Goal: Task Accomplishment & Management: Manage account settings

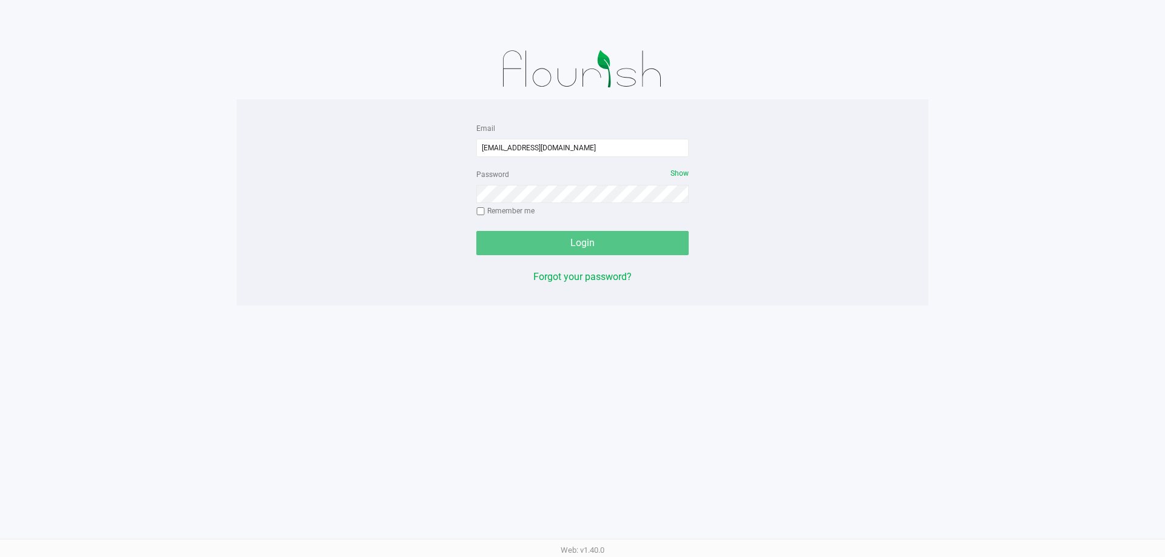
type input "[EMAIL_ADDRESS][DOMAIN_NAME]"
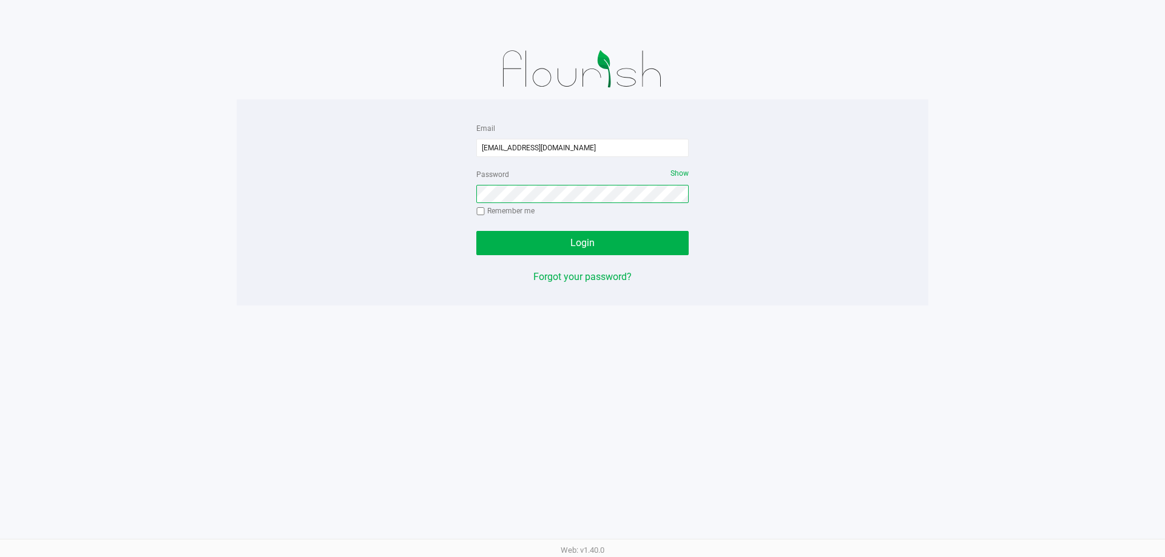
click at [476, 231] on button "Login" at bounding box center [582, 243] width 212 height 24
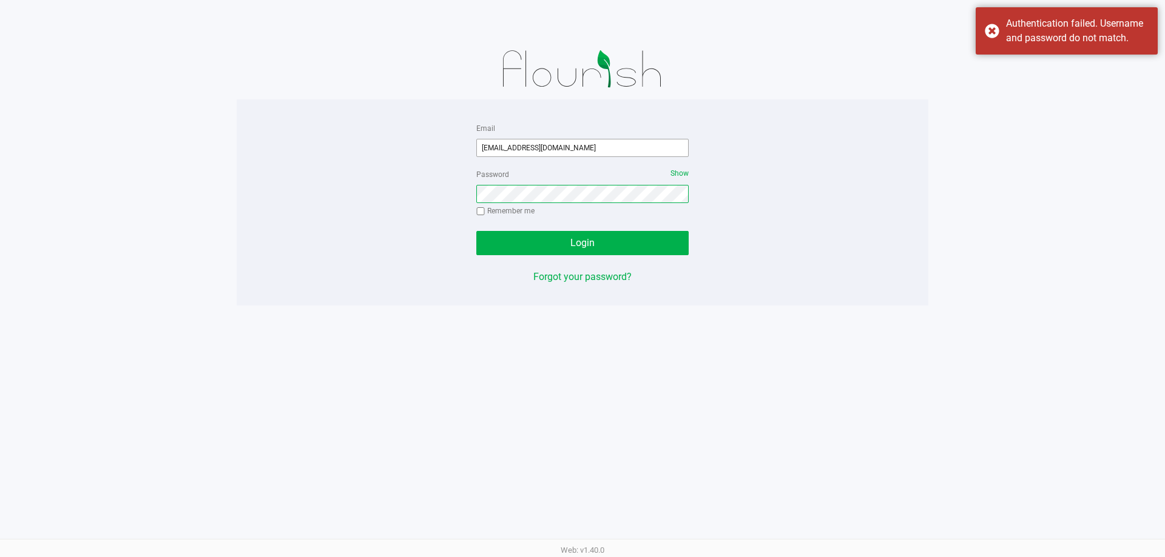
click at [476, 231] on button "Login" at bounding box center [582, 243] width 212 height 24
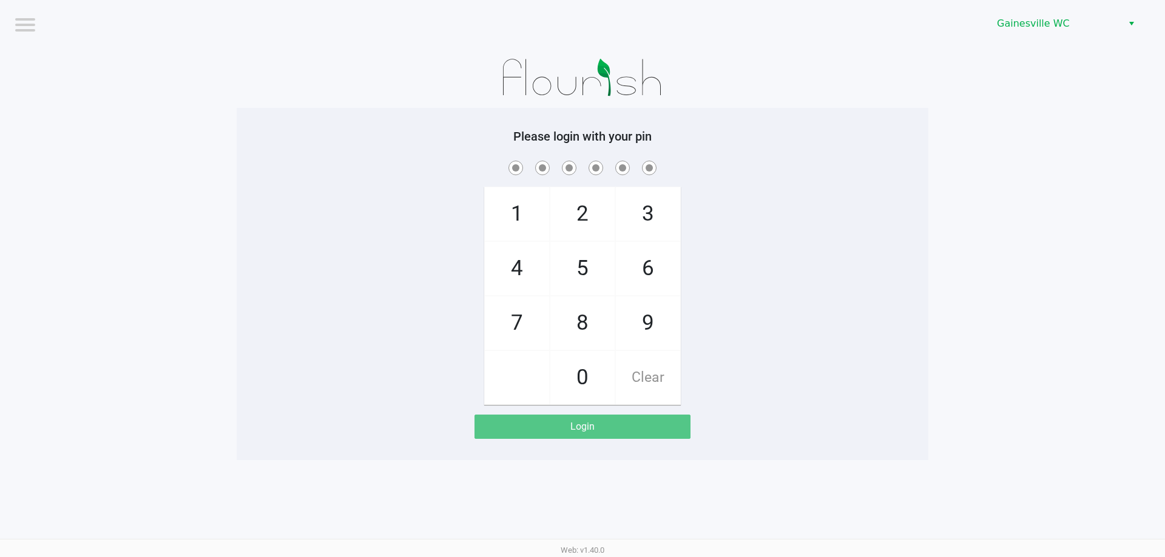
click at [200, 87] on app-pos-login-wrapper "Logout Gainesville WC Please login with your pin 1 4 7 2 5 8 0 3 6 9 Clear Login" at bounding box center [582, 230] width 1165 height 460
checkbox input "true"
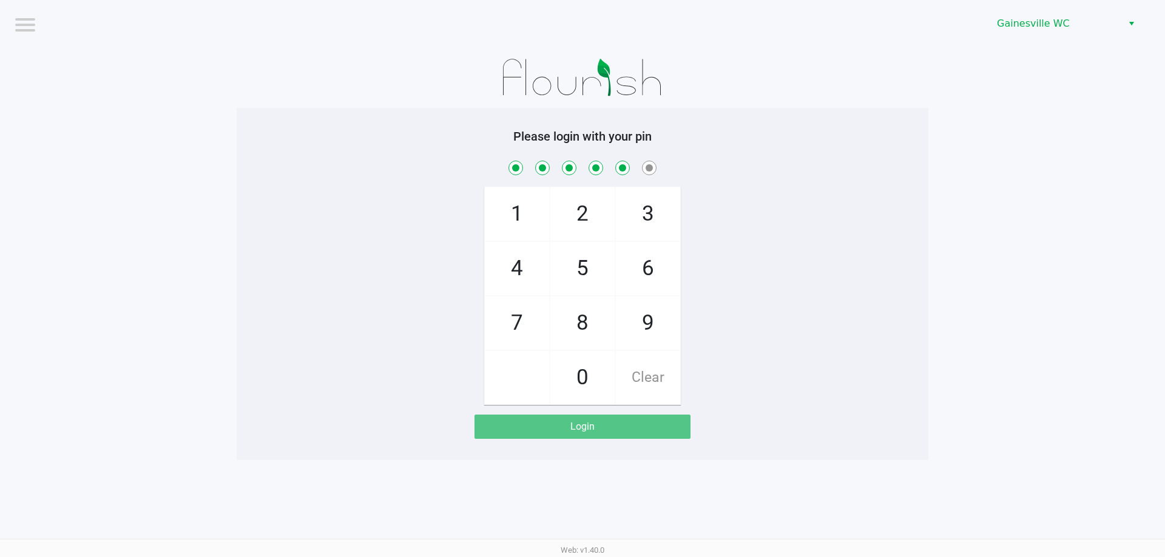
checkbox input "true"
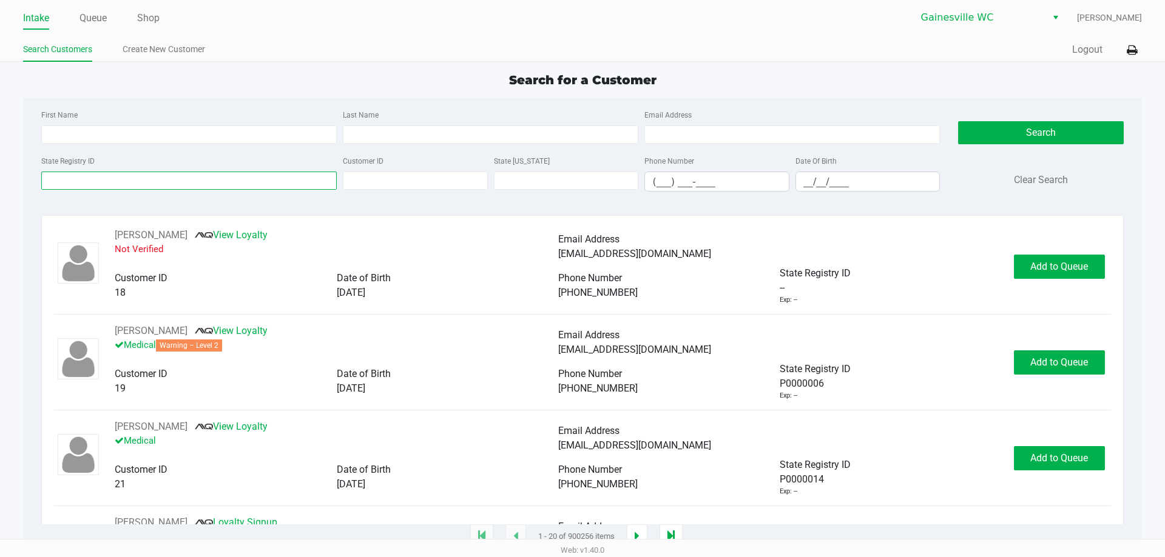
click at [161, 187] on input "State Registry ID" at bounding box center [188, 181] width 295 height 18
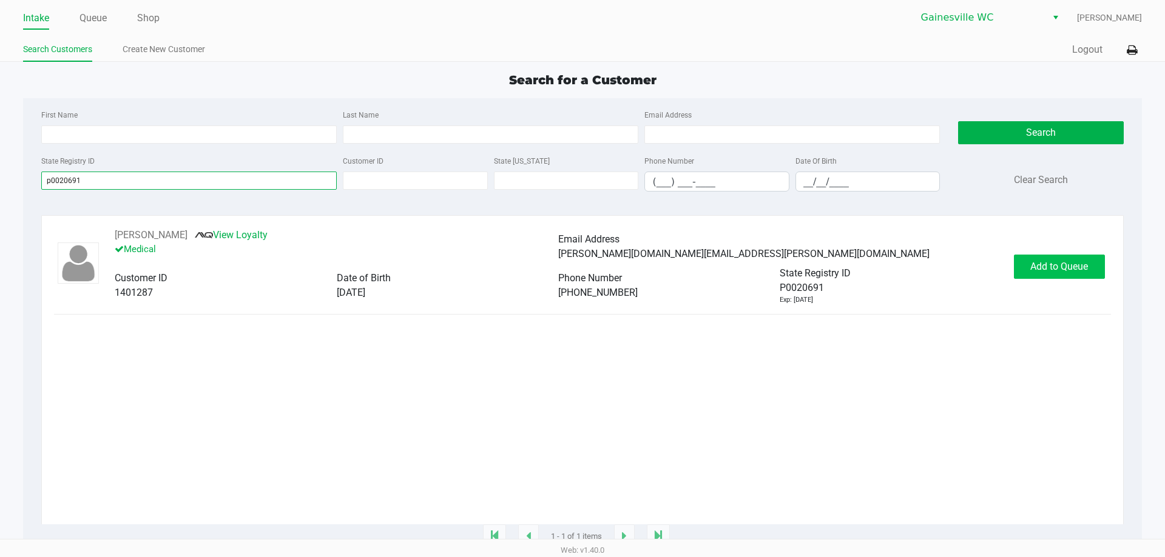
type input "p0020691"
click at [1052, 271] on span "Add to Queue" at bounding box center [1059, 267] width 58 height 12
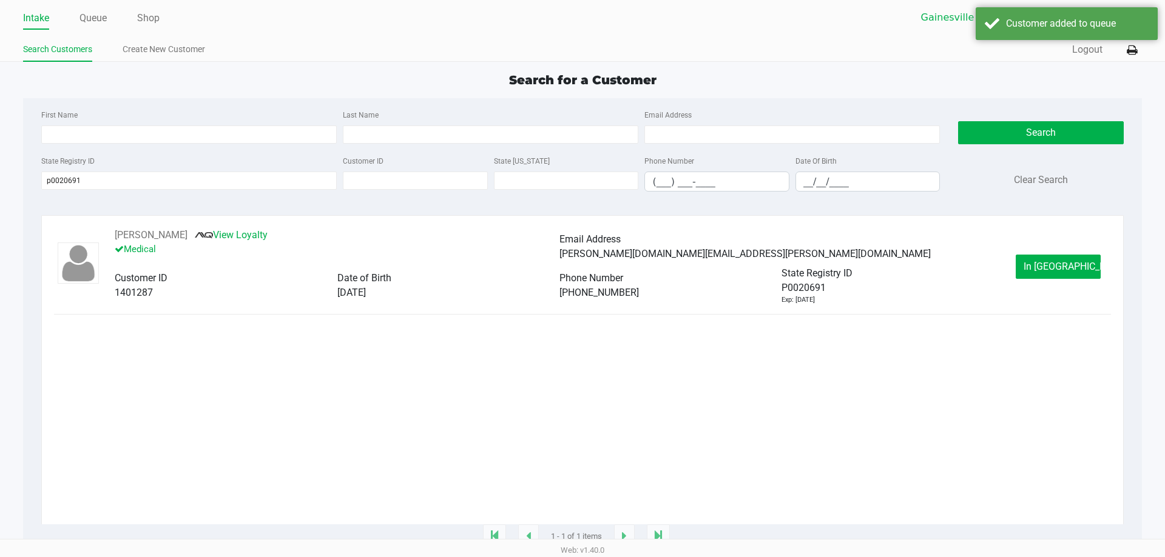
click at [1052, 271] on span "In Queue" at bounding box center [1074, 267] width 102 height 12
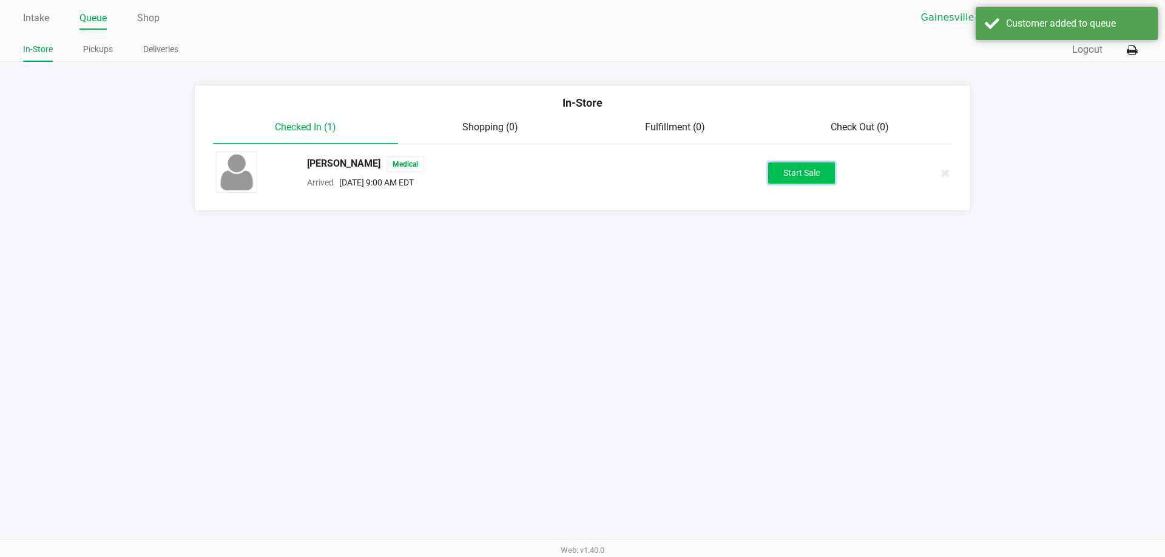
click at [822, 178] on button "Start Sale" at bounding box center [801, 173] width 67 height 21
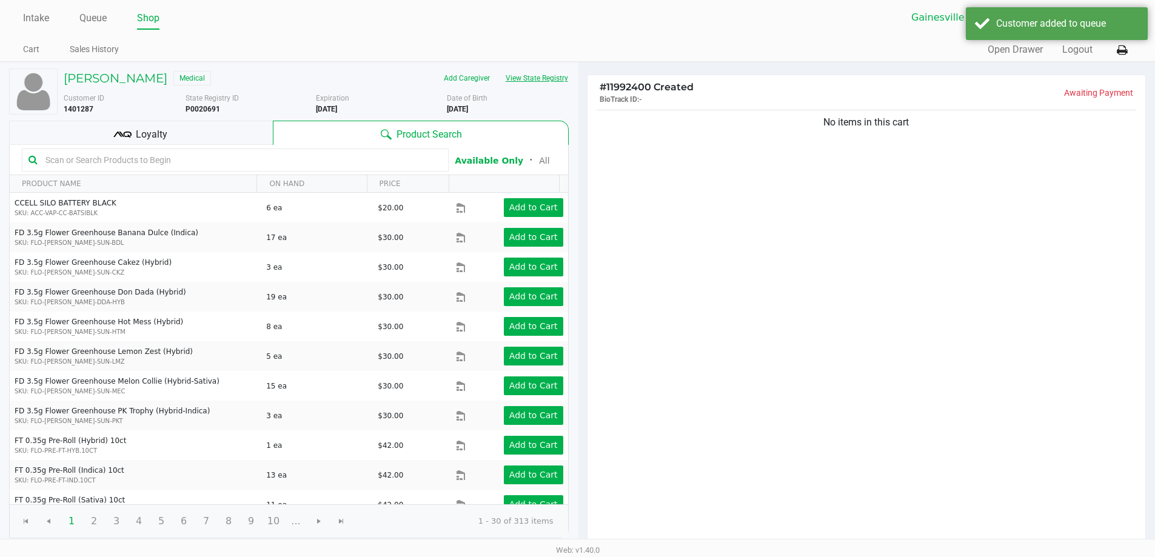
click at [543, 85] on button "View State Registry" at bounding box center [533, 78] width 71 height 19
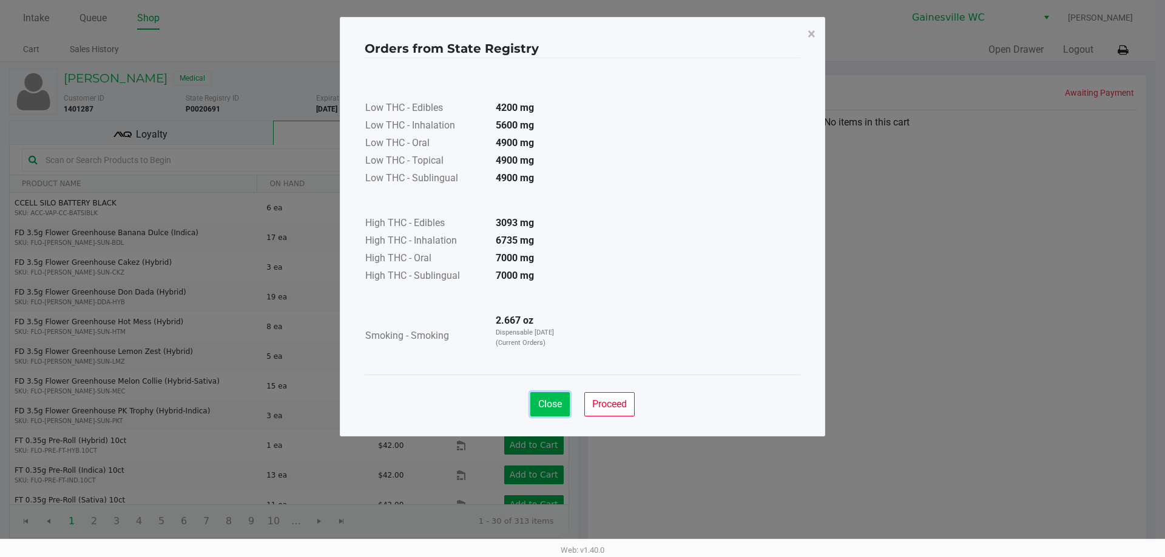
click at [546, 398] on span "Close" at bounding box center [550, 404] width 24 height 12
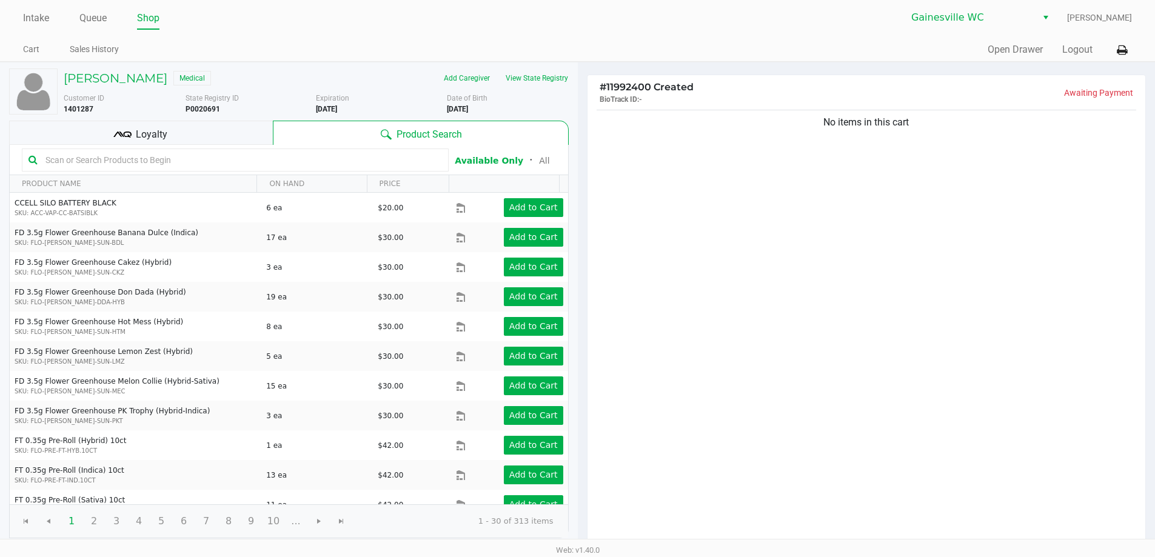
click at [184, 124] on div "Loyalty" at bounding box center [141, 133] width 264 height 24
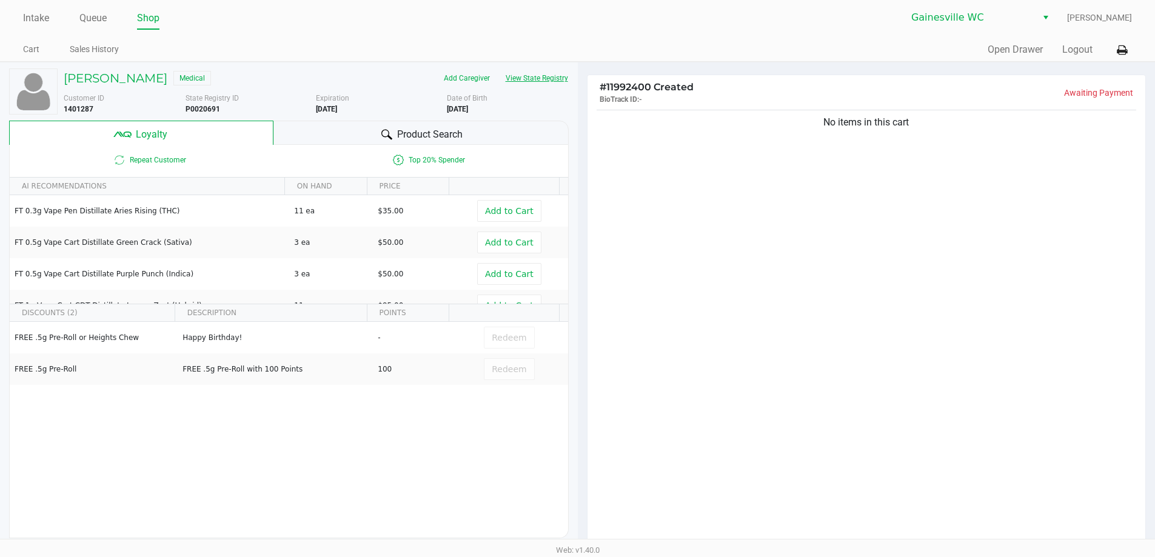
click at [558, 86] on button "View State Registry" at bounding box center [533, 78] width 71 height 19
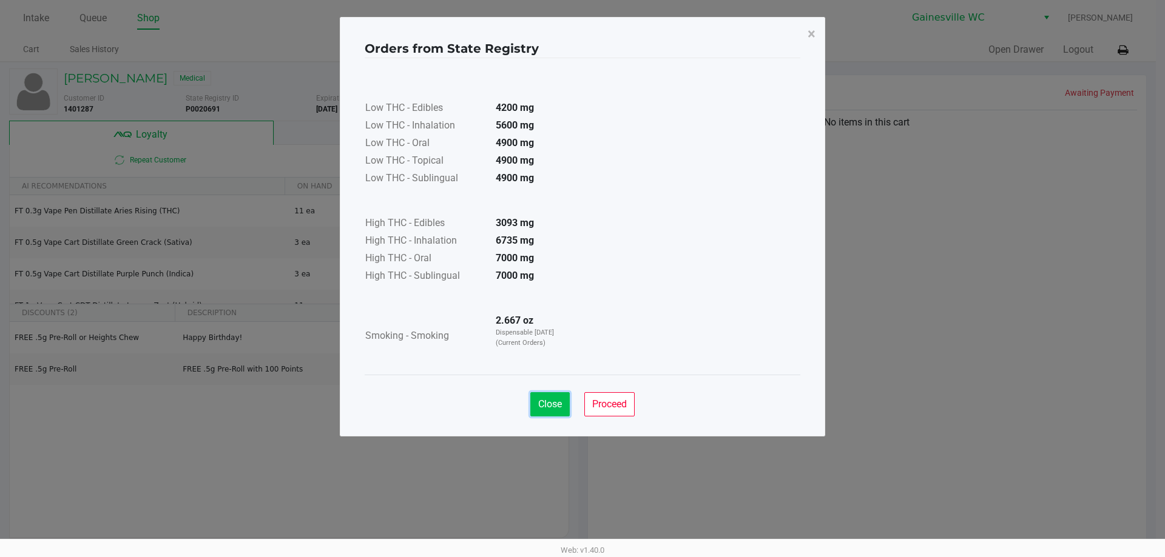
click at [551, 406] on span "Close" at bounding box center [550, 404] width 24 height 12
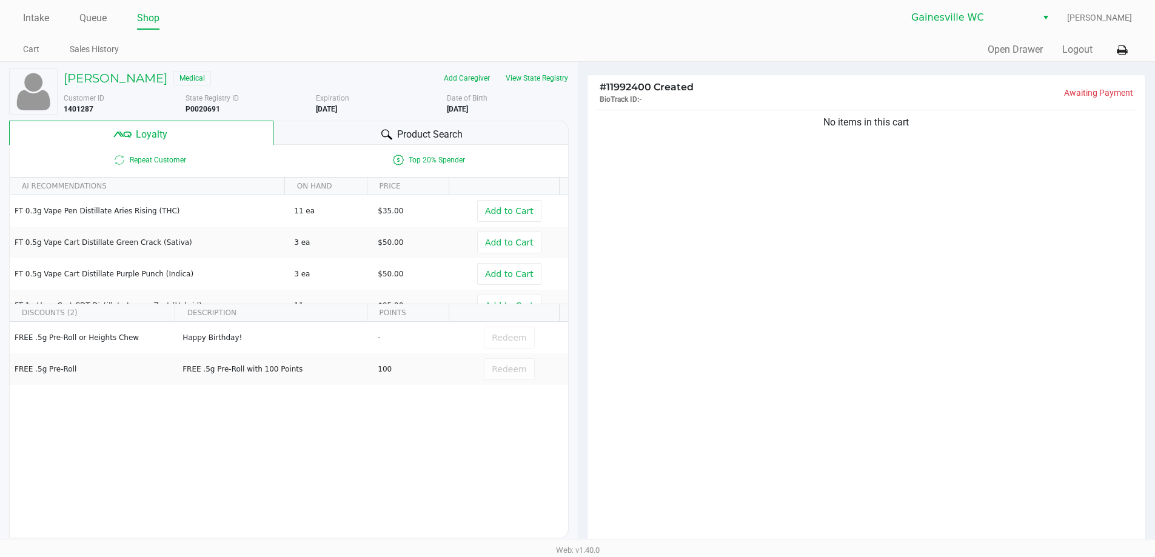
click at [398, 130] on span "Product Search" at bounding box center [430, 134] width 66 height 15
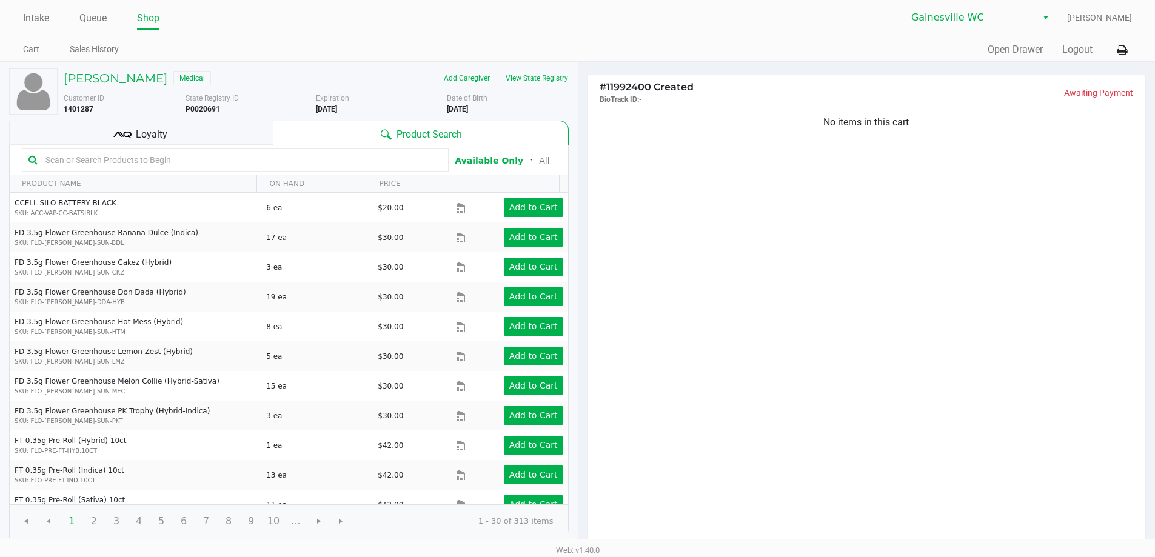
click at [335, 158] on input "text" at bounding box center [242, 160] width 402 height 18
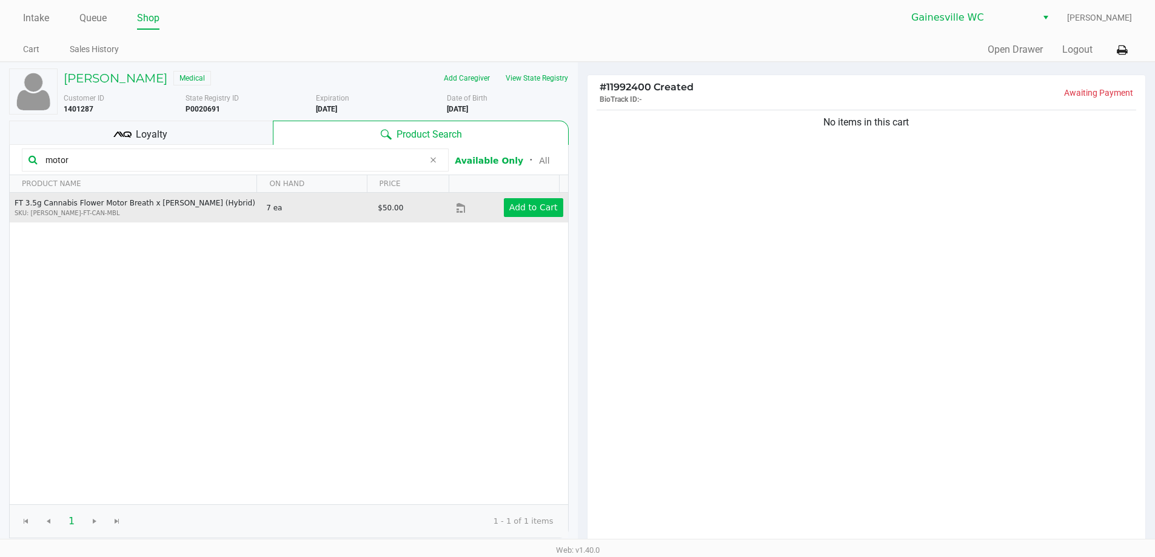
type input "motor"
click at [533, 210] on app-button-loader "Add to Cart" at bounding box center [533, 208] width 49 height 10
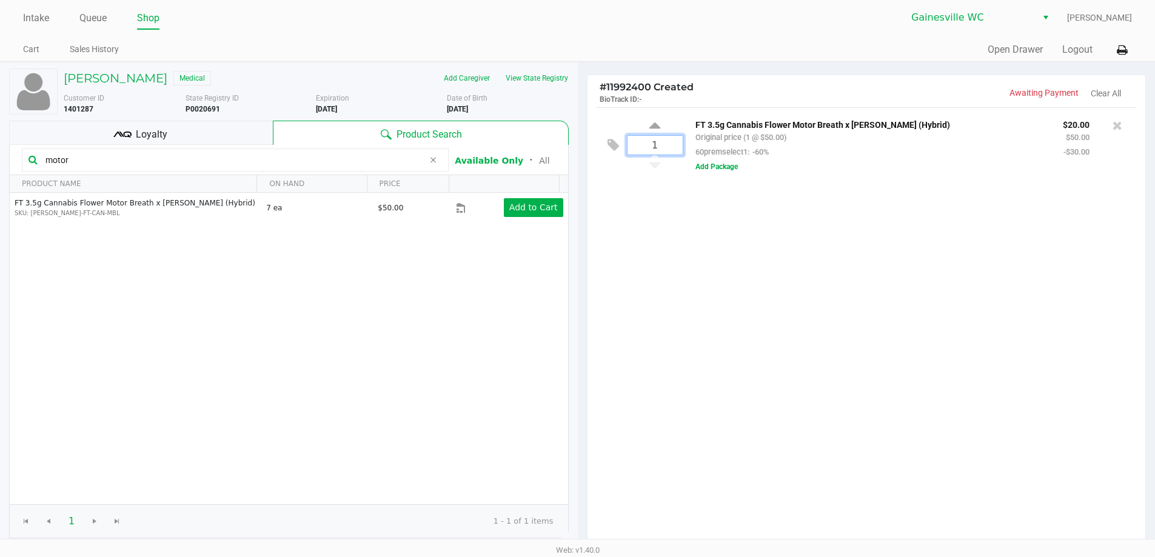
click at [681, 150] on input "1" at bounding box center [655, 145] width 55 height 19
type input "4"
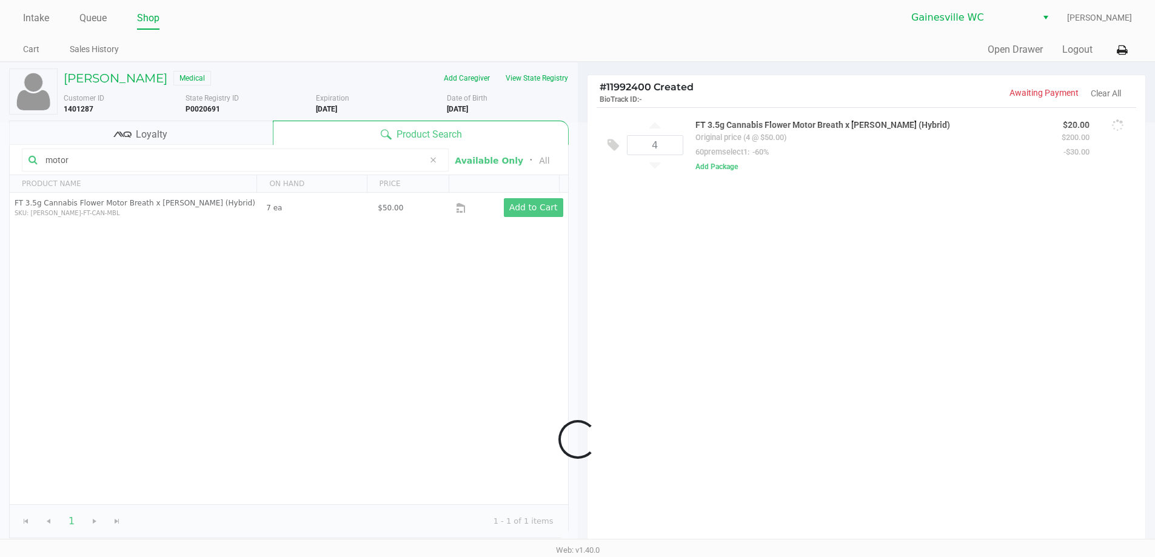
click at [672, 220] on div "Loading Michael Tague Medical Add Caregiver View State Registry Customer ID 140…" at bounding box center [577, 379] width 1155 height 634
click at [434, 161] on icon at bounding box center [432, 160] width 7 height 10
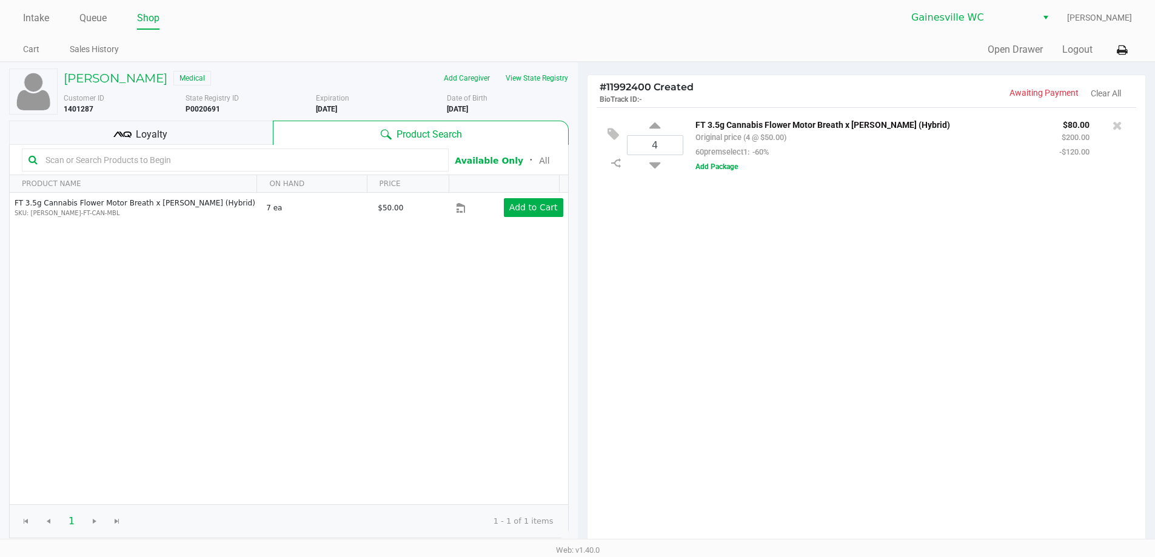
click at [602, 243] on div "4 FT 3.5g Cannabis Flower Motor Breath x Mike Larry (Hybrid) Original price (4 …" at bounding box center [867, 327] width 559 height 440
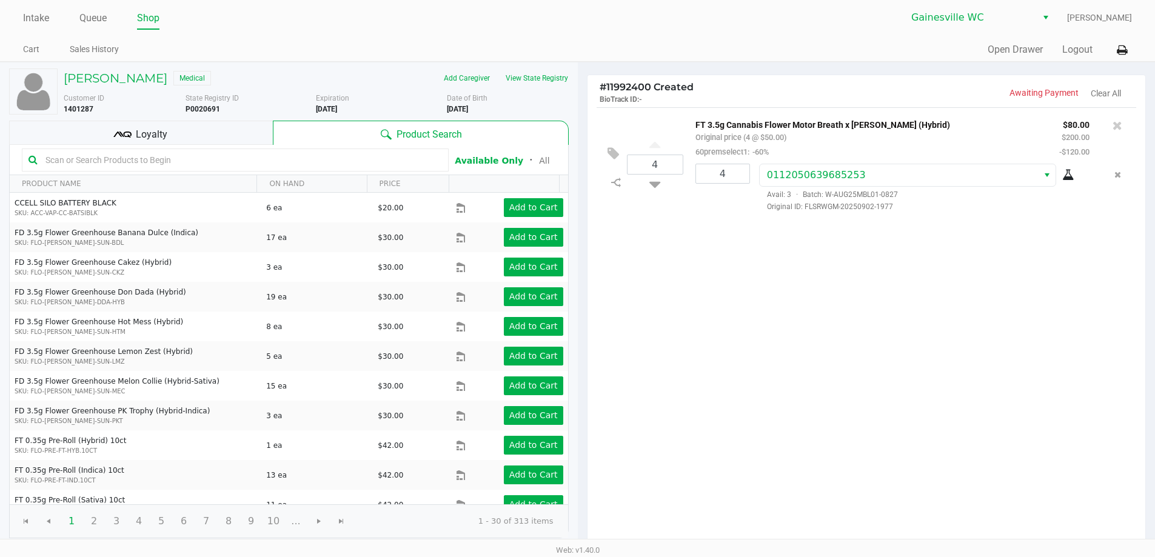
click at [251, 165] on input "text" at bounding box center [242, 160] width 402 height 18
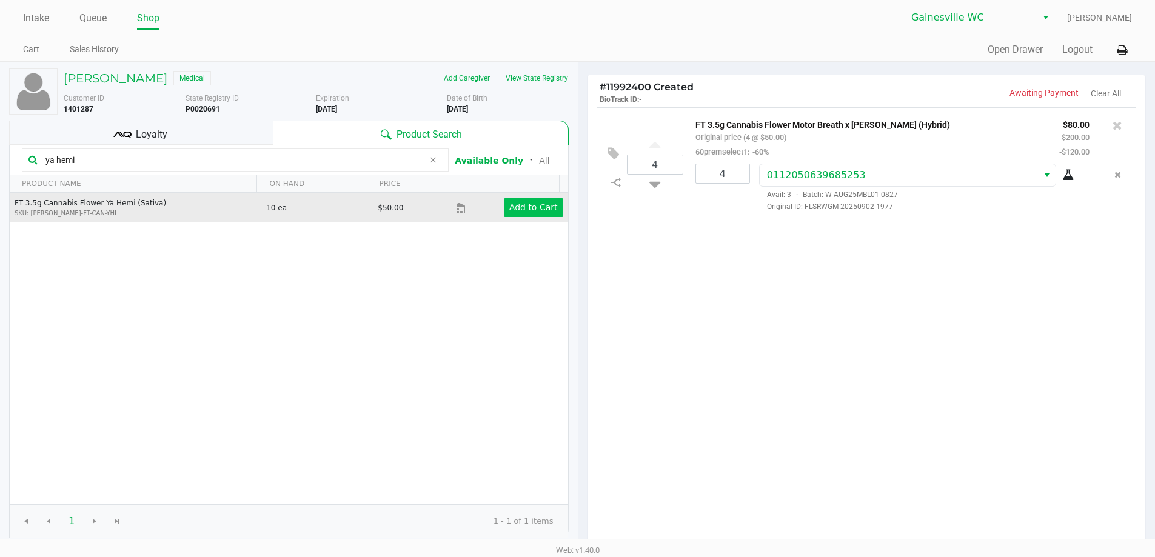
type input "ya hemi"
click at [509, 207] on app-button-loader "Add to Cart" at bounding box center [533, 208] width 49 height 10
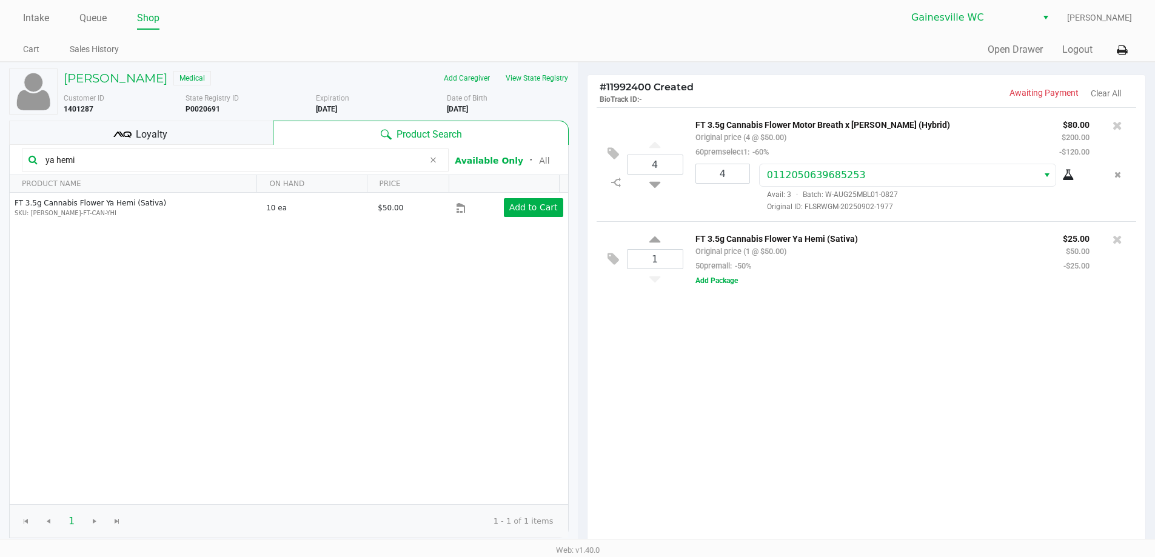
click at [432, 160] on icon at bounding box center [432, 160] width 7 height 10
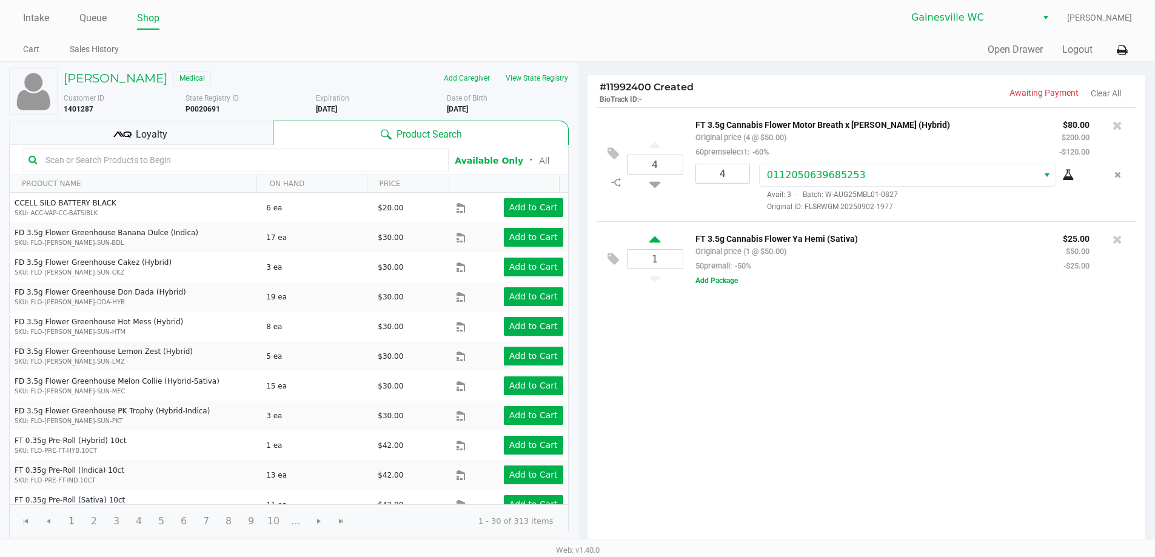
click at [650, 244] on icon at bounding box center [655, 241] width 11 height 15
type input "2"
click at [224, 132] on div "Loyalty" at bounding box center [141, 133] width 264 height 24
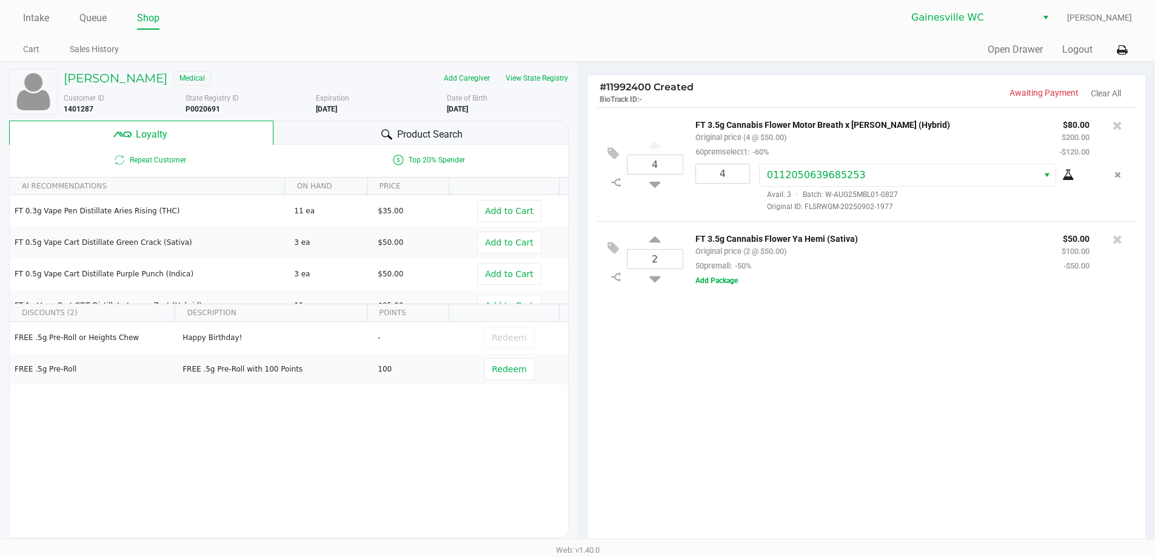
click at [433, 141] on span "Product Search" at bounding box center [430, 134] width 66 height 15
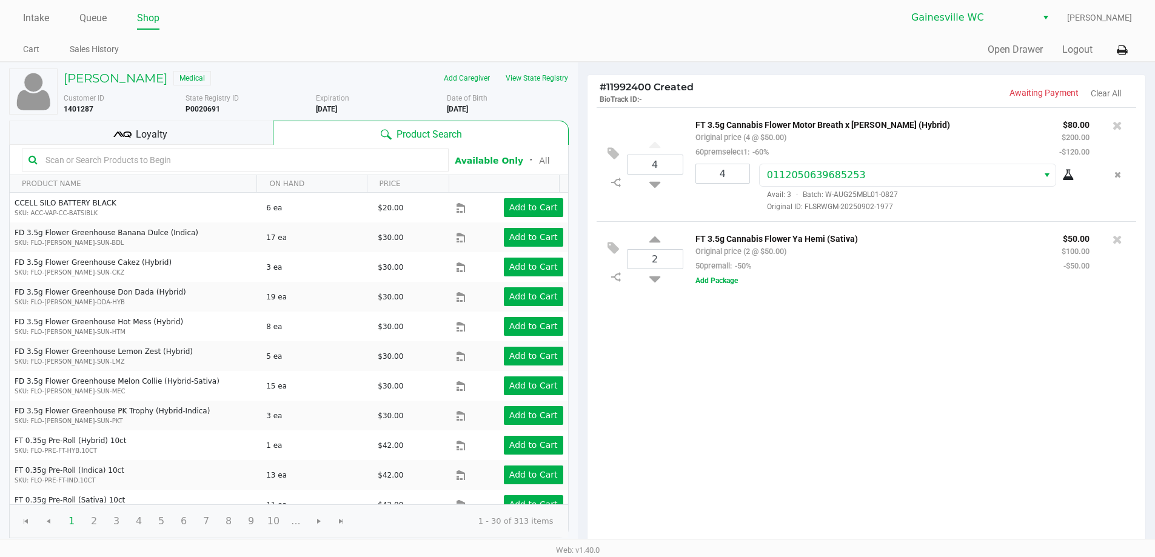
click at [644, 321] on div "4 FT 3.5g Cannabis Flower Motor Breath x Mike Larry (Hybrid) Original price (4 …" at bounding box center [867, 327] width 559 height 440
click at [201, 123] on div "Loyalty" at bounding box center [141, 133] width 264 height 24
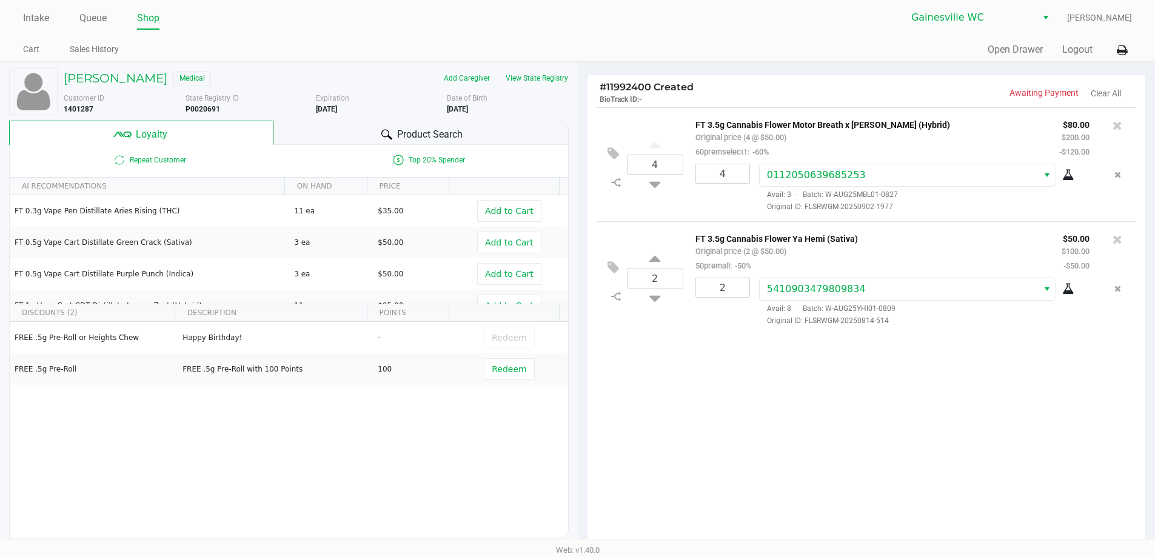
click at [314, 124] on div "Product Search" at bounding box center [421, 133] width 295 height 24
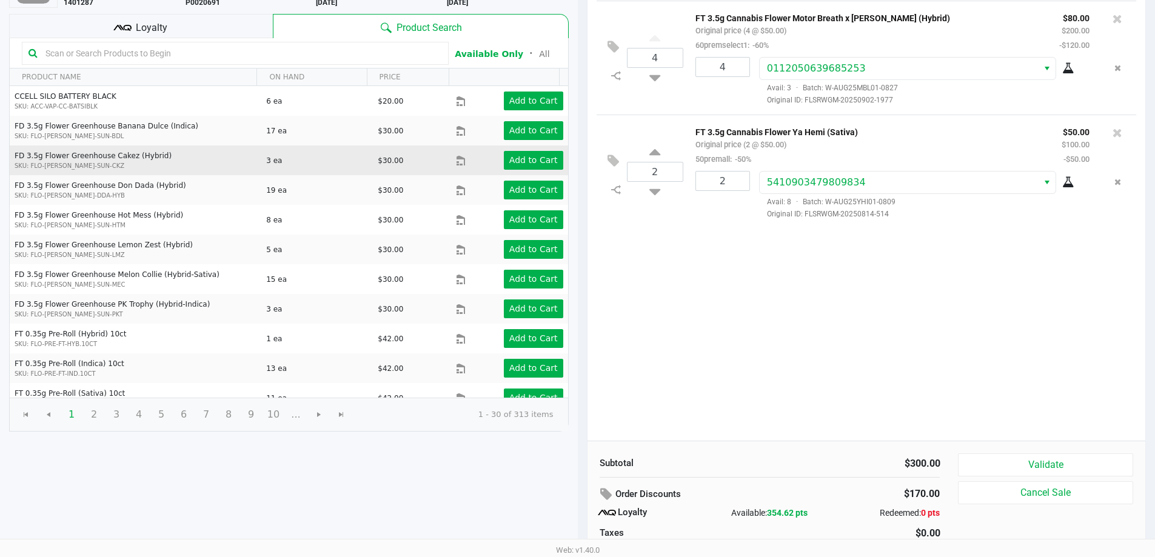
scroll to position [78, 0]
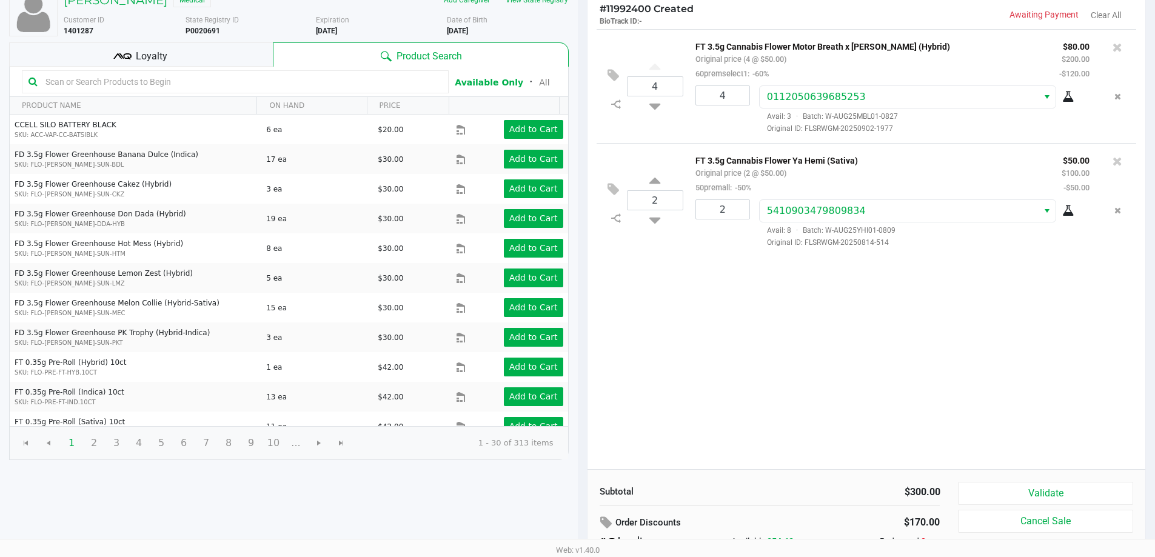
click at [285, 86] on input "text" at bounding box center [242, 82] width 402 height 18
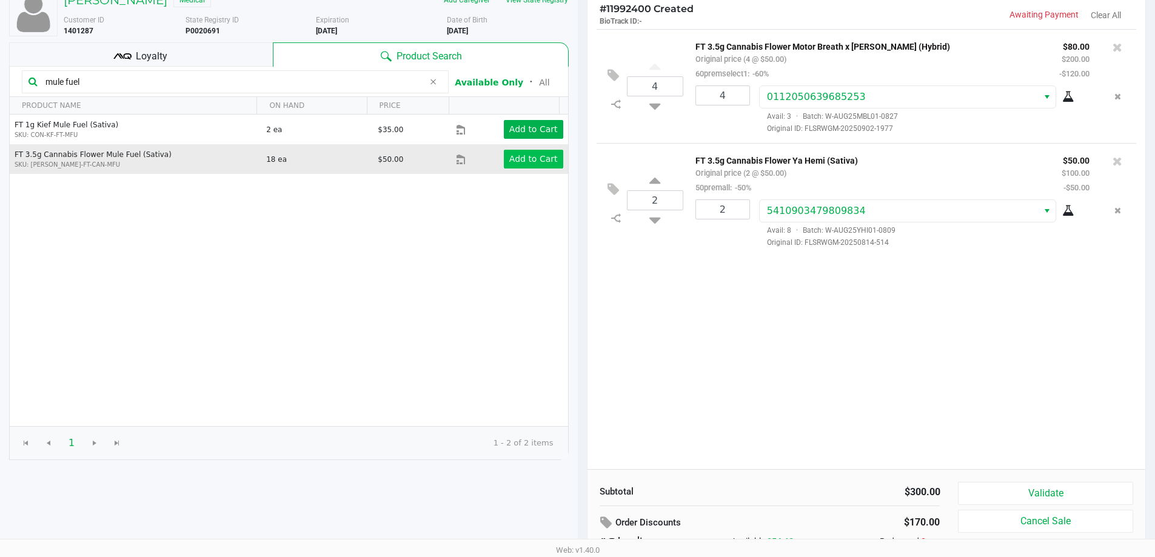
type input "mule fuel"
click at [517, 158] on app-button-loader "Add to Cart" at bounding box center [533, 159] width 49 height 10
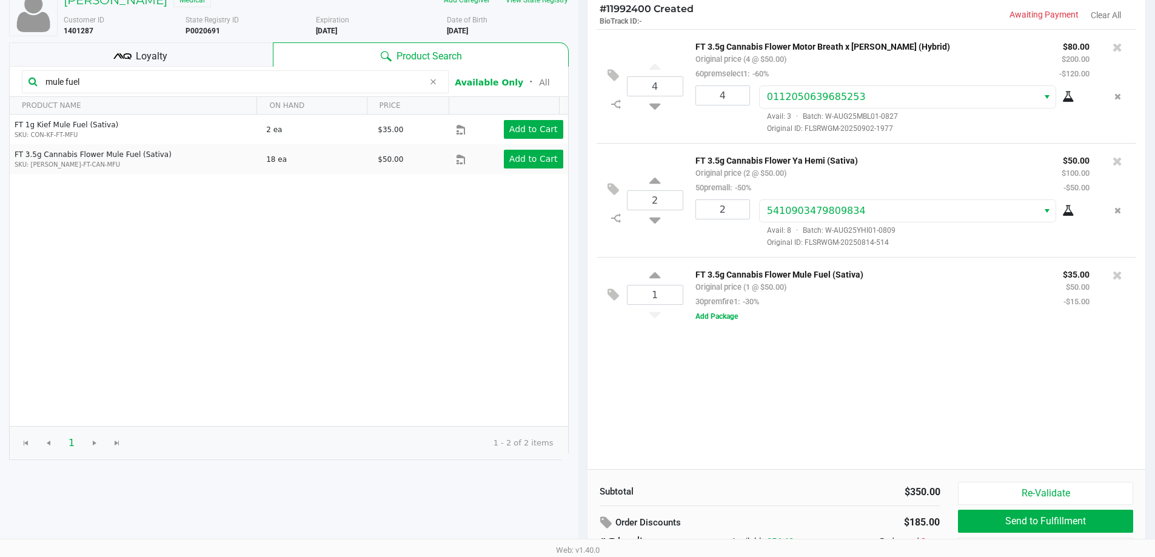
click at [433, 78] on icon at bounding box center [432, 82] width 7 height 10
click at [413, 82] on input "text" at bounding box center [242, 82] width 402 height 18
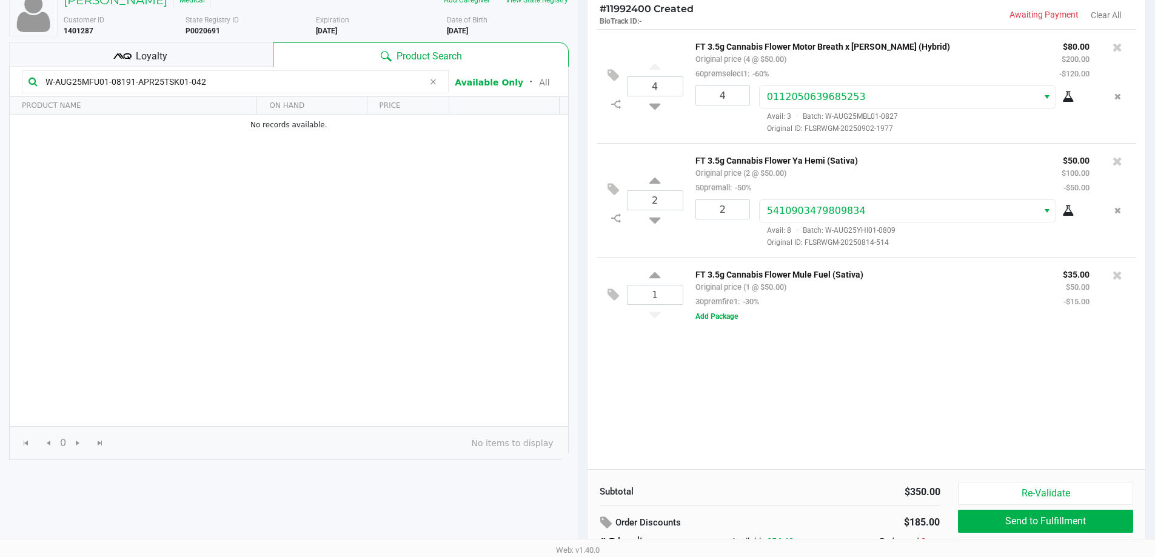
type input "W-AUG25MFU01-08191-APR25TSK01-0428"
click at [687, 361] on div "4 FT 3.5g Cannabis Flower Motor Breath x Mike Larry (Hybrid) Original price (4 …" at bounding box center [867, 249] width 559 height 440
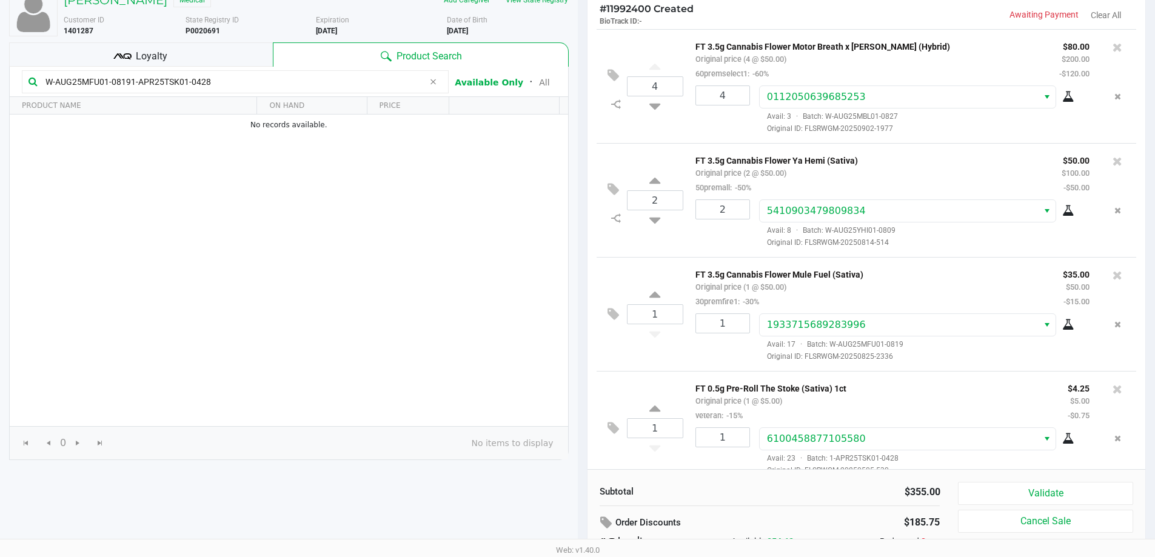
scroll to position [18, 0]
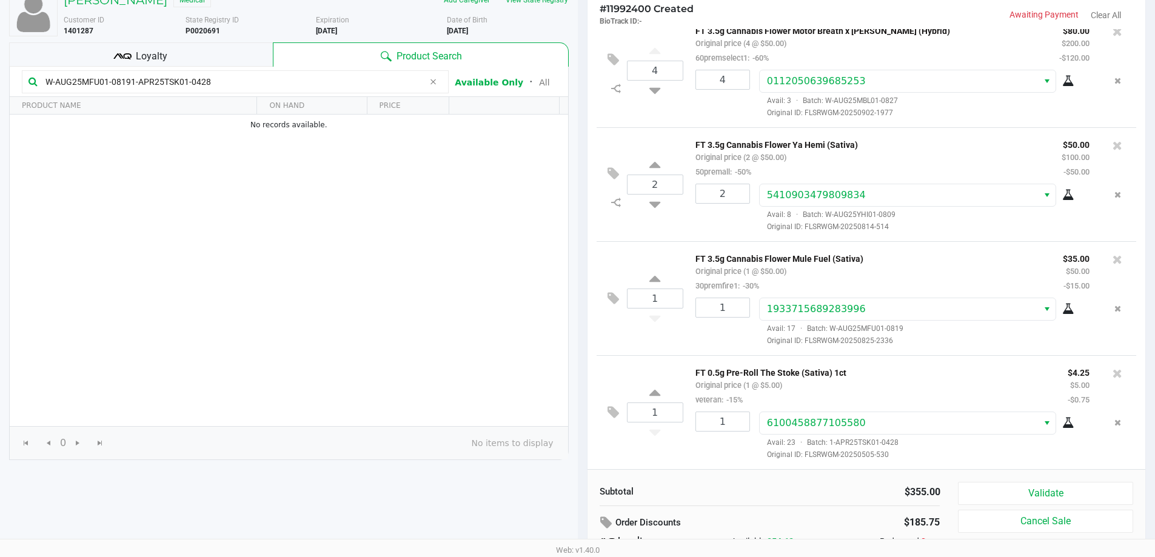
click at [254, 53] on div "Loyalty" at bounding box center [141, 54] width 264 height 24
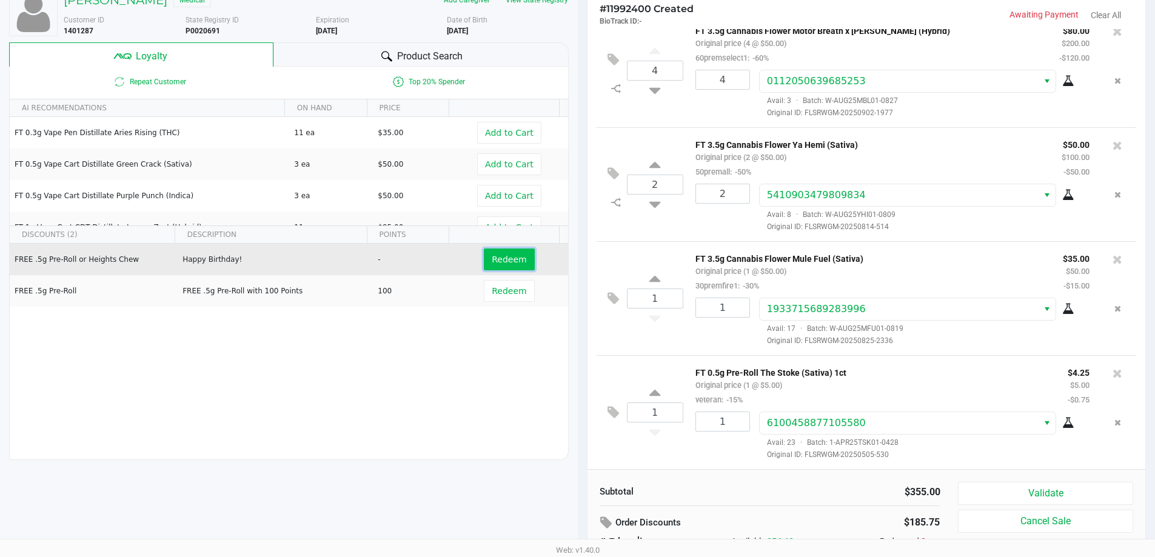
click at [493, 253] on button "Redeem" at bounding box center [509, 260] width 50 height 22
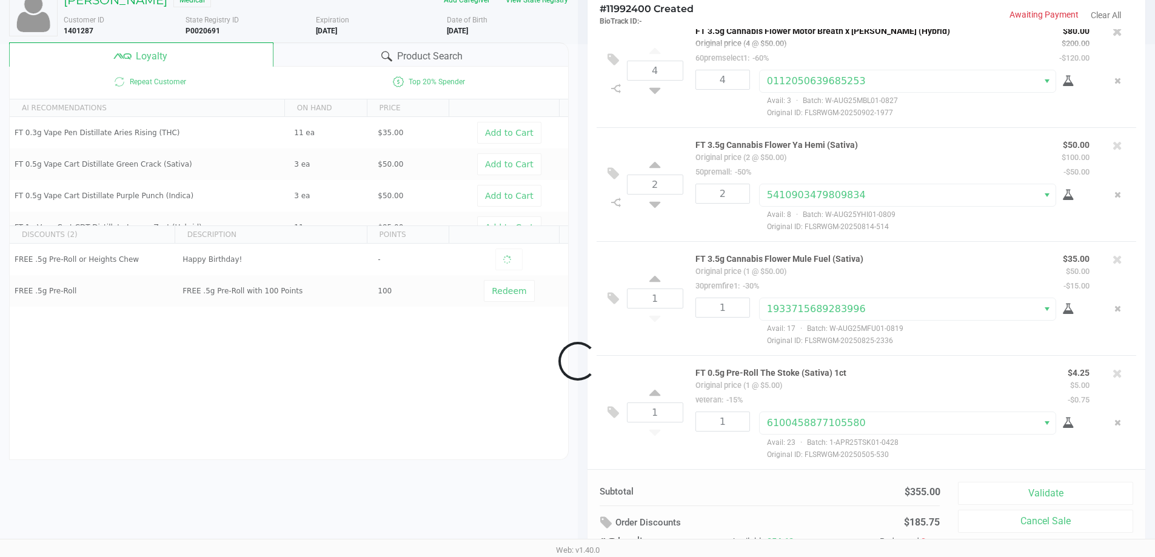
click at [402, 54] on div at bounding box center [577, 361] width 1155 height 634
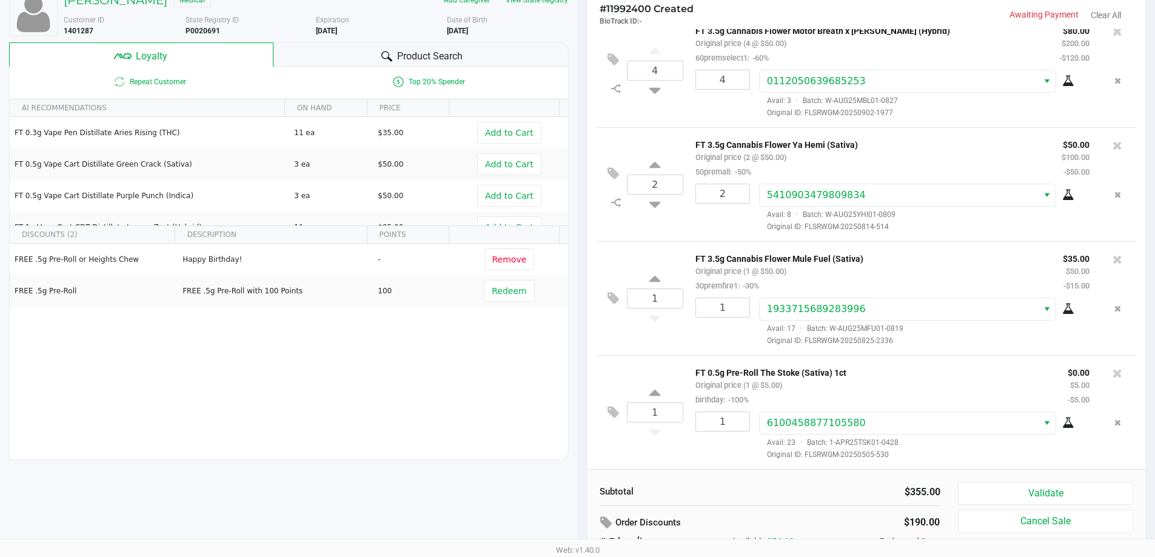
click at [377, 57] on div "Product Search" at bounding box center [421, 54] width 295 height 24
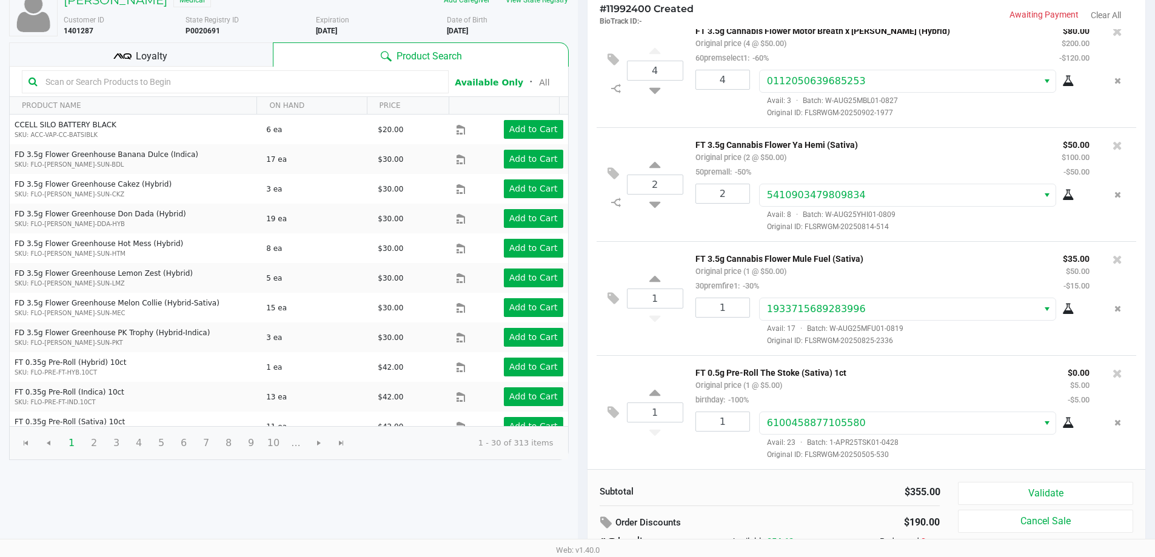
click at [334, 81] on input "text" at bounding box center [242, 82] width 402 height 18
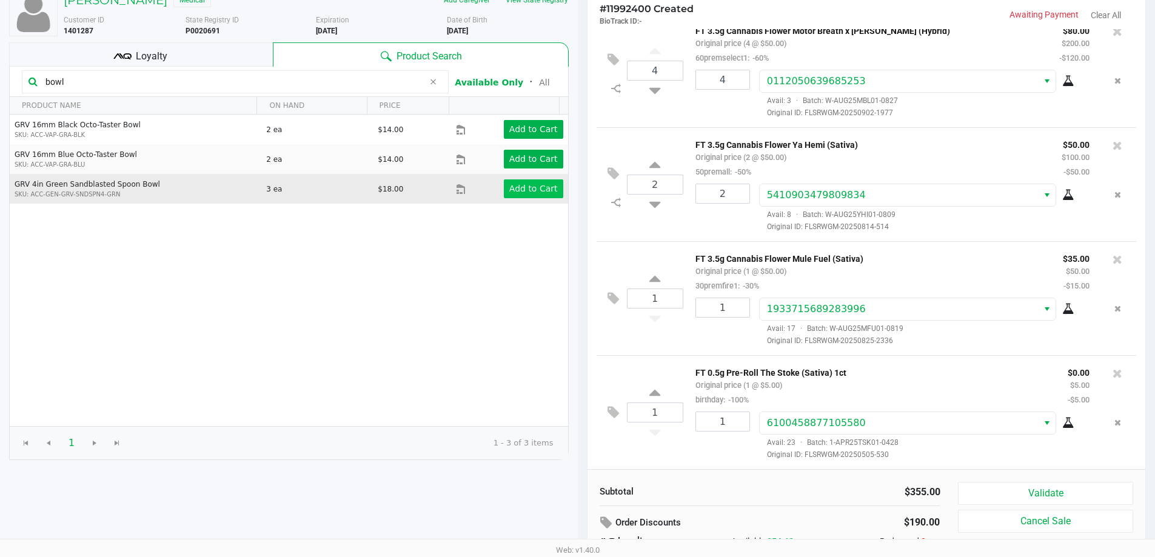
type input "bowl"
click at [513, 188] on app-button-loader "Add to Cart" at bounding box center [533, 189] width 49 height 10
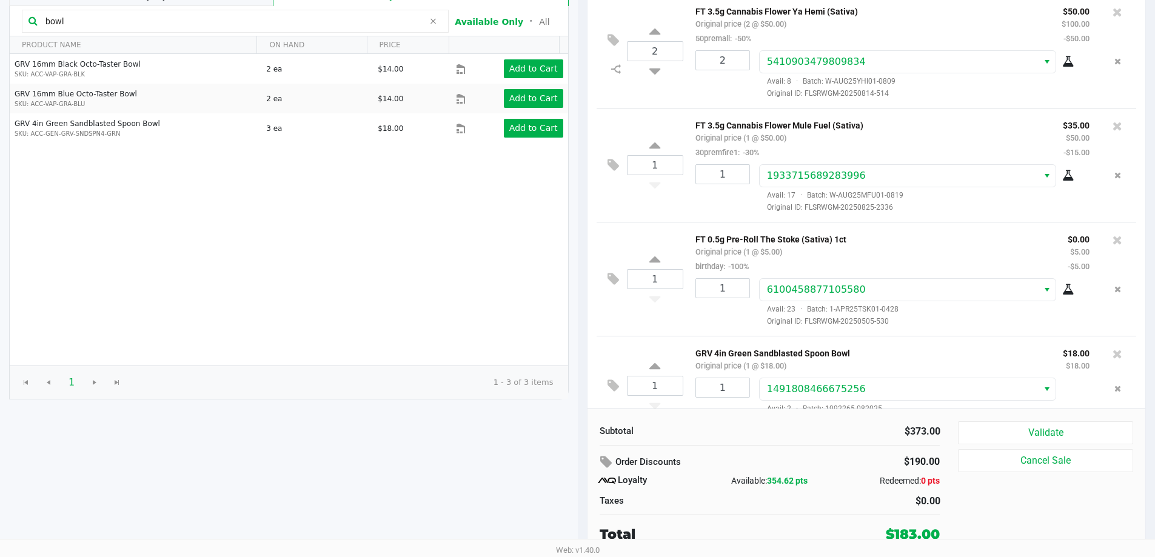
scroll to position [118, 0]
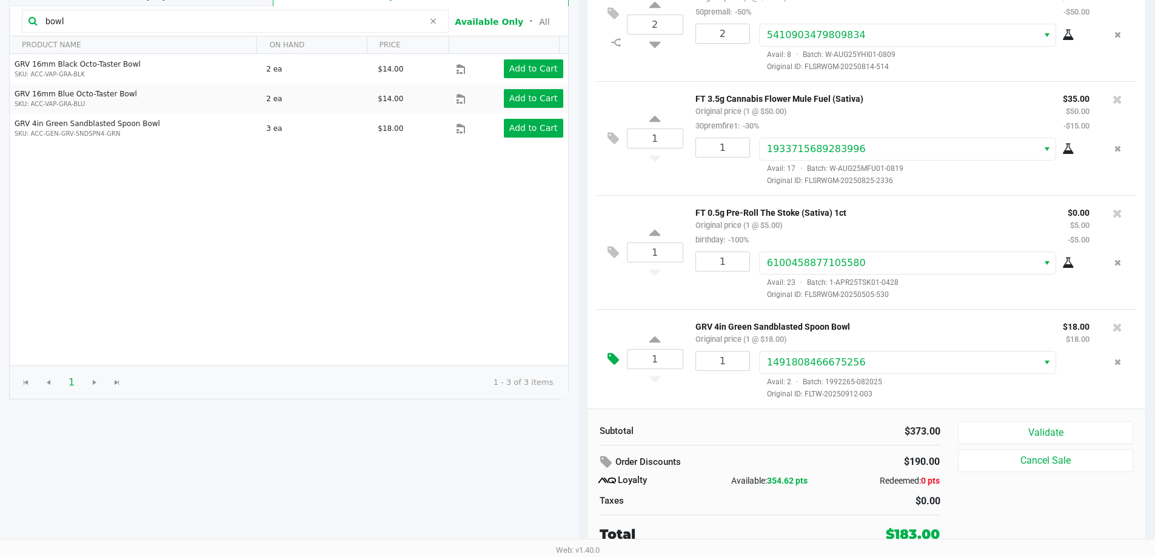
click at [606, 354] on button at bounding box center [616, 359] width 21 height 29
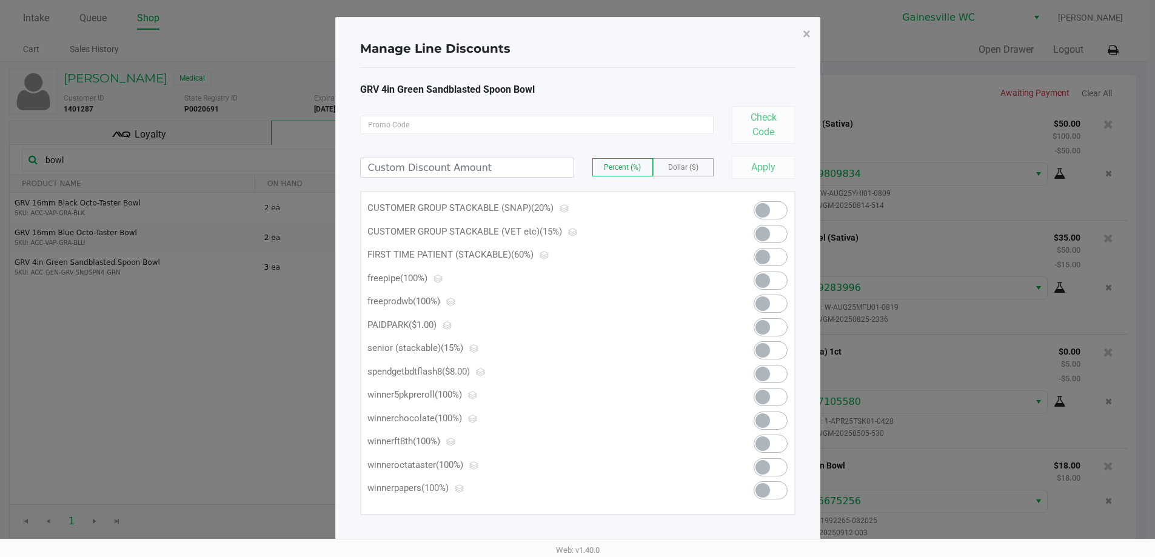
scroll to position [0, 0]
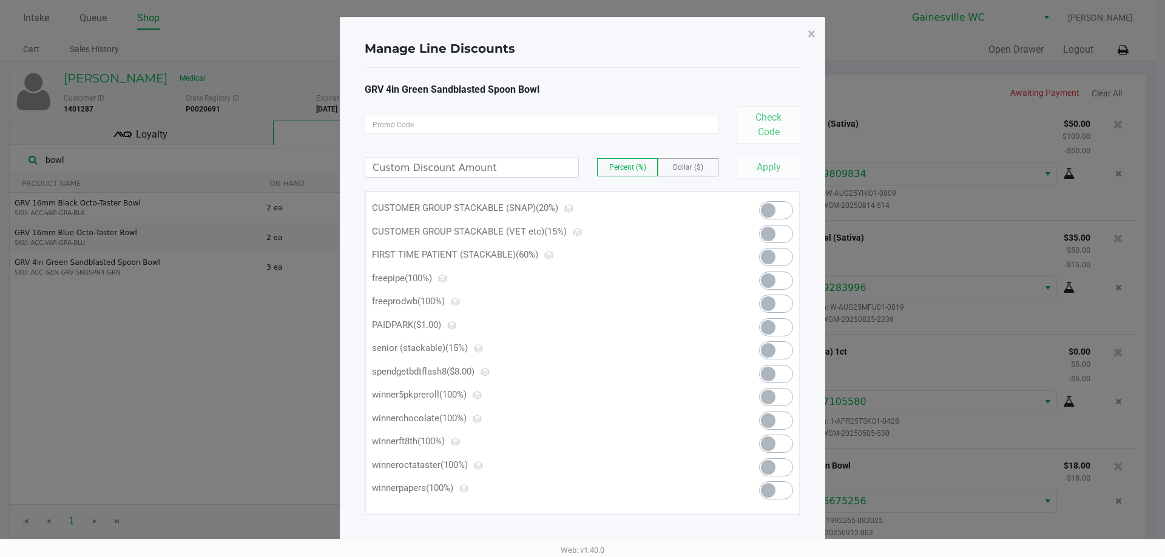
click at [768, 284] on span at bounding box center [768, 281] width 15 height 15
click at [813, 36] on span "×" at bounding box center [811, 33] width 8 height 17
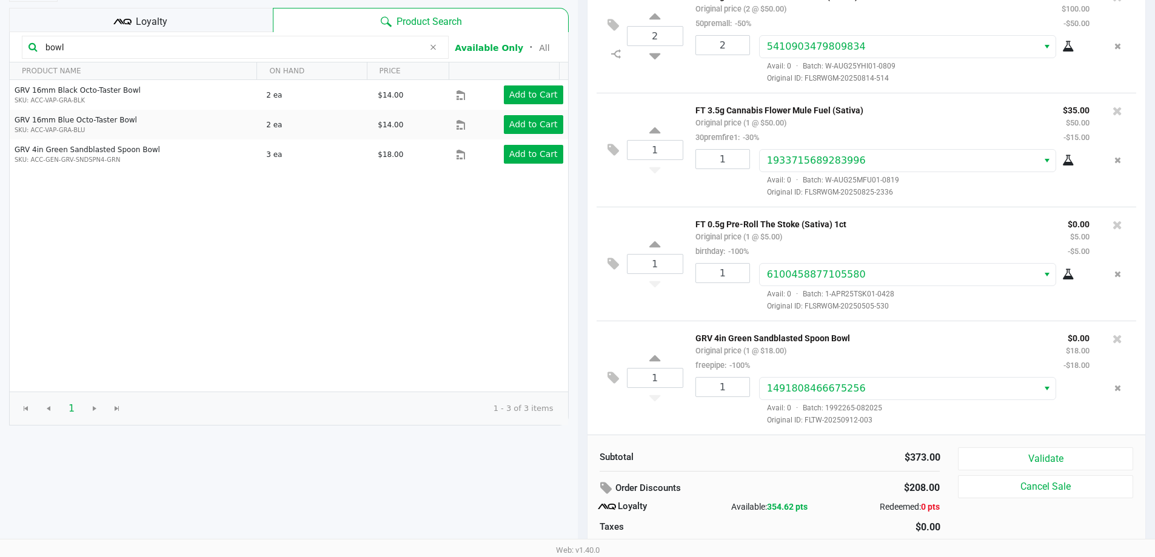
scroll to position [139, 0]
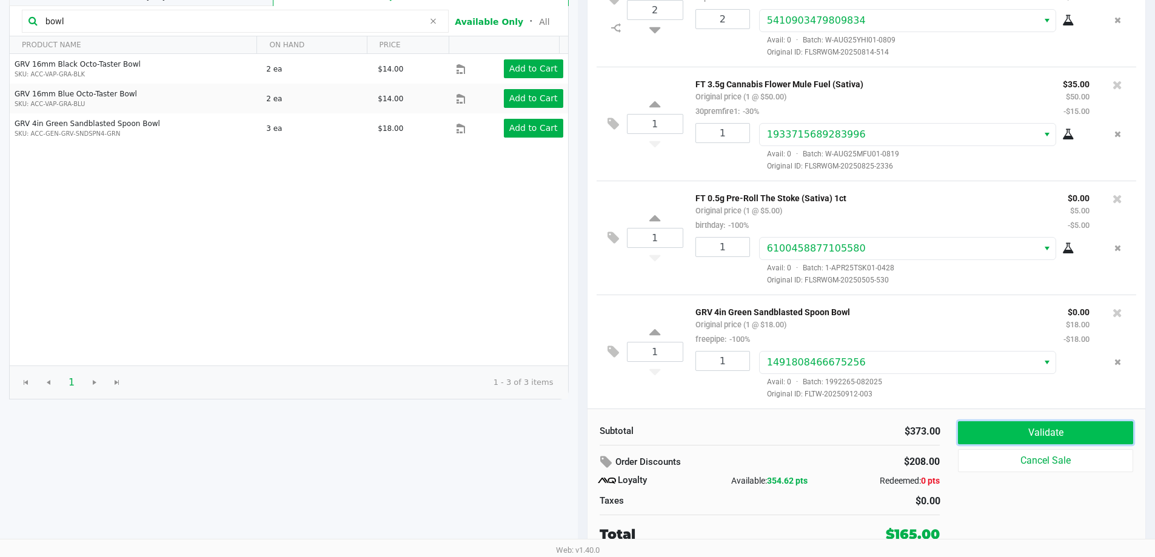
click at [1034, 428] on button "Validate" at bounding box center [1045, 433] width 175 height 23
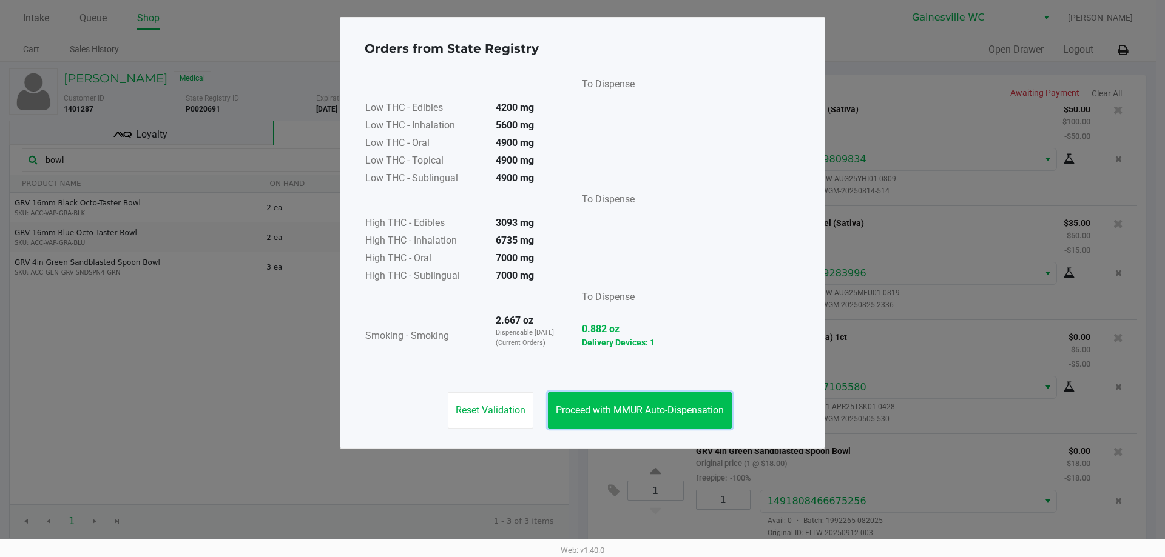
click at [682, 409] on span "Proceed with MMUR Auto-Dispensation" at bounding box center [640, 411] width 168 height 12
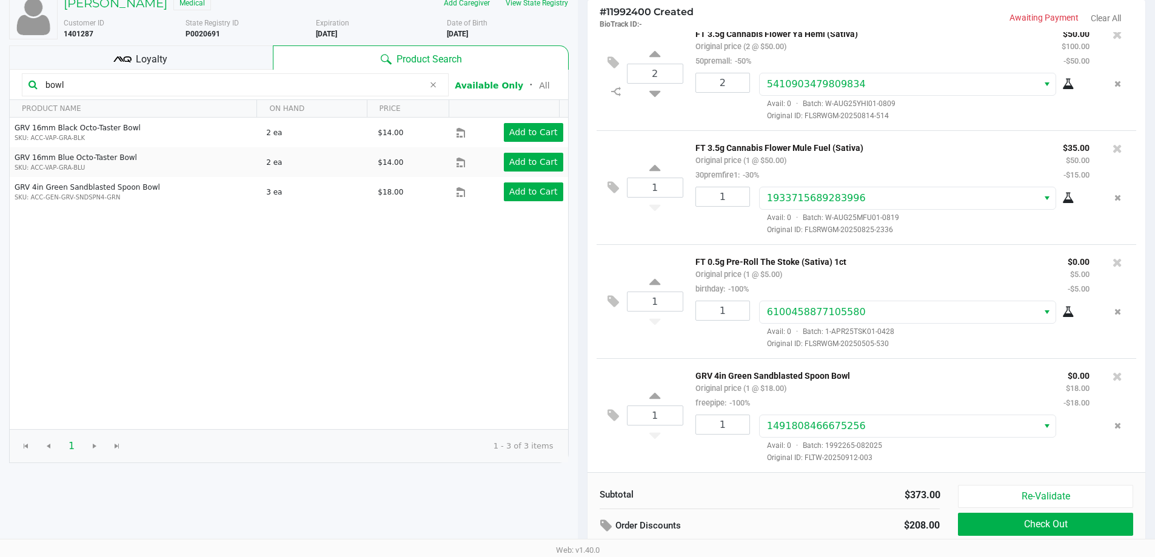
scroll to position [139, 0]
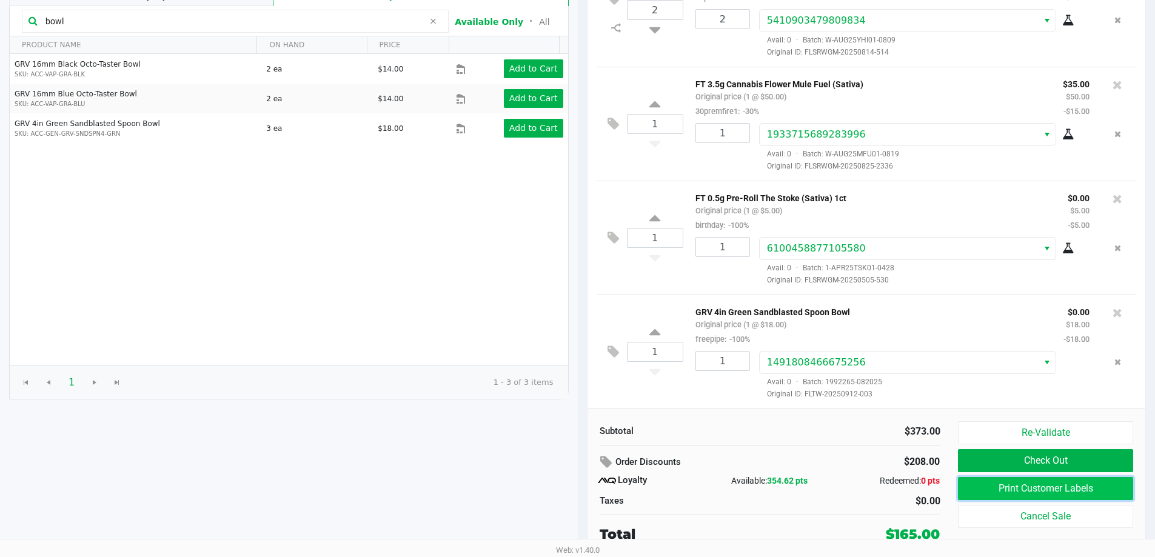
click at [1066, 491] on button "Print Customer Labels" at bounding box center [1045, 488] width 175 height 23
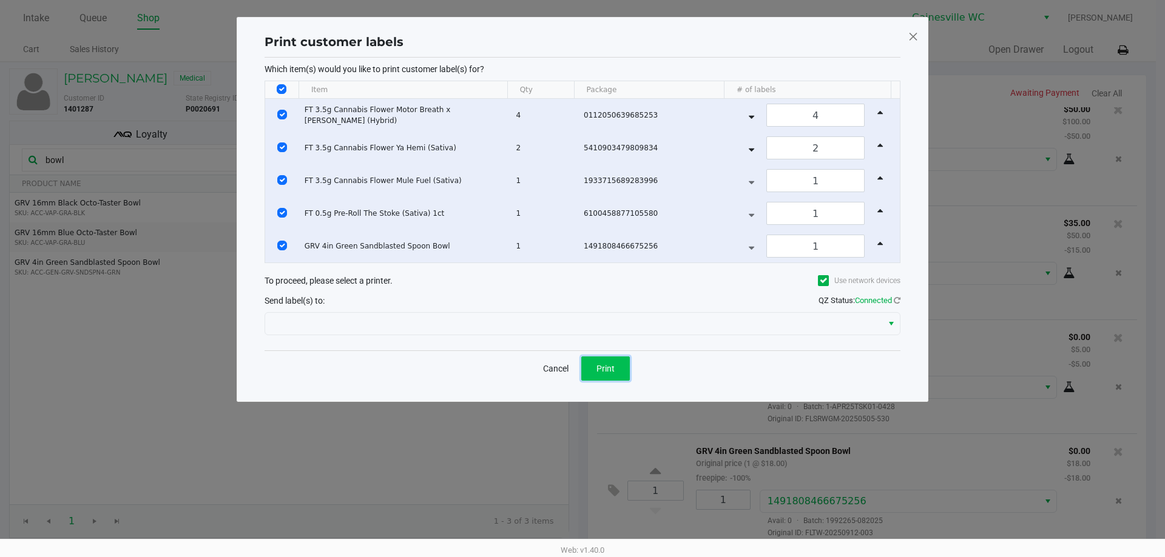
click at [611, 371] on span "Print" at bounding box center [605, 369] width 18 height 10
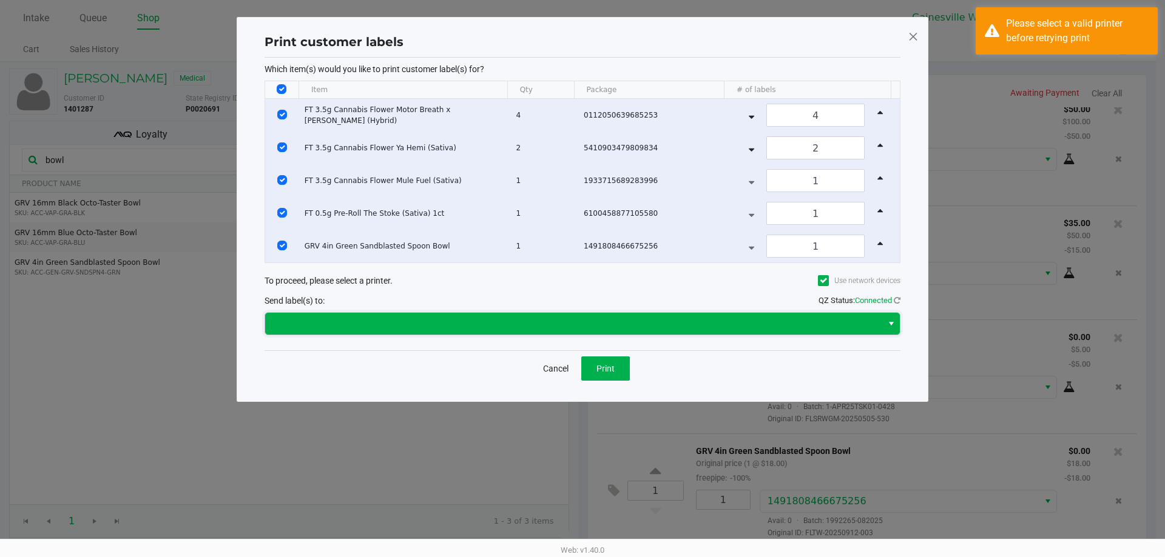
click at [611, 332] on span at bounding box center [573, 324] width 617 height 22
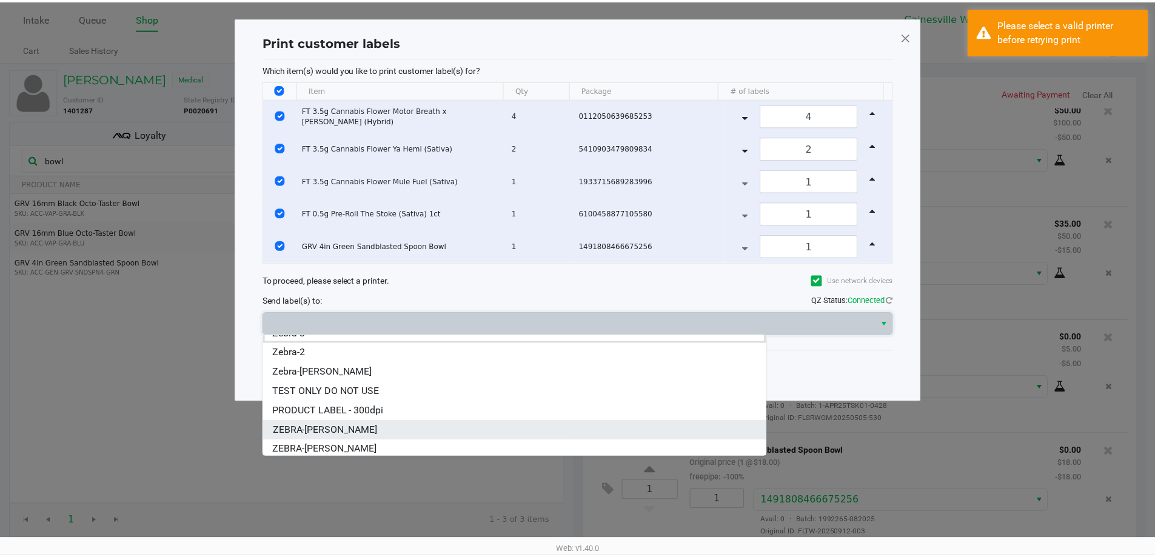
scroll to position [15, 0]
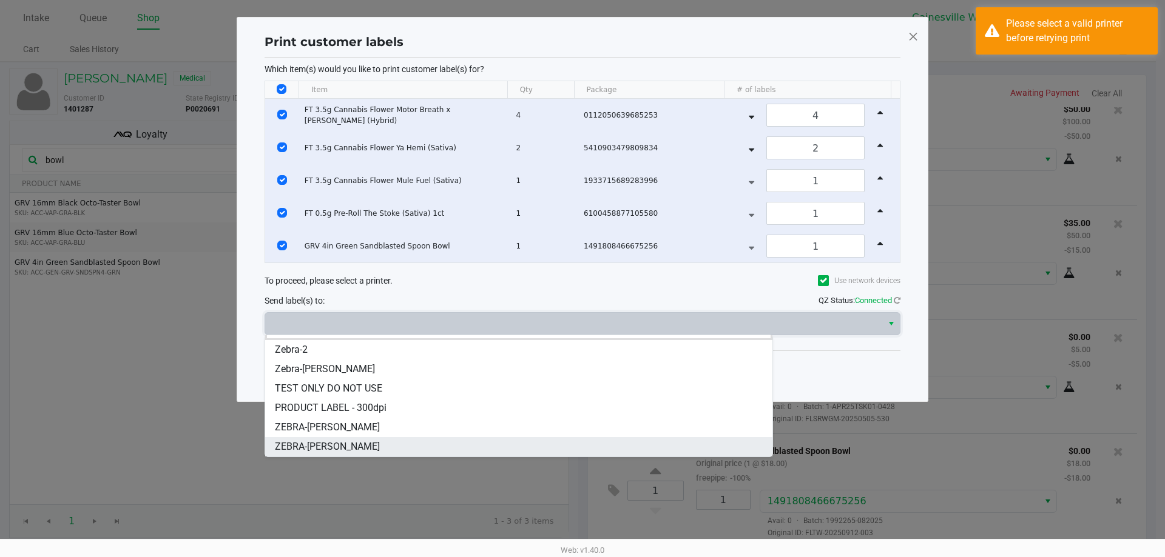
click at [421, 443] on li "ZEBRA-GABI-GRECKO" at bounding box center [518, 446] width 507 height 19
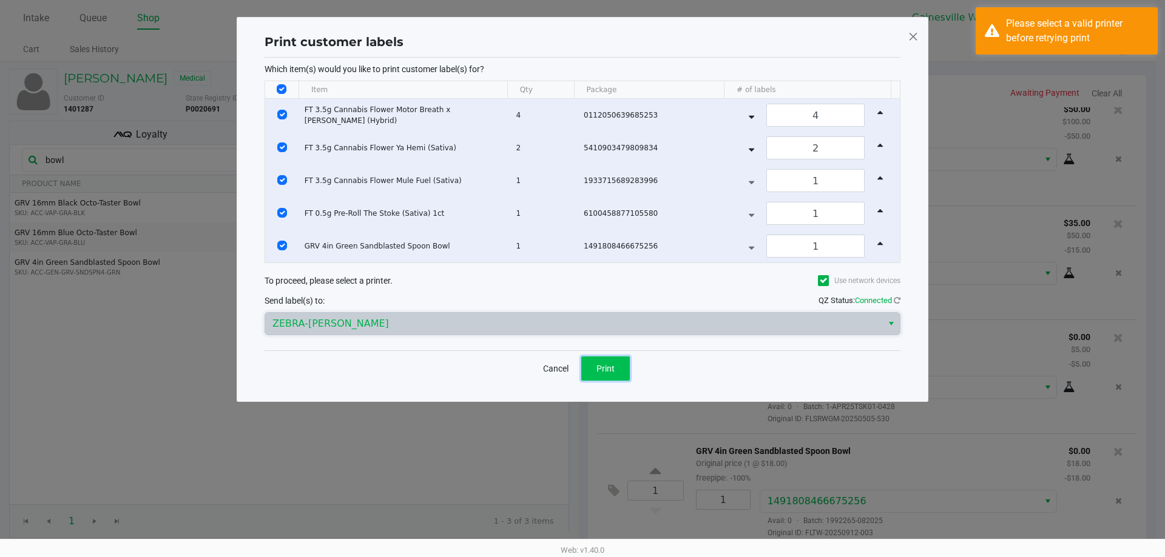
click at [627, 363] on button "Print" at bounding box center [605, 369] width 49 height 24
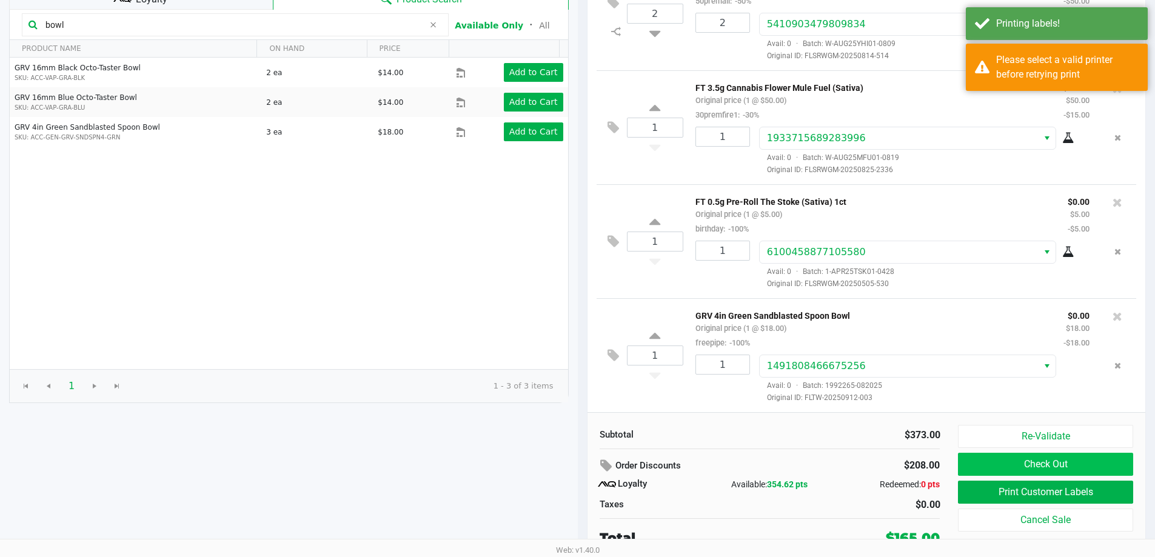
scroll to position [139, 0]
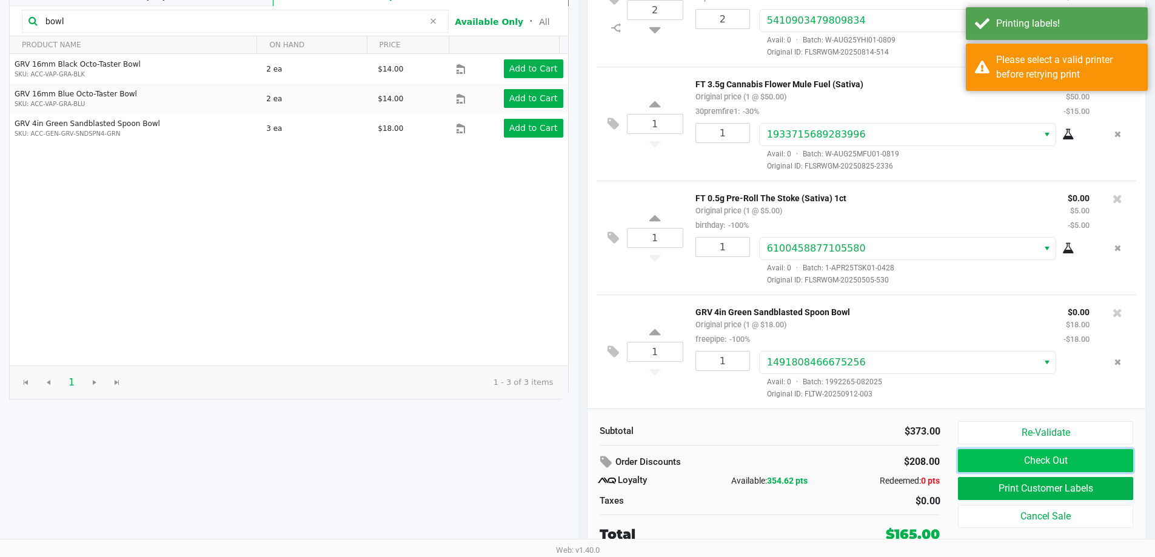
click at [1069, 464] on button "Check Out" at bounding box center [1045, 460] width 175 height 23
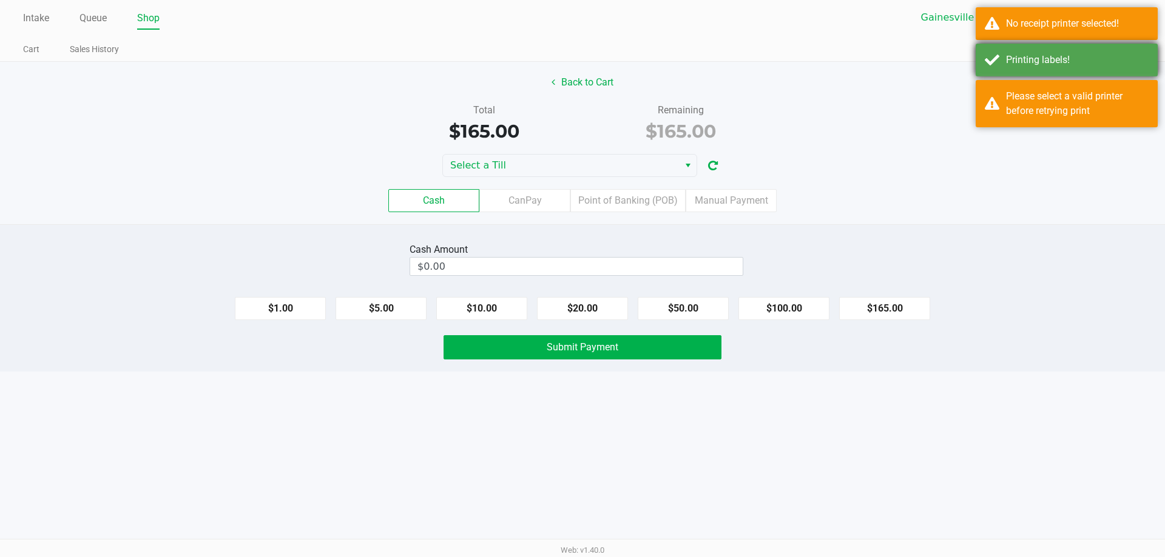
click at [1115, 56] on div "Printing labels!" at bounding box center [1077, 60] width 143 height 15
click at [1105, 82] on div "Please select a valid printer before retrying print" at bounding box center [1066, 103] width 182 height 47
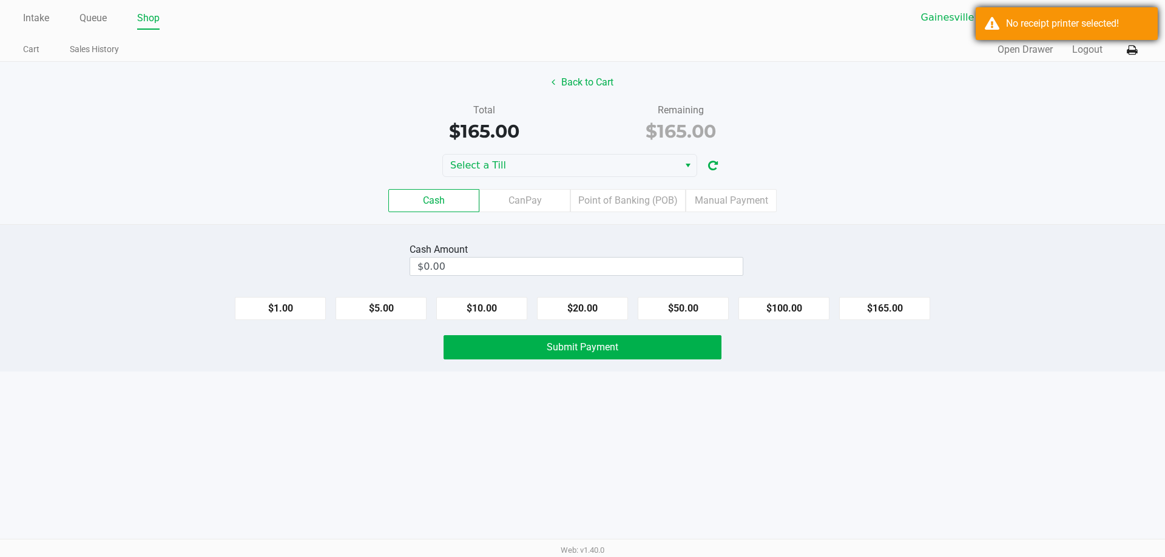
click at [1111, 25] on div "No receipt printer selected!" at bounding box center [1077, 23] width 143 height 15
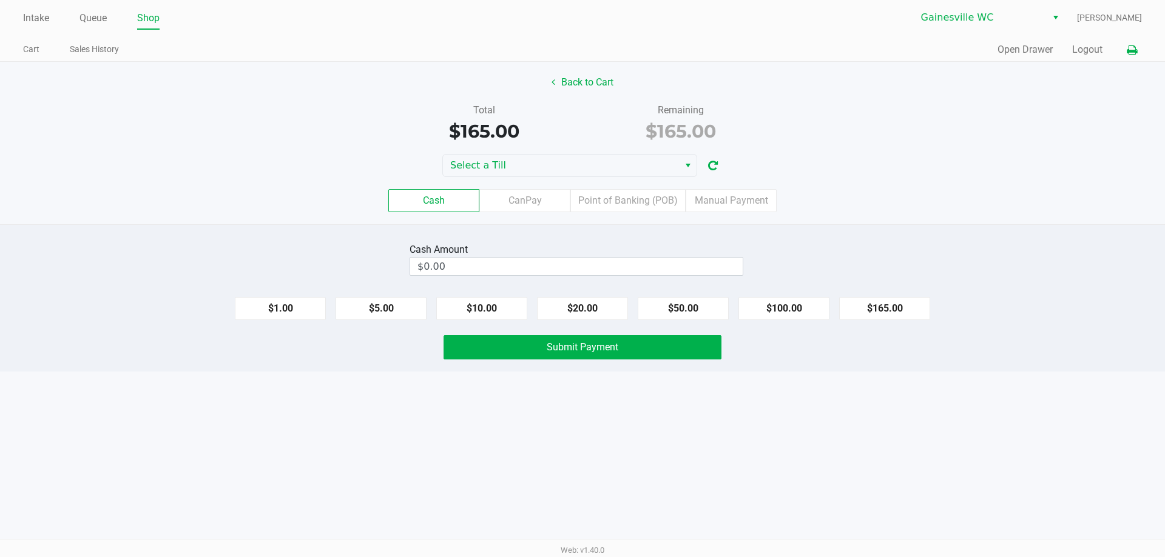
click at [1131, 53] on icon at bounding box center [1131, 50] width 10 height 8
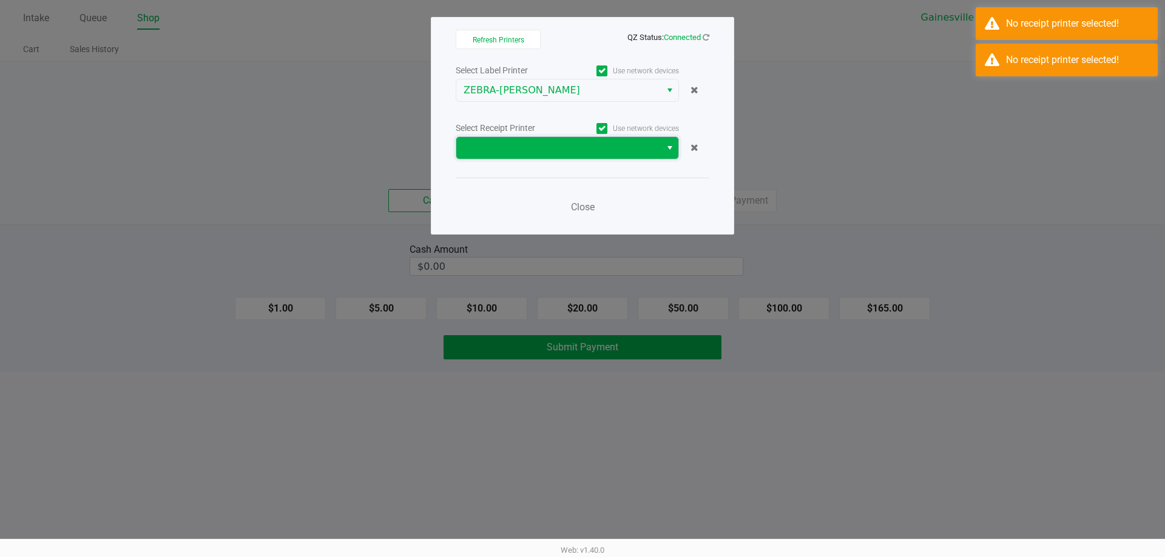
click at [556, 155] on span at bounding box center [558, 148] width 190 height 15
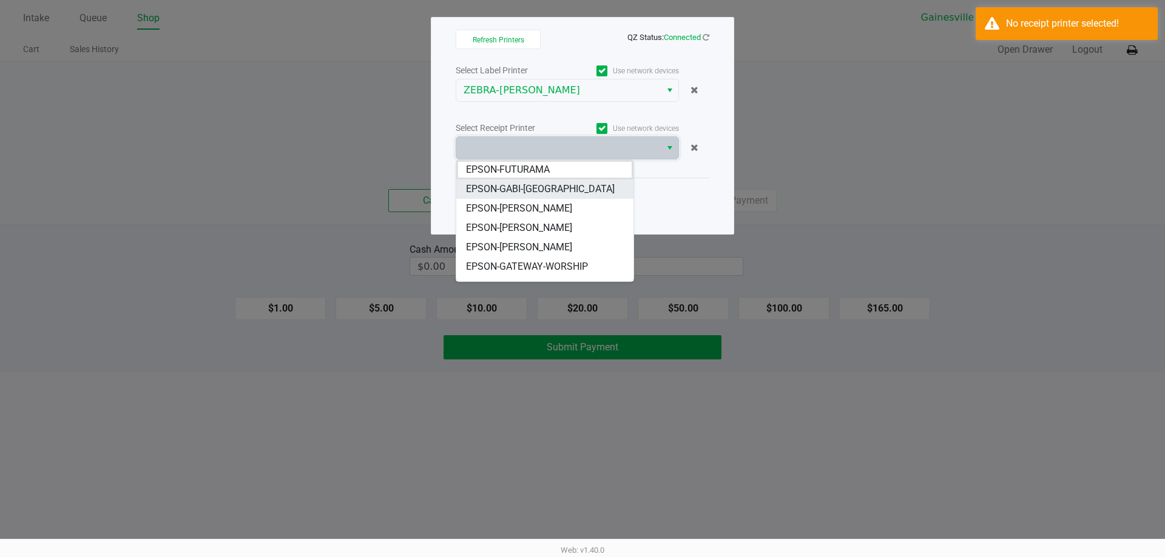
click at [542, 195] on span "EPSON-GABI-GRECKO" at bounding box center [540, 189] width 149 height 15
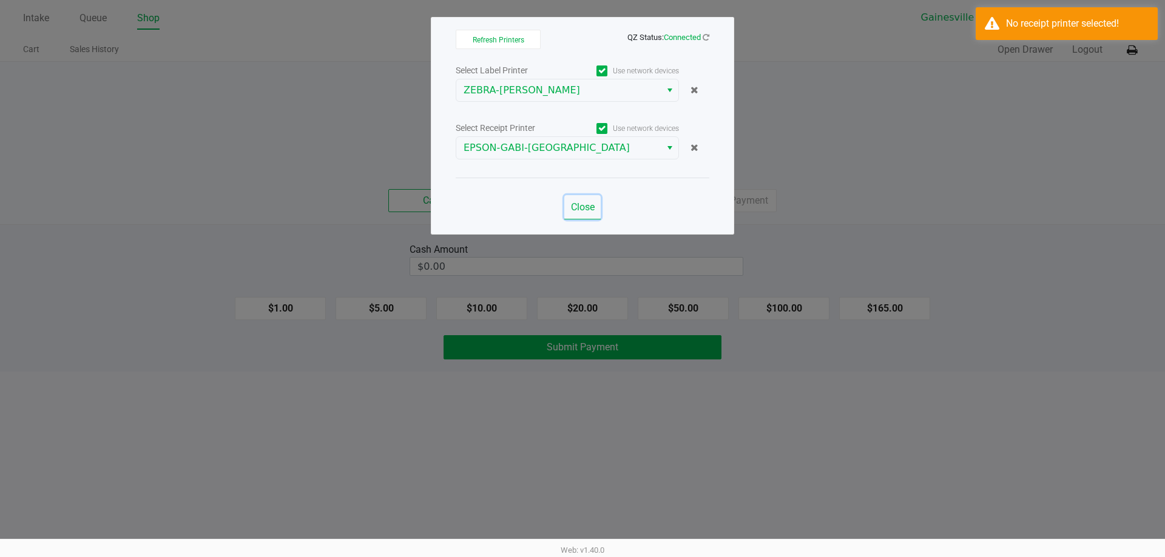
click at [572, 206] on span "Close" at bounding box center [583, 207] width 24 height 12
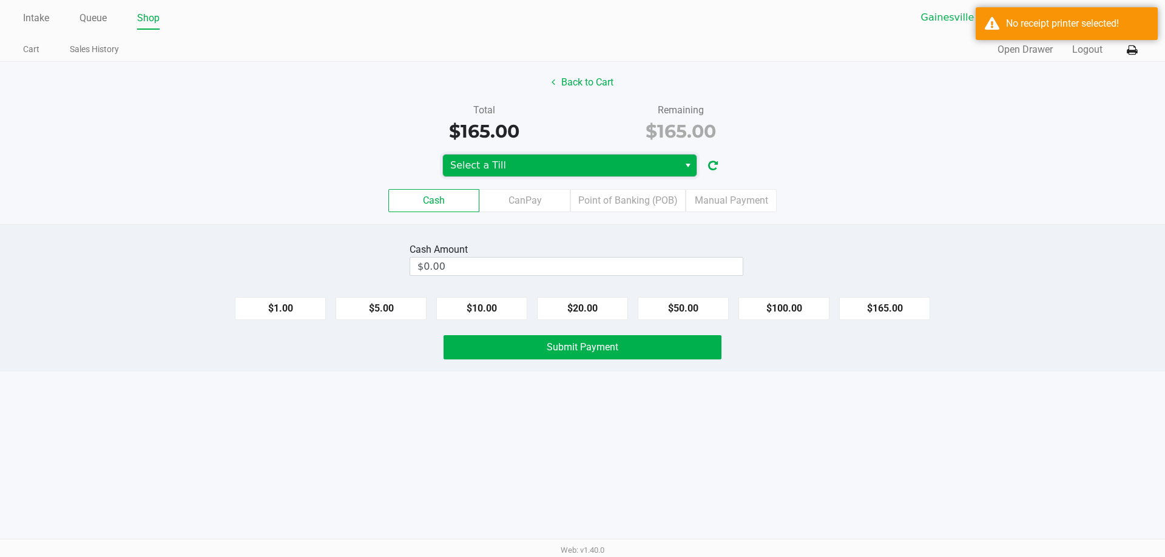
click at [636, 165] on span "Select a Till" at bounding box center [560, 165] width 221 height 15
click at [588, 161] on span "Select a Till" at bounding box center [560, 165] width 221 height 15
click at [516, 159] on span "Select a Till" at bounding box center [560, 165] width 221 height 15
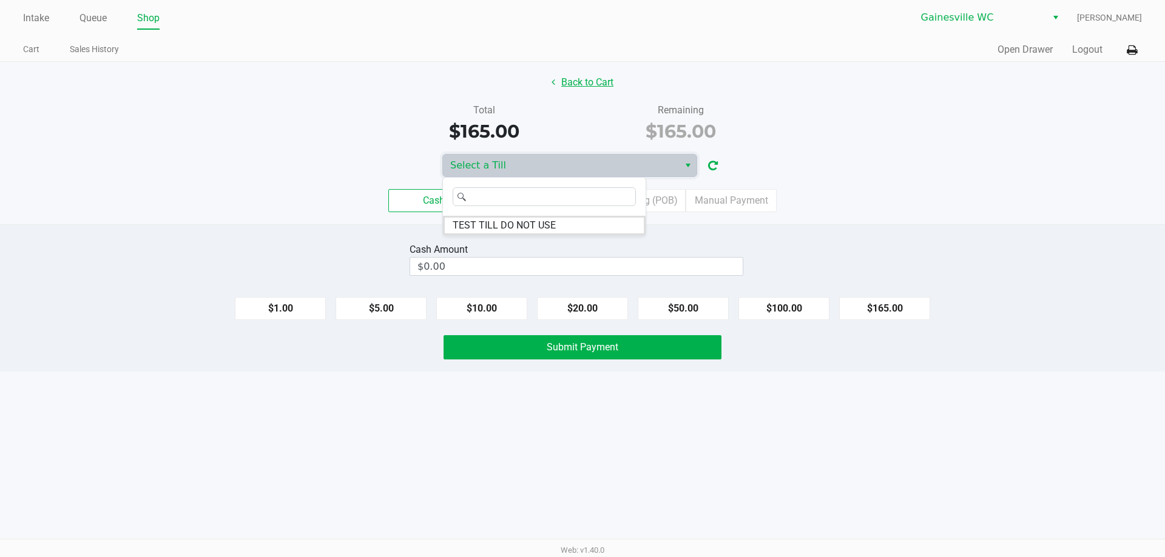
click at [590, 76] on button "Back to Cart" at bounding box center [582, 82] width 78 height 23
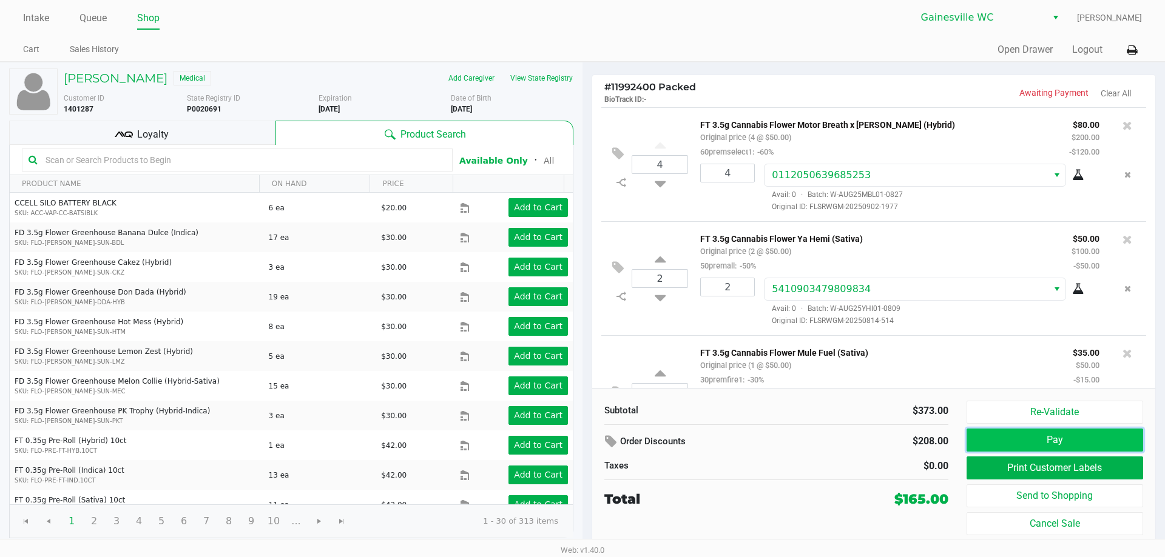
click at [1014, 434] on button "Pay" at bounding box center [1054, 440] width 177 height 23
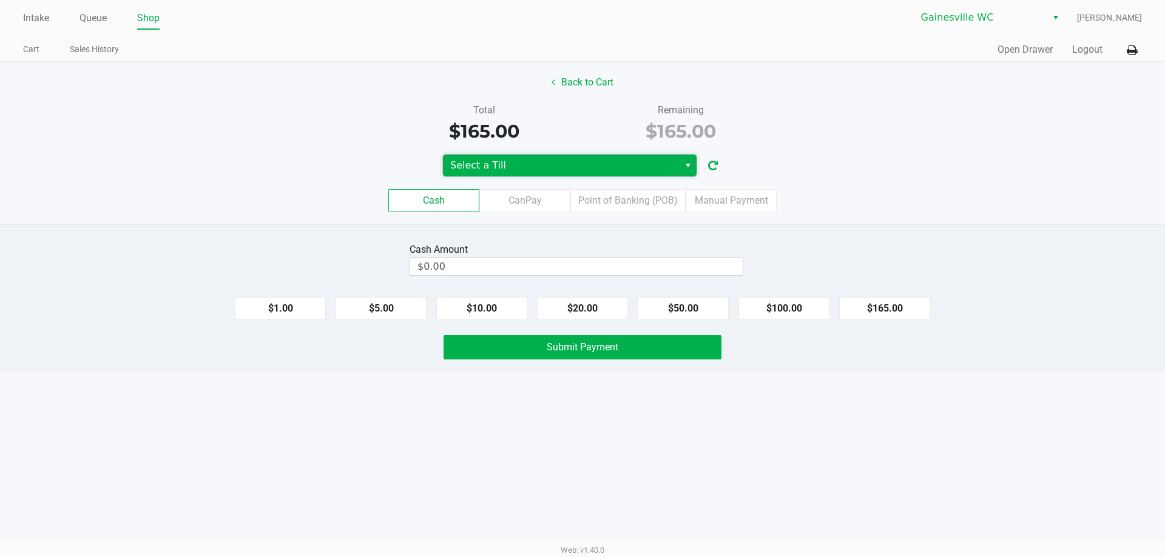
click at [592, 156] on span "Select a Till" at bounding box center [561, 166] width 236 height 22
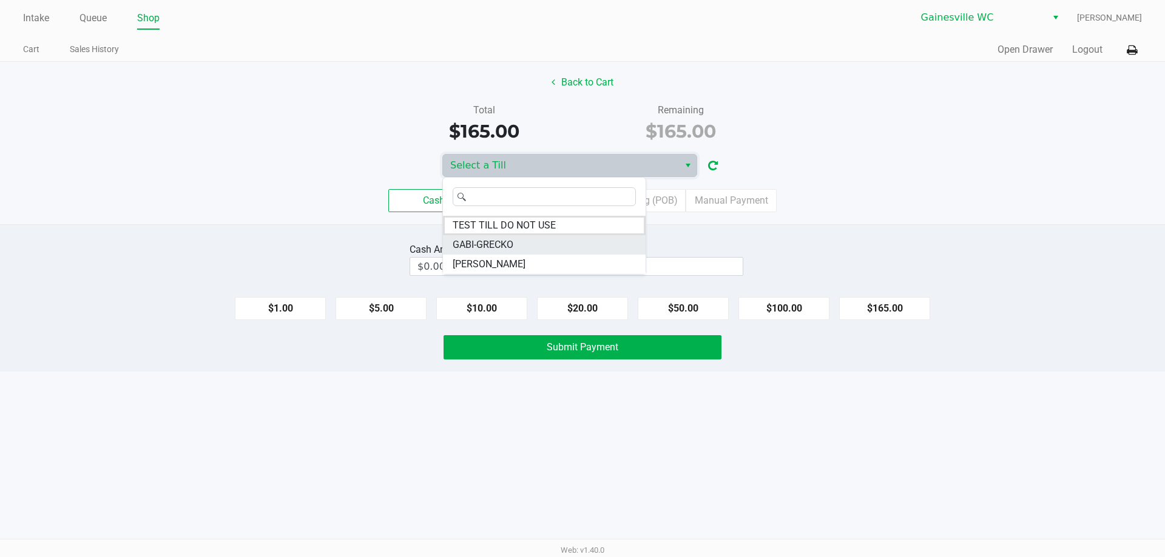
click at [533, 251] on li "GABI-GRECKO" at bounding box center [544, 244] width 203 height 19
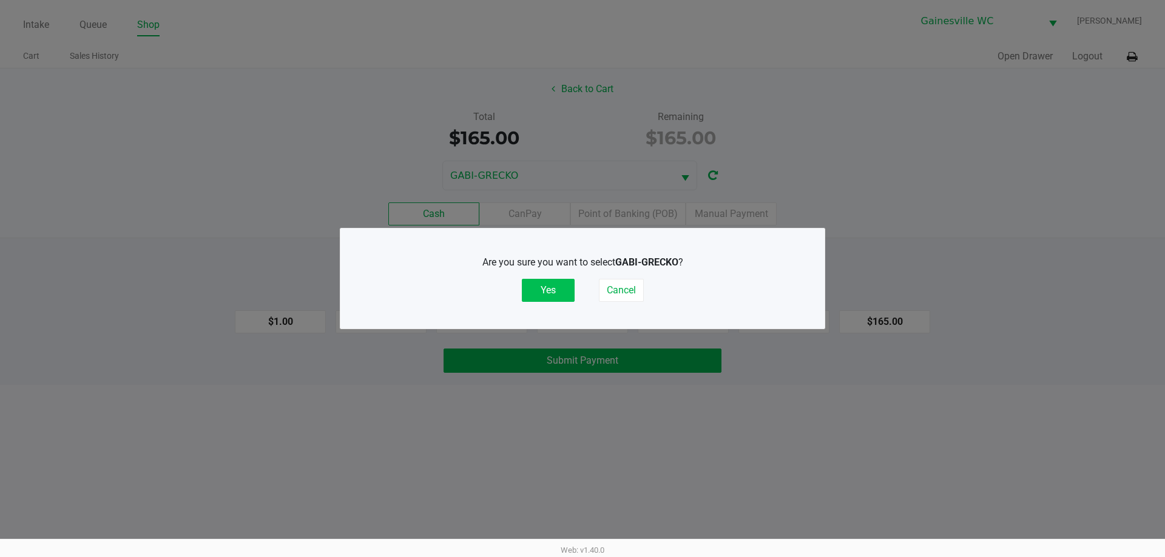
click at [534, 285] on button "Yes" at bounding box center [548, 290] width 53 height 23
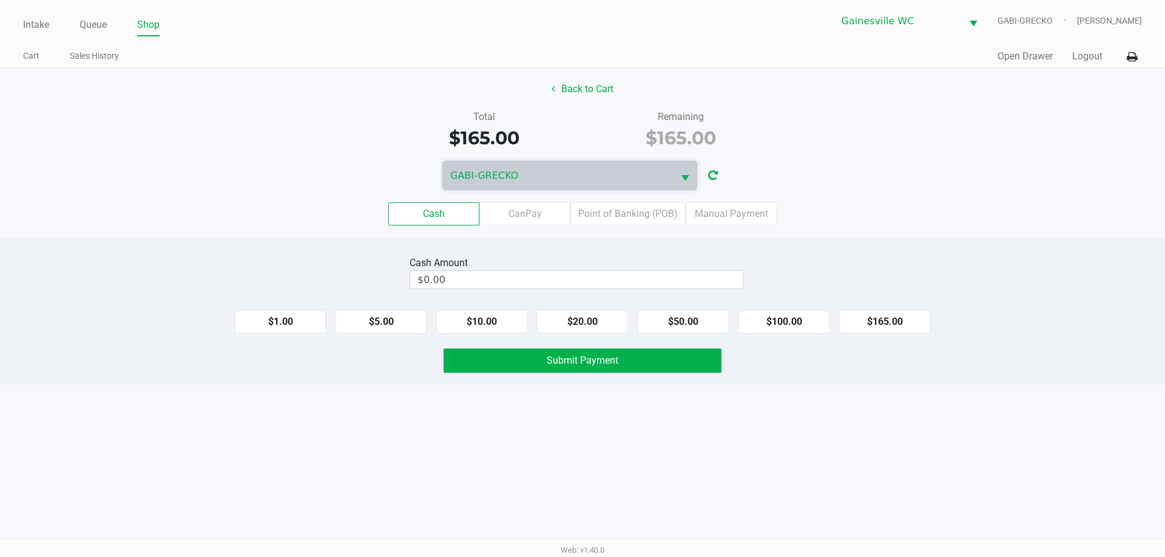
click at [624, 201] on div "Cash CanPay Point of Banking (POB) Manual Payment" at bounding box center [582, 213] width 1183 height 47
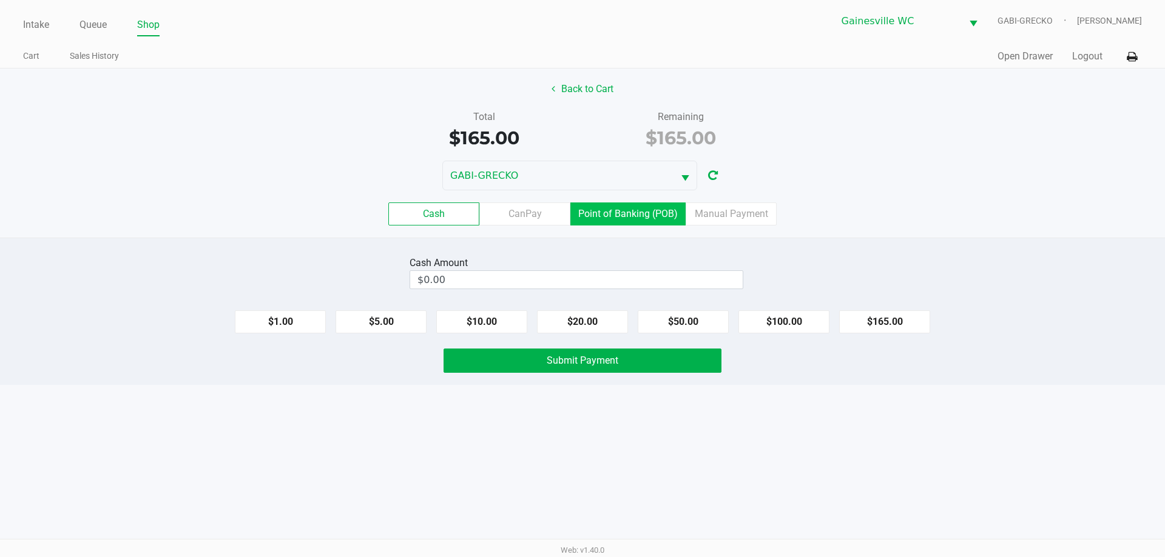
click at [621, 214] on label "Point of Banking (POB)" at bounding box center [627, 214] width 115 height 23
click at [0, 0] on 7 "Point of Banking (POB)" at bounding box center [0, 0] width 0 height 0
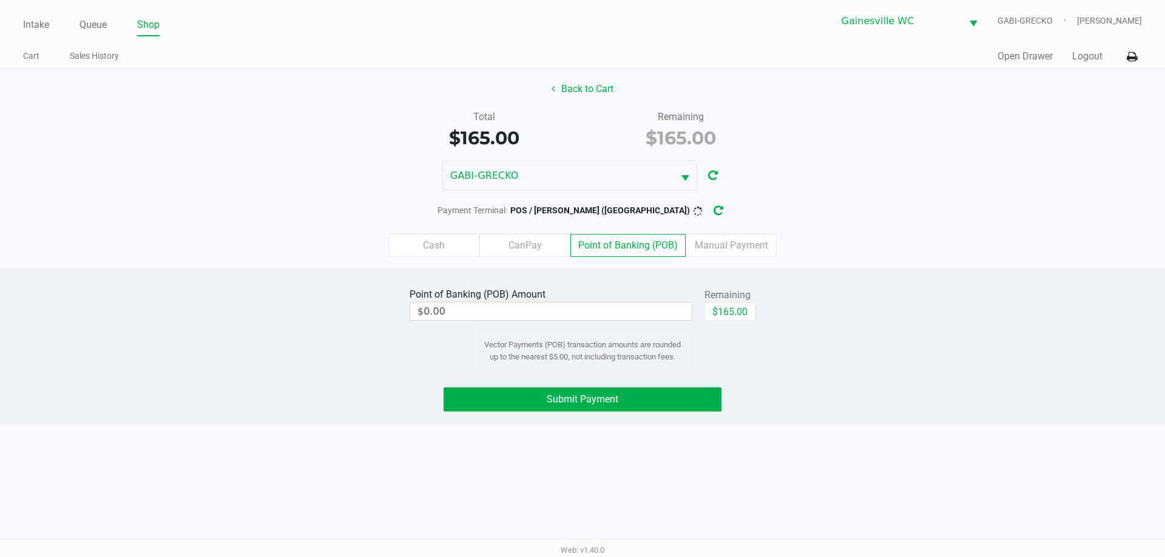
click at [722, 301] on div "Remaining" at bounding box center [729, 295] width 51 height 15
click at [723, 313] on button "$165.00" at bounding box center [729, 312] width 51 height 18
type input "$165.00"
click at [685, 428] on div "Intake Queue Shop Gainesville WC GABI-GRECKO Jay D'Addario Cart Sales History Q…" at bounding box center [582, 278] width 1165 height 557
click at [694, 409] on button "Submit Payment" at bounding box center [582, 400] width 278 height 24
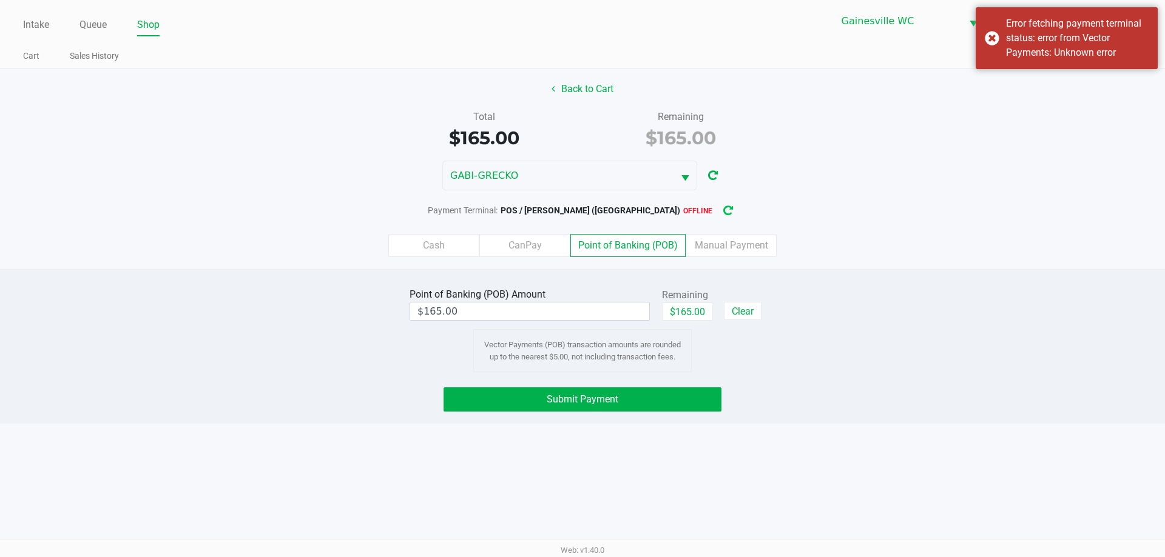
click at [718, 217] on button "button" at bounding box center [727, 211] width 19 height 22
click at [702, 397] on button "Submit Payment" at bounding box center [582, 400] width 278 height 24
click at [697, 408] on button "Submit Payment" at bounding box center [582, 400] width 278 height 24
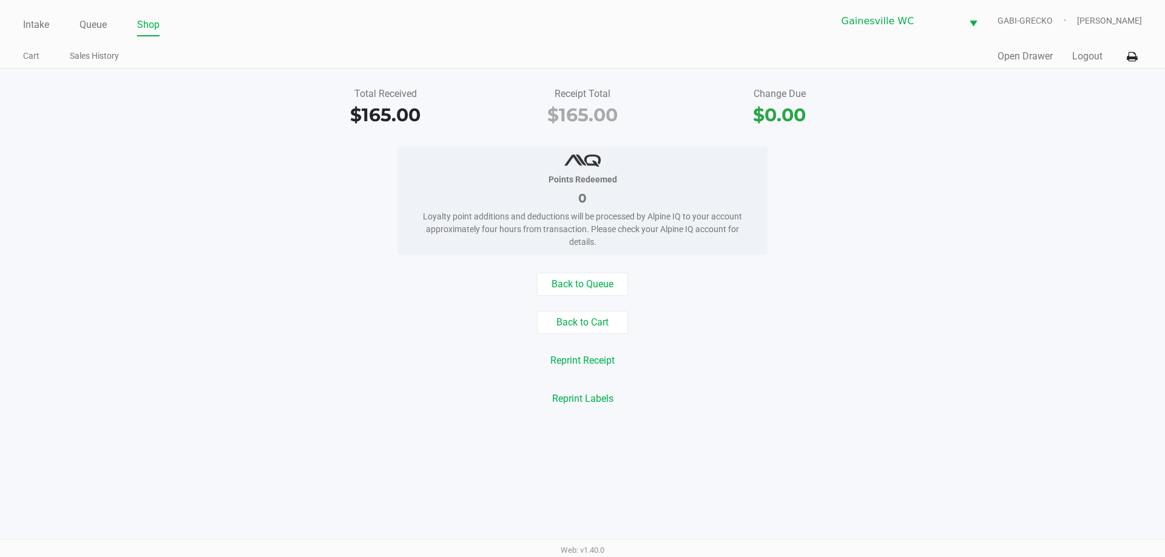
click at [1078, 46] on div "Quick Sale Open Drawer Logout" at bounding box center [861, 56] width 559 height 22
click at [1081, 58] on button "Logout" at bounding box center [1087, 56] width 30 height 15
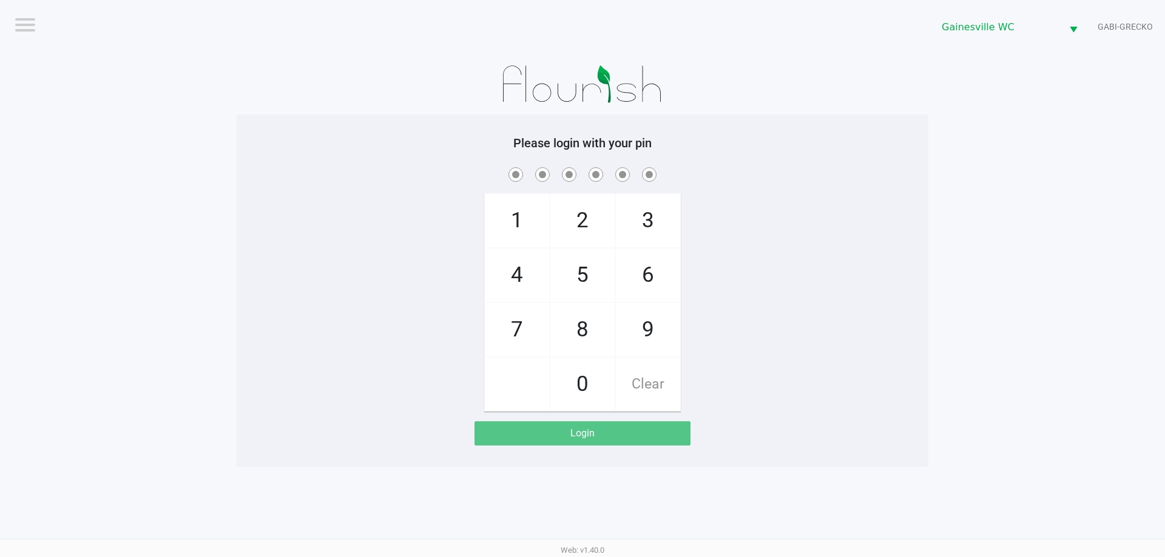
click at [248, 149] on h5 "Please login with your pin" at bounding box center [582, 143] width 673 height 15
checkbox input "true"
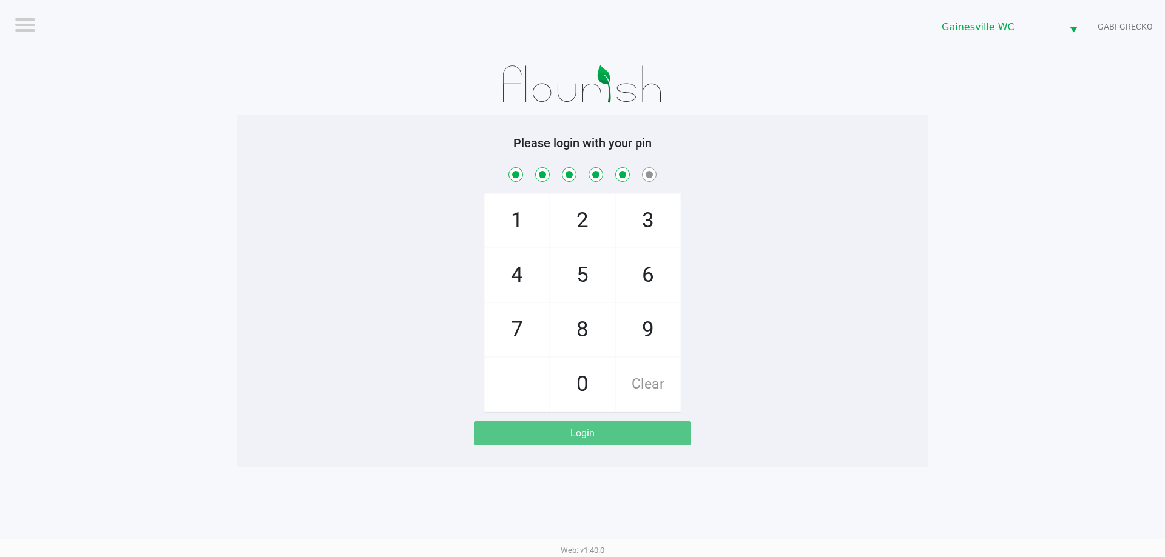
checkbox input "true"
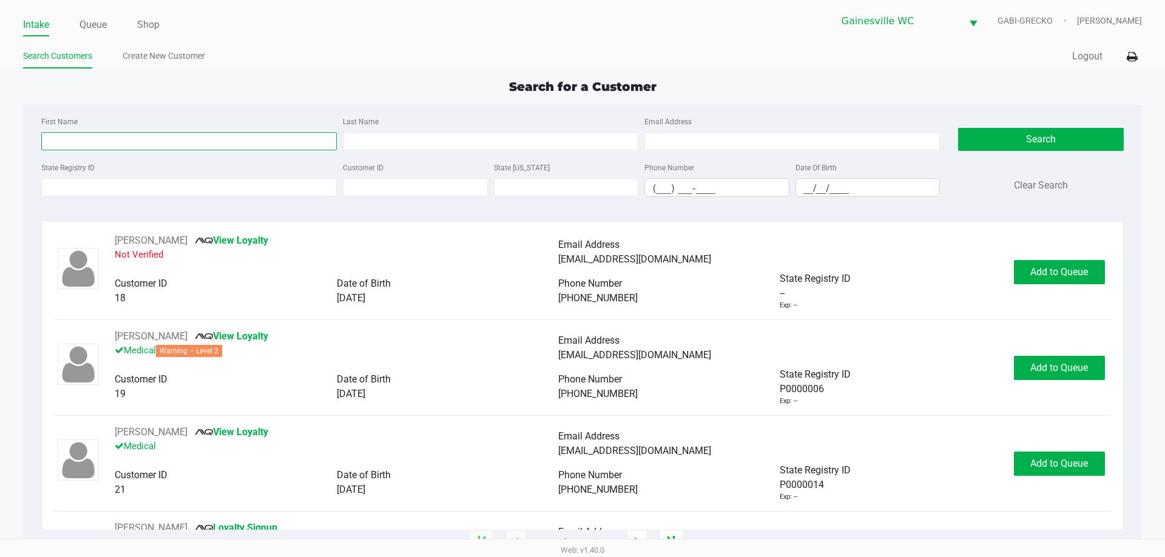
click at [163, 141] on input "First Name" at bounding box center [188, 141] width 295 height 18
type input "elizabeth"
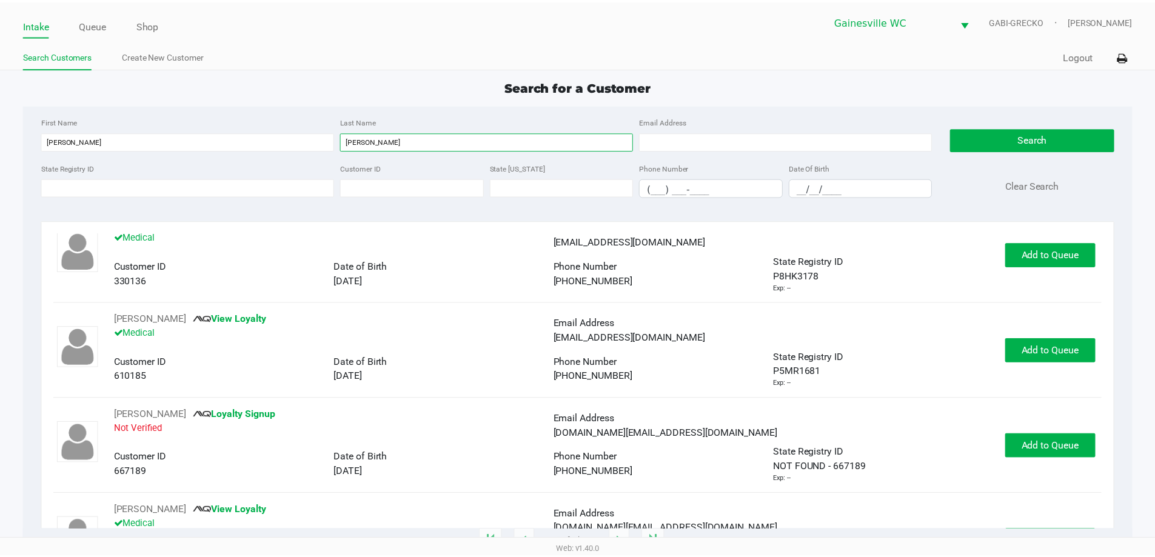
scroll to position [243, 0]
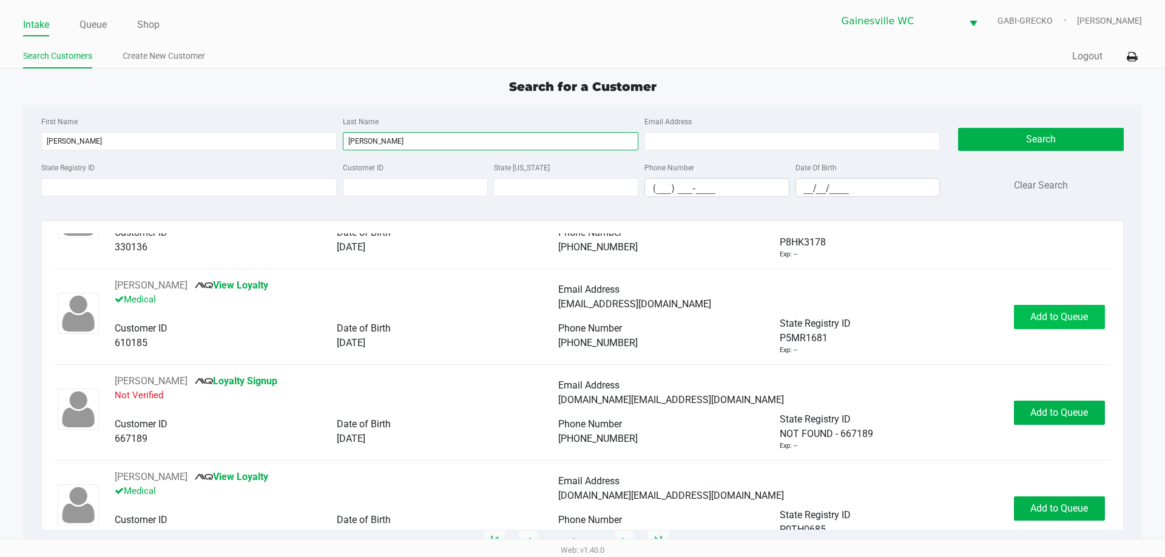
type input "ramos"
click at [1069, 320] on span "Add to Queue" at bounding box center [1059, 317] width 58 height 12
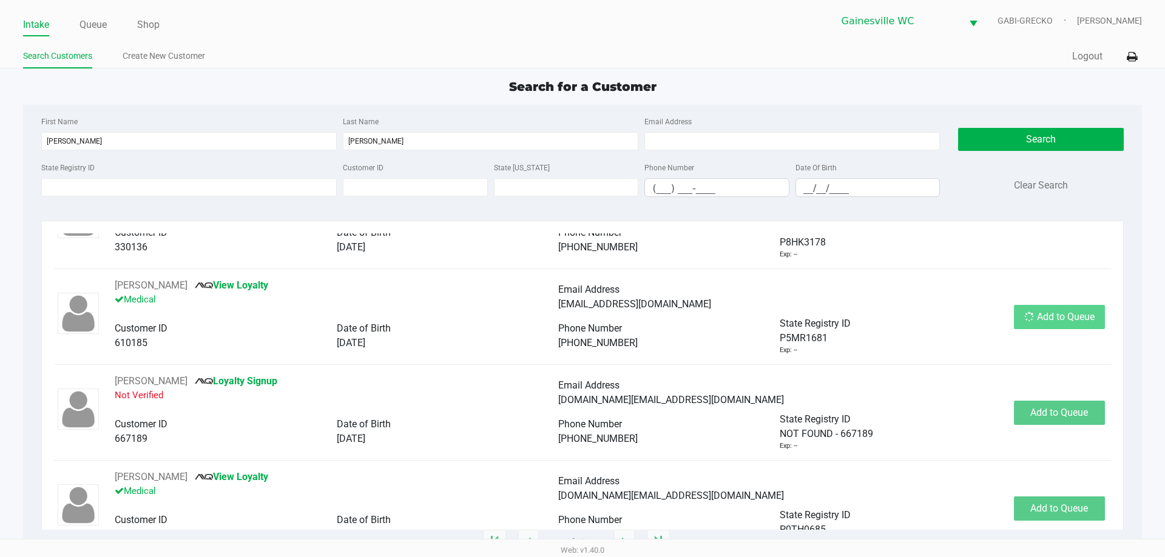
click at [1069, 320] on div "Add to Queue" at bounding box center [1059, 317] width 91 height 24
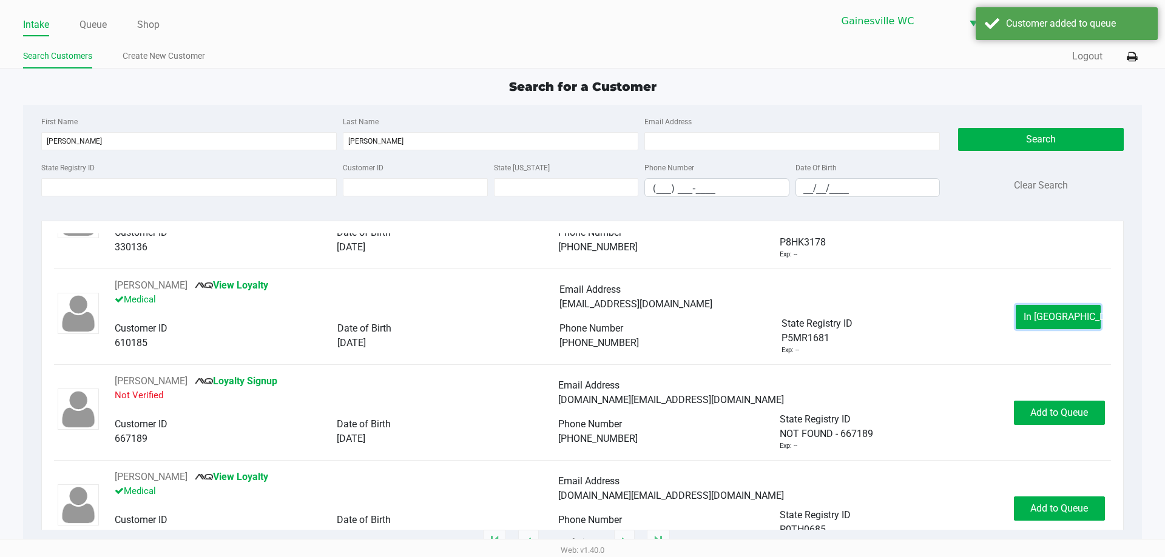
click at [1069, 320] on button "In Queue" at bounding box center [1057, 317] width 85 height 24
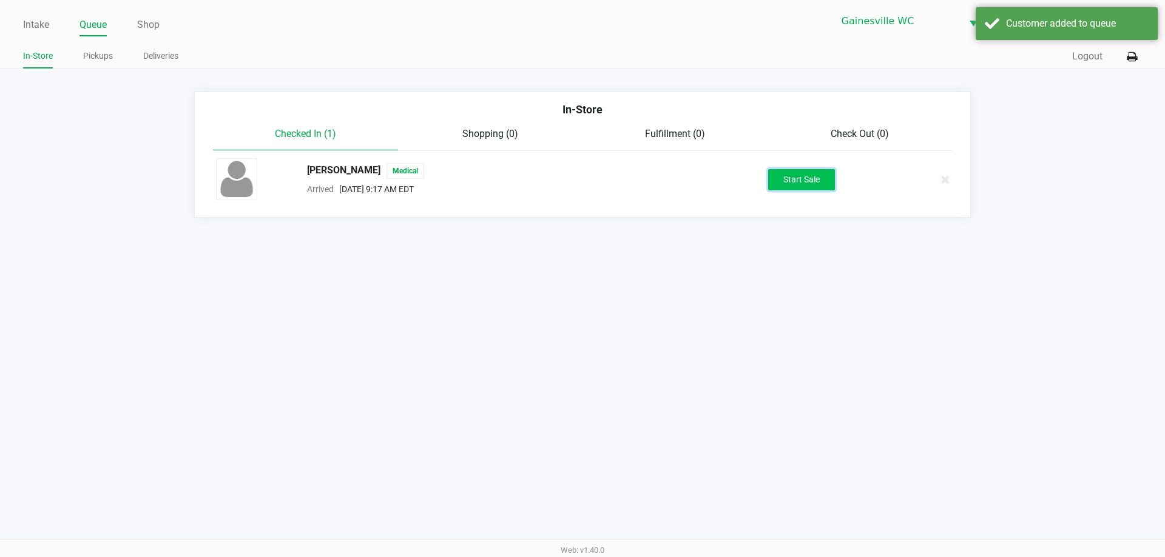
click at [822, 181] on button "Start Sale" at bounding box center [801, 179] width 67 height 21
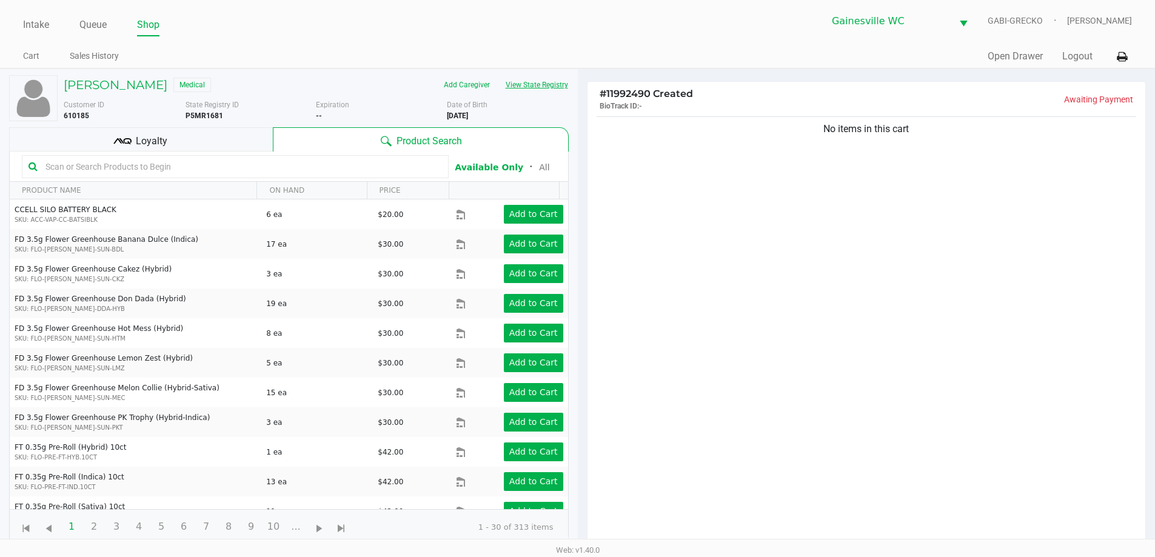
click at [557, 93] on button "View State Registry" at bounding box center [533, 84] width 71 height 19
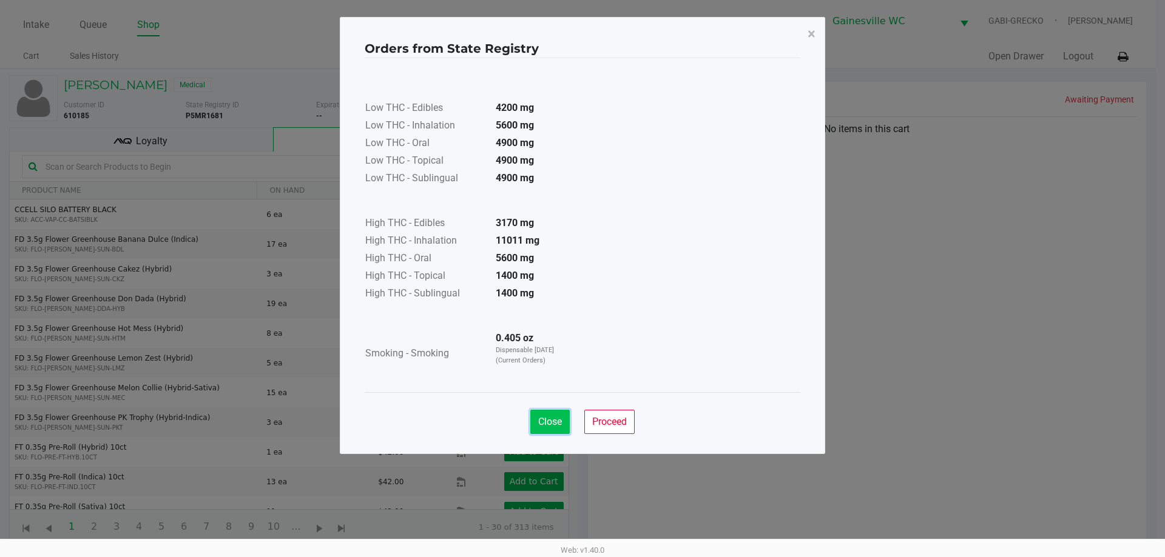
click at [552, 425] on span "Close" at bounding box center [550, 422] width 24 height 12
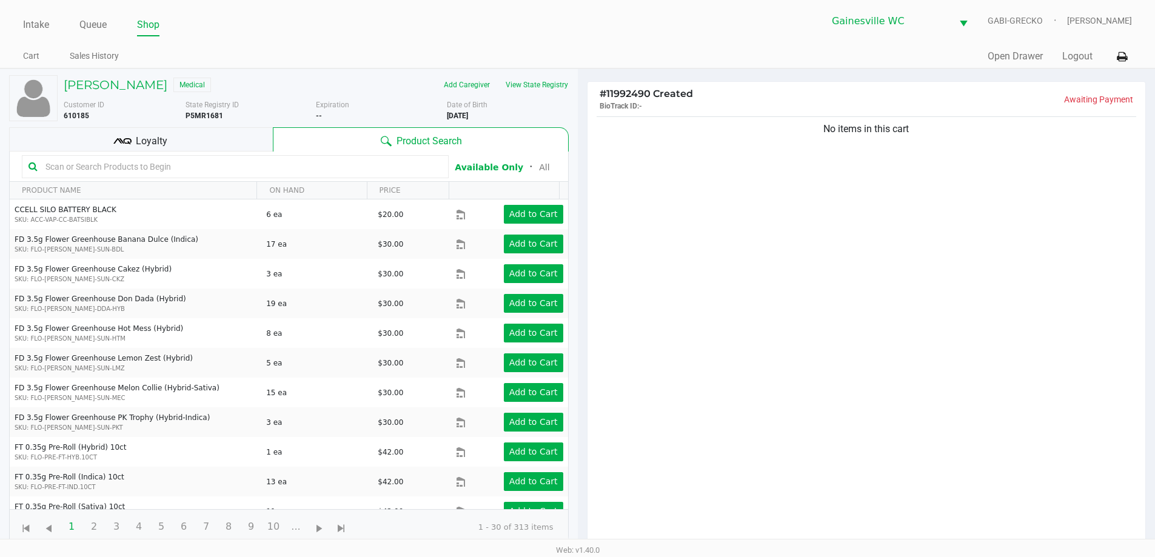
click at [280, 166] on input "text" at bounding box center [242, 167] width 402 height 18
click at [531, 95] on div "Customer ID 610185 State Registry ID P5MR1681 Expiration -- More Date of Birth …" at bounding box center [316, 108] width 523 height 27
click at [534, 86] on button "View State Registry" at bounding box center [533, 84] width 71 height 19
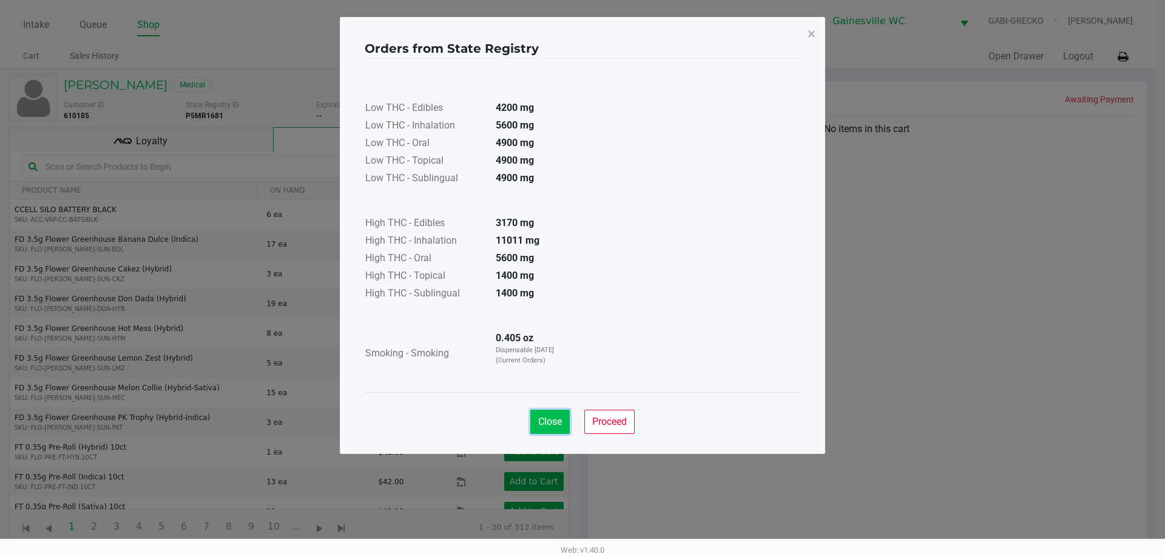
click at [563, 427] on button "Close" at bounding box center [549, 422] width 39 height 24
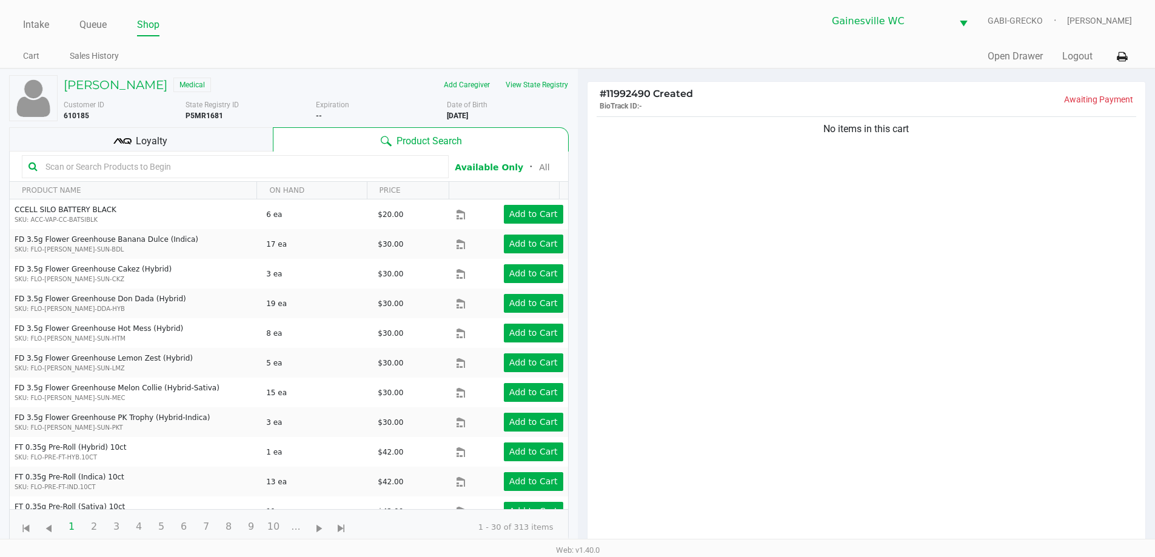
click at [342, 173] on input "text" at bounding box center [242, 167] width 402 height 18
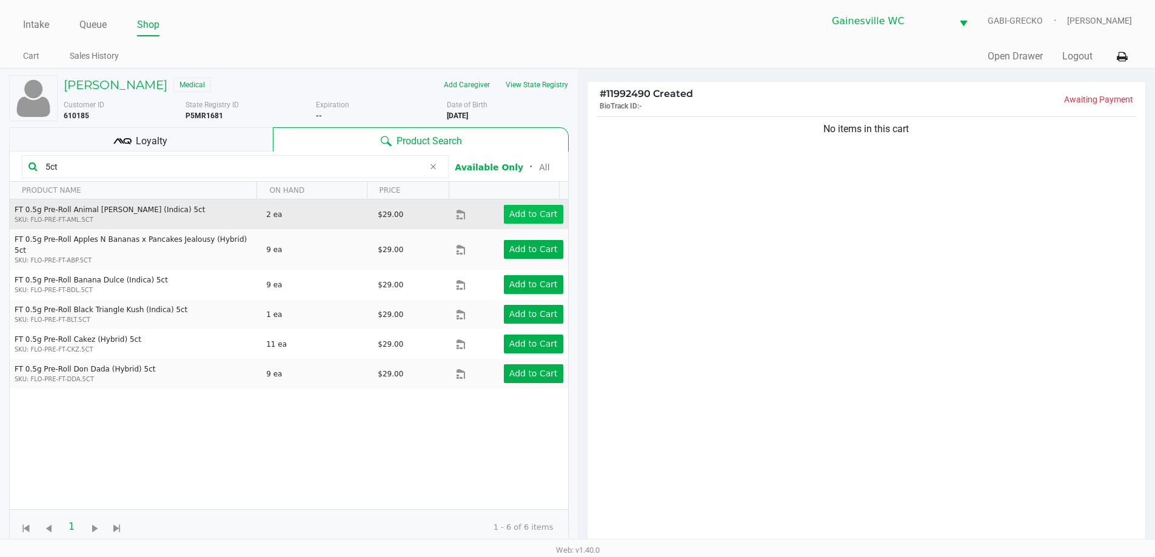
type input "5ct"
click at [525, 206] on button "Add to Cart" at bounding box center [533, 214] width 59 height 19
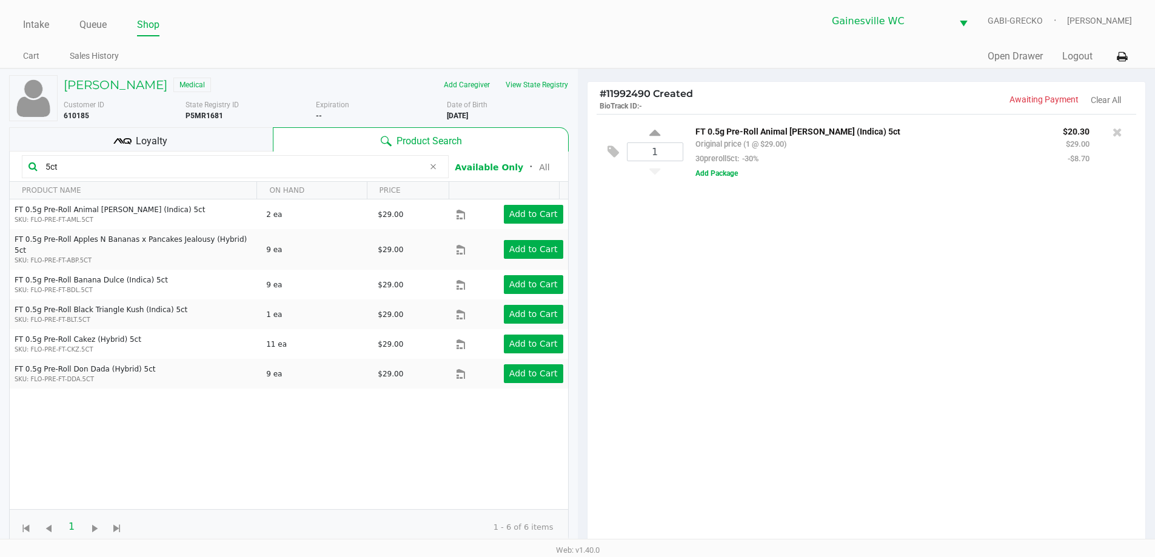
click at [428, 168] on span at bounding box center [433, 167] width 18 height 15
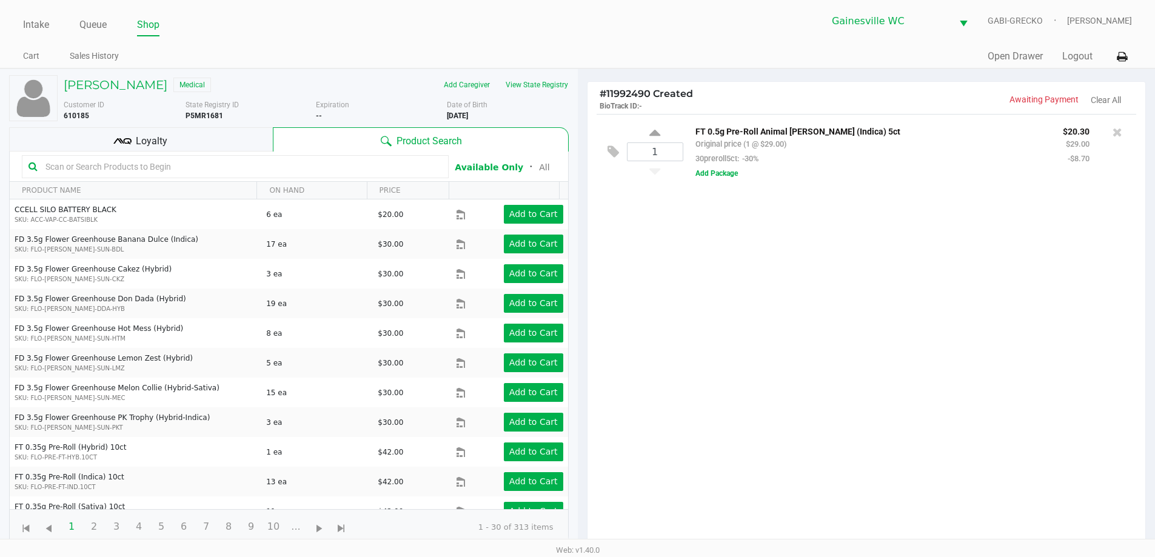
click at [354, 163] on input "text" at bounding box center [242, 167] width 402 height 18
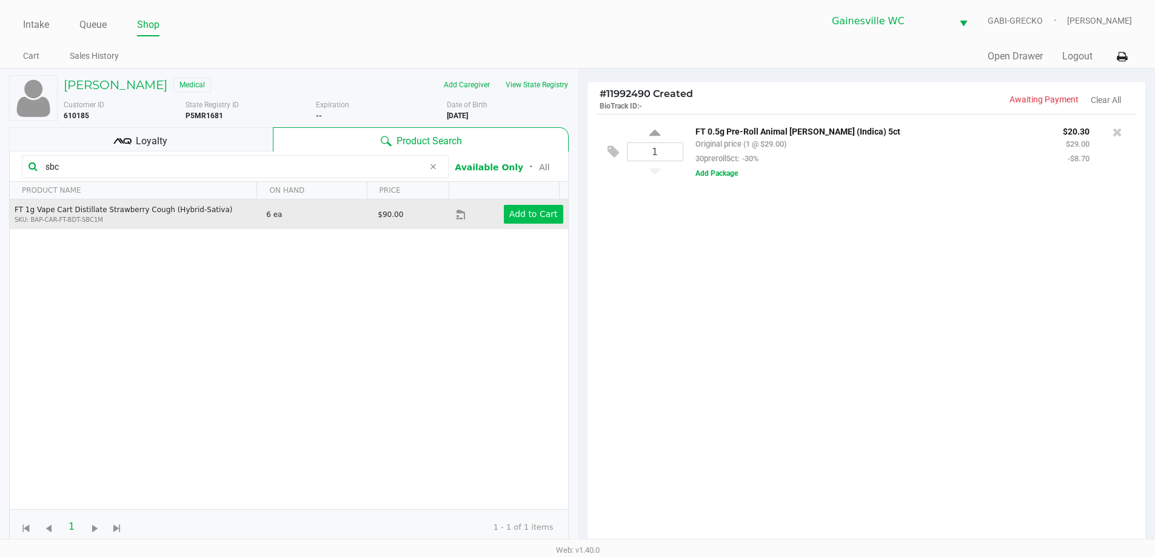
type input "sbc"
click at [512, 214] on app-button-loader "Add to Cart" at bounding box center [533, 214] width 49 height 10
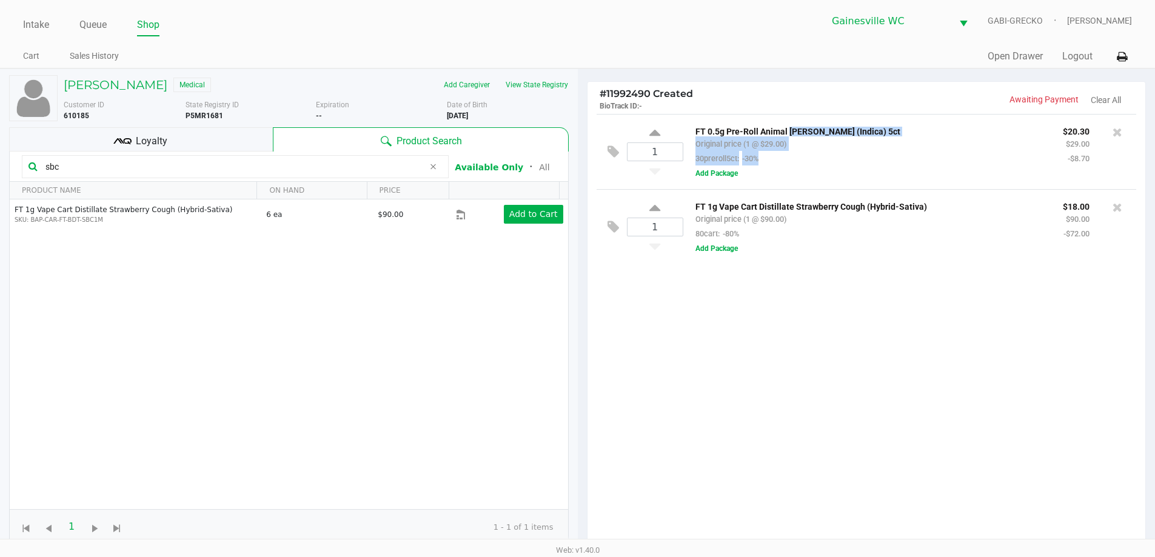
drag, startPoint x: 787, startPoint y: 129, endPoint x: 792, endPoint y: 156, distance: 27.6
click at [792, 156] on div "FT 0.5g Pre-Roll Animal Larry (Indica) 5ct Original price (1 @ $29.00) 30prerol…" at bounding box center [871, 145] width 368 height 42
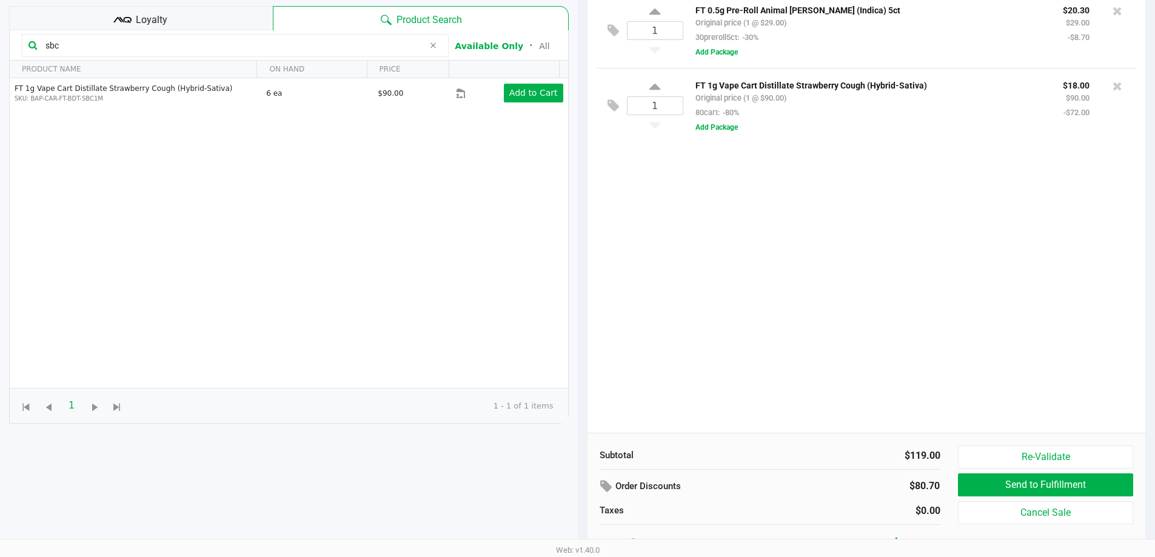
scroll to position [131, 0]
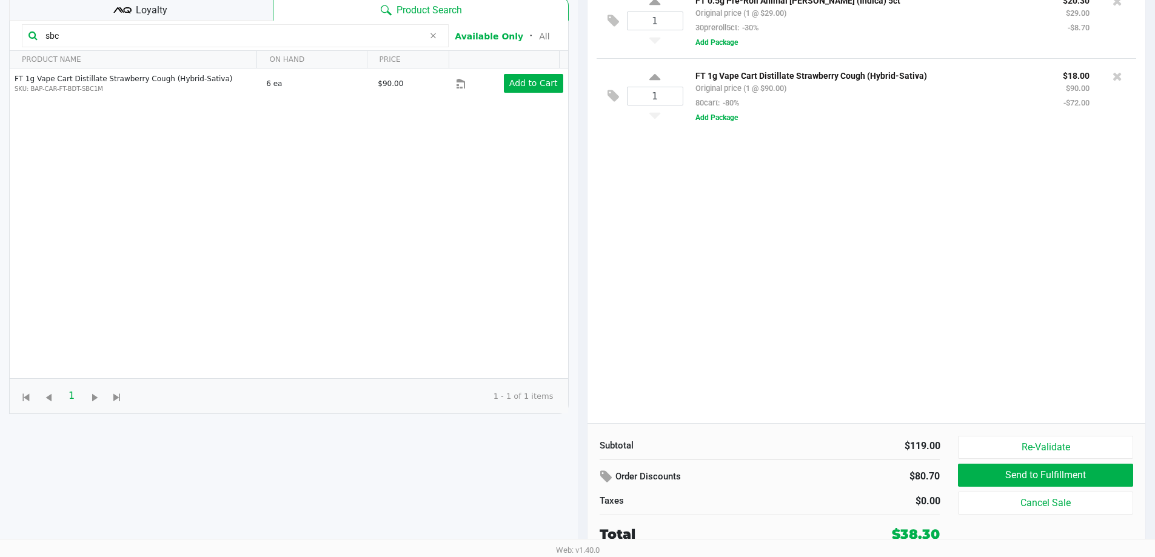
click at [244, 18] on div "Loyalty" at bounding box center [141, 8] width 264 height 24
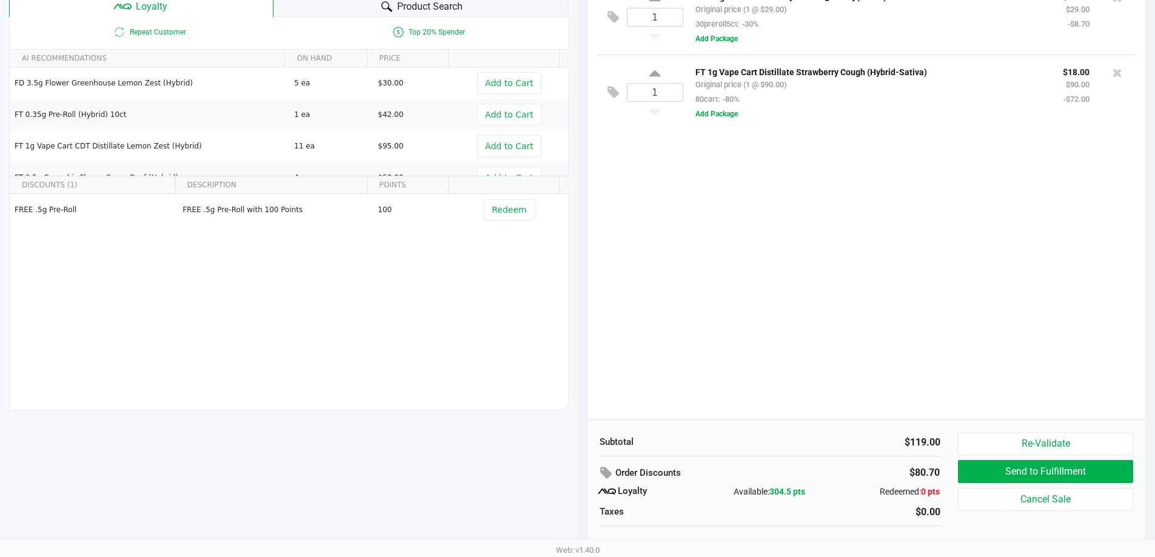
scroll to position [146, 0]
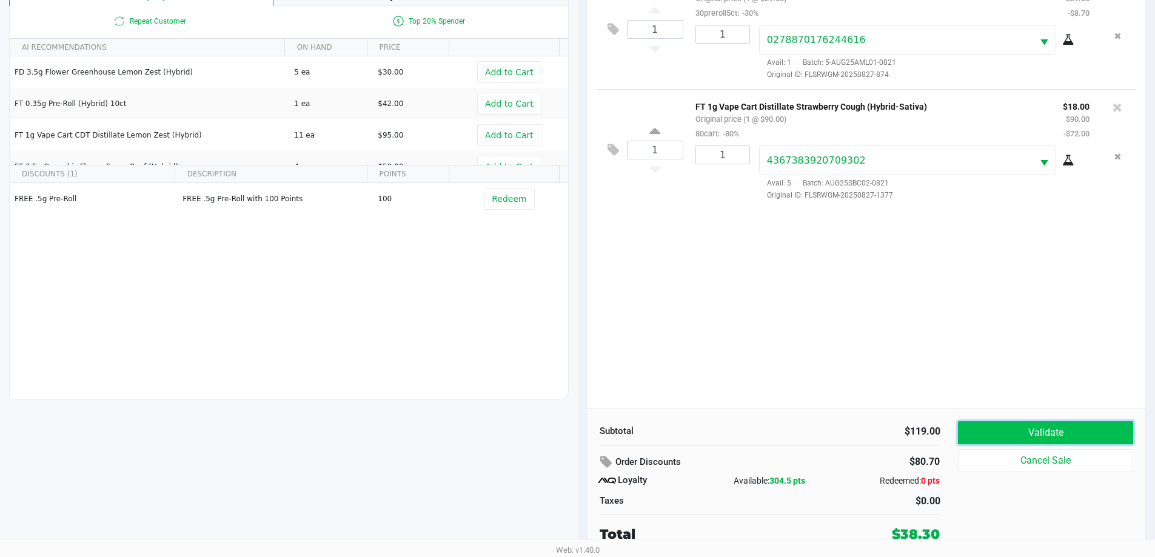
click at [1058, 426] on button "Validate" at bounding box center [1045, 433] width 175 height 23
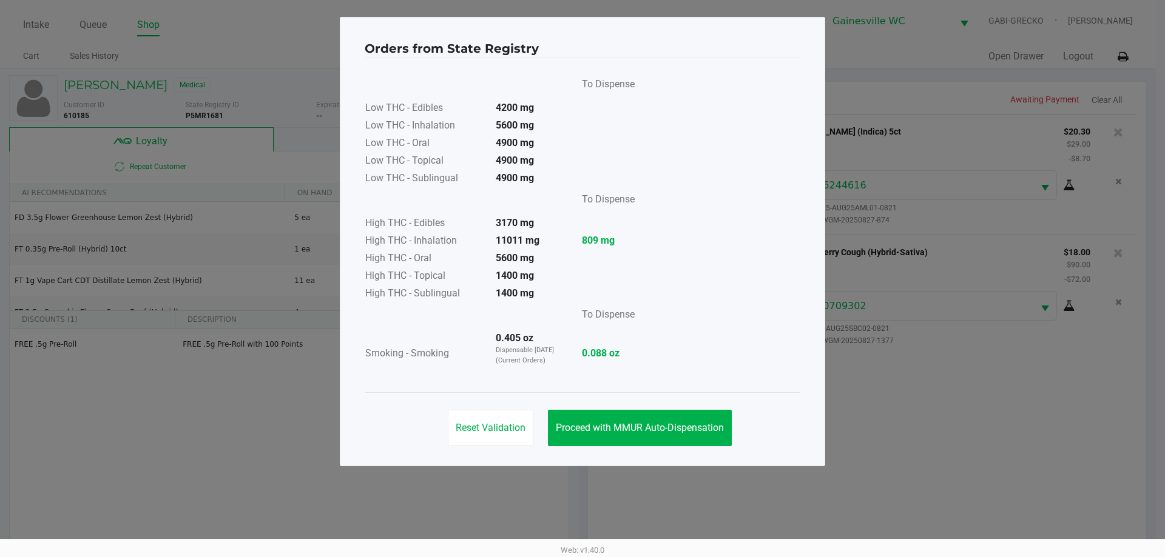
click at [612, 406] on div "Reset Validation Proceed with MMUR Auto-Dispensation" at bounding box center [582, 422] width 435 height 61
click at [617, 426] on span "Proceed with MMUR Auto-Dispensation" at bounding box center [640, 428] width 168 height 12
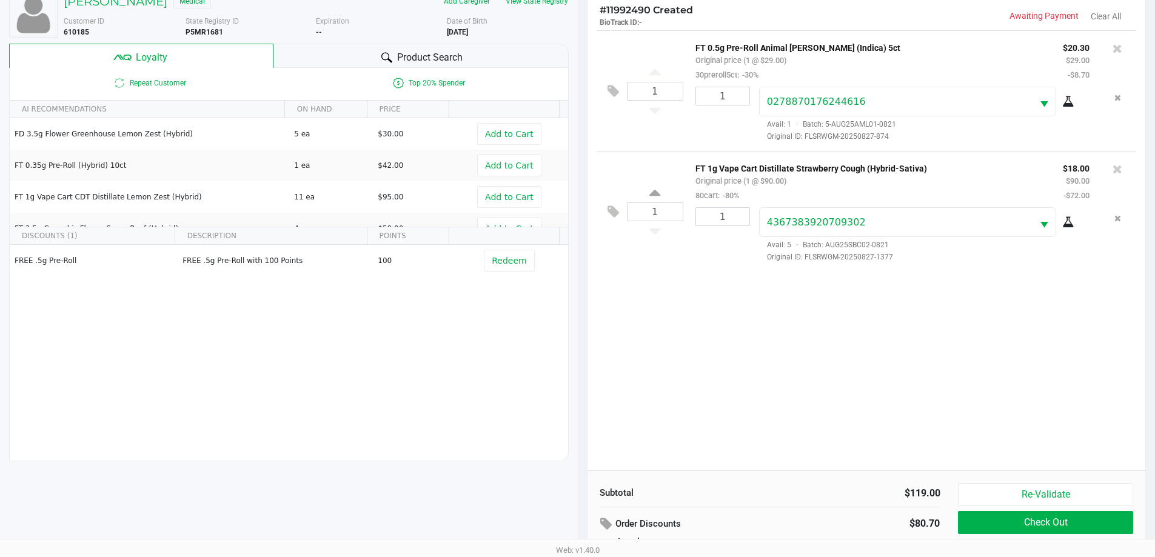
scroll to position [146, 0]
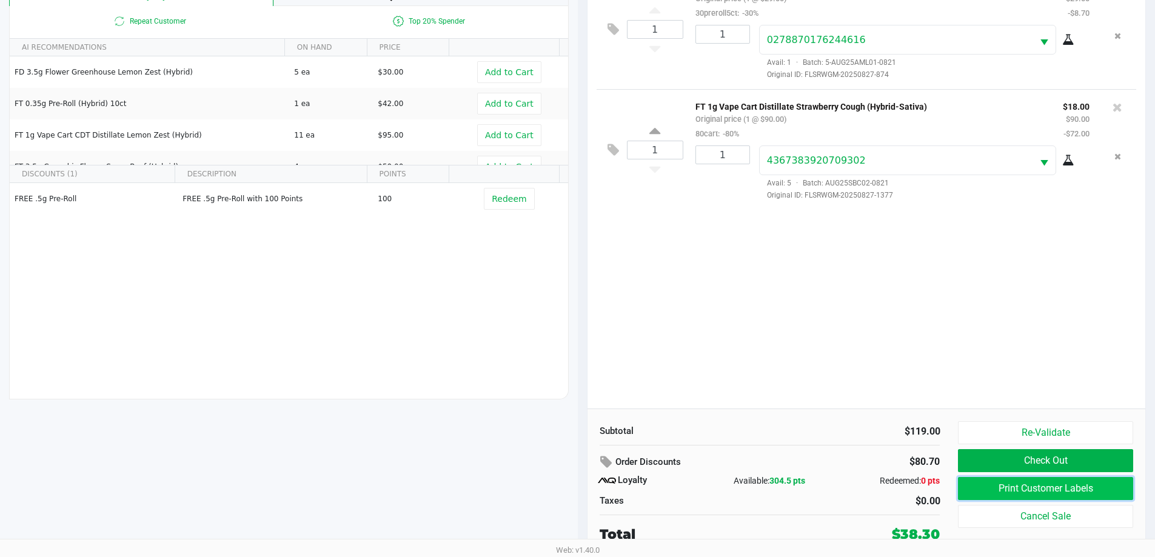
click at [1069, 491] on button "Print Customer Labels" at bounding box center [1045, 488] width 175 height 23
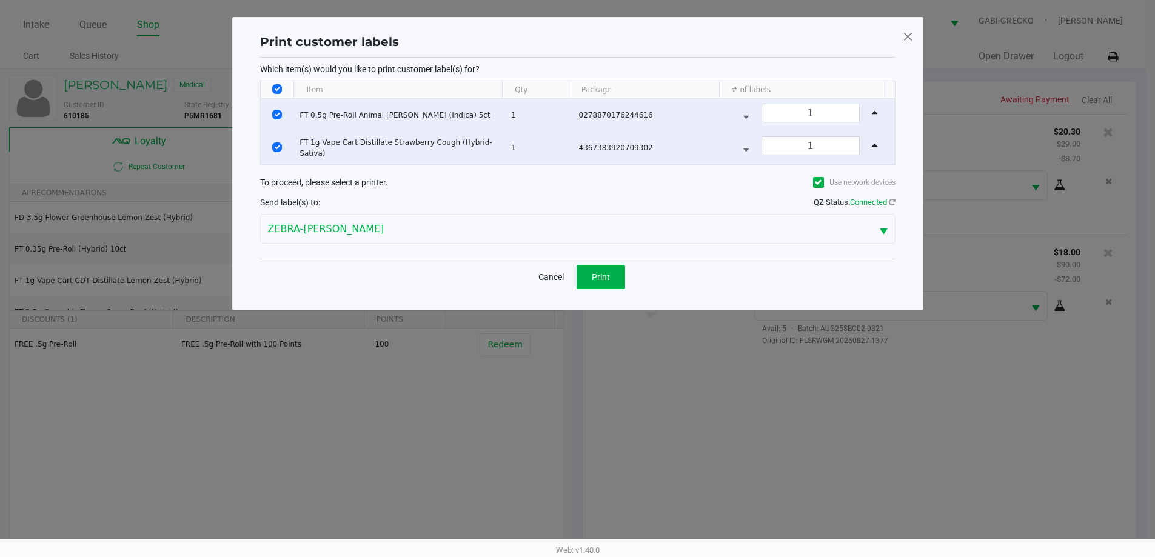
scroll to position [0, 0]
click at [625, 275] on button "Print" at bounding box center [605, 277] width 49 height 24
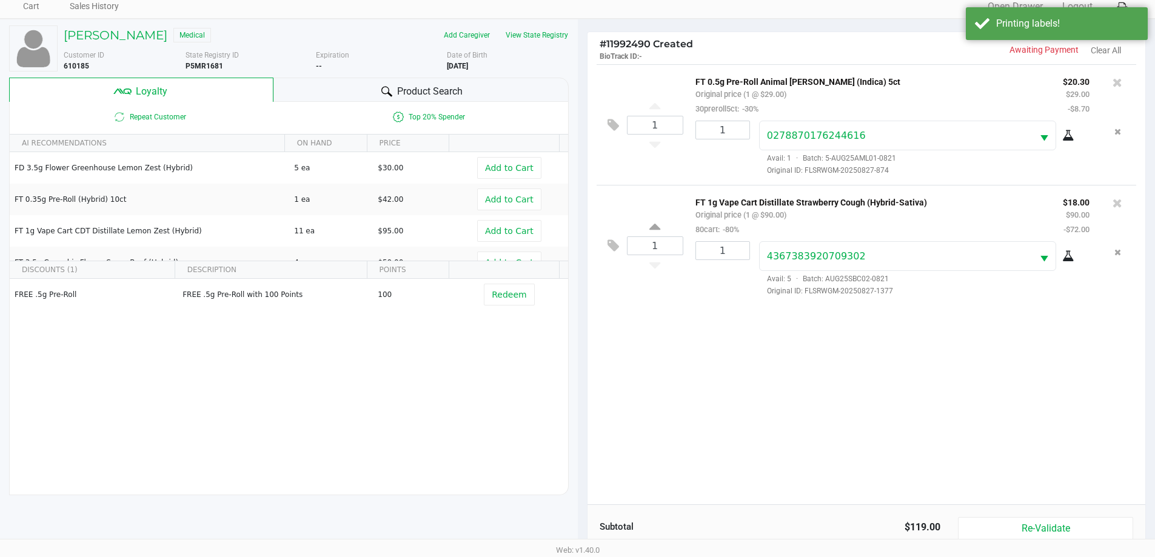
scroll to position [146, 0]
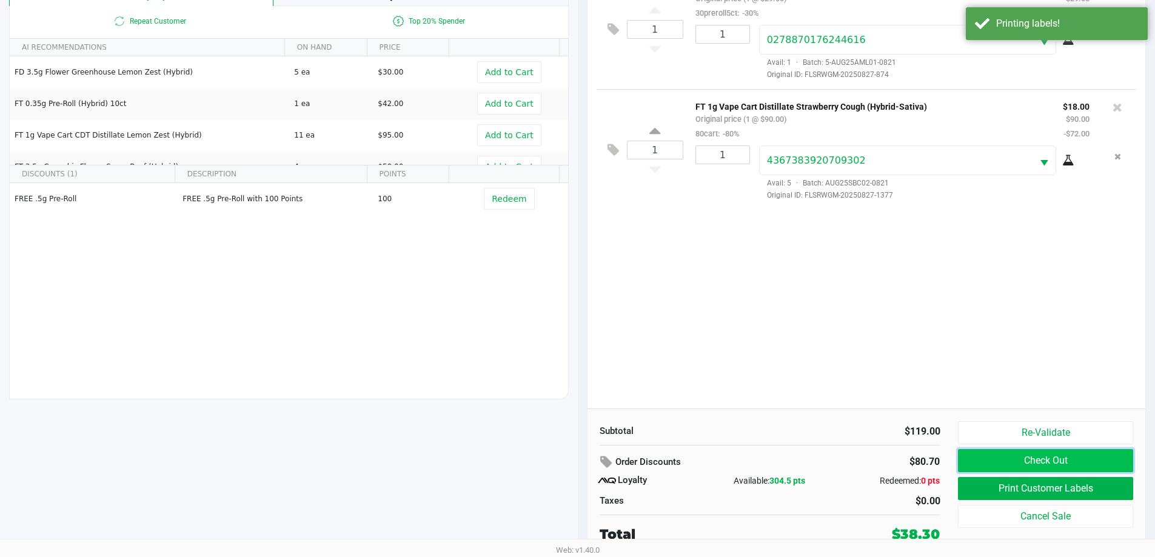
click at [1012, 468] on button "Check Out" at bounding box center [1045, 460] width 175 height 23
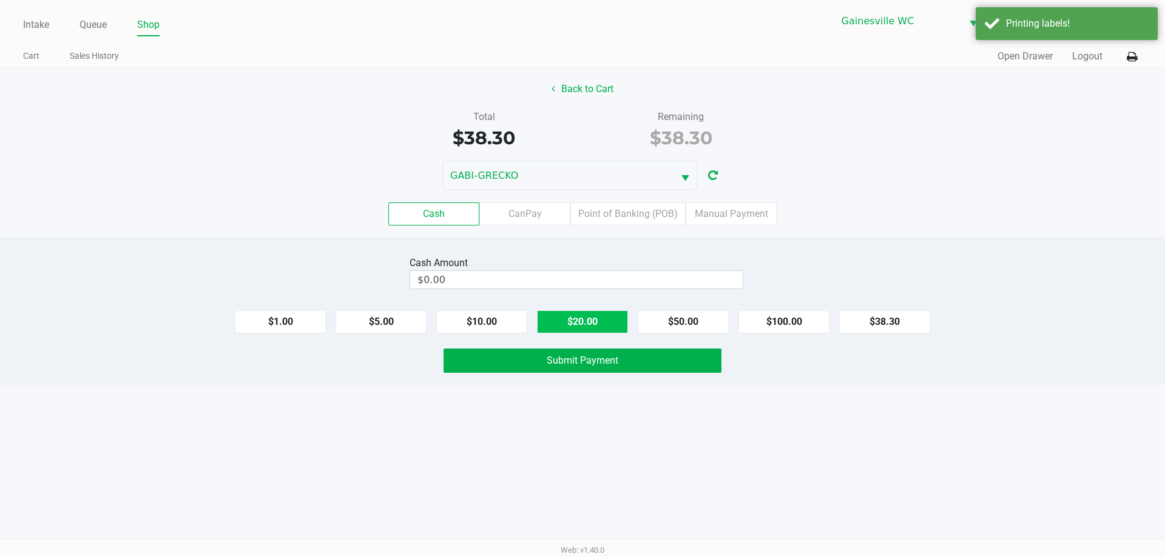
click at [607, 320] on button "$20.00" at bounding box center [582, 322] width 91 height 23
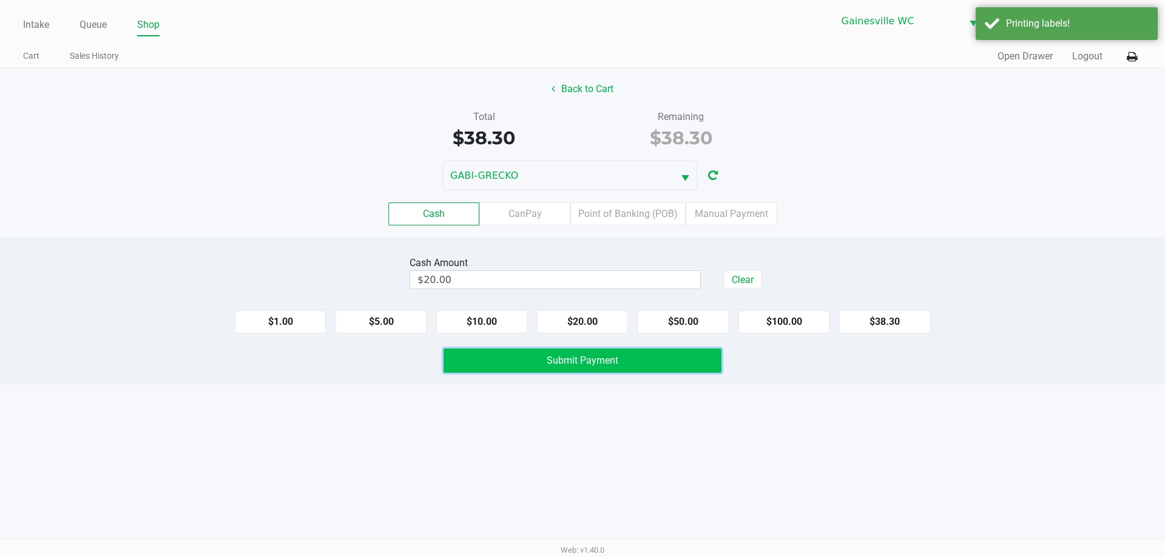
click at [617, 364] on span "Submit Payment" at bounding box center [582, 361] width 72 height 12
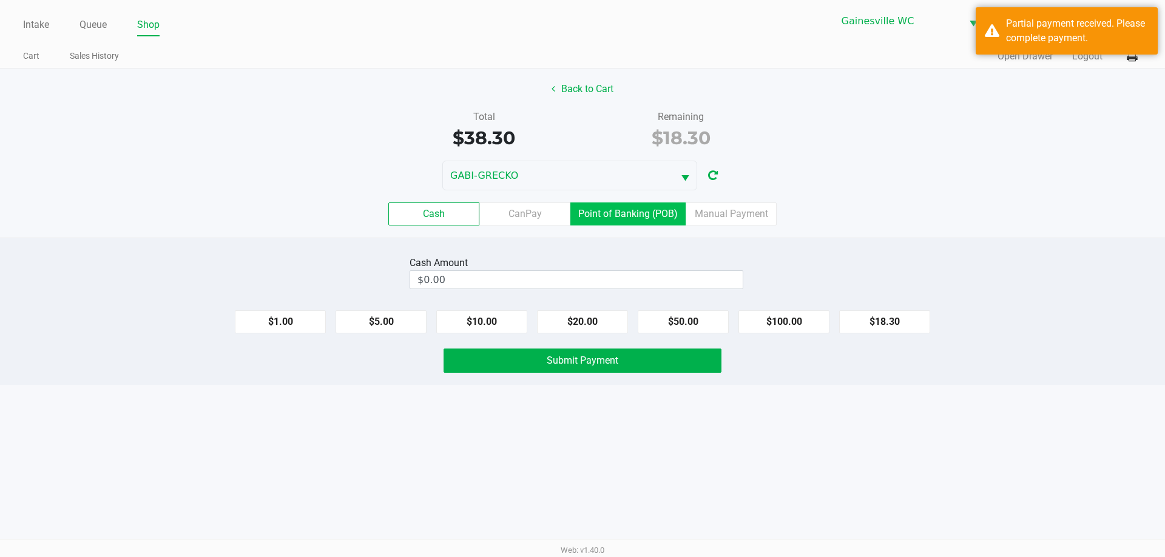
click at [645, 209] on label "Point of Banking (POB)" at bounding box center [627, 214] width 115 height 23
click at [0, 0] on 7 "Point of Banking (POB)" at bounding box center [0, 0] width 0 height 0
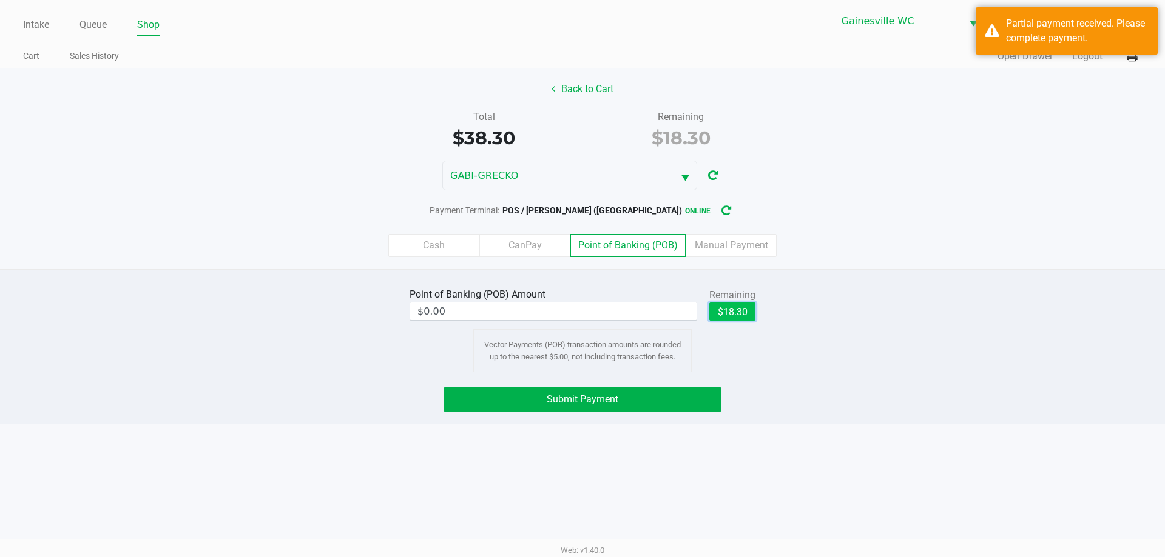
click at [738, 318] on button "$18.30" at bounding box center [732, 312] width 46 height 18
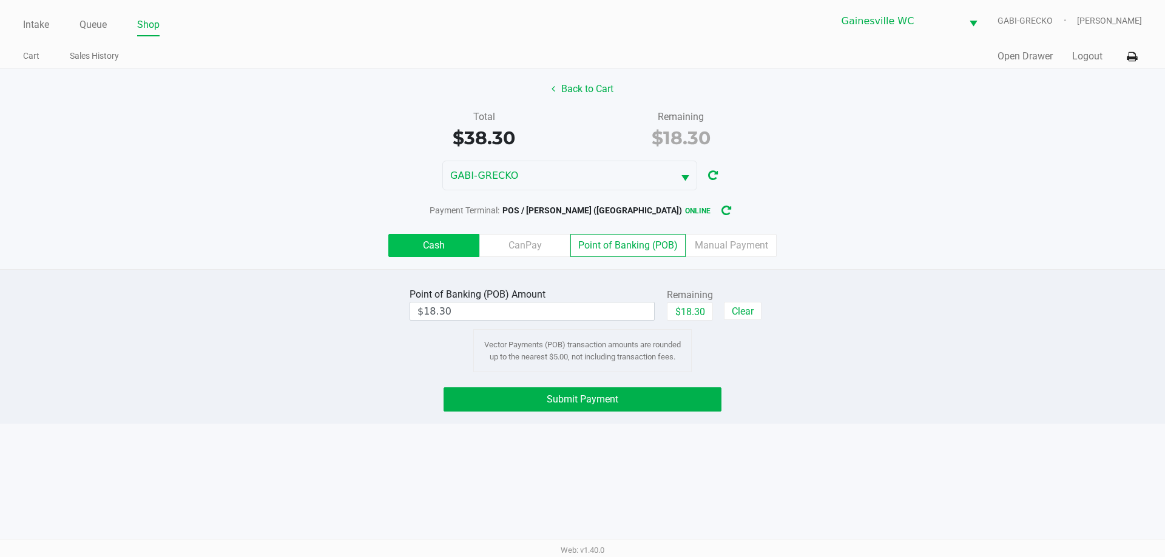
click at [475, 245] on label "Cash" at bounding box center [433, 245] width 91 height 23
click at [0, 0] on 0 "Cash" at bounding box center [0, 0] width 0 height 0
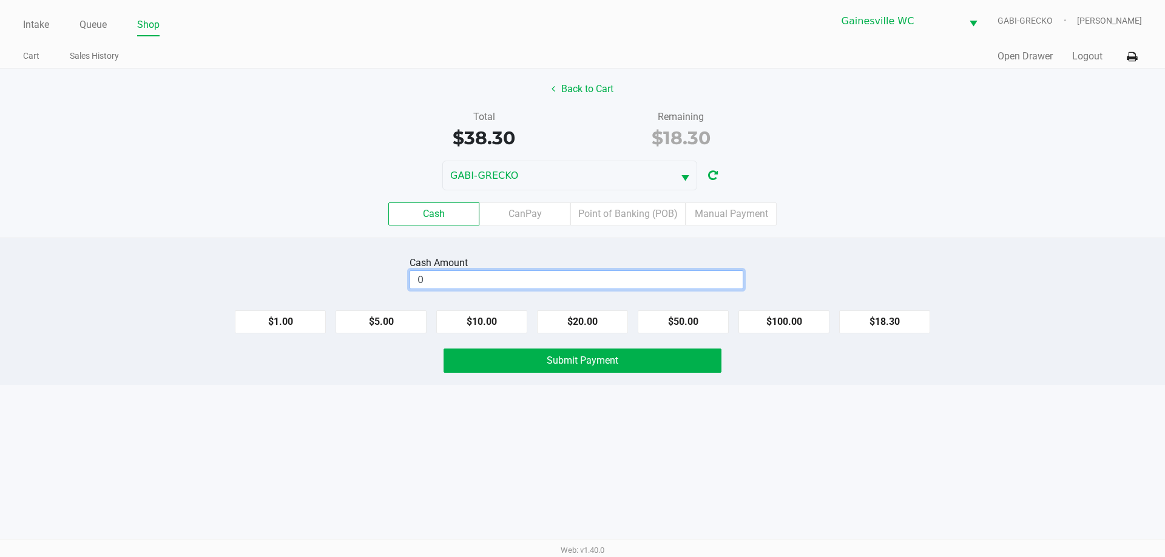
click at [494, 275] on input "0" at bounding box center [576, 280] width 332 height 18
click at [503, 355] on button "Submit Payment" at bounding box center [582, 361] width 278 height 24
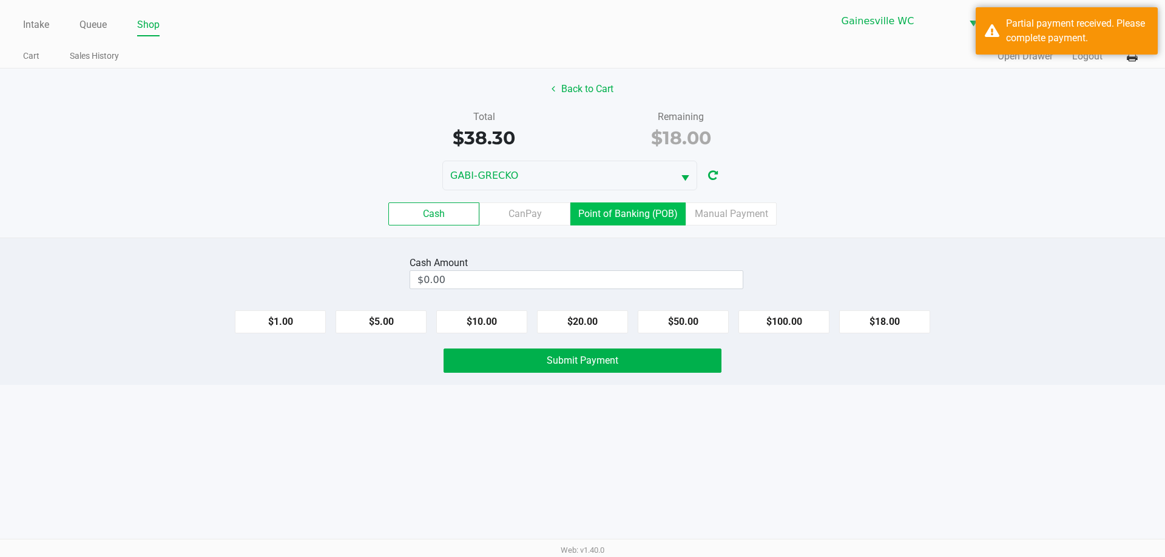
click at [638, 221] on label "Point of Banking (POB)" at bounding box center [627, 214] width 115 height 23
click at [0, 0] on 7 "Point of Banking (POB)" at bounding box center [0, 0] width 0 height 0
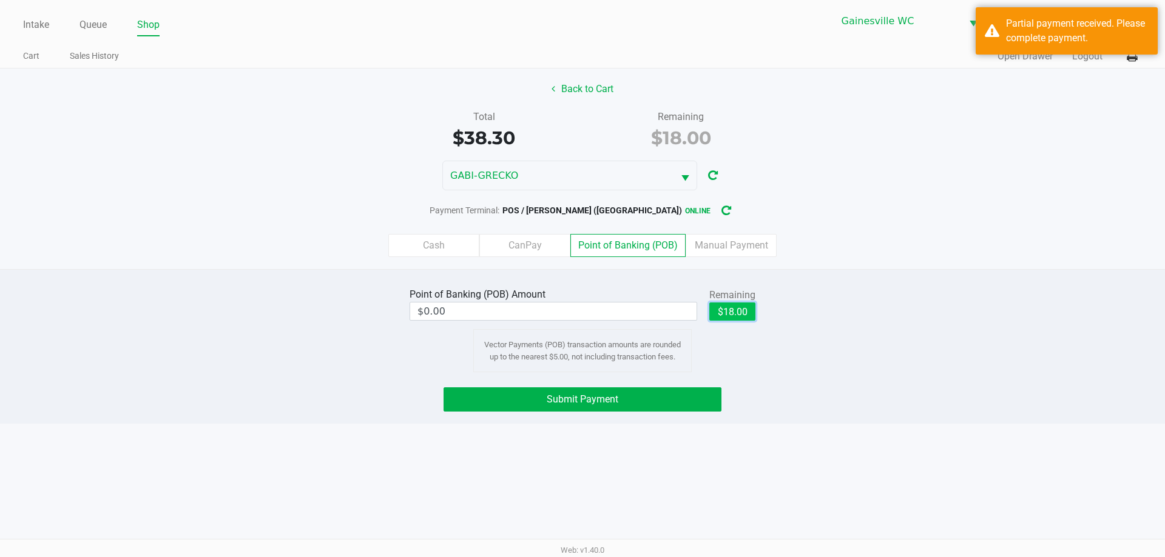
click at [726, 311] on button "$18.00" at bounding box center [732, 312] width 46 height 18
type input "$18.00"
click at [685, 392] on button "Submit Payment" at bounding box center [582, 400] width 278 height 24
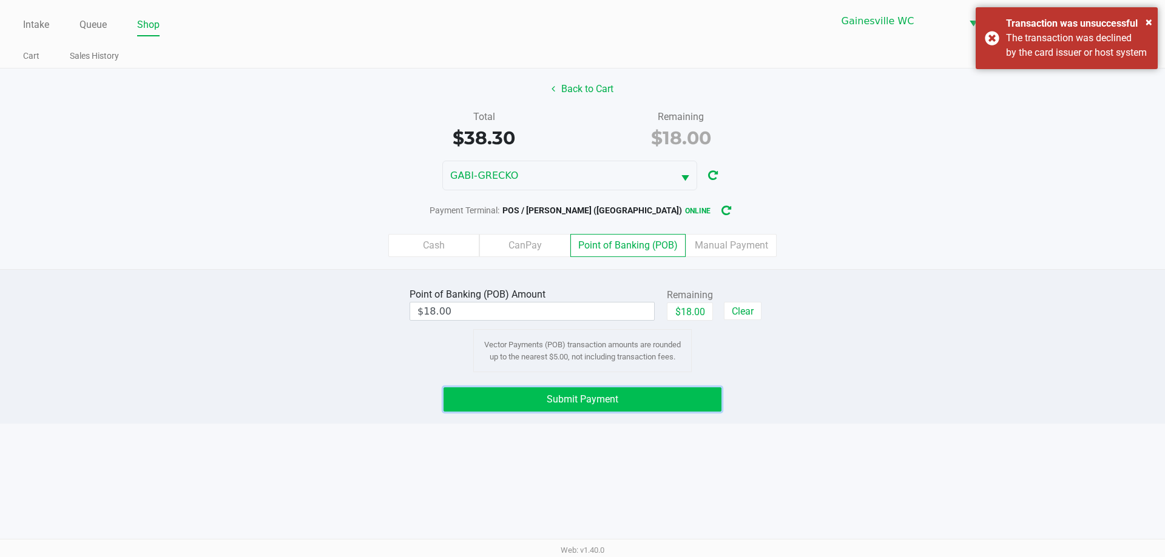
click at [619, 398] on button "Submit Payment" at bounding box center [582, 400] width 278 height 24
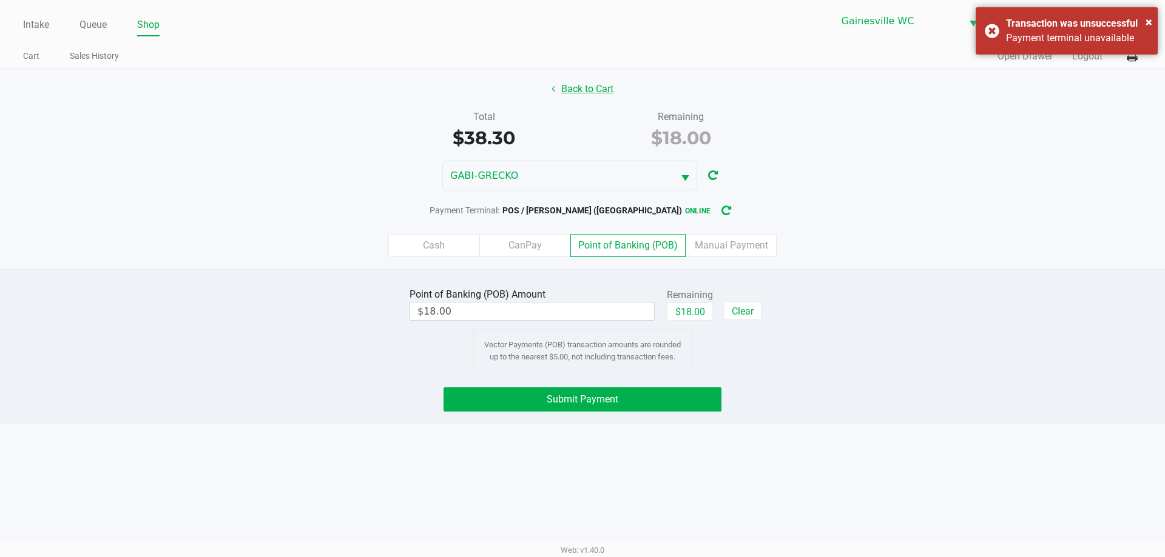
click at [588, 98] on button "Back to Cart" at bounding box center [582, 89] width 78 height 23
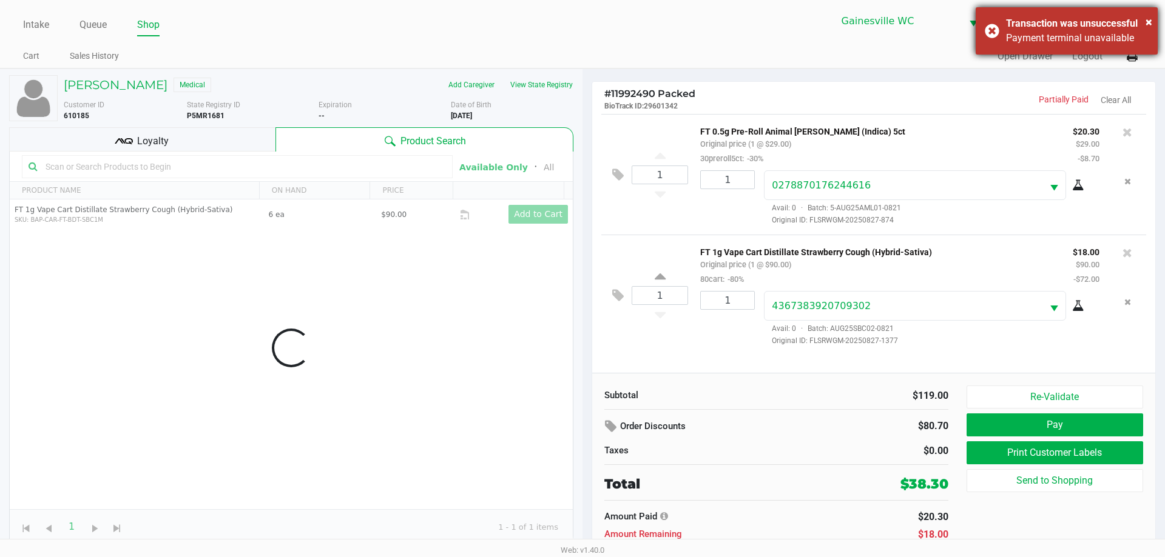
click at [1047, 33] on div "Payment terminal unavailable" at bounding box center [1077, 38] width 143 height 15
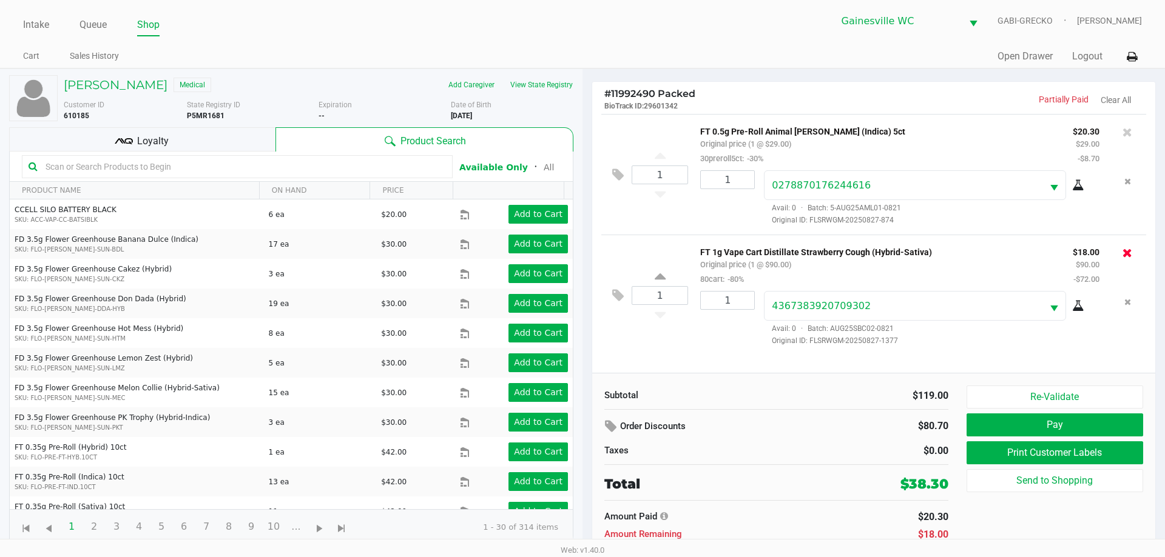
click at [1131, 257] on icon at bounding box center [1127, 253] width 10 height 12
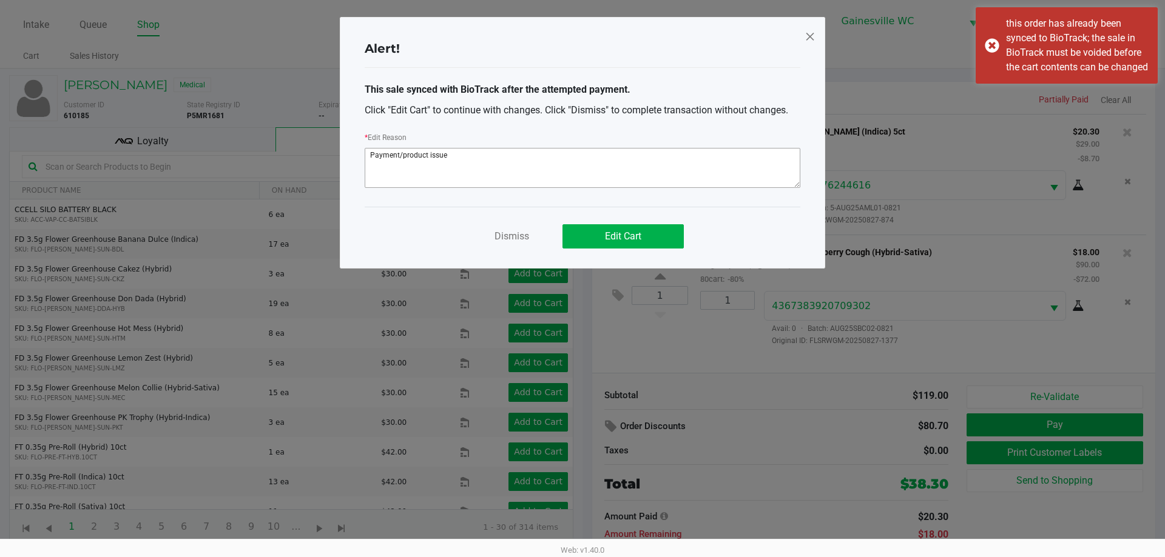
drag, startPoint x: 430, startPoint y: 158, endPoint x: 398, endPoint y: 156, distance: 31.6
click at [398, 156] on textarea at bounding box center [582, 168] width 435 height 40
type textarea "Payment issue"
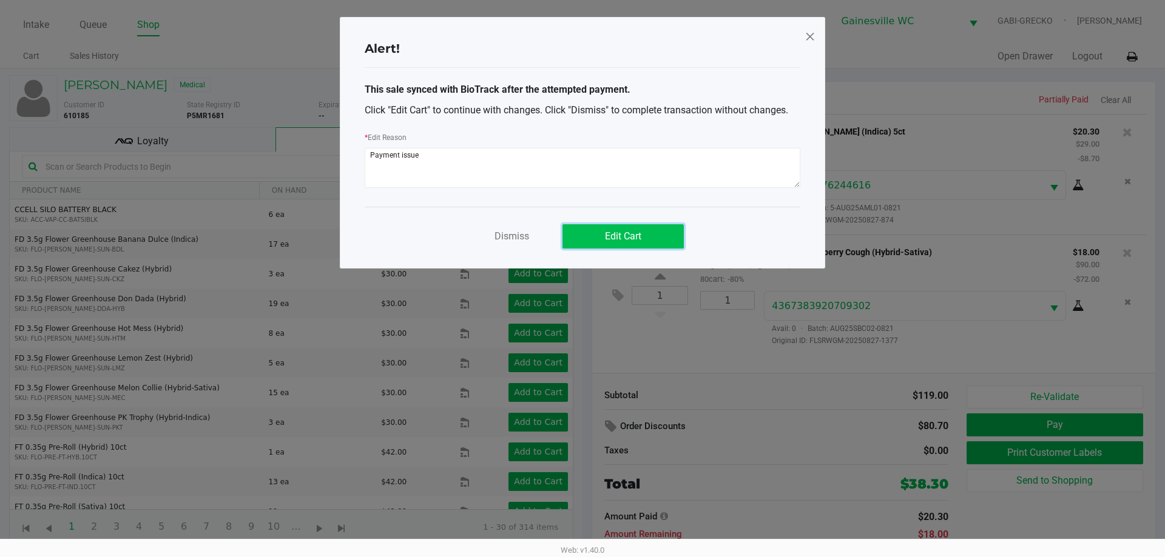
click at [613, 231] on span "Edit Cart" at bounding box center [623, 236] width 36 height 12
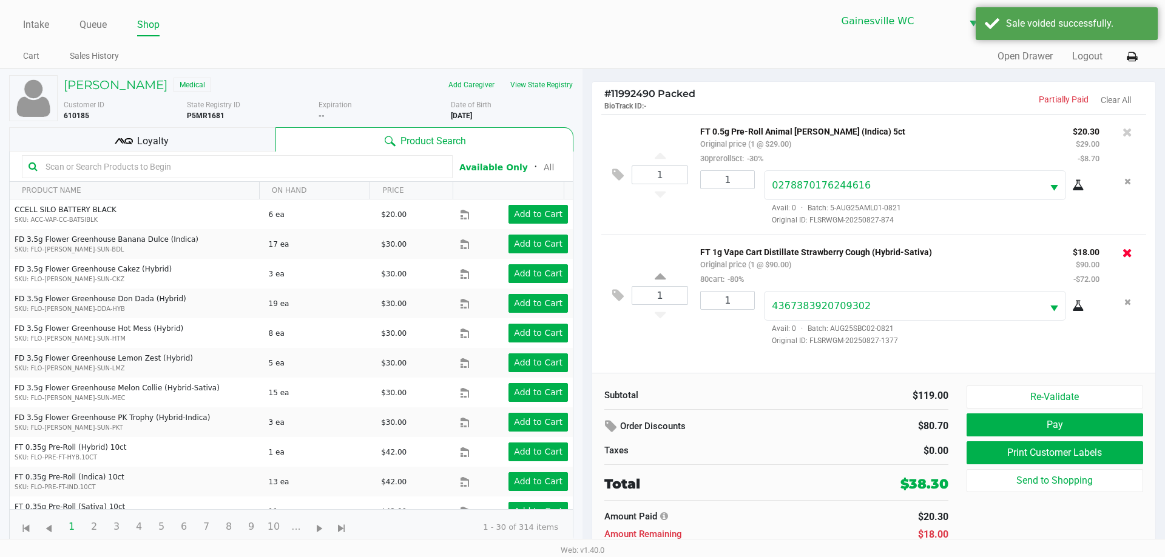
click at [1128, 255] on icon at bounding box center [1127, 253] width 10 height 12
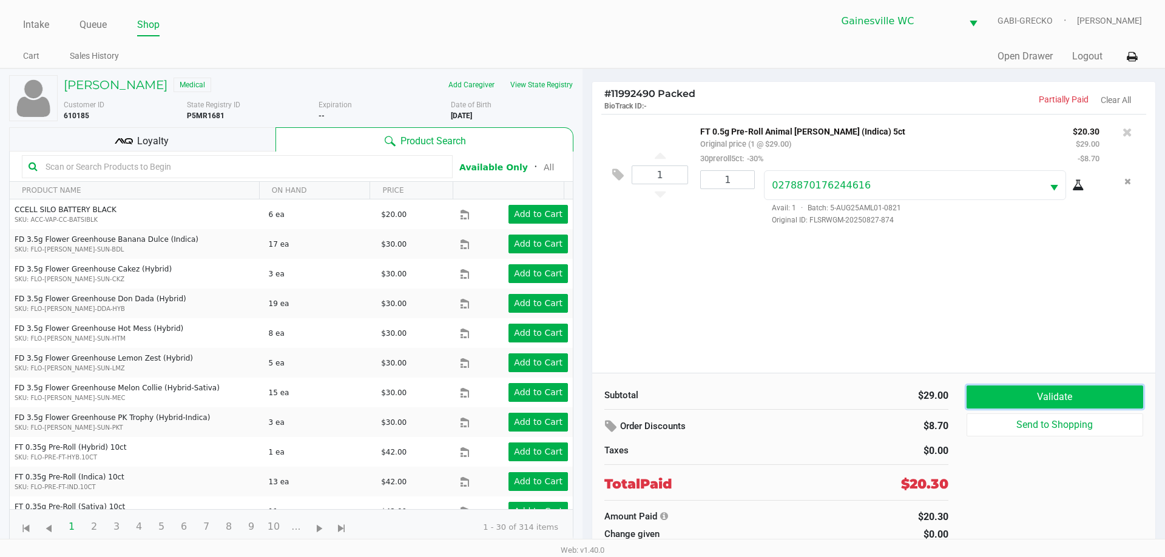
click at [1010, 392] on button "Validate" at bounding box center [1054, 397] width 177 height 23
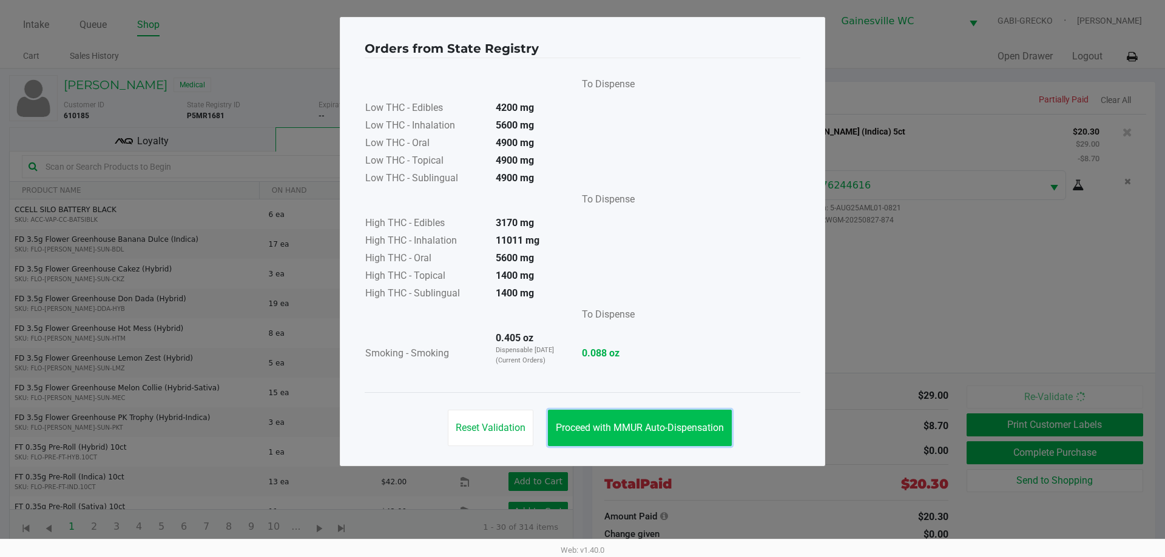
click at [698, 431] on span "Proceed with MMUR Auto-Dispensation" at bounding box center [640, 428] width 168 height 12
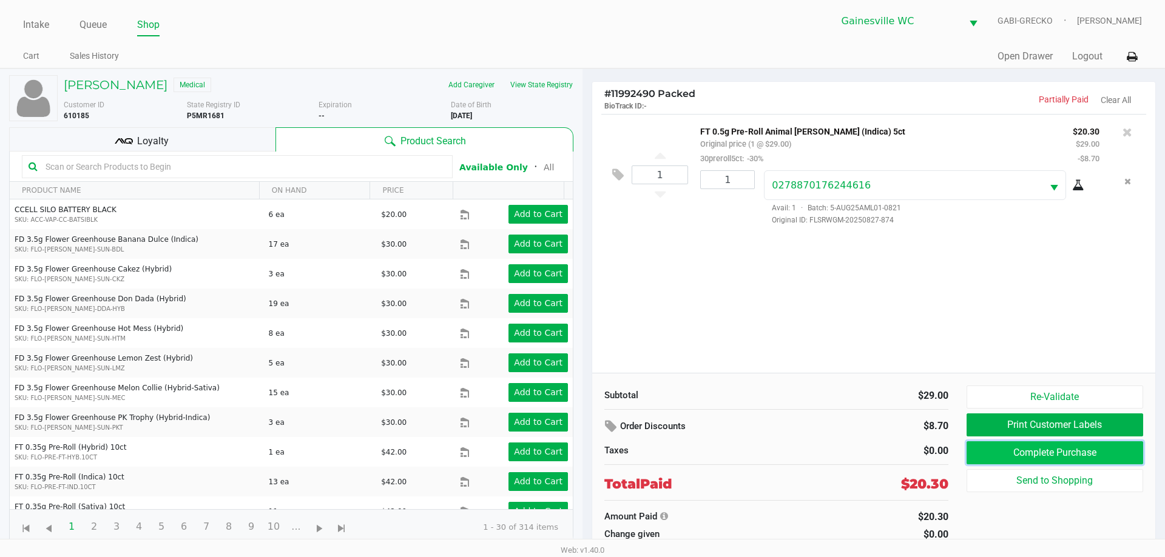
click at [1007, 452] on button "Complete Purchase" at bounding box center [1054, 453] width 177 height 23
click at [94, 19] on link "Queue" at bounding box center [92, 24] width 27 height 17
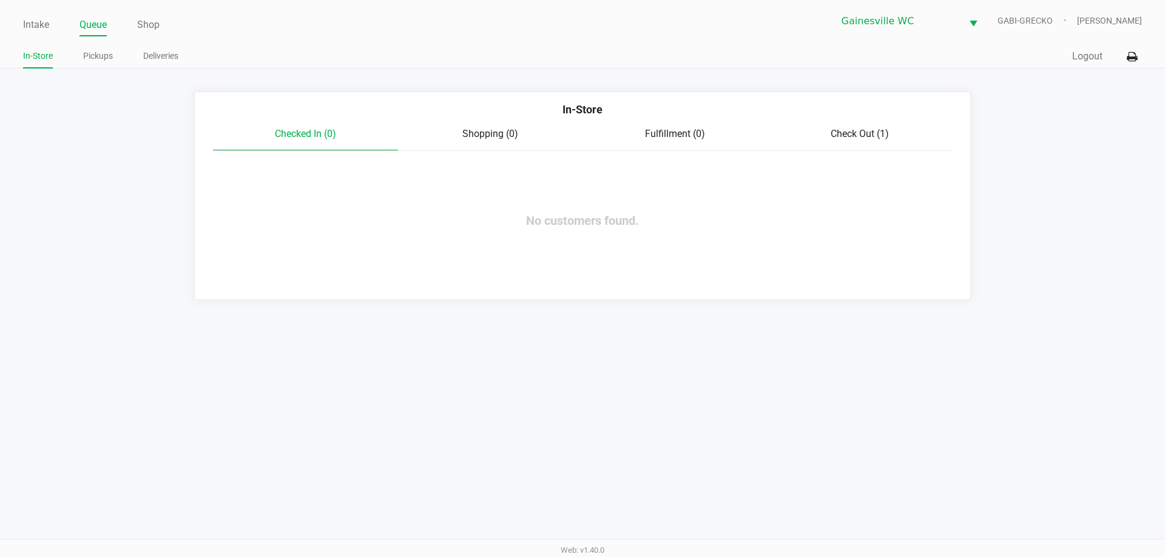
click at [830, 136] on span "Check Out (1)" at bounding box center [859, 134] width 58 height 12
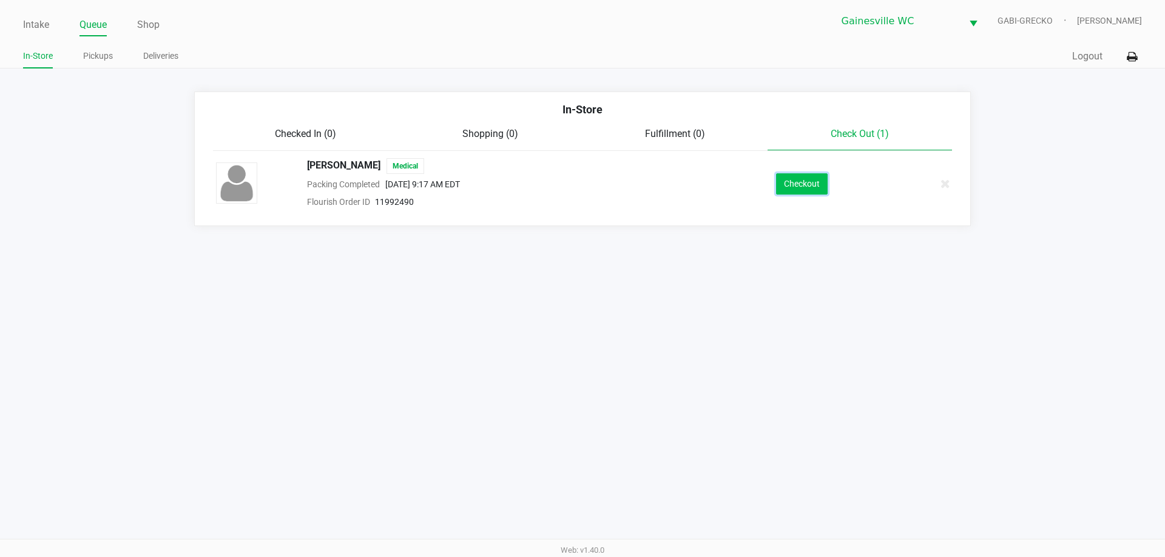
click at [825, 184] on button "Checkout" at bounding box center [802, 183] width 52 height 21
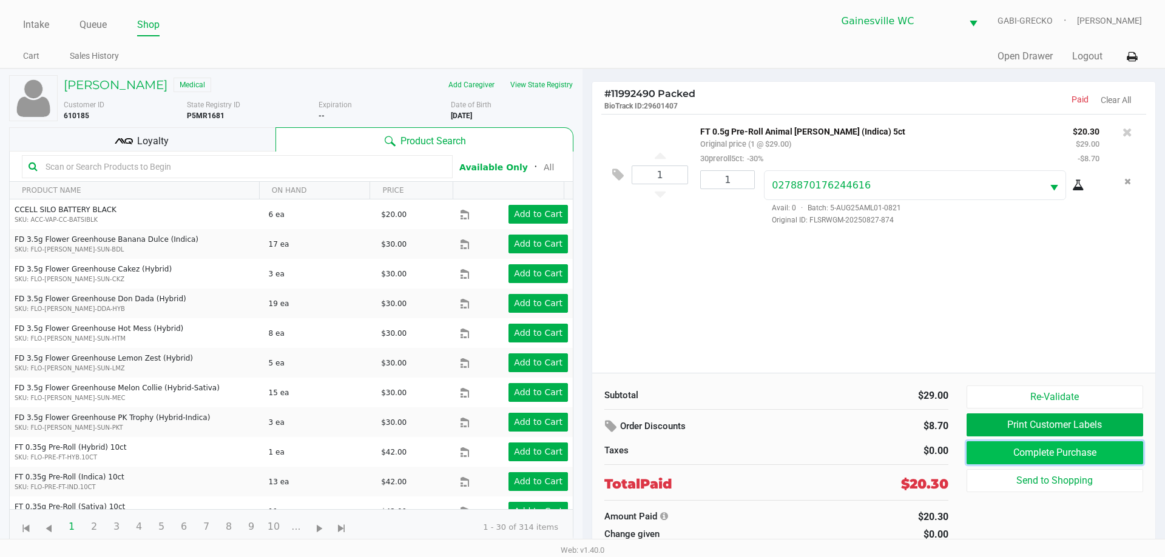
click at [1096, 445] on button "Complete Purchase" at bounding box center [1054, 453] width 177 height 23
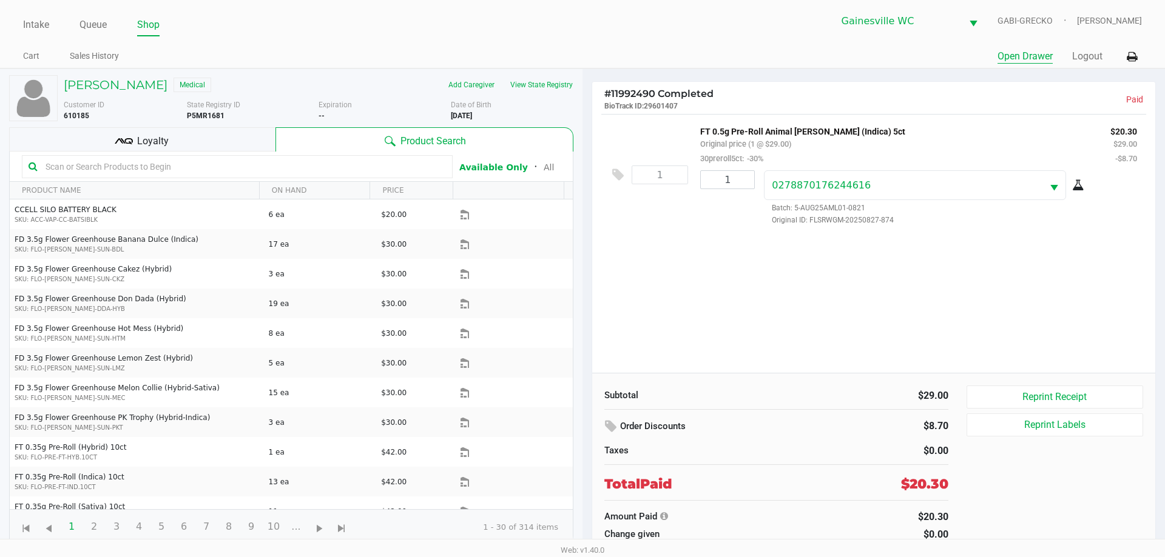
click at [1021, 51] on button "Open Drawer" at bounding box center [1024, 56] width 55 height 15
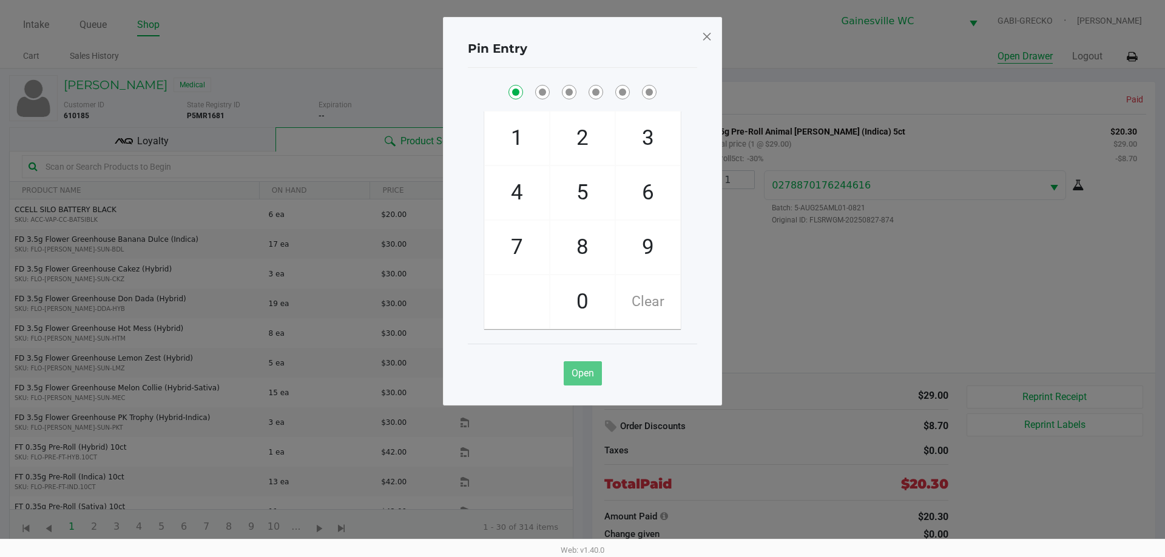
checkbox input "true"
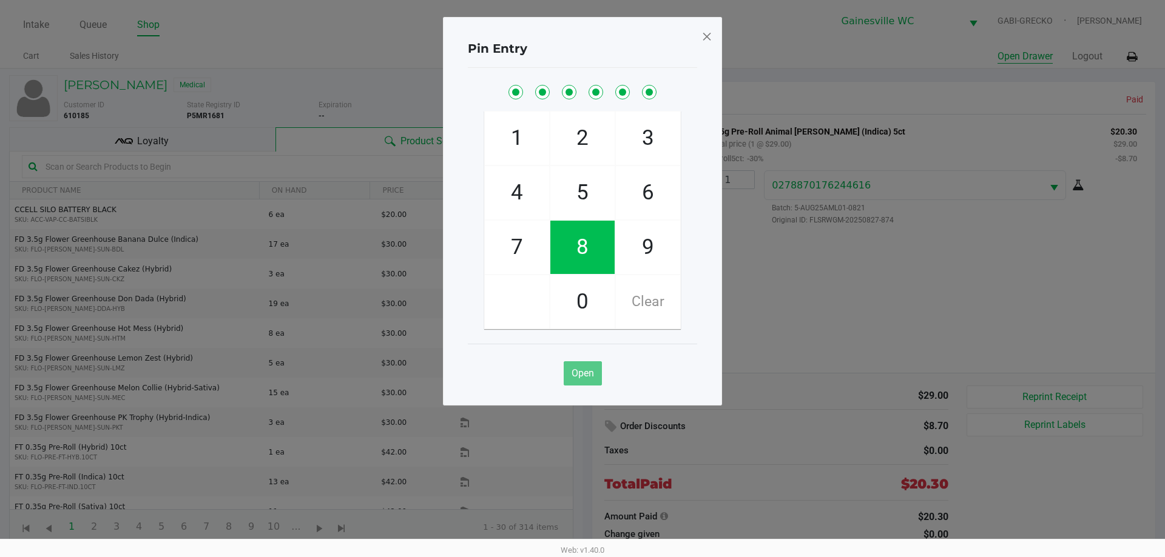
checkbox input "true"
click at [702, 40] on span at bounding box center [706, 36] width 11 height 19
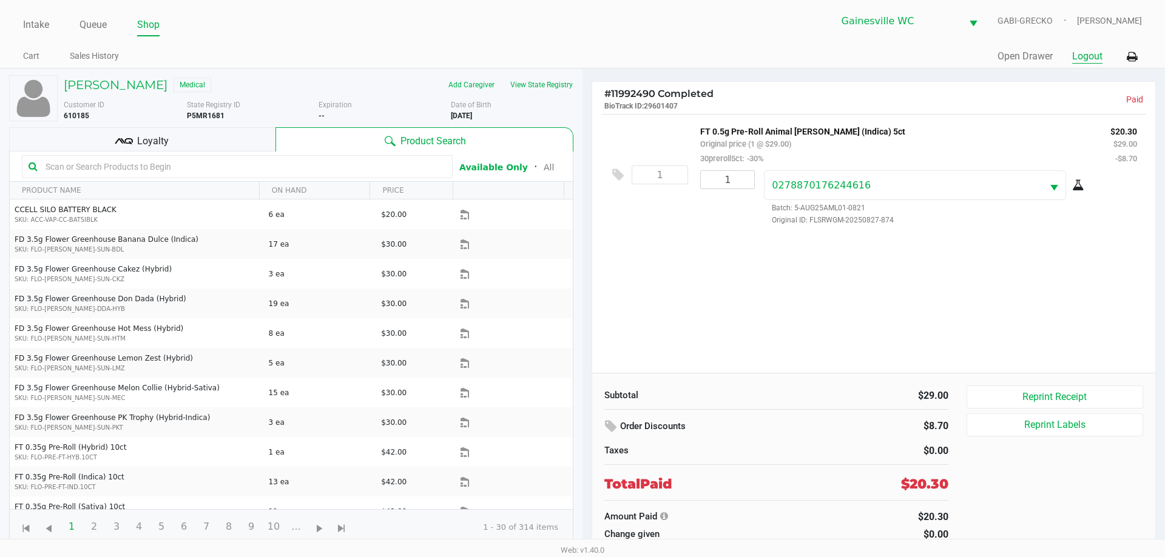
click at [1085, 58] on button "Logout" at bounding box center [1087, 56] width 30 height 15
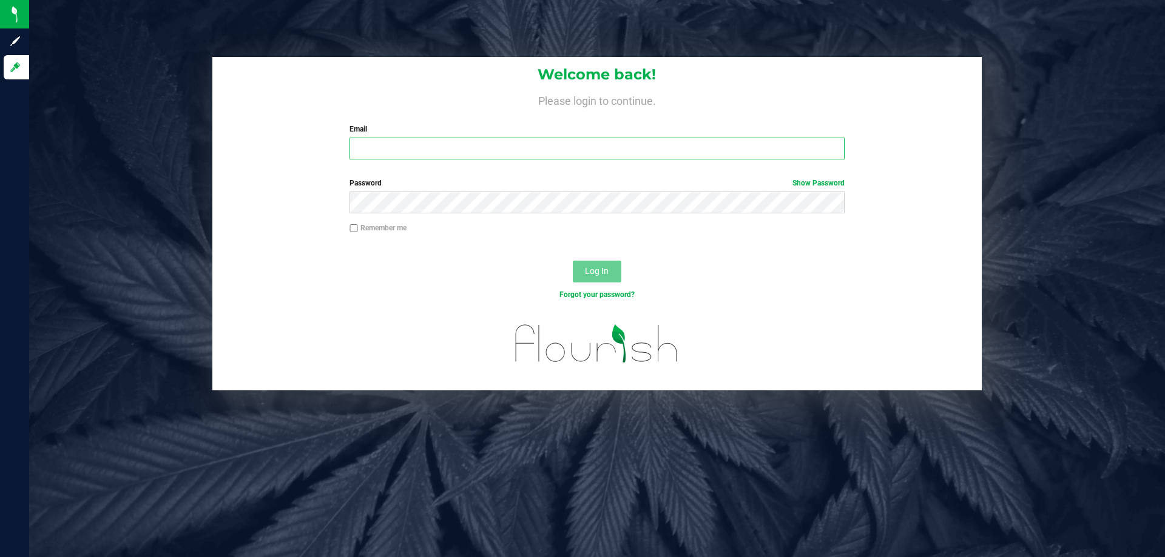
click at [400, 150] on input "Email" at bounding box center [596, 149] width 494 height 22
type input "[EMAIL_ADDRESS][DOMAIN_NAME]"
click at [573, 261] on button "Log In" at bounding box center [597, 272] width 49 height 22
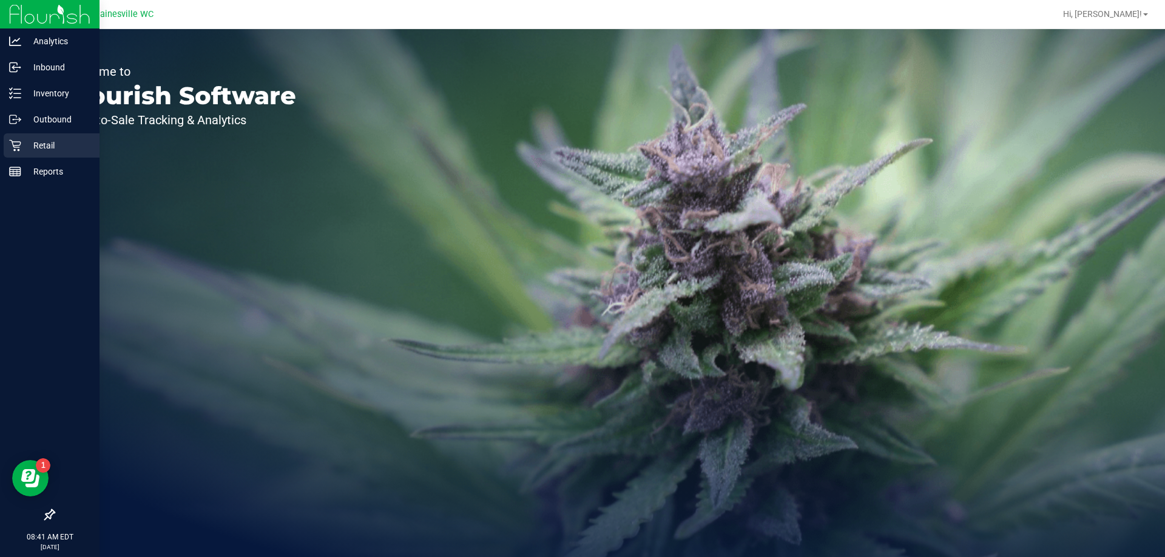
click at [14, 145] on icon at bounding box center [15, 146] width 12 height 12
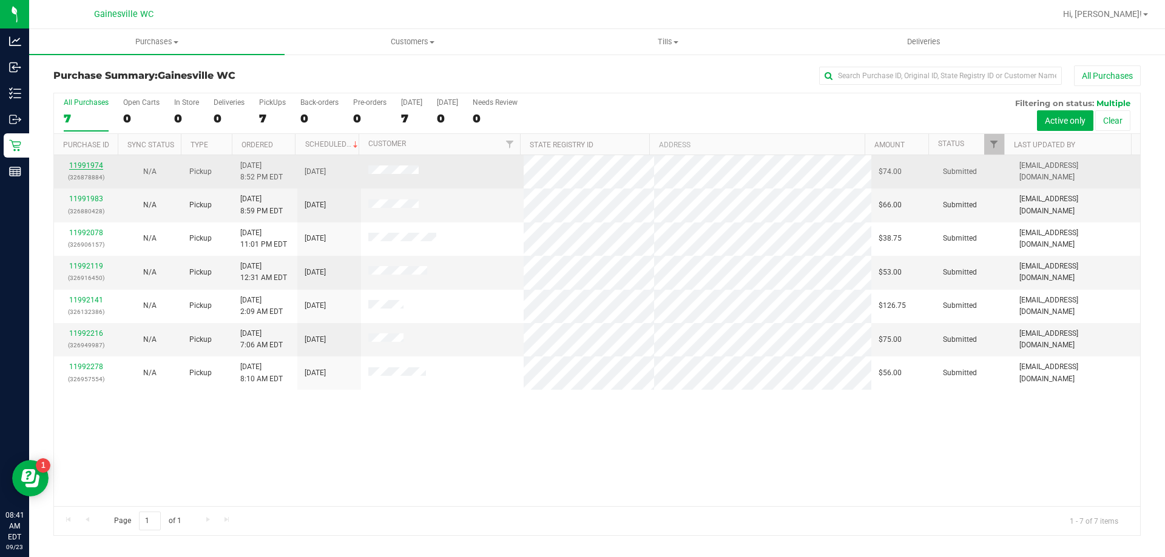
click at [96, 165] on link "11991974" at bounding box center [86, 165] width 34 height 8
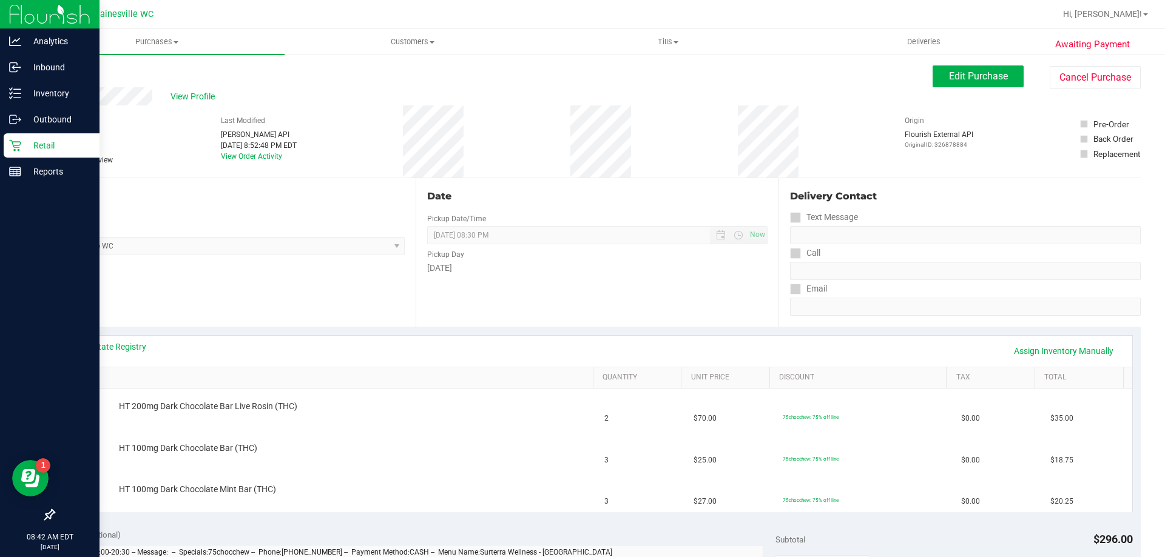
click at [18, 152] on div "Retail" at bounding box center [52, 145] width 96 height 24
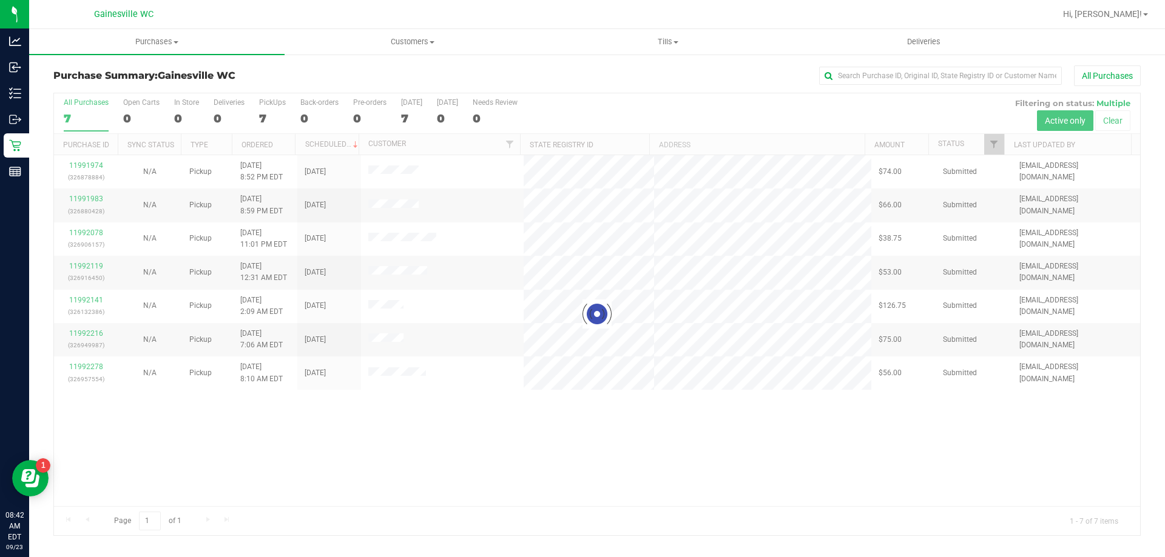
click at [92, 200] on div at bounding box center [597, 314] width 1086 height 442
click at [90, 198] on div at bounding box center [597, 314] width 1086 height 442
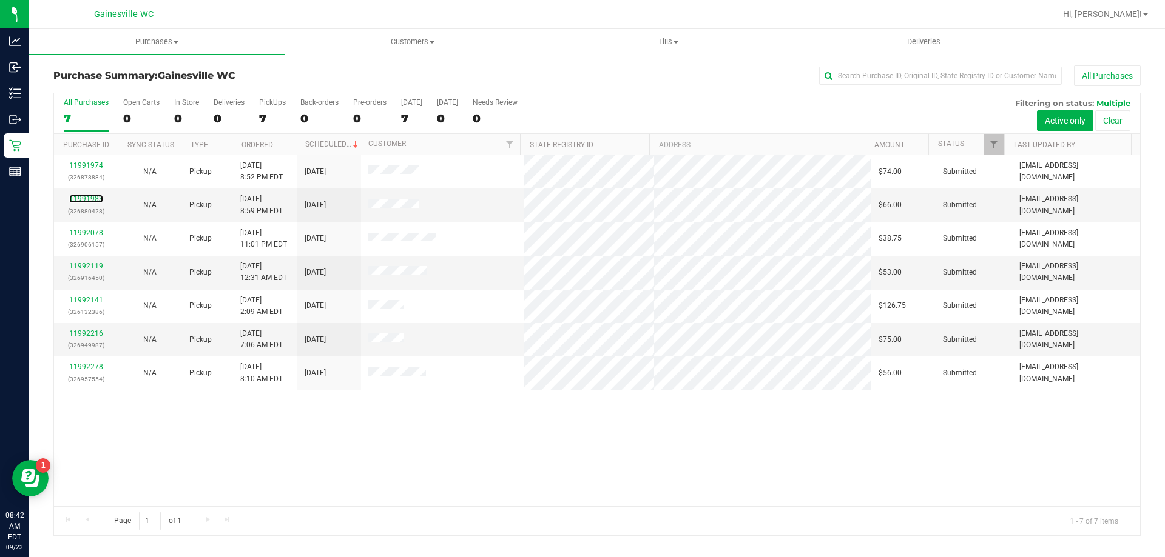
click at [90, 198] on link "11991983" at bounding box center [86, 199] width 34 height 8
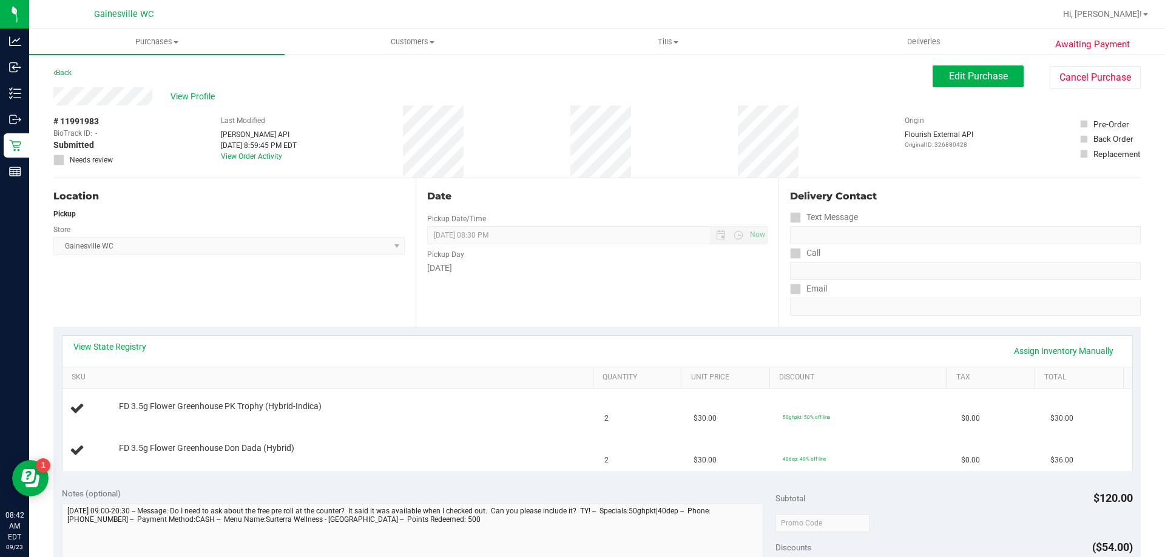
scroll to position [243, 0]
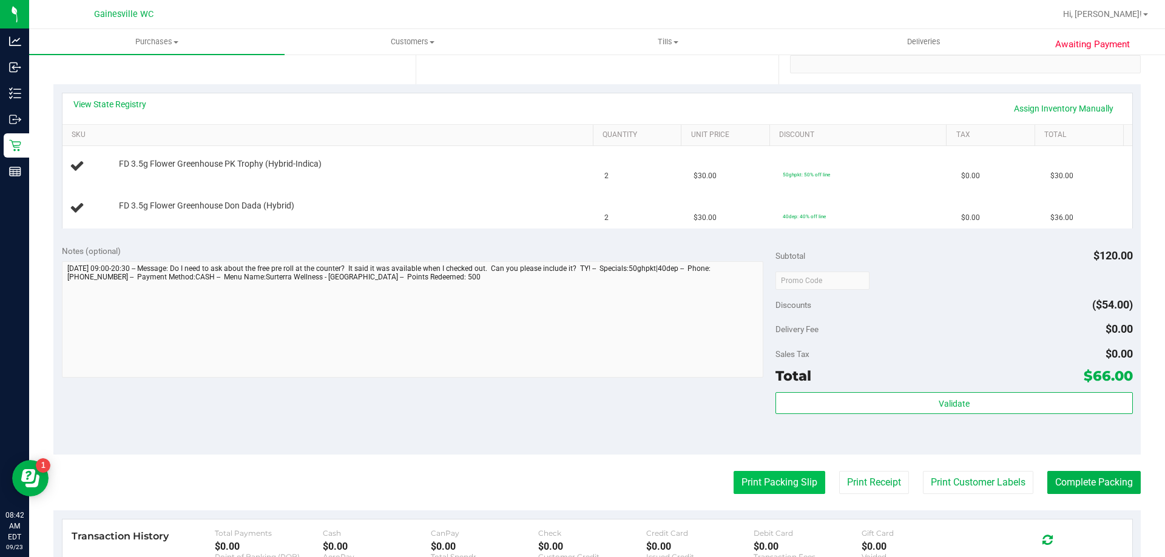
click at [764, 482] on button "Print Packing Slip" at bounding box center [779, 482] width 92 height 23
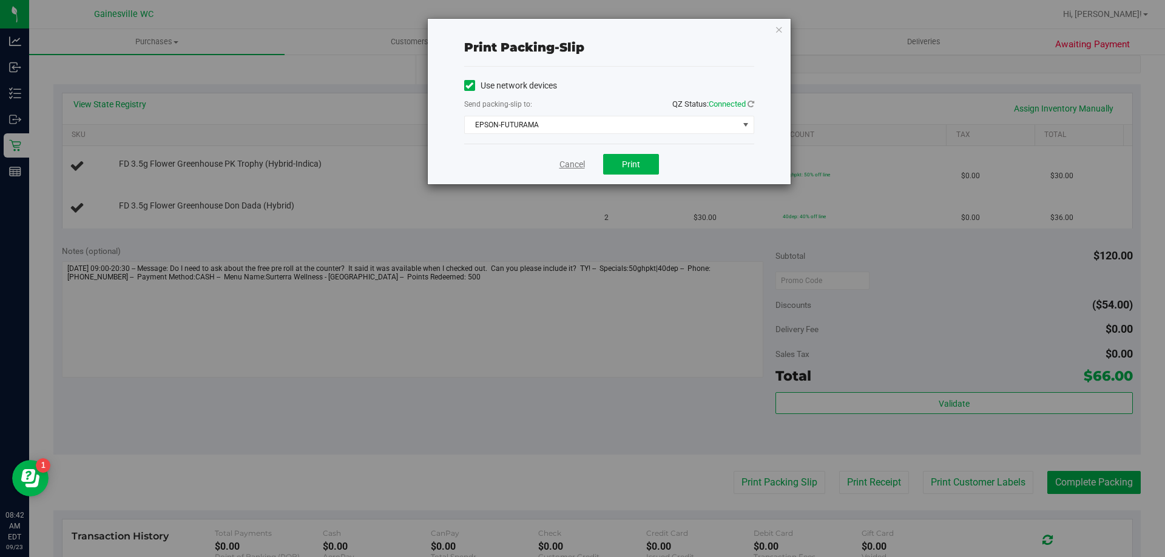
click at [576, 168] on link "Cancel" at bounding box center [571, 164] width 25 height 13
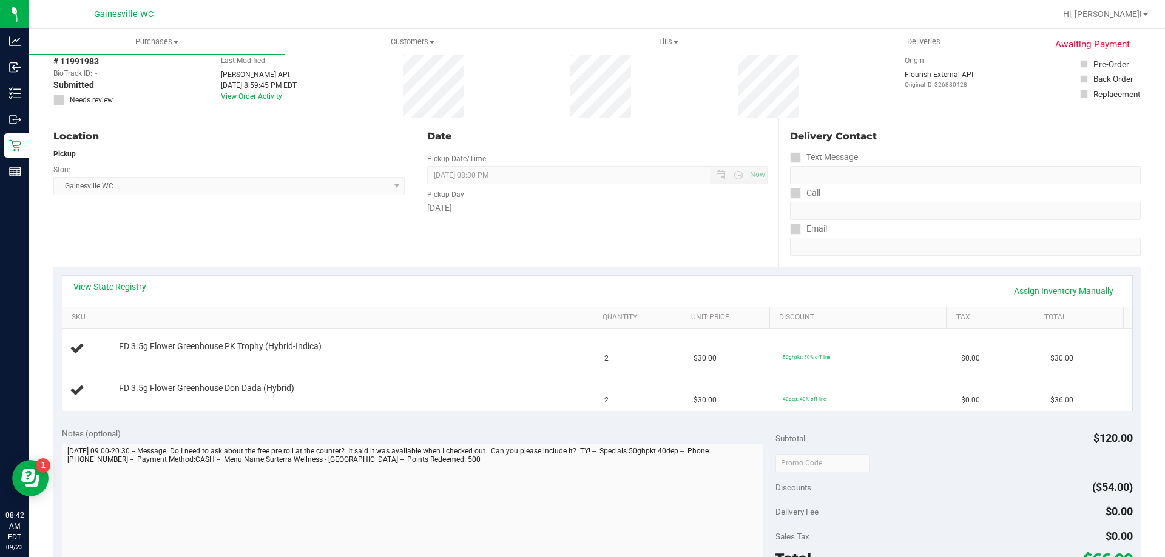
scroll to position [0, 0]
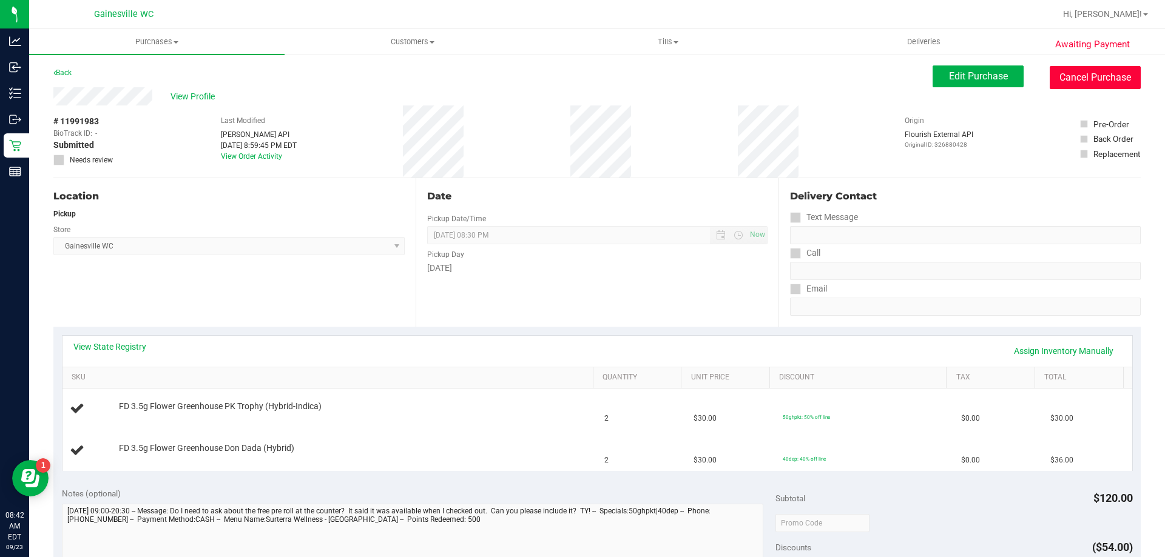
click at [1064, 76] on button "Cancel Purchase" at bounding box center [1094, 77] width 91 height 23
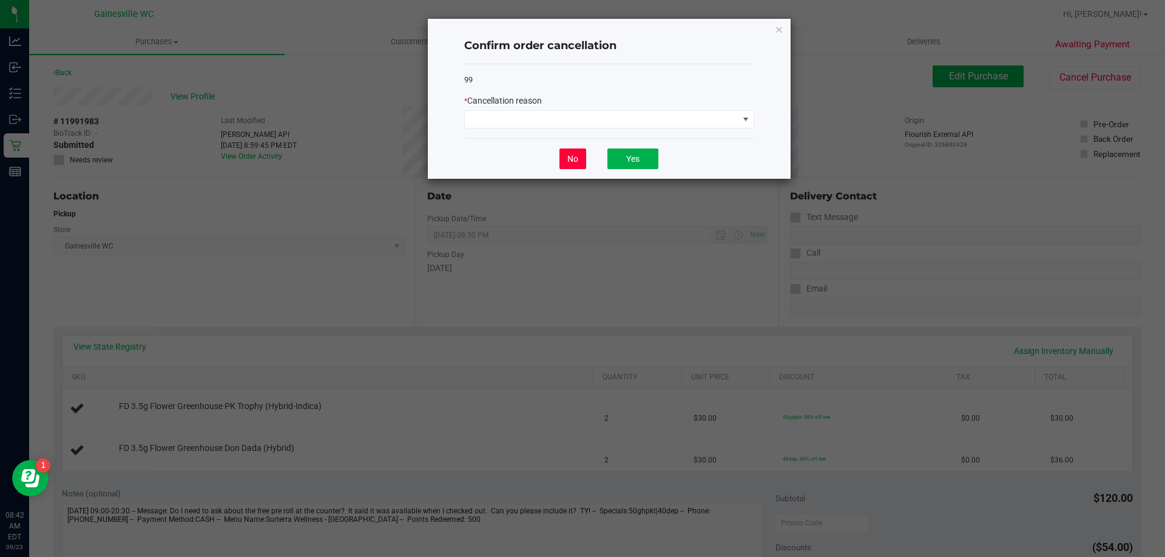
click at [580, 165] on button "No" at bounding box center [572, 159] width 27 height 21
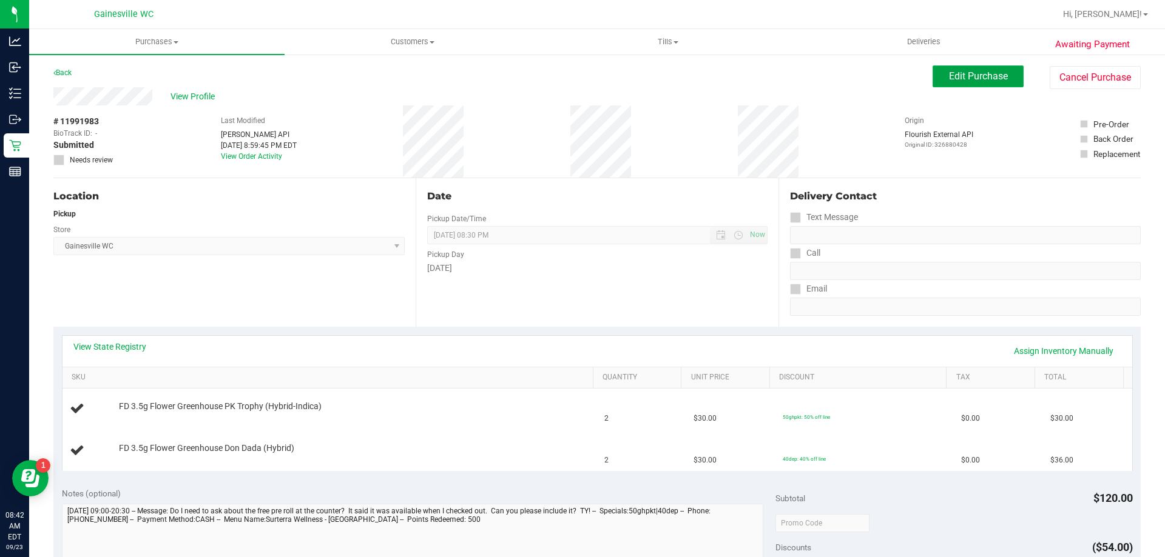
click at [969, 84] on button "Edit Purchase" at bounding box center [977, 77] width 91 height 22
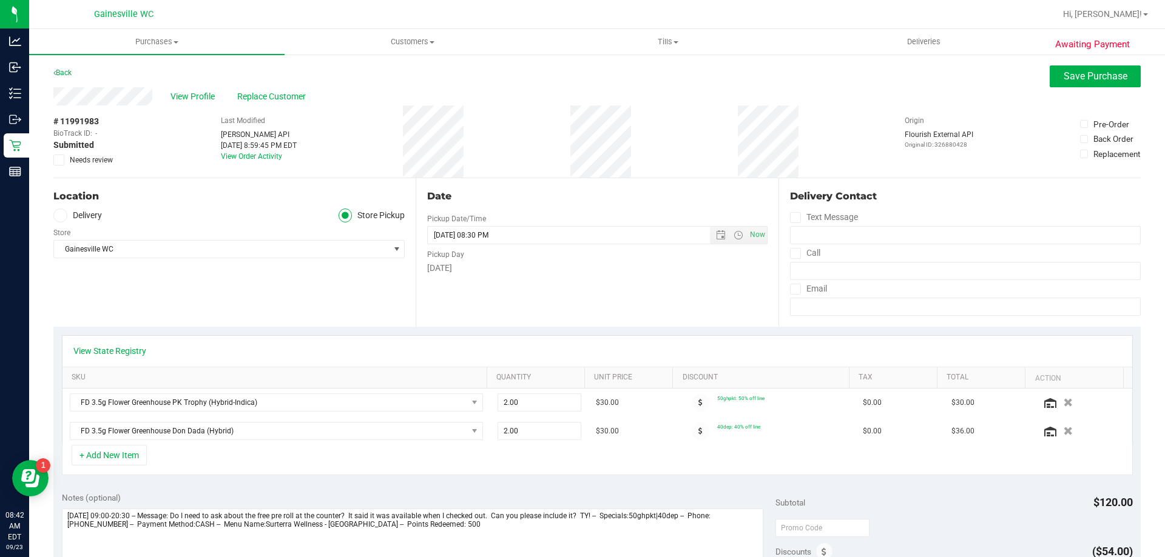
click at [96, 160] on span "Needs review" at bounding box center [91, 160] width 43 height 11
click at [0, 0] on input "Needs review" at bounding box center [0, 0] width 0 height 0
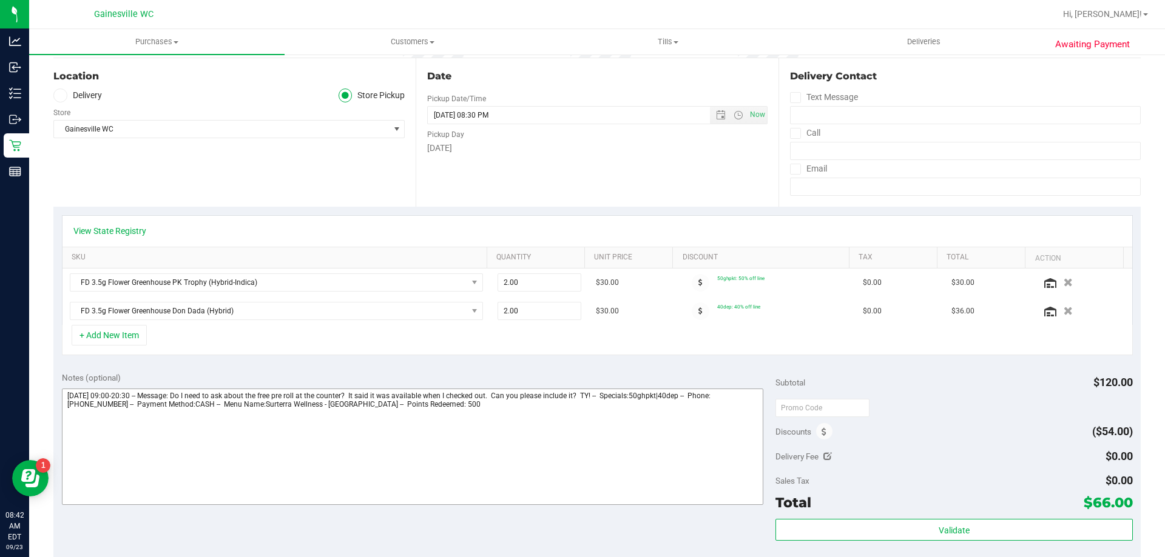
scroll to position [121, 0]
click at [563, 414] on textarea at bounding box center [413, 446] width 702 height 116
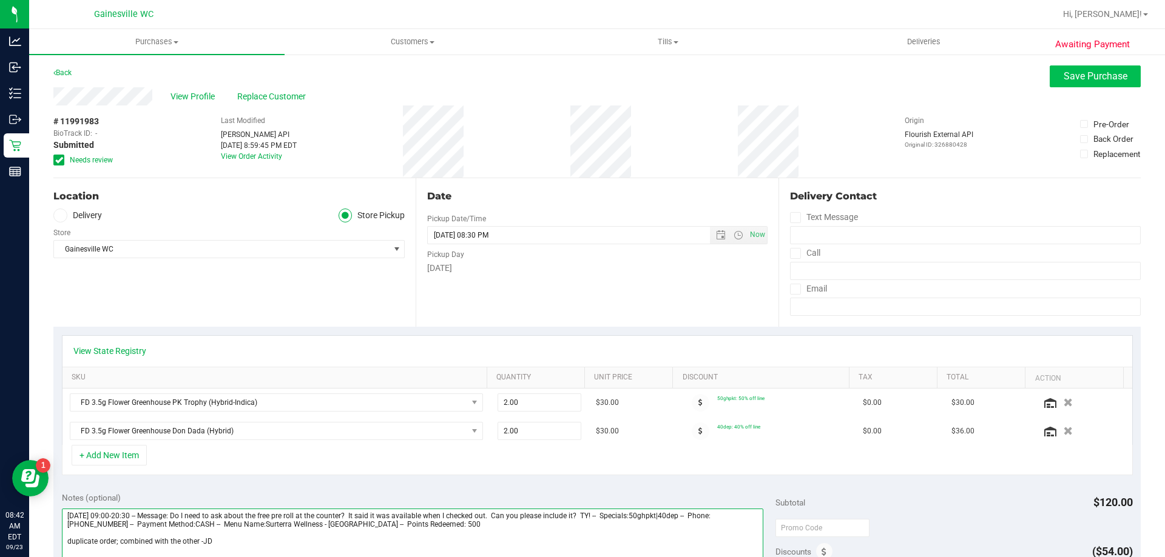
type textarea "Tuesday 09/23/2025 09:00-20:30 -- Message: Do I need to ask about the free pre …"
click at [1097, 83] on button "Save Purchase" at bounding box center [1094, 77] width 91 height 22
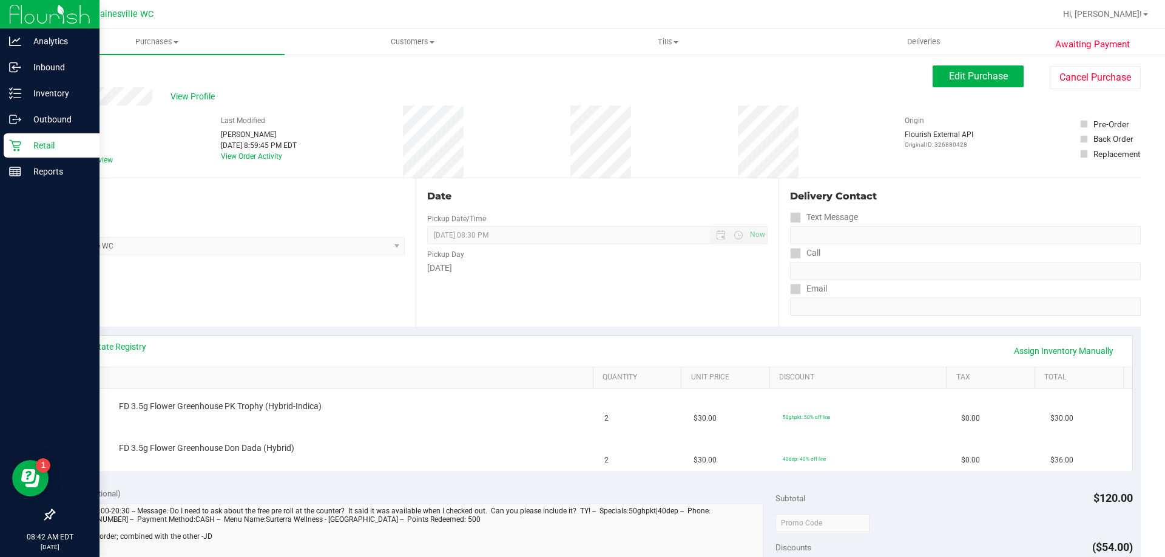
click at [37, 147] on p "Retail" at bounding box center [57, 145] width 73 height 15
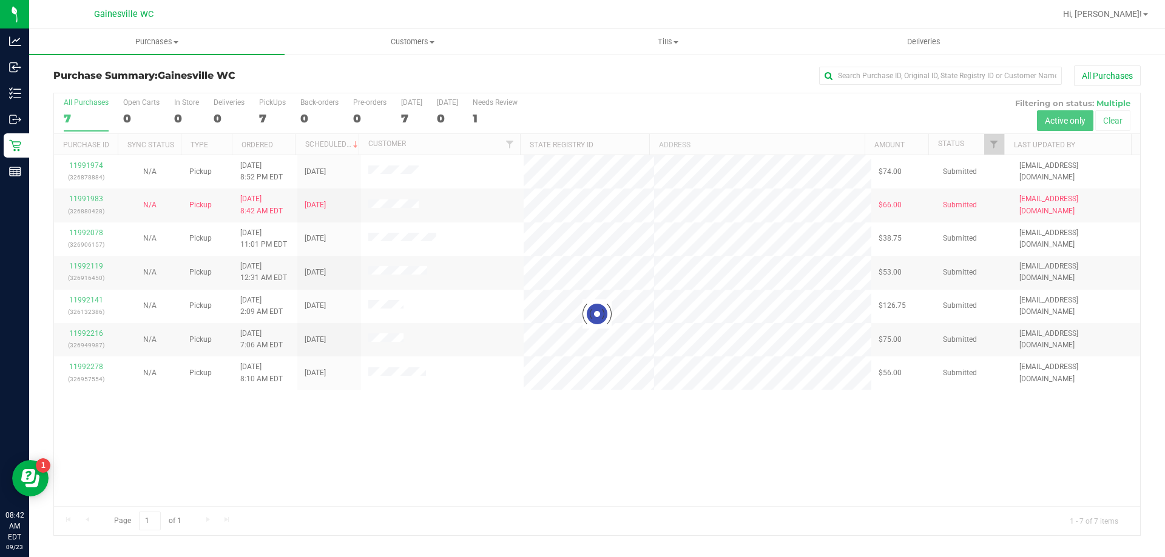
click at [92, 164] on div at bounding box center [597, 314] width 1086 height 442
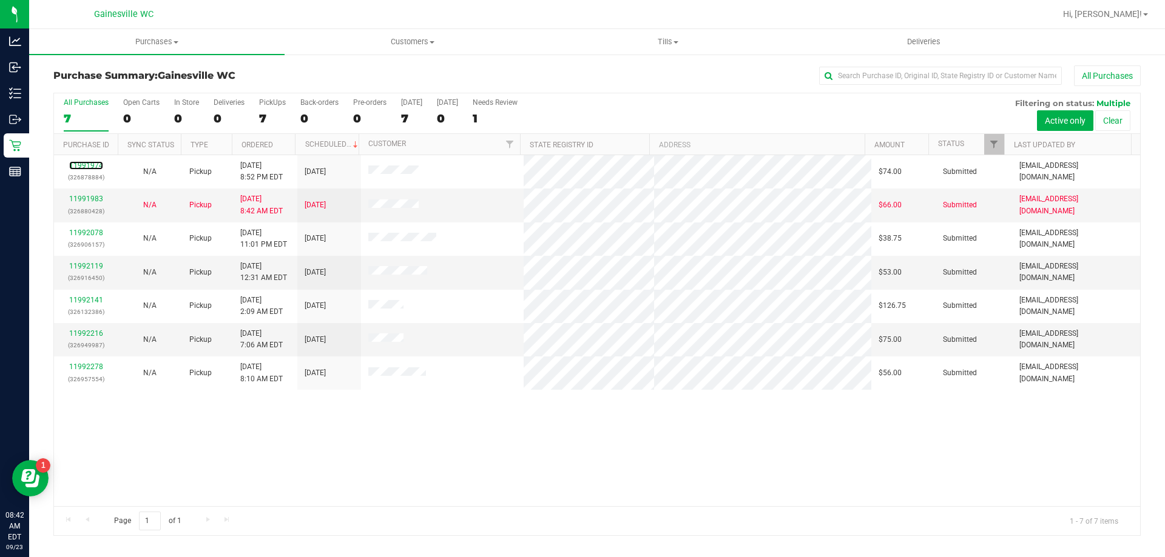
click at [92, 164] on link "11991974" at bounding box center [86, 165] width 34 height 8
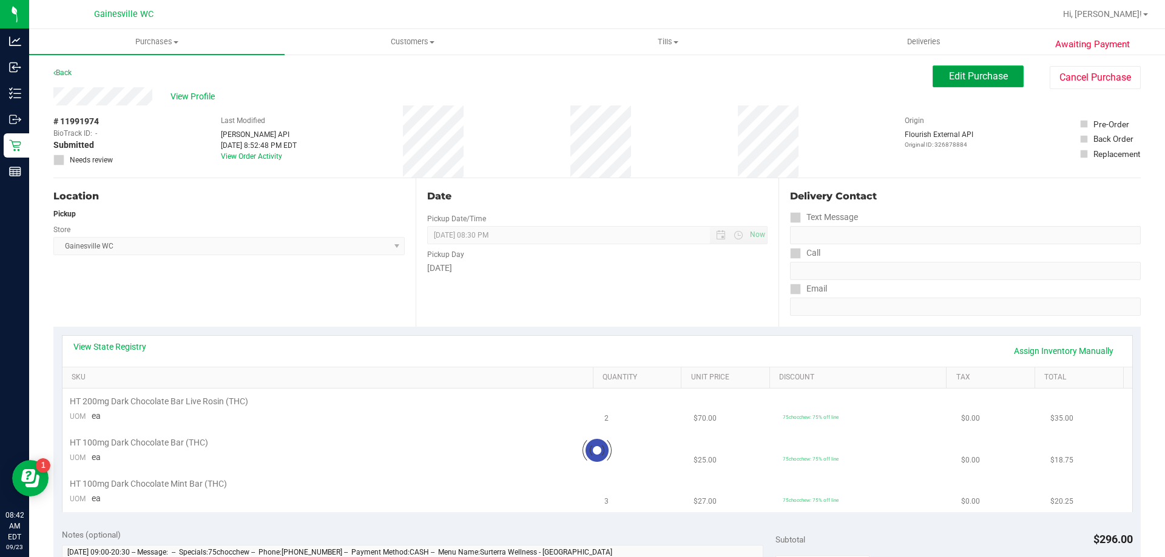
click at [990, 67] on button "Edit Purchase" at bounding box center [977, 77] width 91 height 22
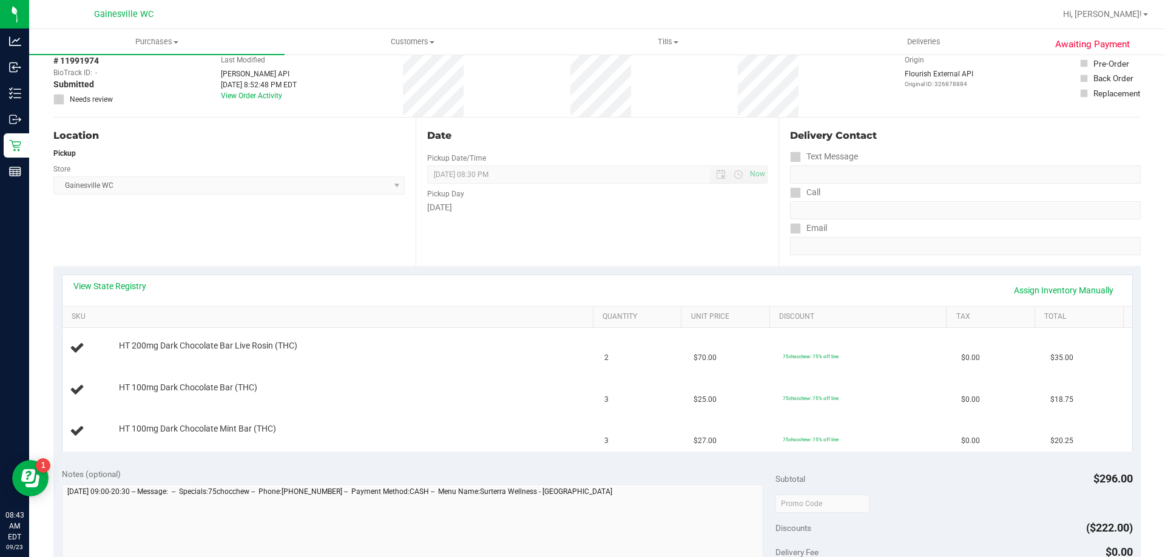
scroll to position [243, 0]
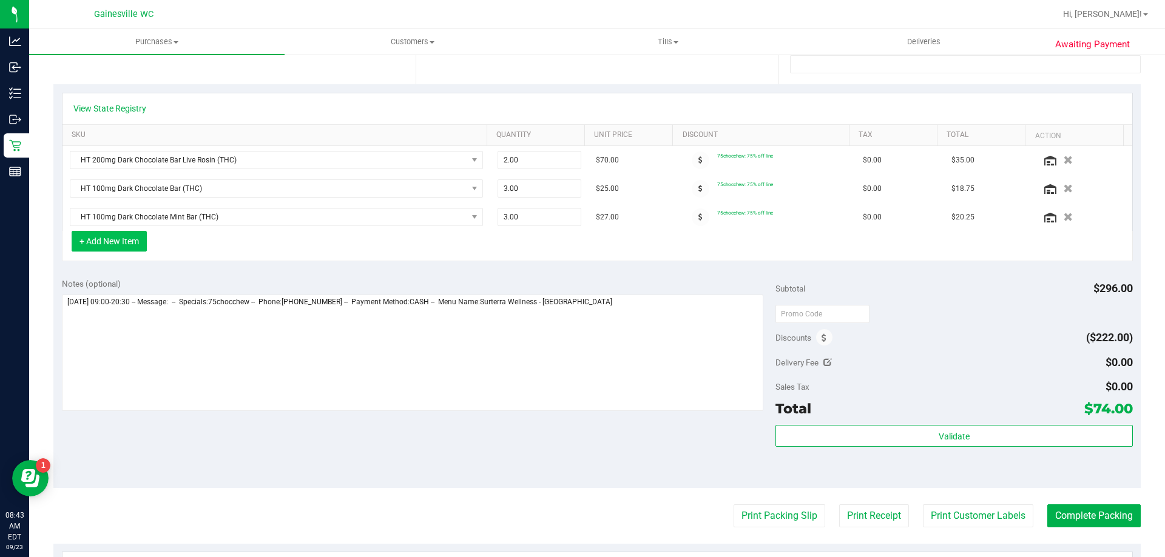
click at [136, 246] on button "+ Add New Item" at bounding box center [109, 241] width 75 height 21
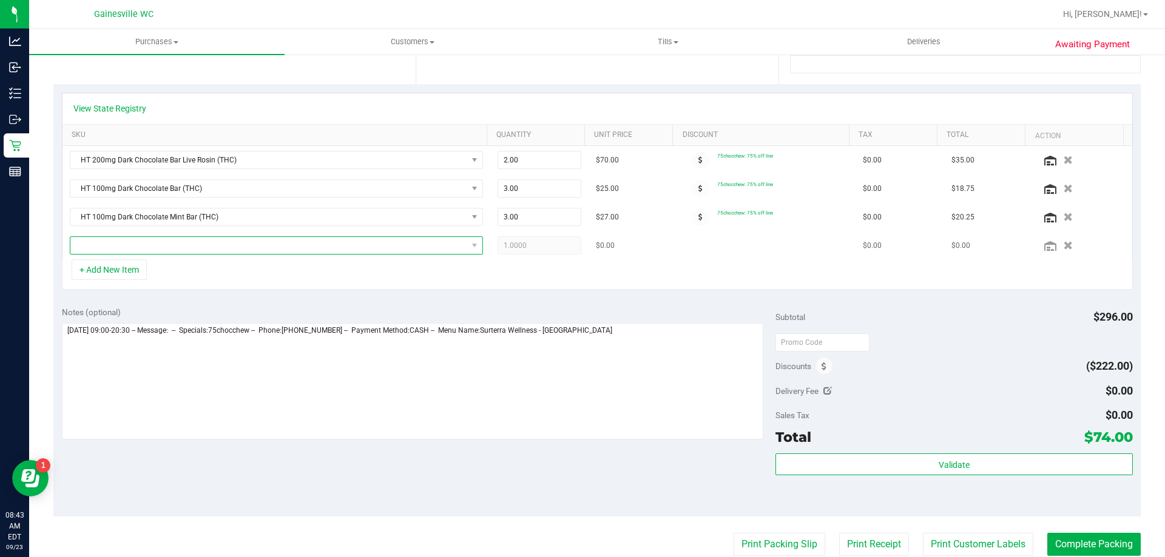
click at [144, 247] on span "NO DATA FOUND" at bounding box center [268, 245] width 397 height 17
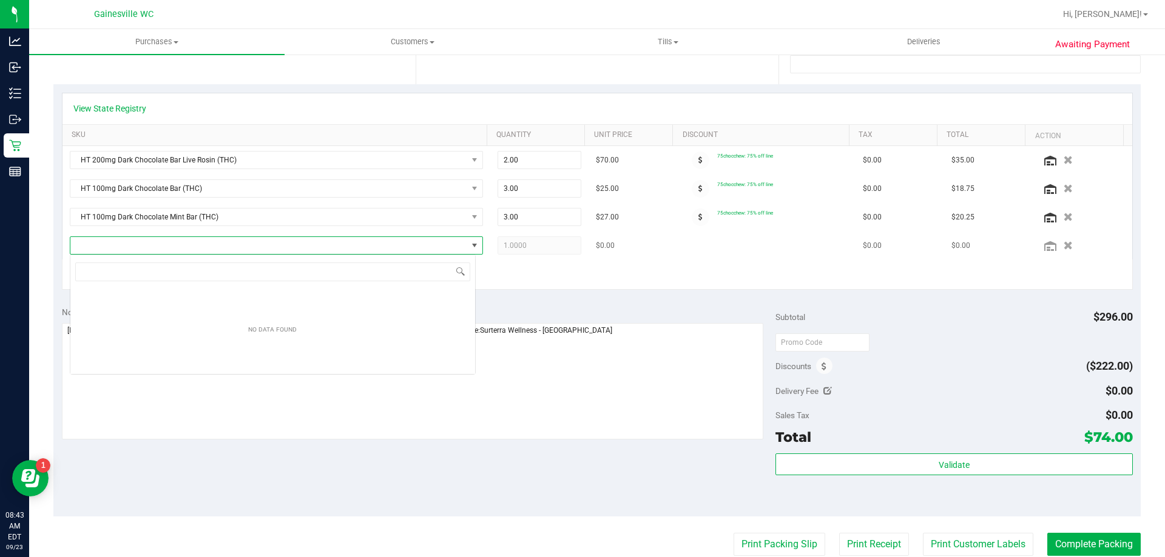
scroll to position [18, 406]
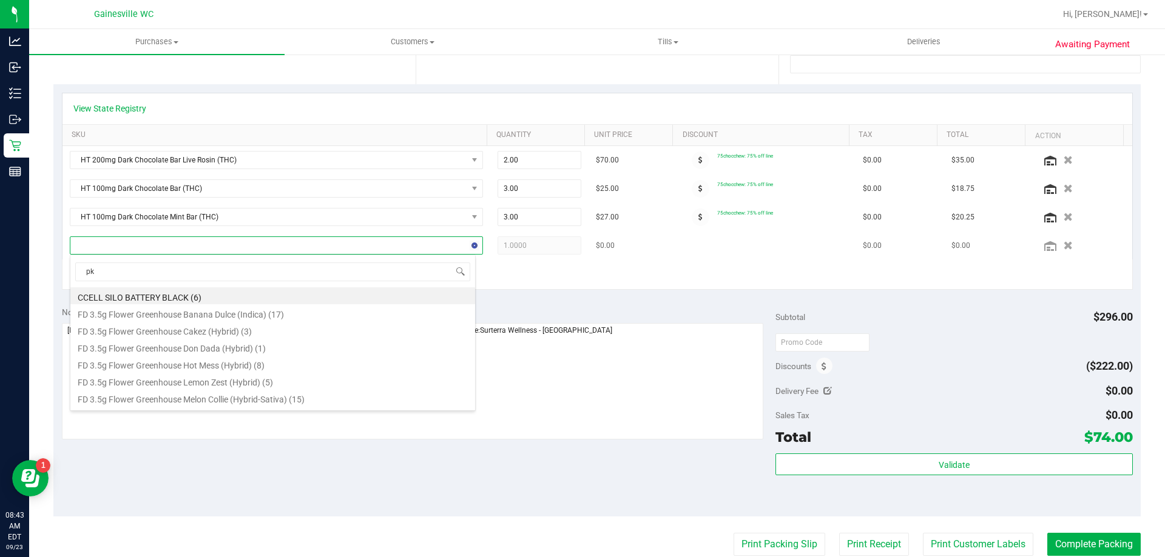
type input "pkt"
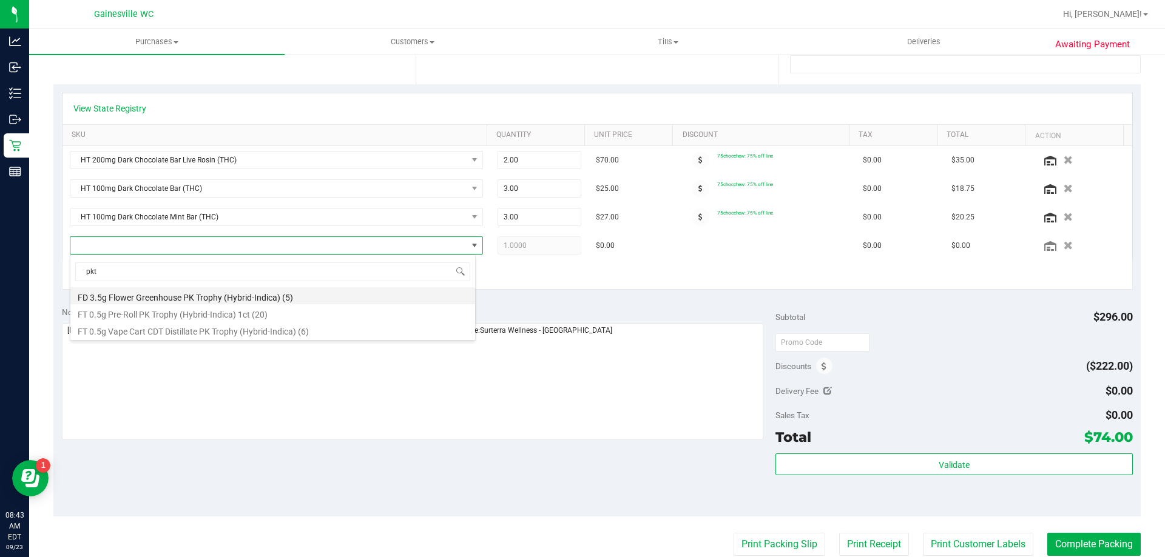
click at [343, 297] on li "FD 3.5g Flower Greenhouse PK Trophy (Hybrid-Indica) (5)" at bounding box center [272, 296] width 405 height 17
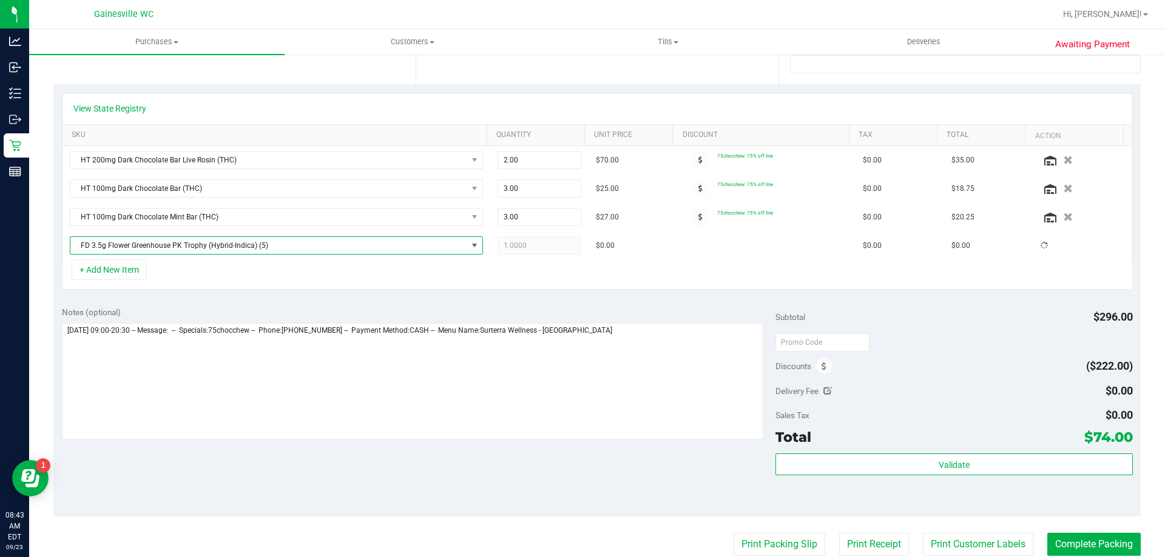
click at [577, 264] on div "+ Add New Item" at bounding box center [597, 275] width 1071 height 30
click at [533, 251] on span "1.00 1" at bounding box center [539, 246] width 84 height 18
click at [533, 251] on input "1" at bounding box center [539, 245] width 83 height 17
type input "2"
type input "2.00"
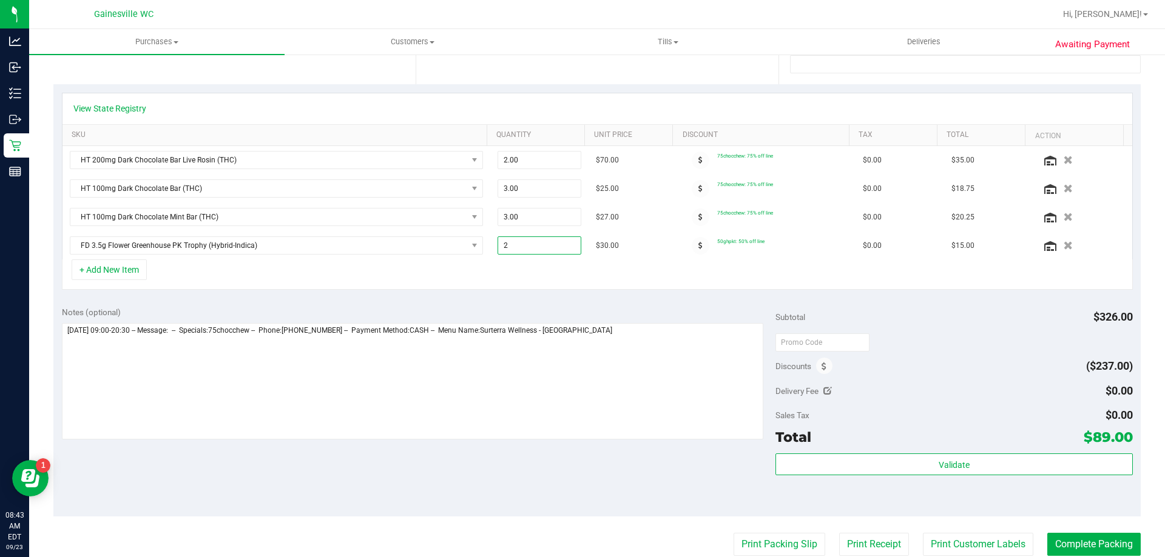
click at [514, 272] on div "+ Add New Item" at bounding box center [597, 275] width 1071 height 30
click at [109, 276] on button "+ Add New Item" at bounding box center [109, 270] width 75 height 21
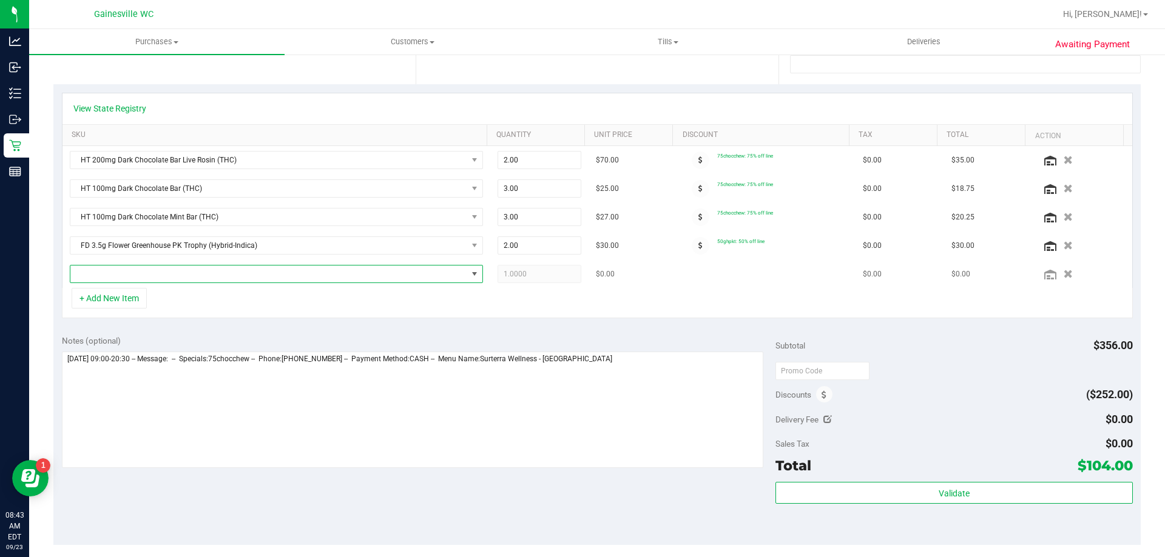
click at [122, 269] on span "NO DATA FOUND" at bounding box center [268, 274] width 397 height 17
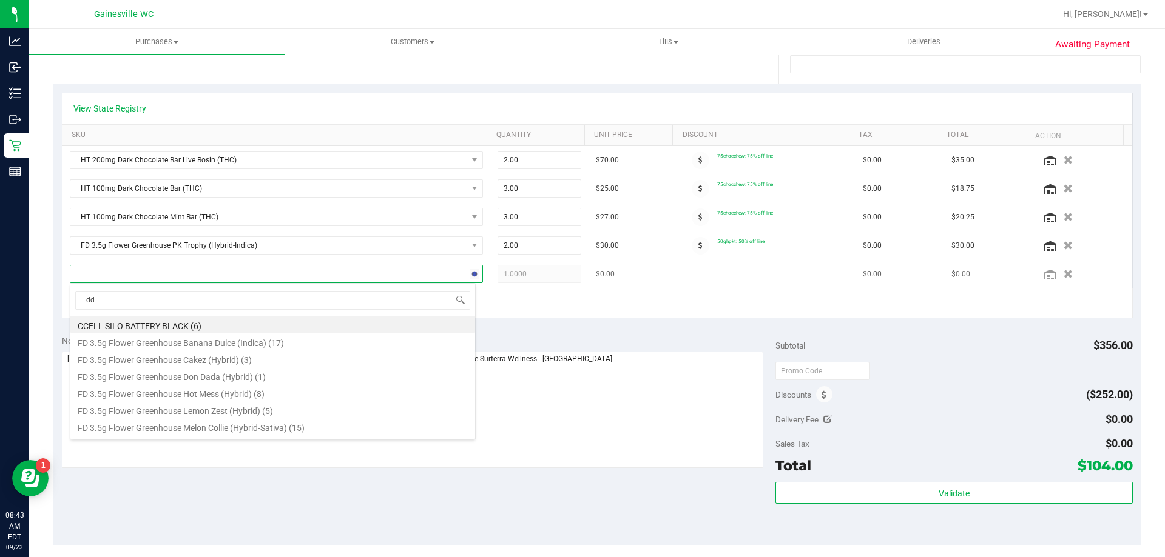
type input "dda"
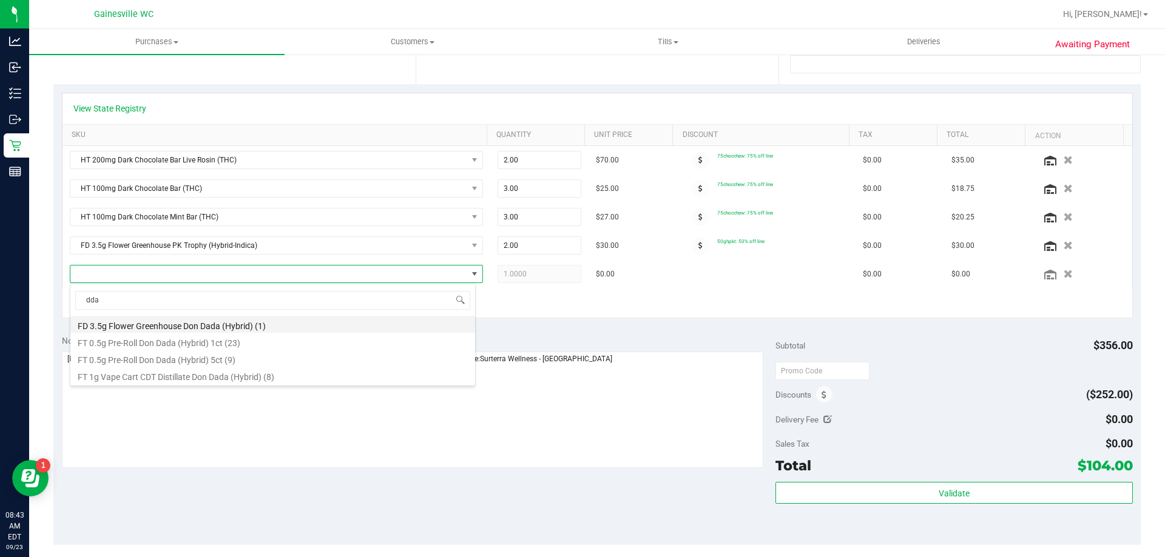
click at [289, 325] on li "FD 3.5g Flower Greenhouse Don Dada (Hybrid) (1)" at bounding box center [272, 324] width 405 height 17
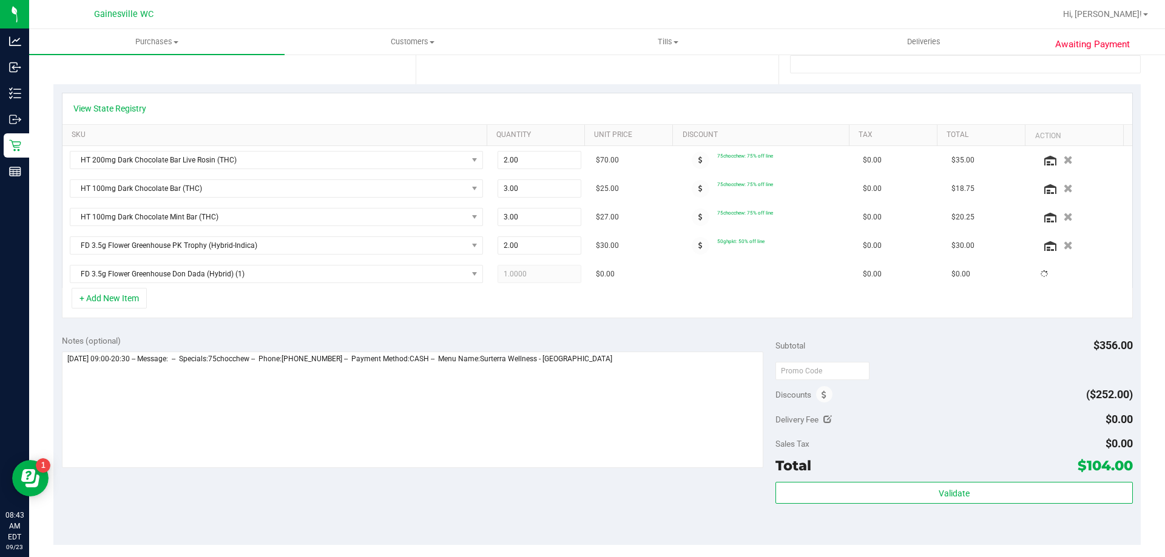
click at [527, 301] on div "+ Add New Item" at bounding box center [597, 303] width 1071 height 30
click at [542, 275] on span "1.00 1" at bounding box center [539, 274] width 84 height 18
click at [542, 275] on input "1" at bounding box center [539, 274] width 83 height 17
type input "2"
type input "2.00"
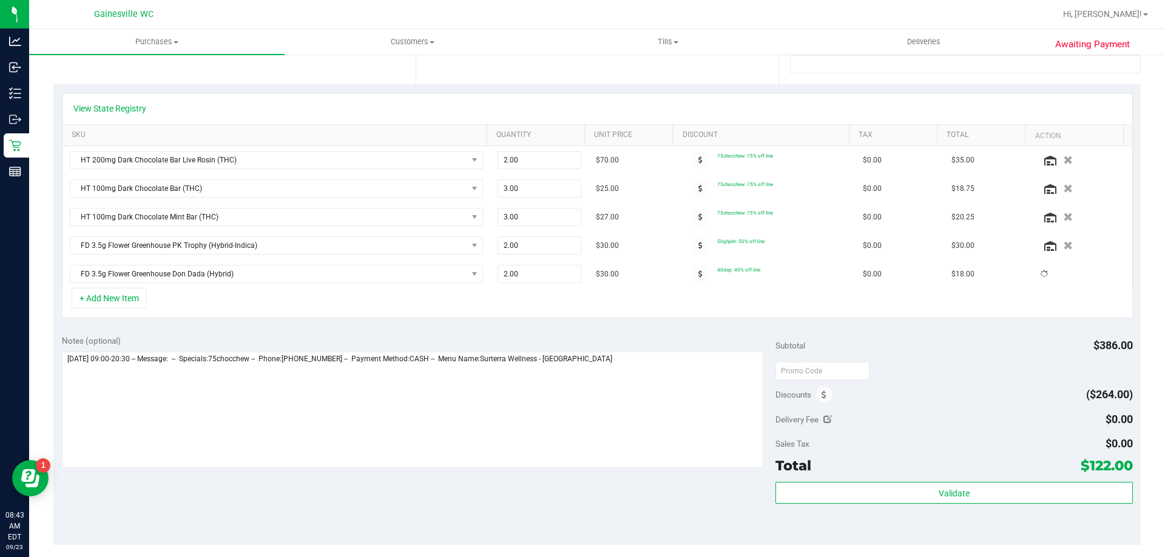
click at [541, 293] on div "+ Add New Item" at bounding box center [597, 303] width 1071 height 30
click at [141, 112] on link "View State Registry" at bounding box center [109, 109] width 73 height 12
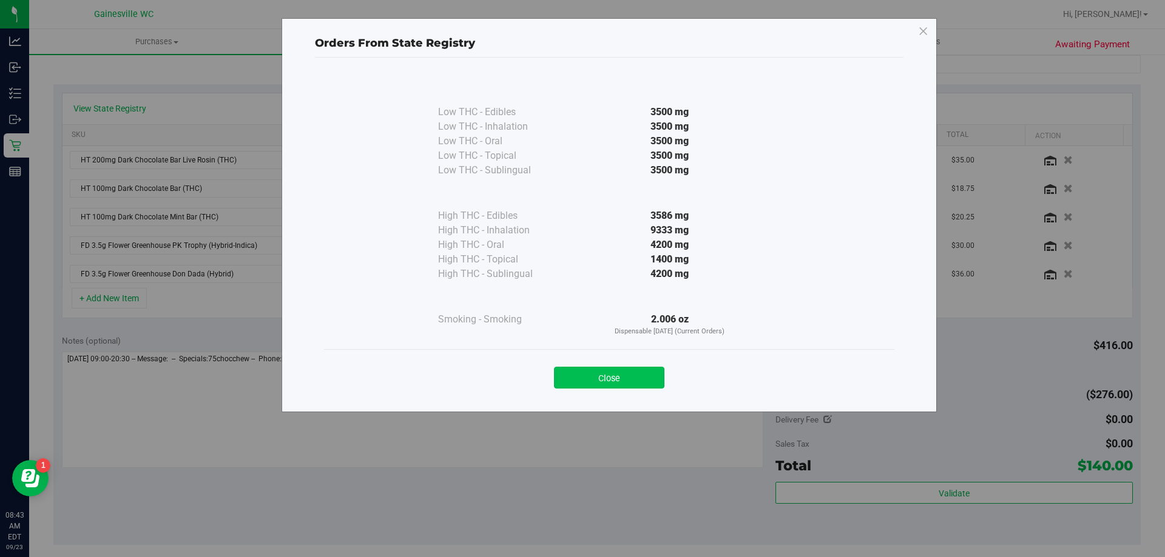
click at [645, 377] on button "Close" at bounding box center [609, 378] width 110 height 22
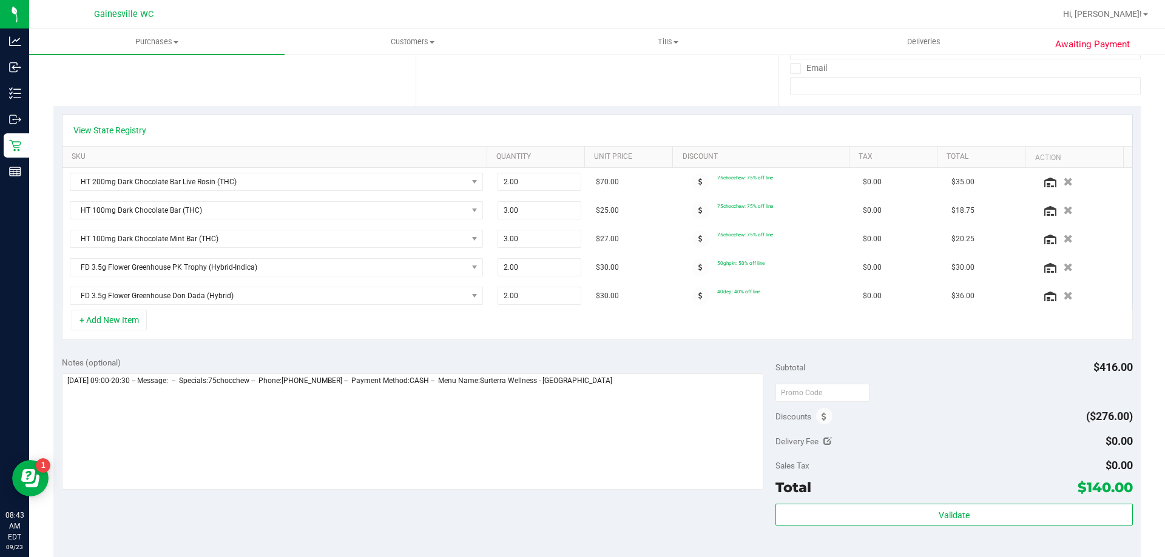
scroll to position [243, 0]
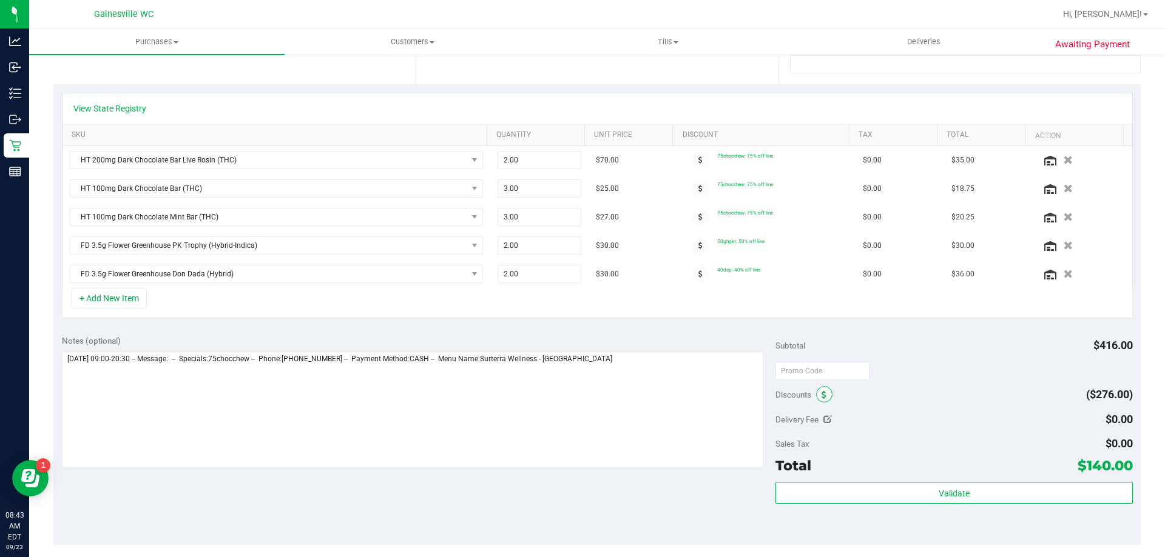
click at [821, 396] on icon at bounding box center [823, 395] width 5 height 8
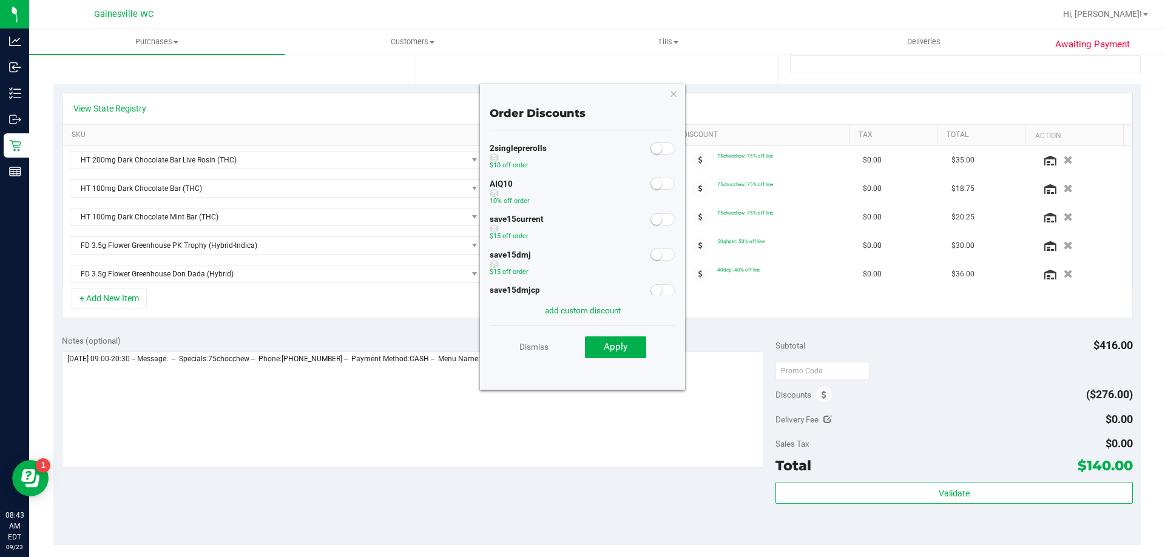
click at [654, 184] on span at bounding box center [662, 184] width 24 height 12
click at [637, 353] on button "Apply" at bounding box center [615, 348] width 61 height 22
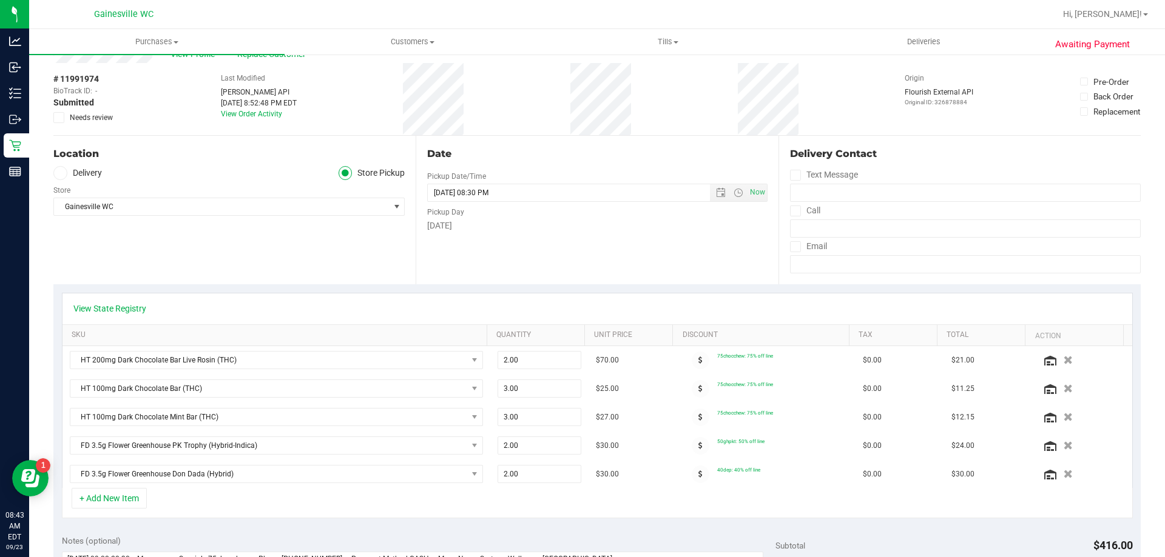
scroll to position [0, 0]
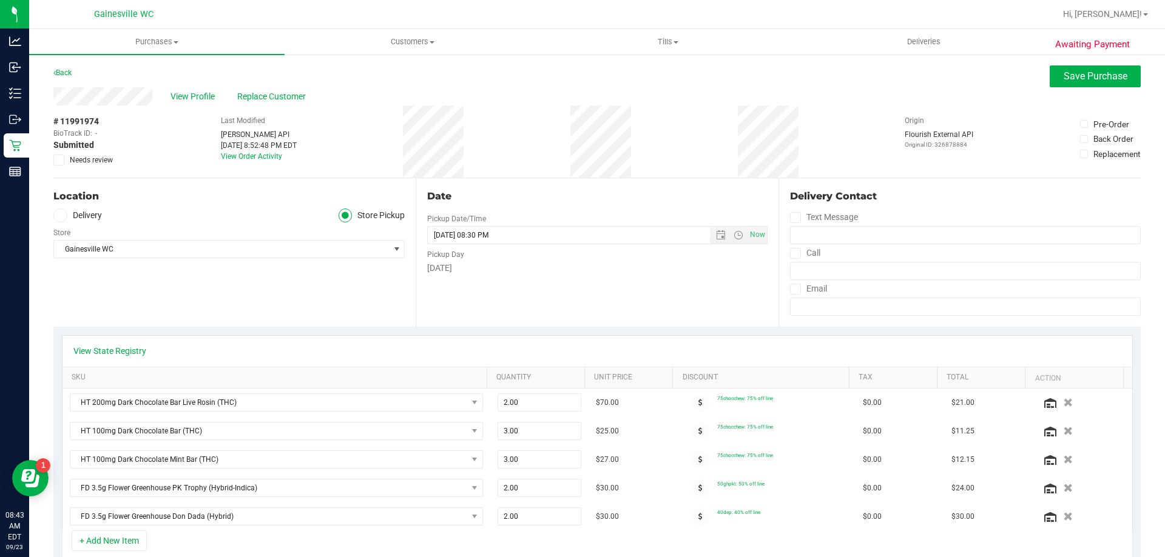
click at [1090, 88] on div "View Profile Replace Customer" at bounding box center [596, 96] width 1087 height 18
click at [1092, 83] on button "Save Purchase" at bounding box center [1094, 77] width 91 height 22
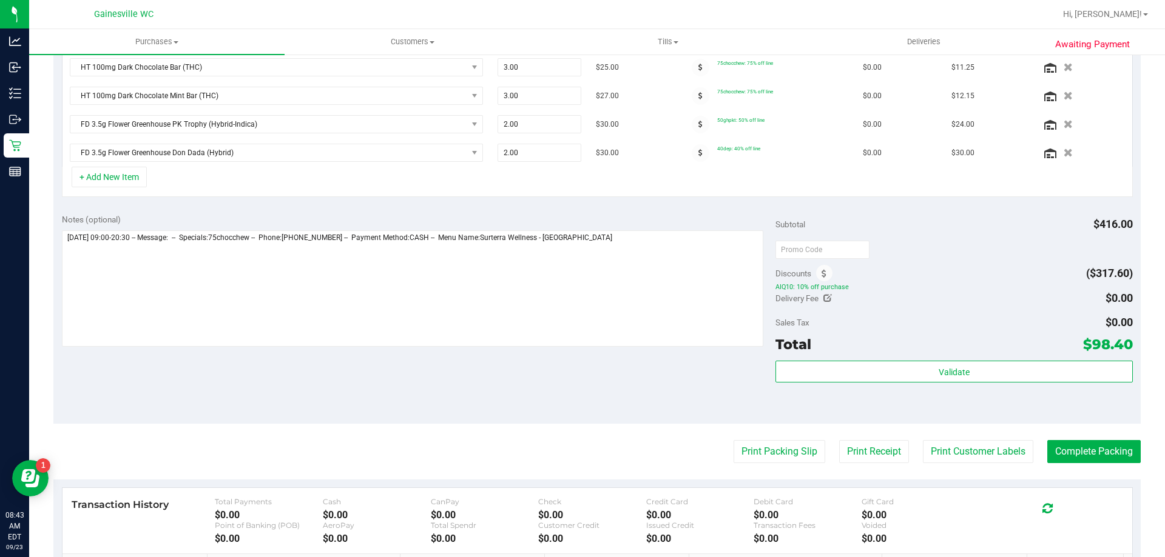
scroll to position [355, 0]
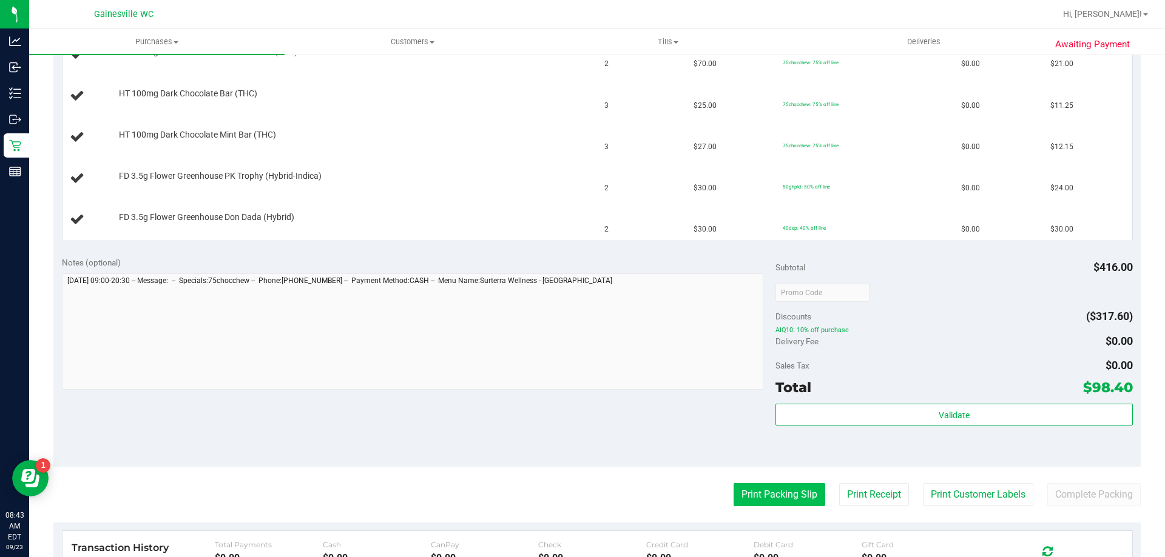
click at [750, 496] on button "Print Packing Slip" at bounding box center [779, 494] width 92 height 23
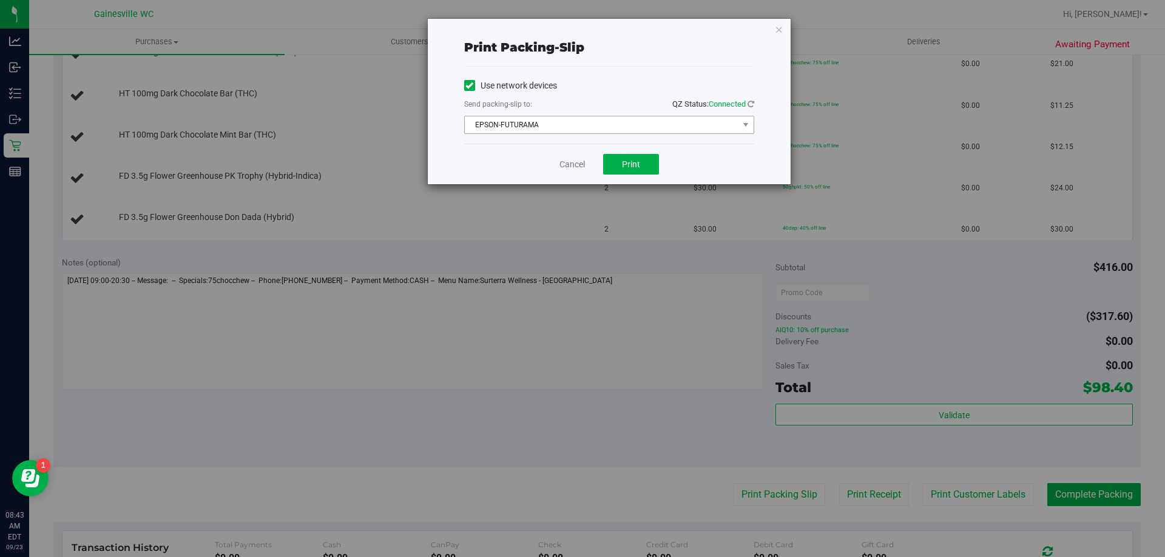
click at [627, 130] on span "EPSON-FUTURAMA" at bounding box center [602, 124] width 274 height 17
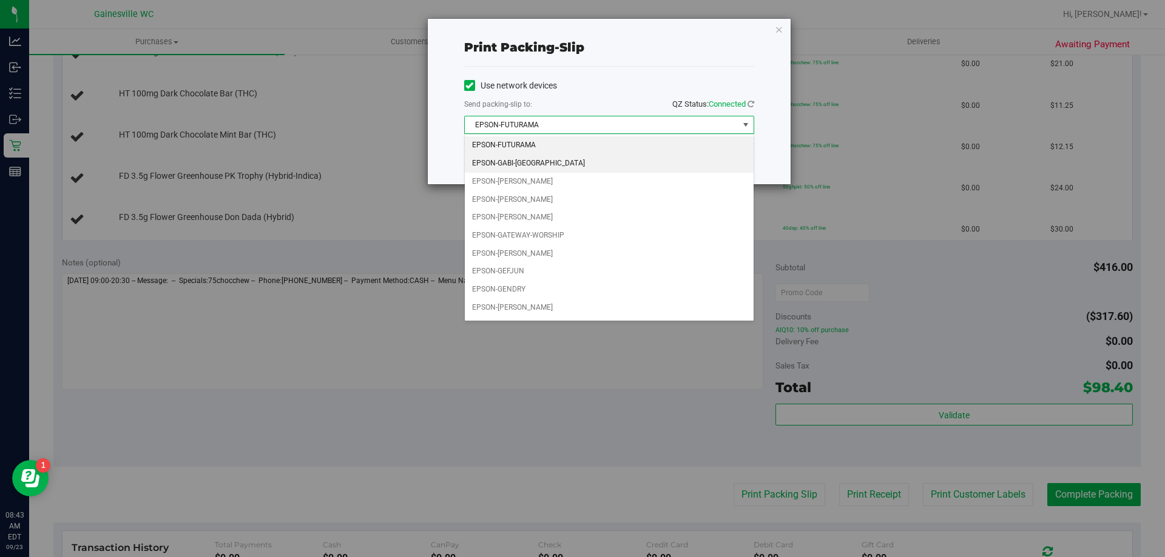
click at [592, 164] on li "EPSON-GABI-[GEOGRAPHIC_DATA]" at bounding box center [609, 164] width 289 height 18
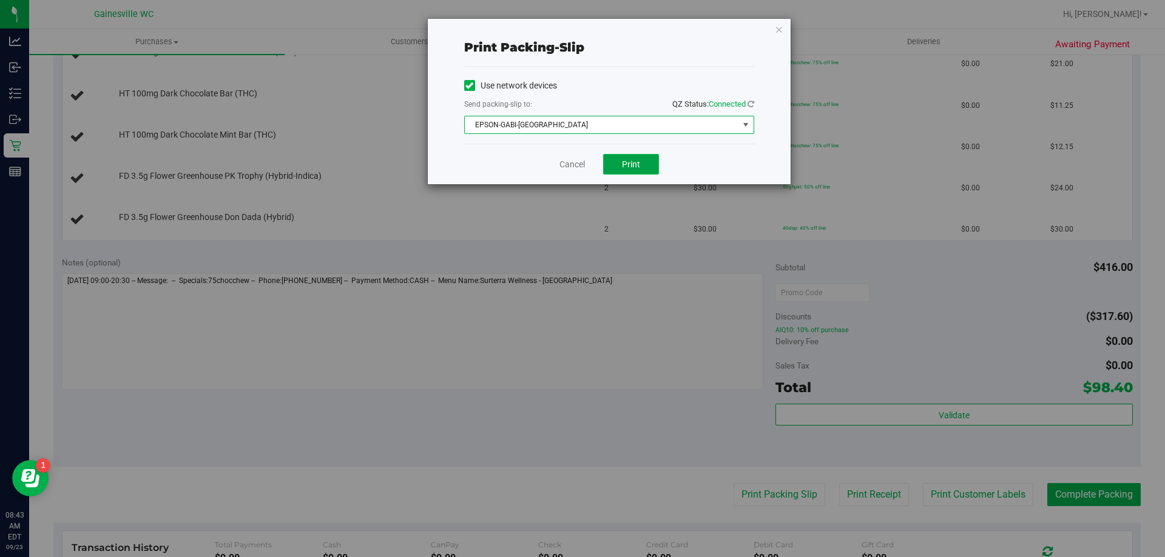
click at [637, 164] on span "Print" at bounding box center [631, 165] width 18 height 10
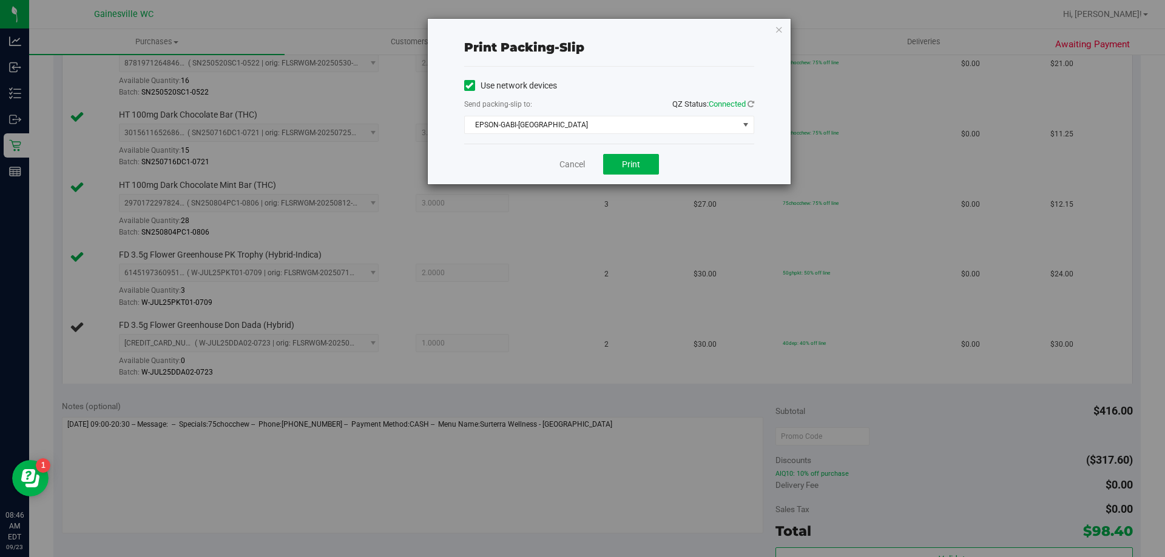
click at [578, 171] on div "Cancel Print" at bounding box center [609, 164] width 290 height 41
click at [577, 166] on link "Cancel" at bounding box center [571, 164] width 25 height 13
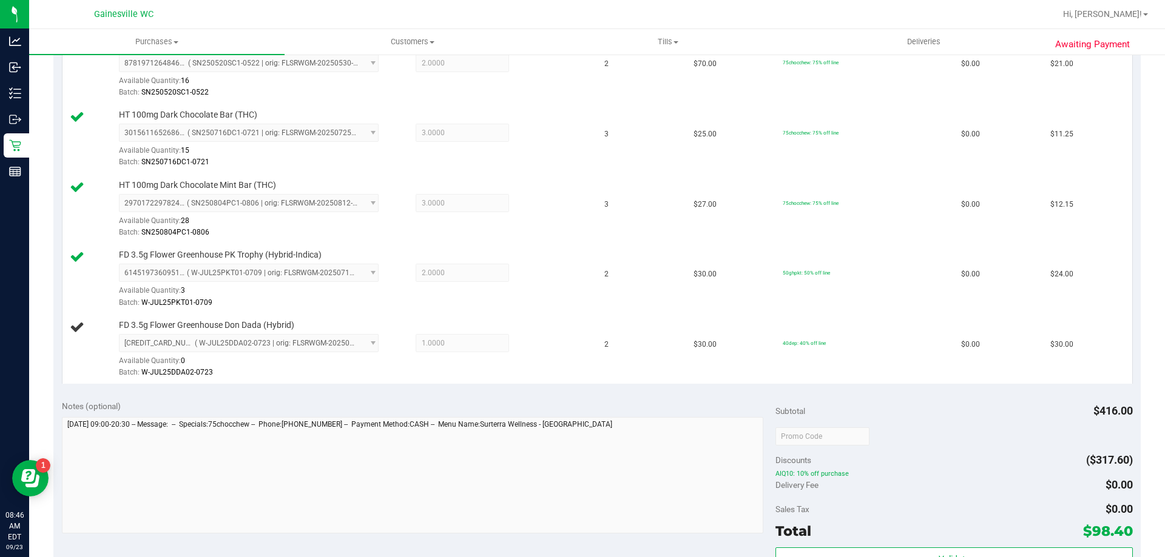
scroll to position [700, 0]
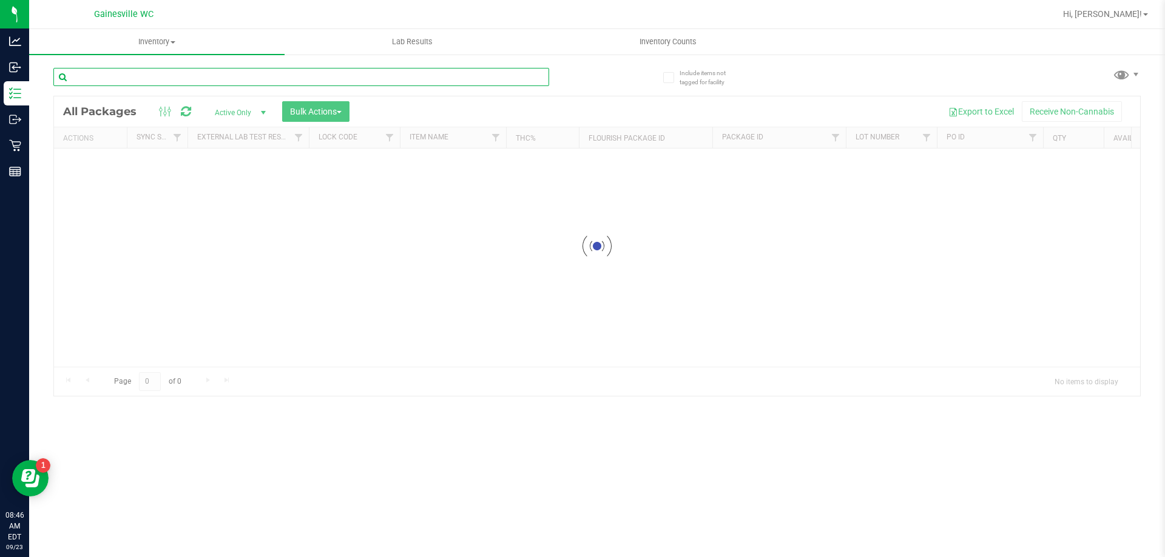
click at [293, 75] on input "text" at bounding box center [301, 77] width 496 height 18
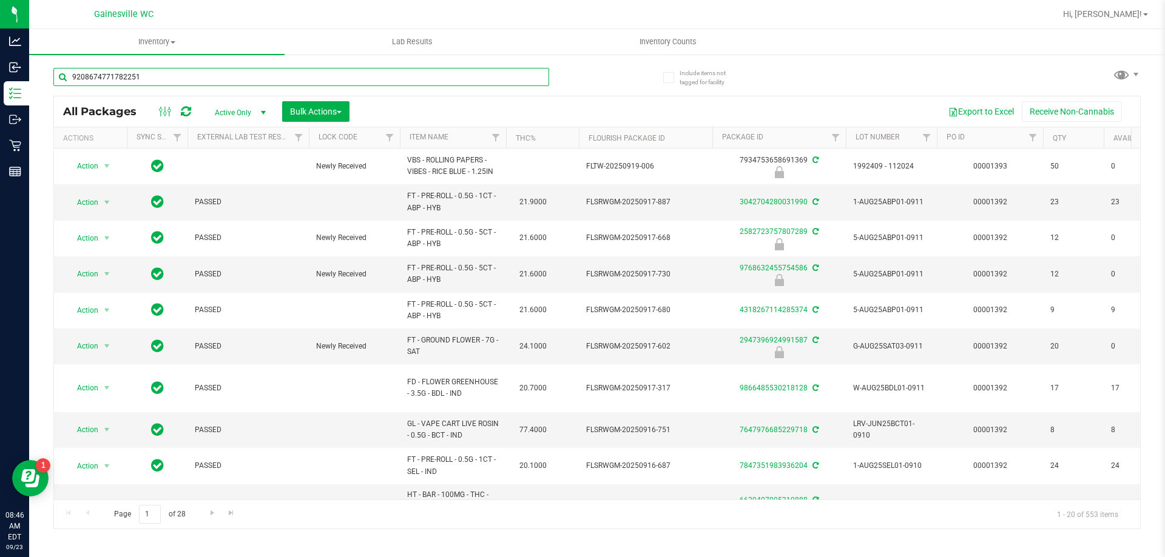
type input "9208674771782251"
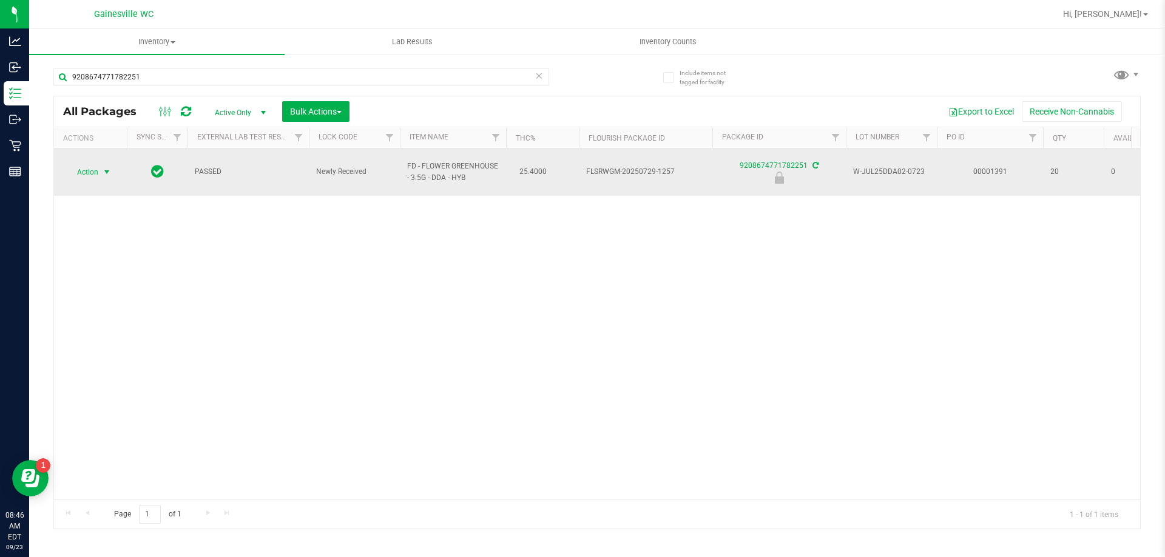
click at [85, 167] on span "Action" at bounding box center [82, 172] width 33 height 17
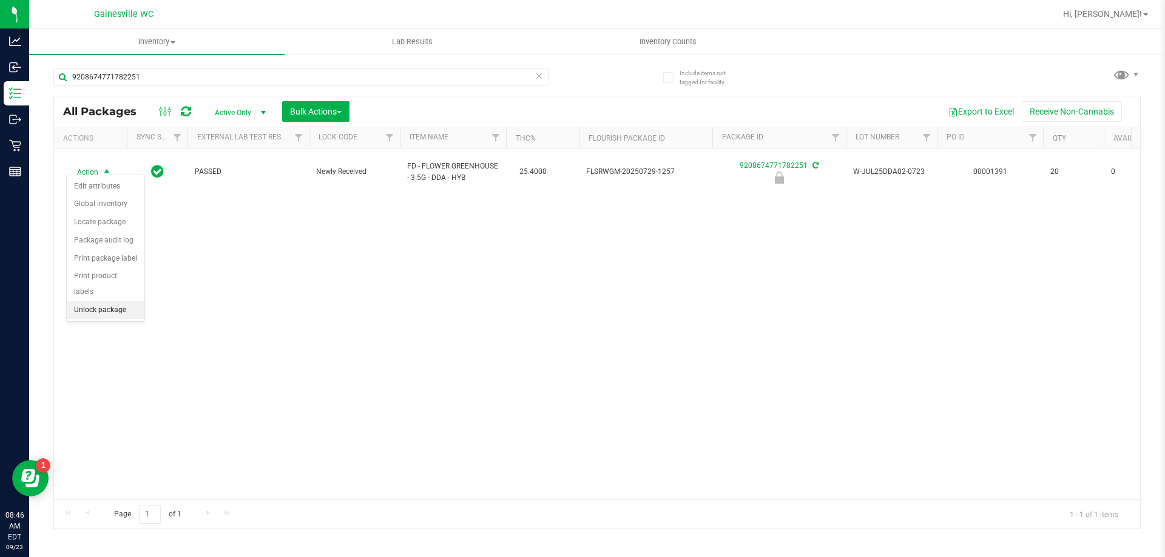
click at [104, 301] on li "Unlock package" at bounding box center [106, 310] width 78 height 18
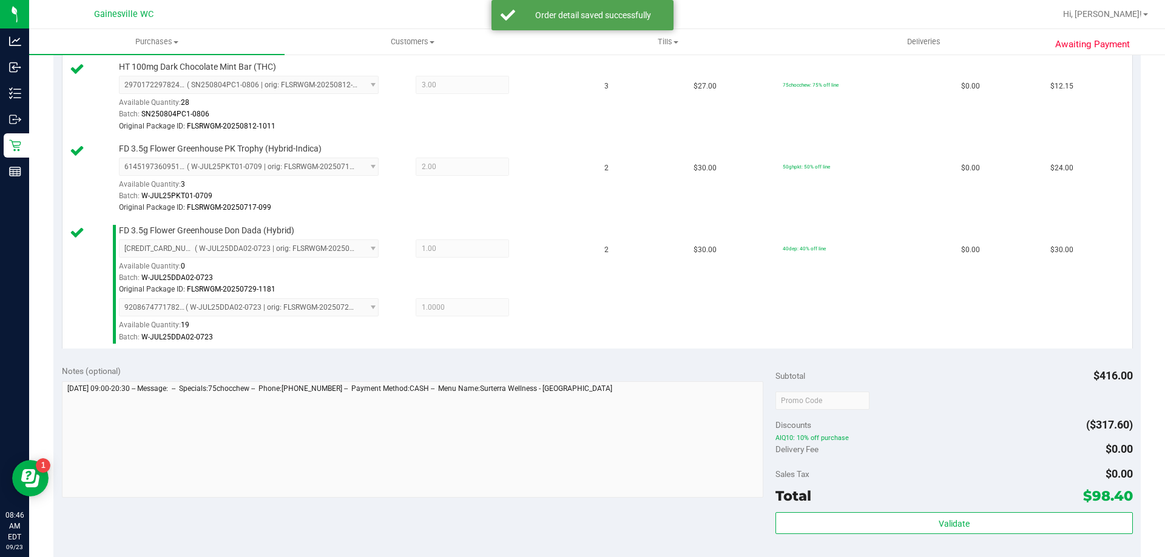
scroll to position [607, 0]
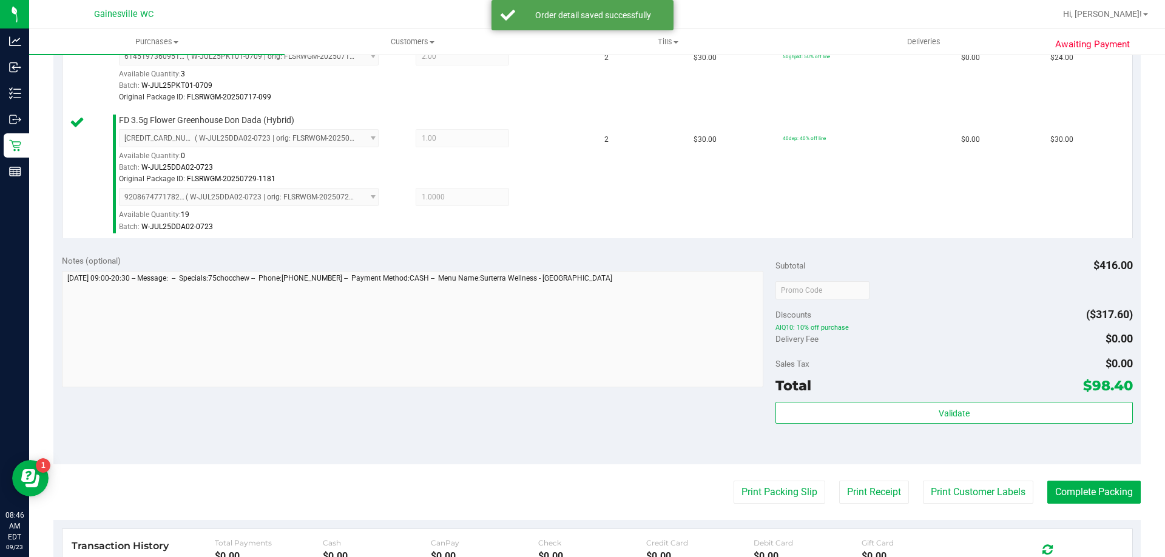
click at [1055, 427] on div "Validate" at bounding box center [953, 429] width 357 height 55
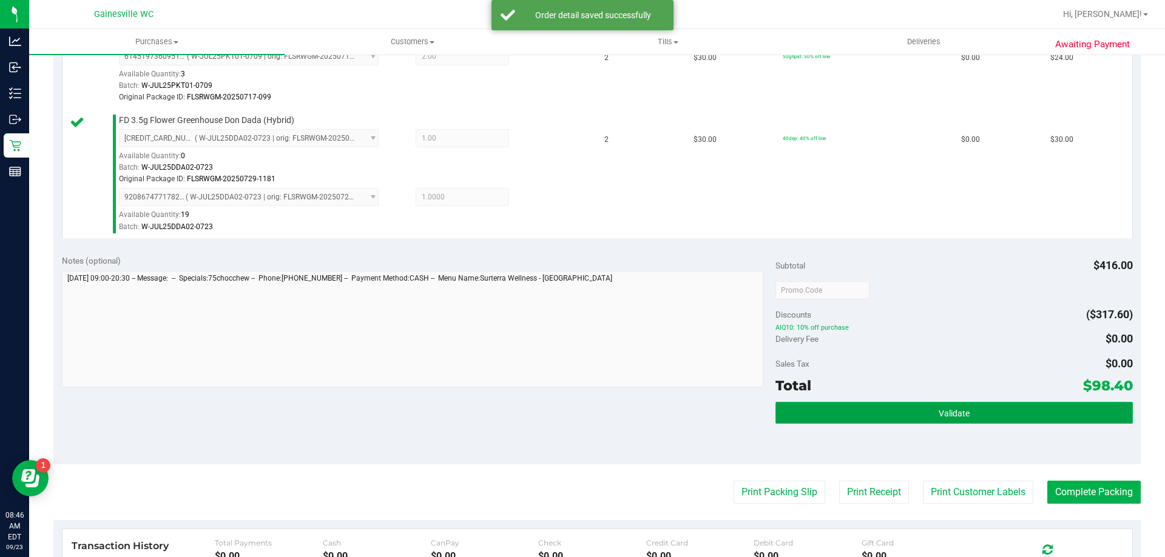
click at [1057, 418] on button "Validate" at bounding box center [953, 413] width 357 height 22
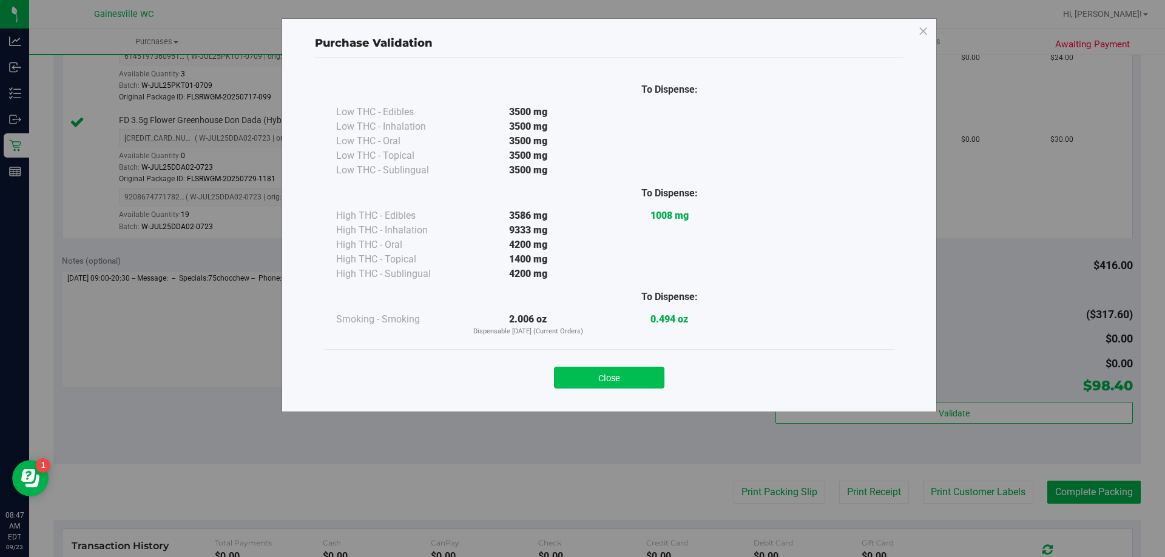
click at [641, 382] on button "Close" at bounding box center [609, 378] width 110 height 22
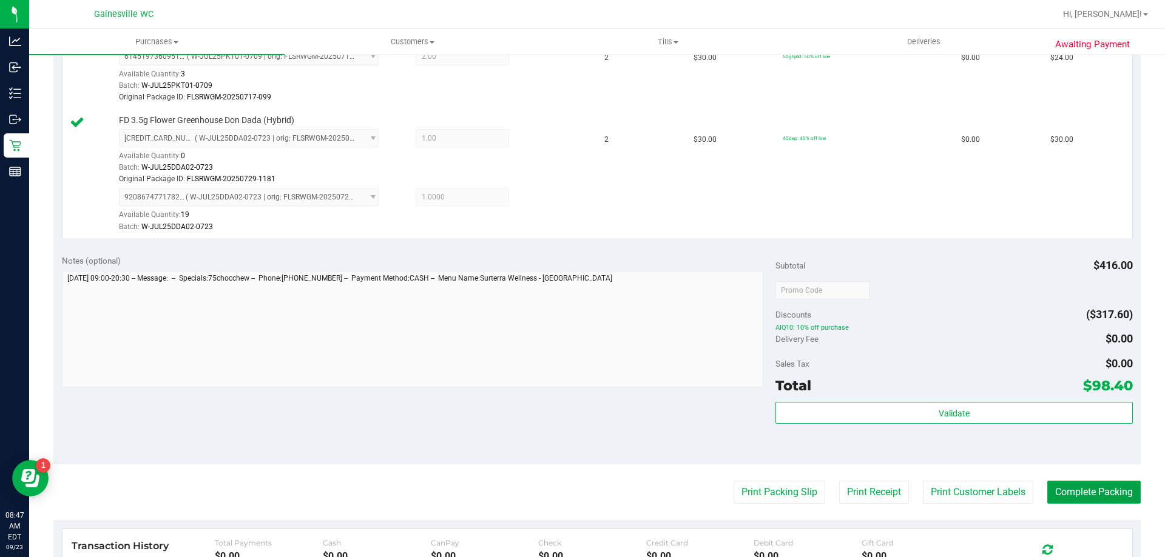
click at [1056, 486] on button "Complete Packing" at bounding box center [1093, 492] width 93 height 23
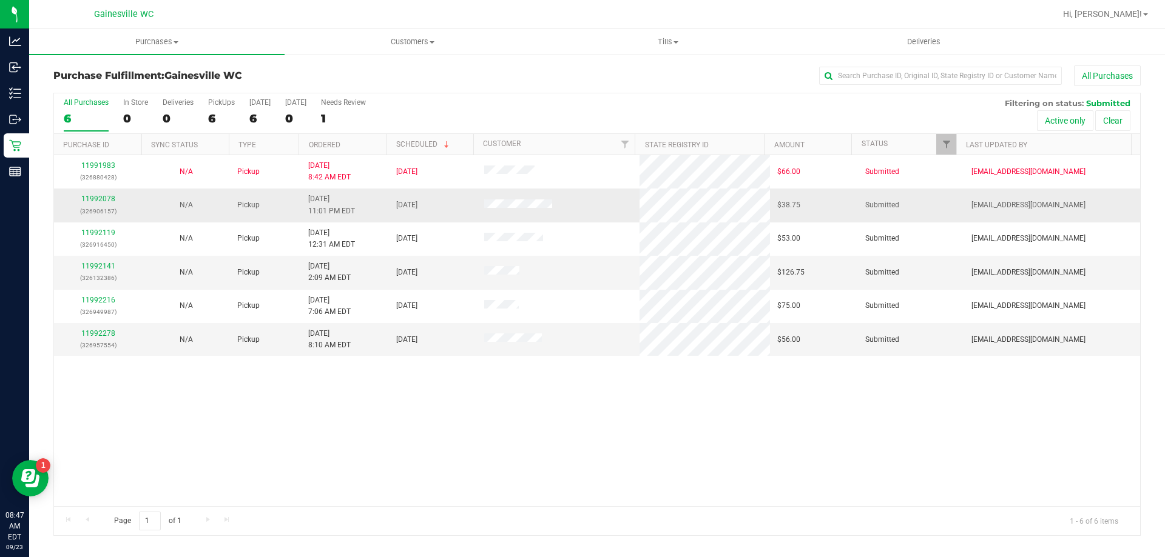
click at [101, 206] on p "(326906157)" at bounding box center [97, 212] width 73 height 12
click at [101, 200] on link "11992078" at bounding box center [98, 199] width 34 height 8
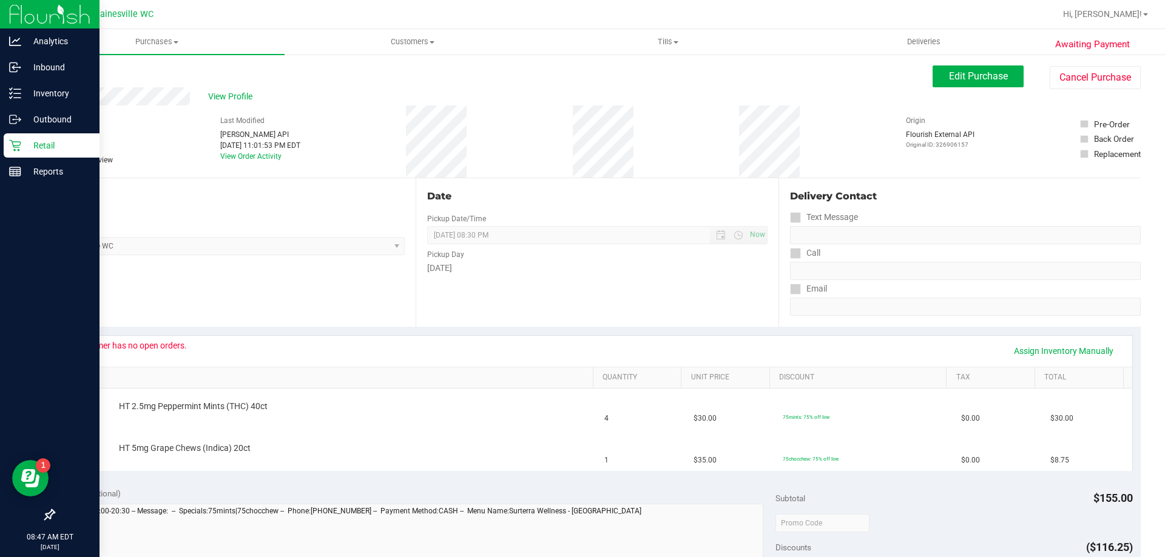
click at [20, 146] on icon at bounding box center [15, 146] width 12 height 12
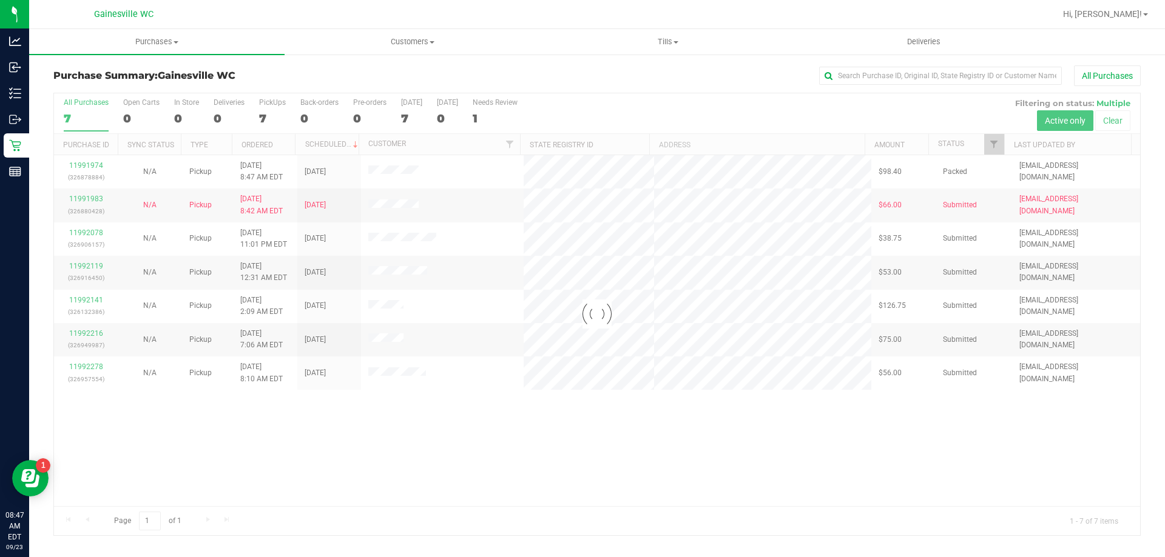
click at [83, 264] on div at bounding box center [597, 314] width 1086 height 442
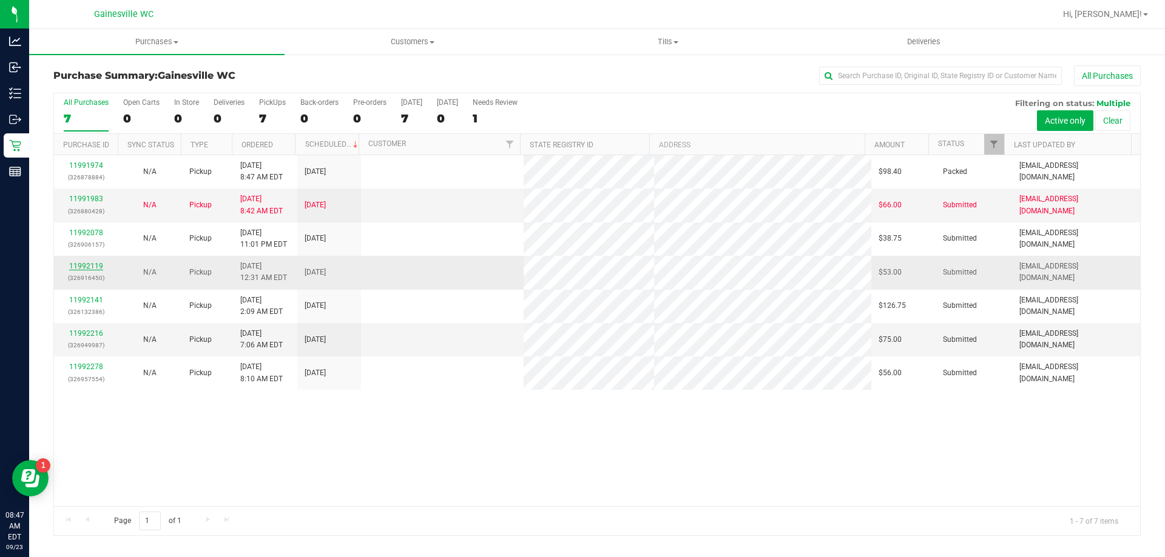
click at [83, 266] on link "11992119" at bounding box center [86, 266] width 34 height 8
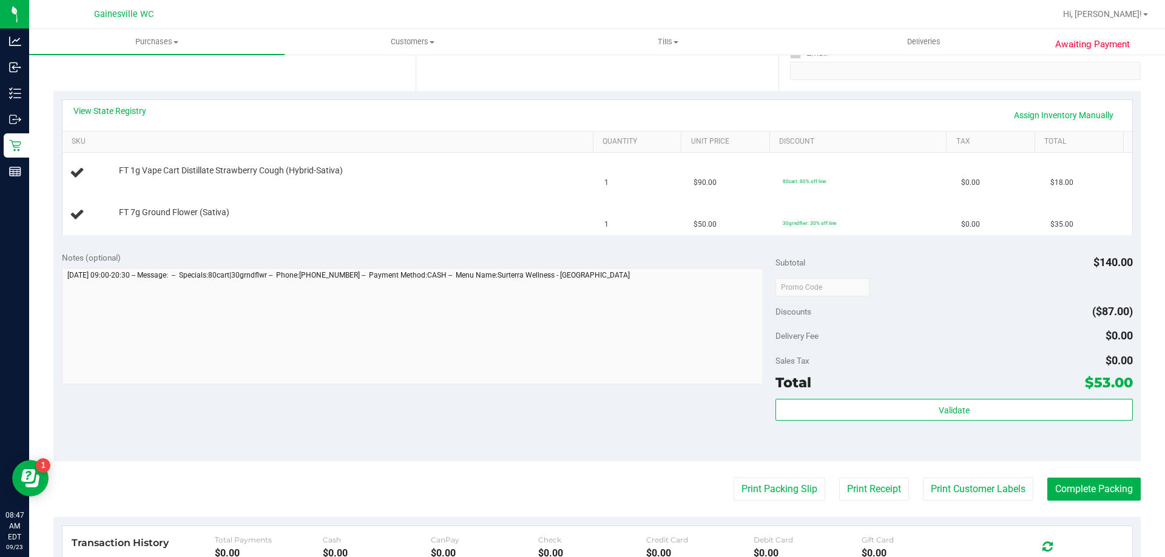
scroll to position [243, 0]
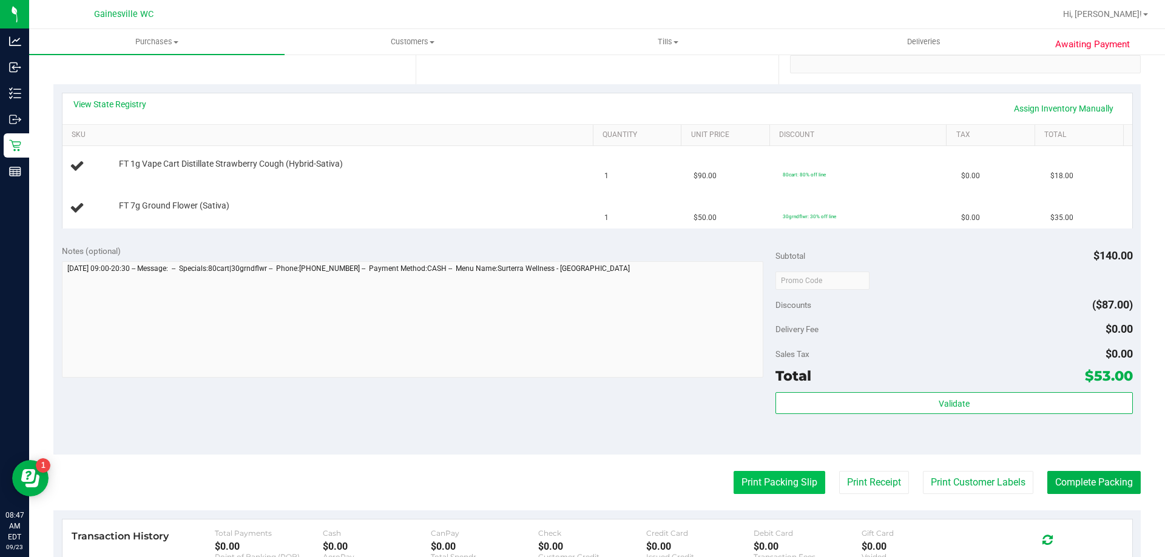
click at [768, 477] on button "Print Packing Slip" at bounding box center [779, 482] width 92 height 23
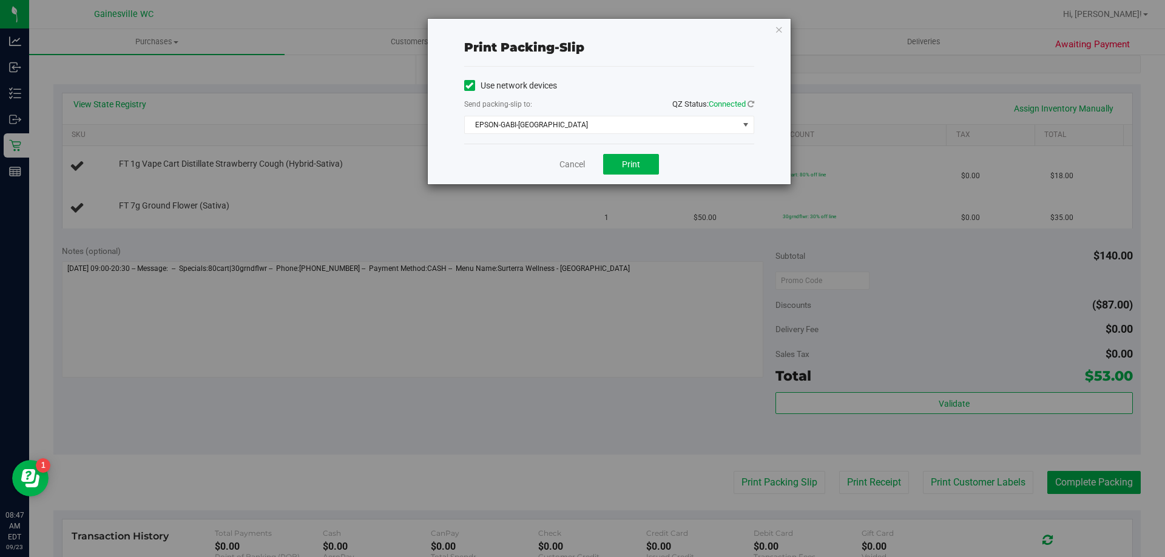
click at [643, 149] on div "Cancel Print" at bounding box center [609, 164] width 290 height 41
click at [643, 155] on button "Print" at bounding box center [631, 164] width 56 height 21
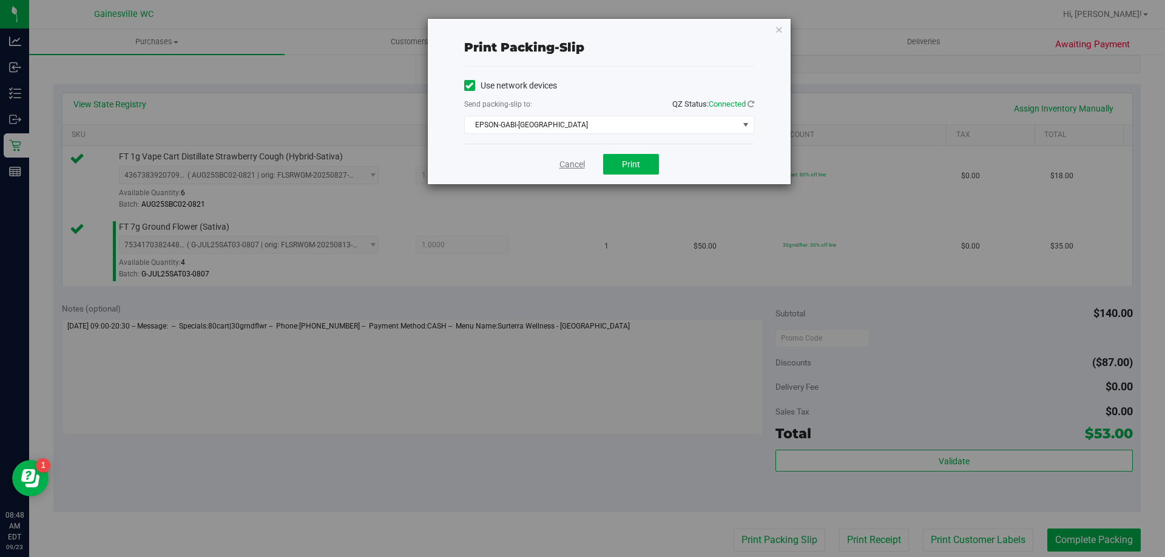
click at [577, 163] on link "Cancel" at bounding box center [571, 164] width 25 height 13
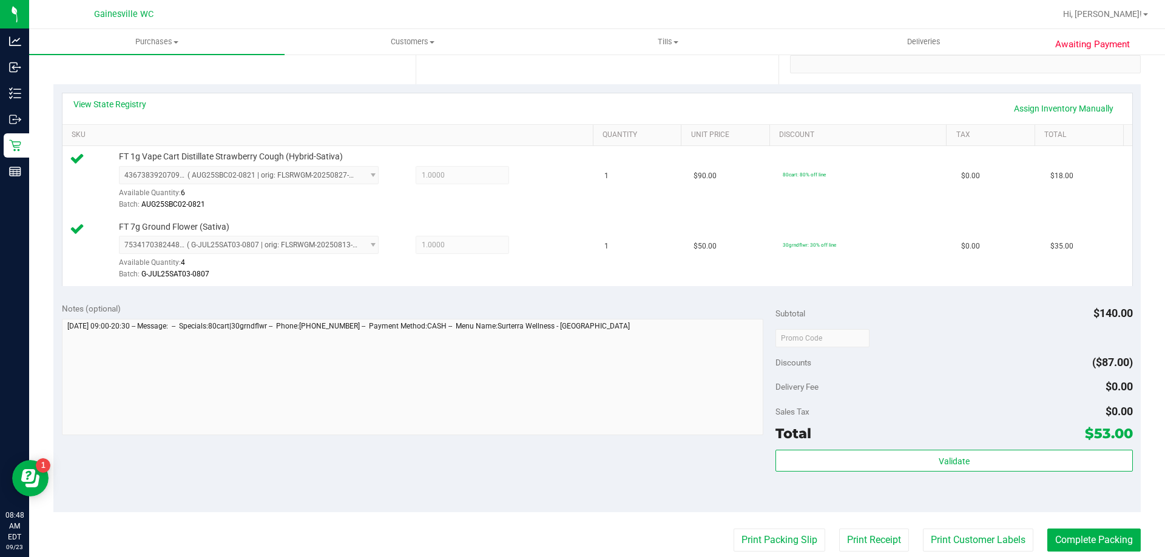
click at [849, 444] on div "Total $53.00" at bounding box center [953, 434] width 357 height 22
click at [849, 448] on div "Subtotal $140.00 Discounts ($87.00) Delivery Fee $0.00 Sales Tax $0.00 Total $5…" at bounding box center [953, 404] width 357 height 202
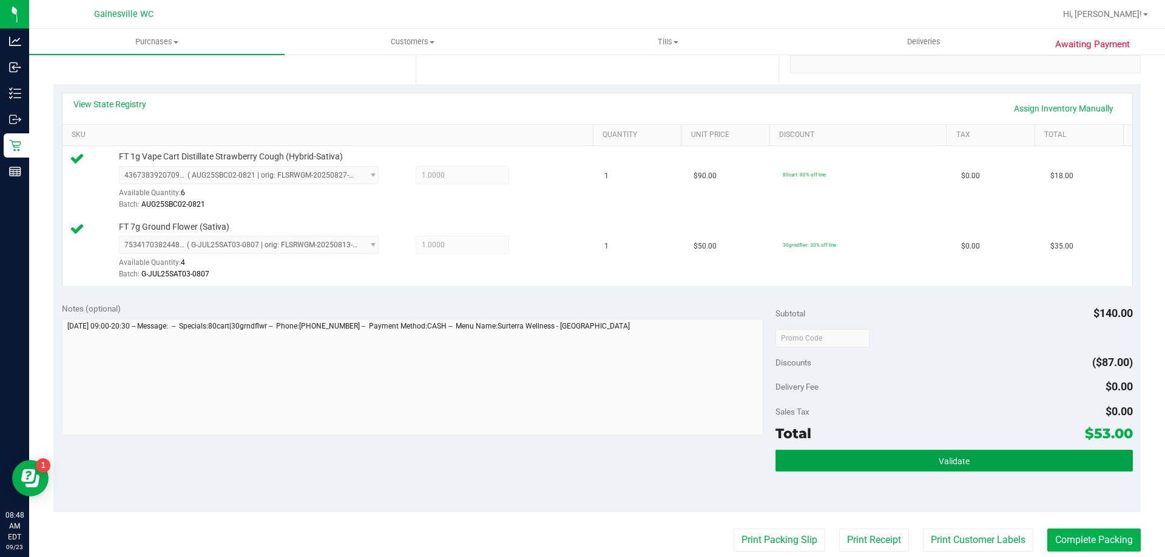
click at [850, 454] on button "Validate" at bounding box center [953, 461] width 357 height 22
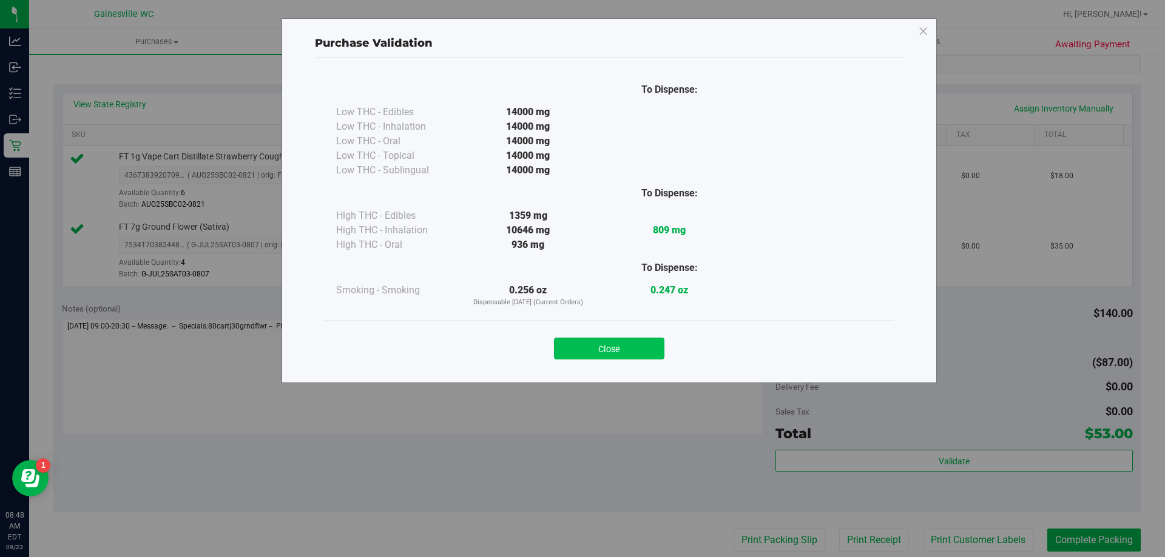
click at [650, 340] on button "Close" at bounding box center [609, 349] width 110 height 22
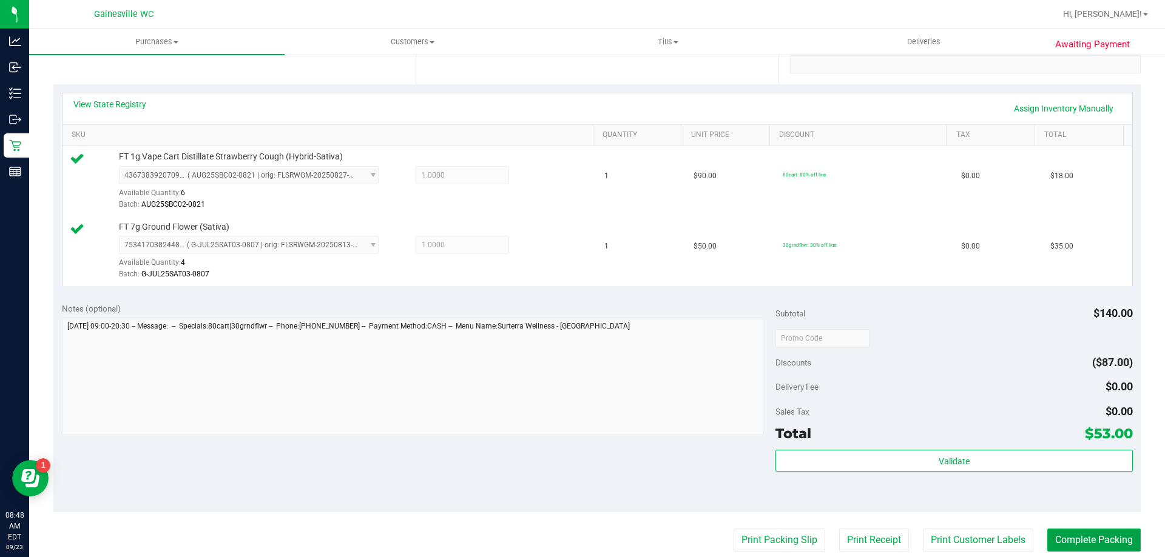
click at [1082, 540] on button "Complete Packing" at bounding box center [1093, 540] width 93 height 23
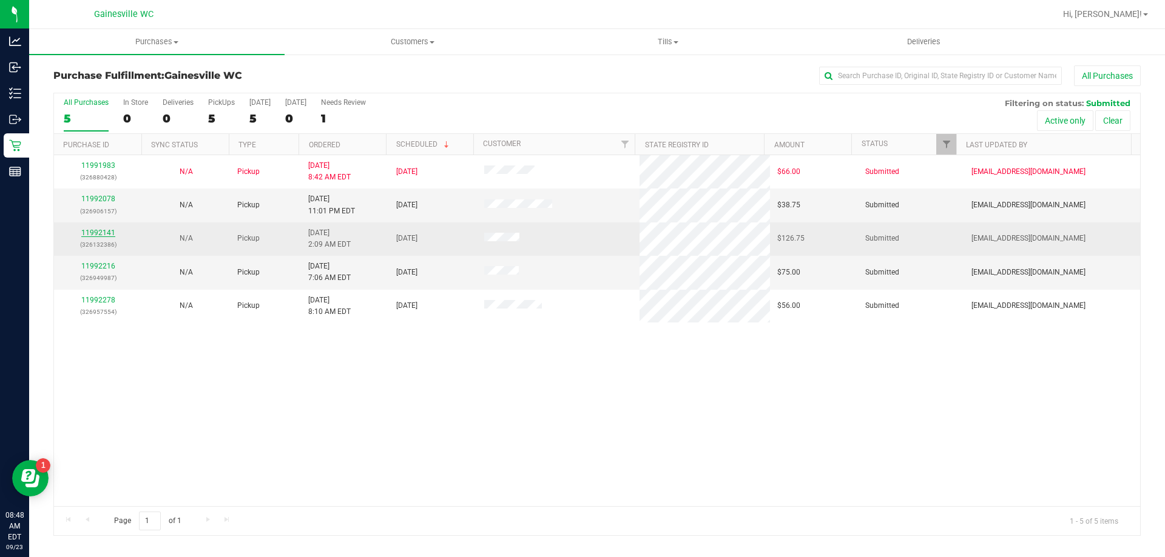
click at [95, 229] on link "11992141" at bounding box center [98, 233] width 34 height 8
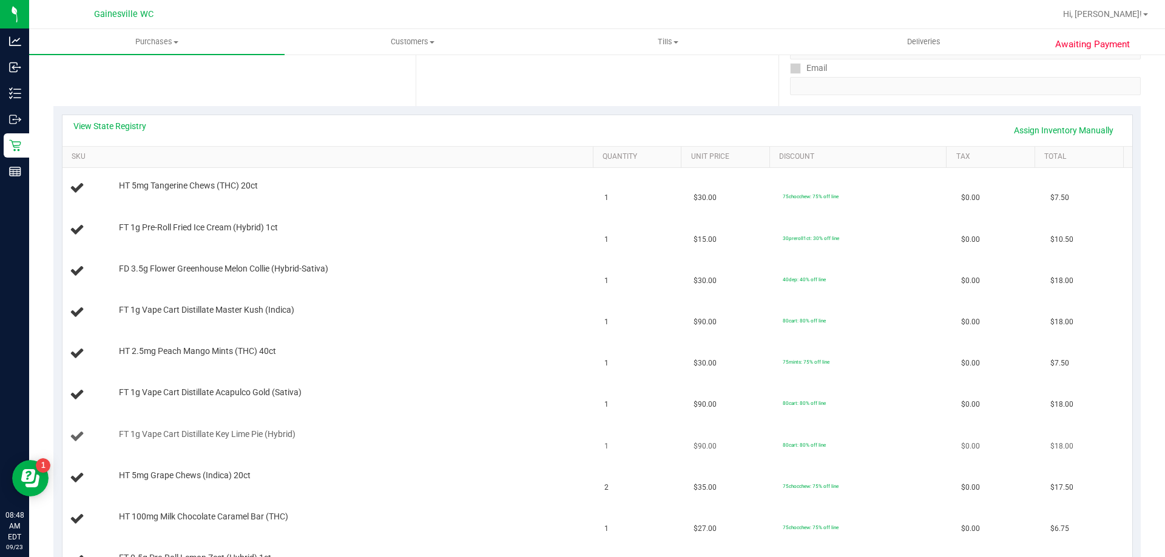
scroll to position [243, 0]
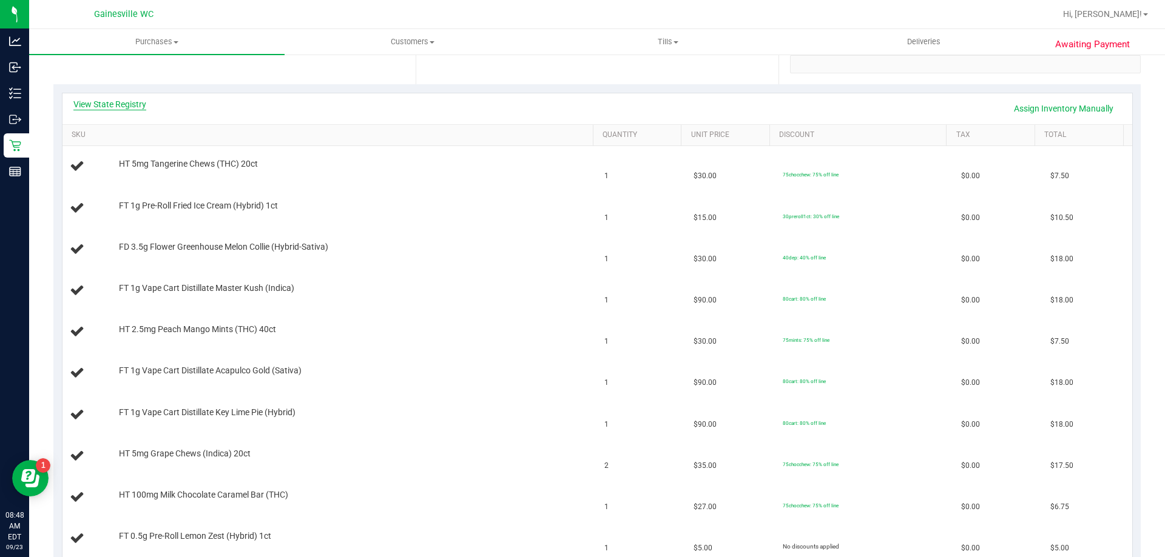
click at [143, 107] on link "View State Registry" at bounding box center [109, 104] width 73 height 12
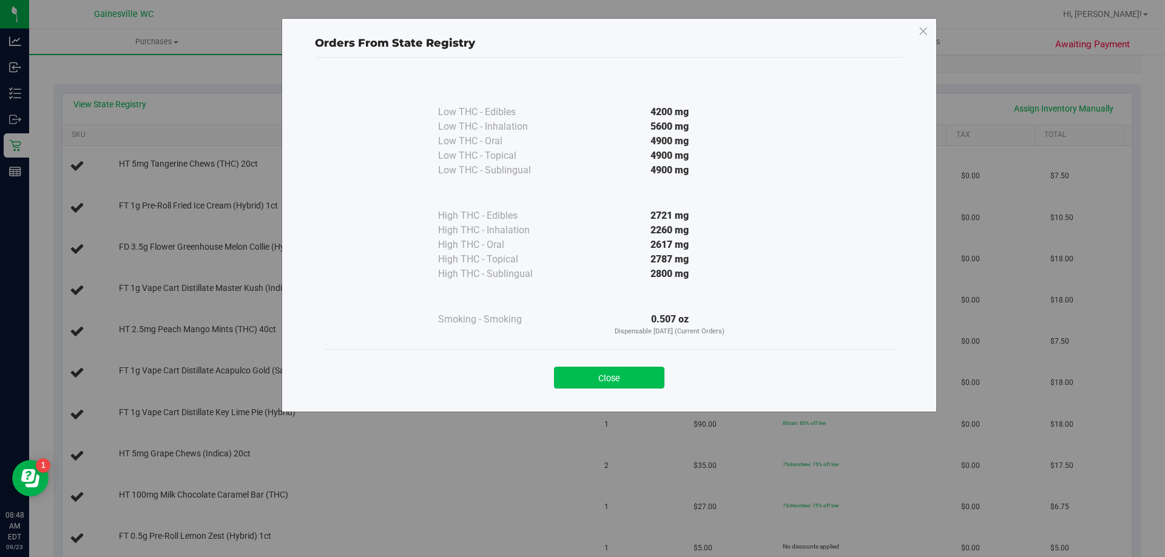
click at [633, 373] on button "Close" at bounding box center [609, 378] width 110 height 22
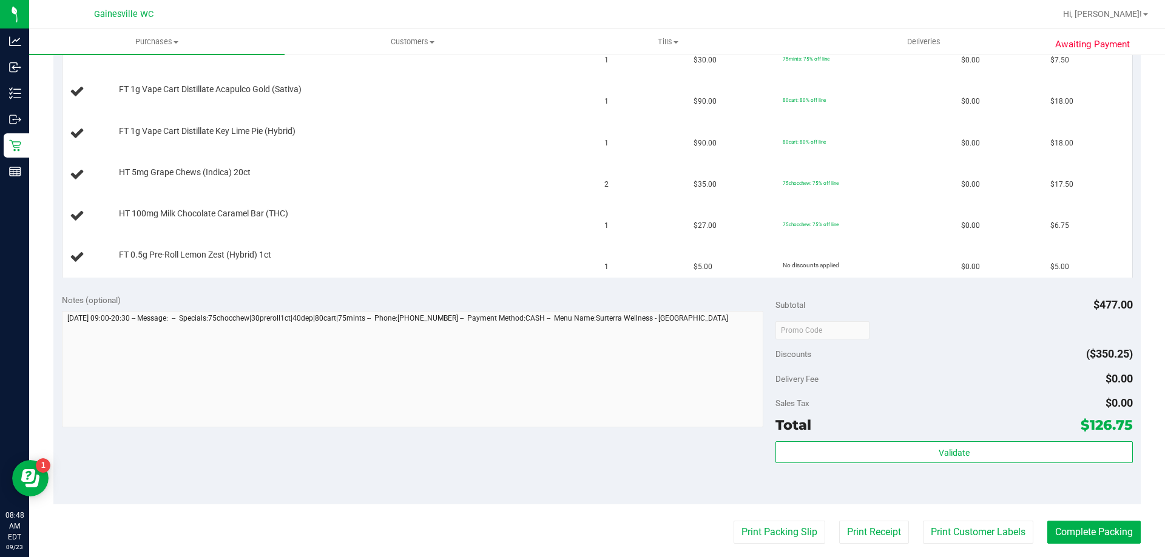
scroll to position [546, 0]
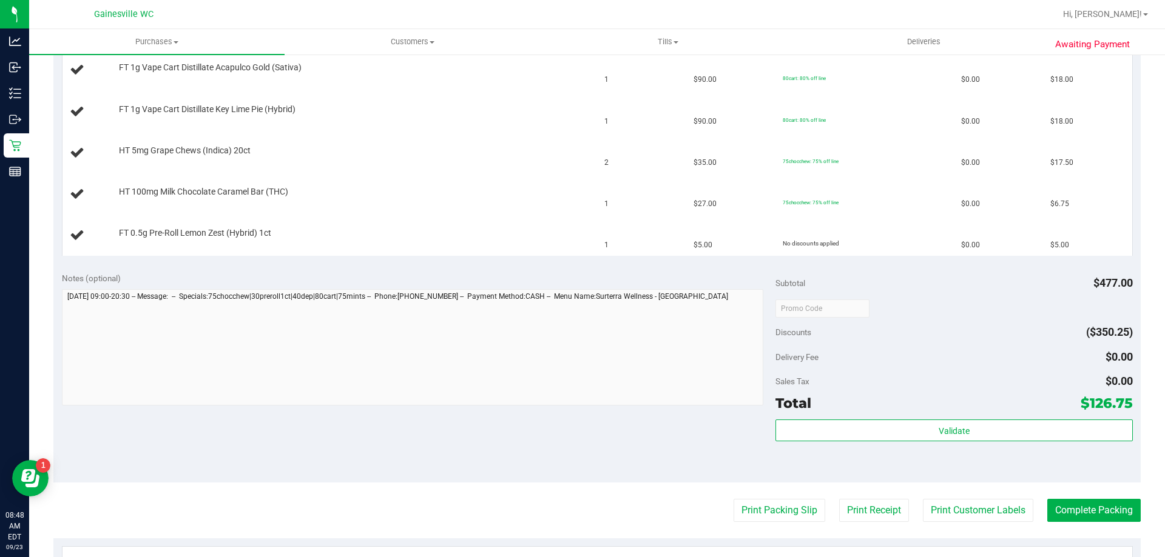
click at [767, 497] on purchase-details "Back Edit Purchase Cancel Purchase View Profile # 11992141 BioTrack ID: - Submi…" at bounding box center [596, 143] width 1087 height 1246
click at [759, 500] on button "Print Packing Slip" at bounding box center [779, 510] width 92 height 23
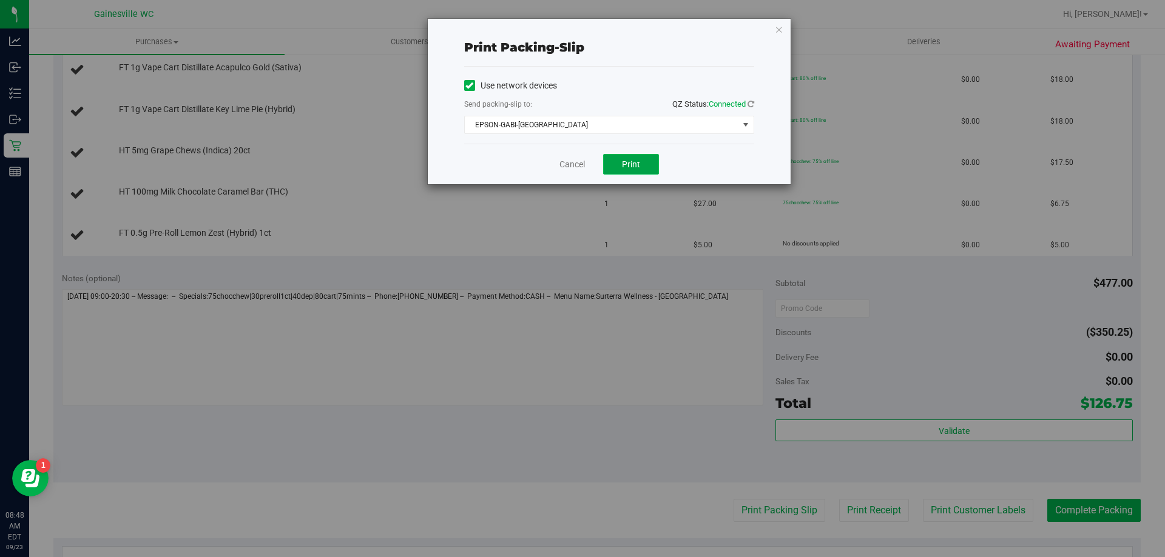
click at [621, 164] on button "Print" at bounding box center [631, 164] width 56 height 21
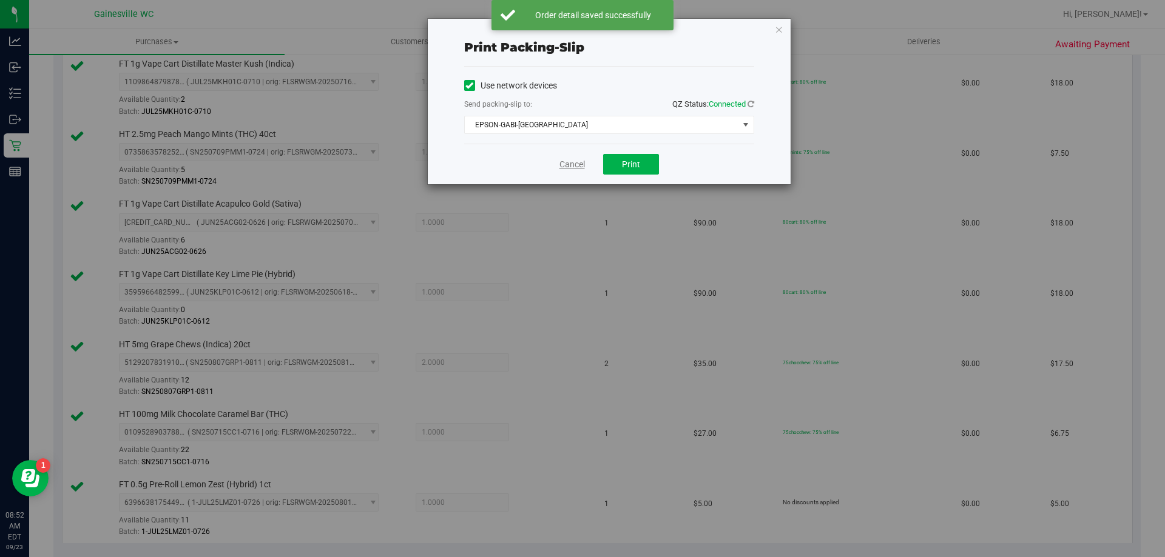
click at [576, 160] on link "Cancel" at bounding box center [571, 164] width 25 height 13
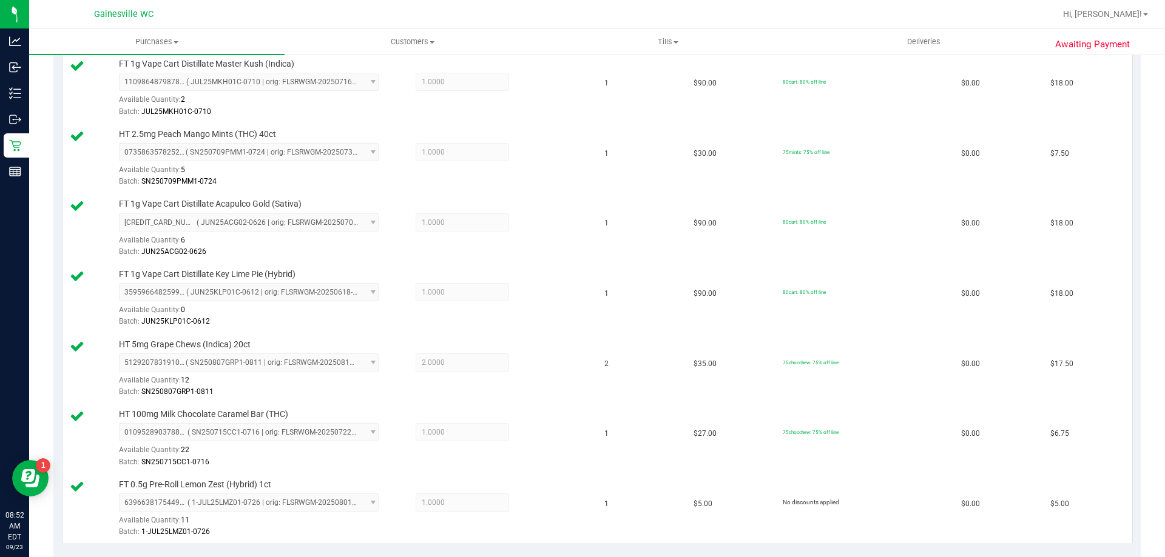
scroll to position [1051, 0]
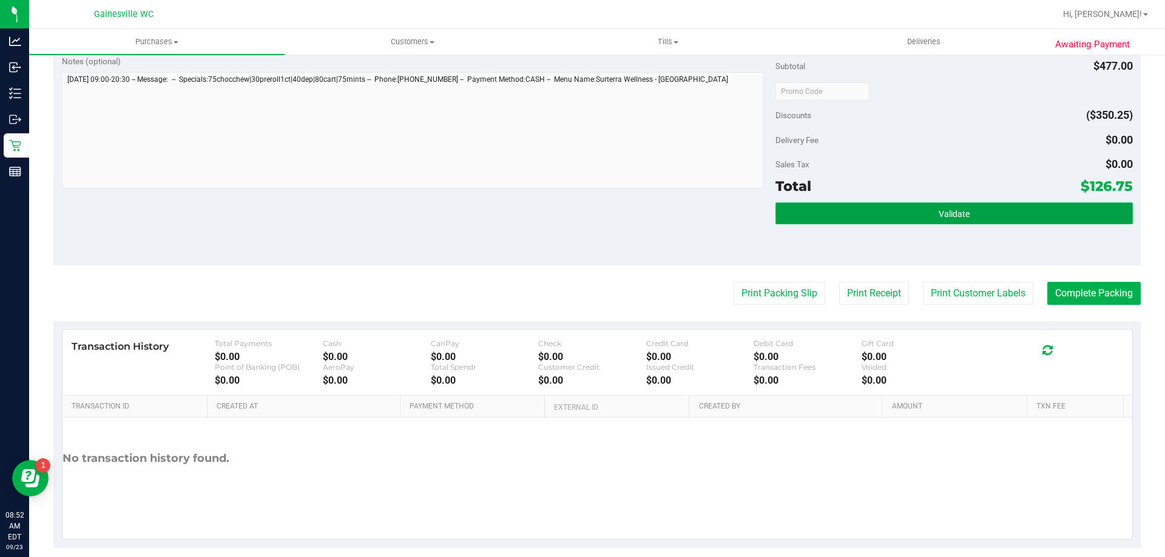
click at [876, 219] on button "Validate" at bounding box center [953, 214] width 357 height 22
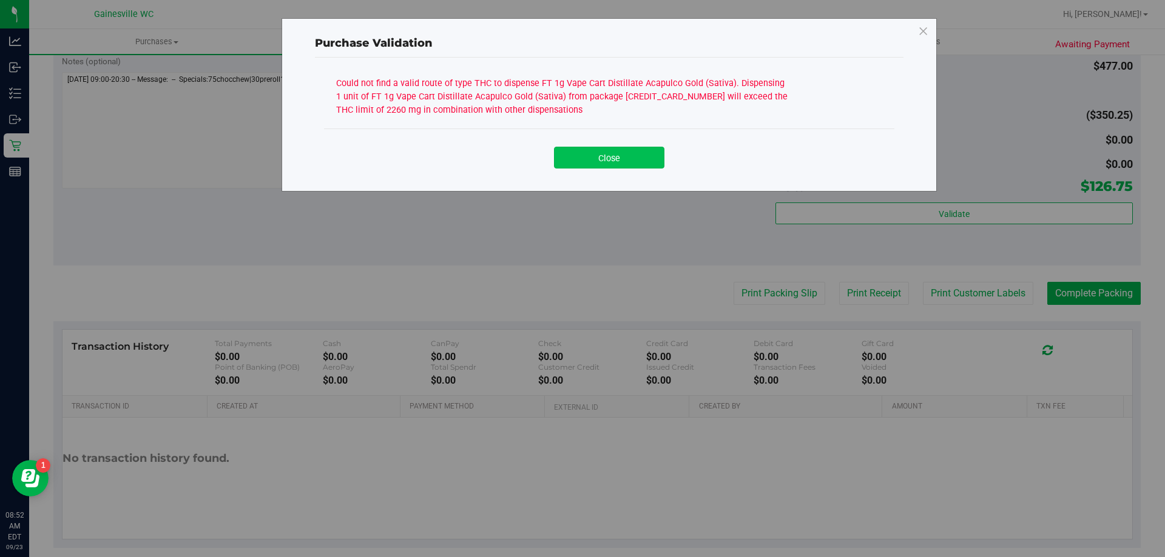
click at [643, 163] on button "Close" at bounding box center [609, 158] width 110 height 22
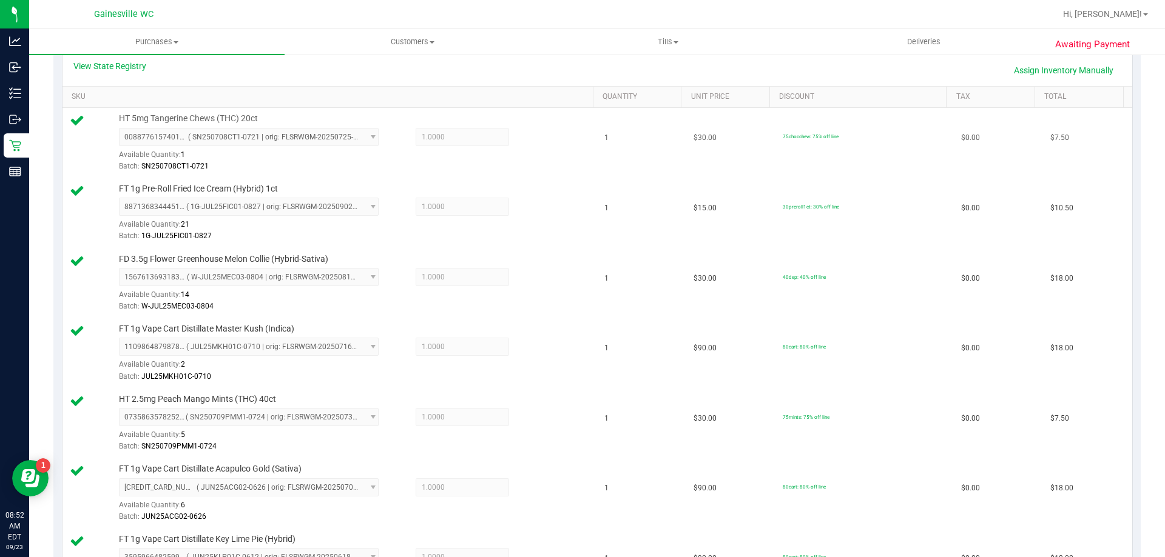
scroll to position [201, 0]
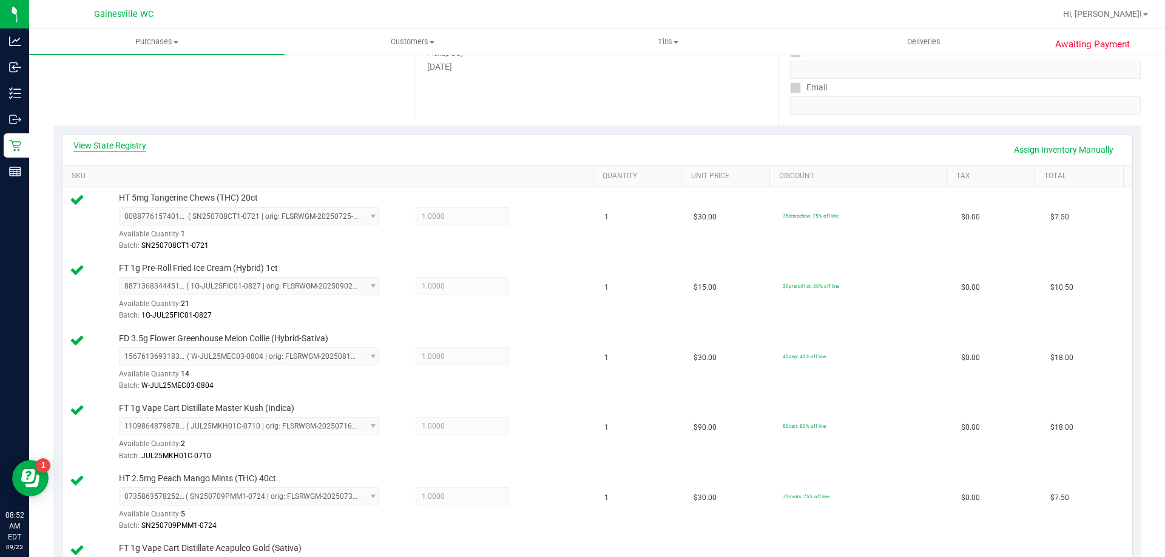
click at [121, 145] on link "View State Registry" at bounding box center [109, 146] width 73 height 12
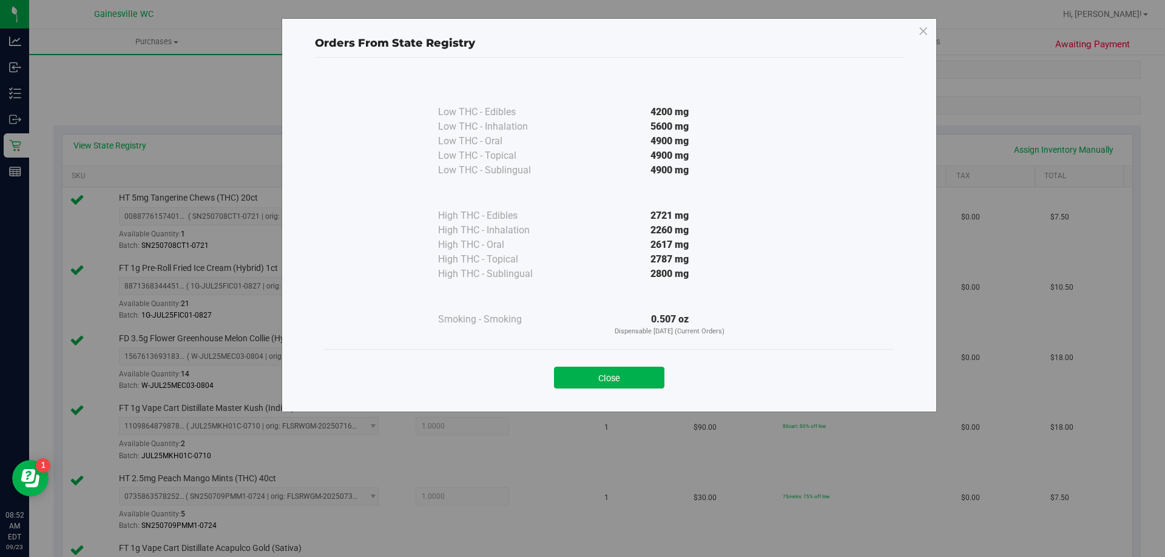
drag, startPoint x: 661, startPoint y: 232, endPoint x: 685, endPoint y: 237, distance: 24.7
click at [685, 237] on div "2260 mg" at bounding box center [669, 230] width 221 height 15
click at [594, 383] on button "Close" at bounding box center [609, 378] width 110 height 22
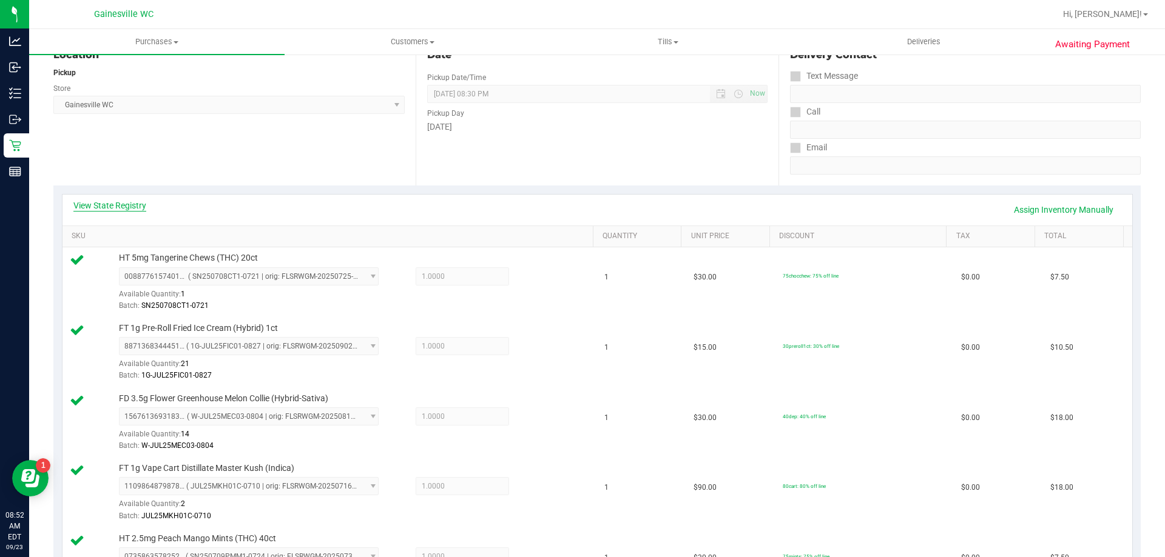
scroll to position [141, 0]
click at [133, 205] on link "View State Registry" at bounding box center [109, 206] width 73 height 12
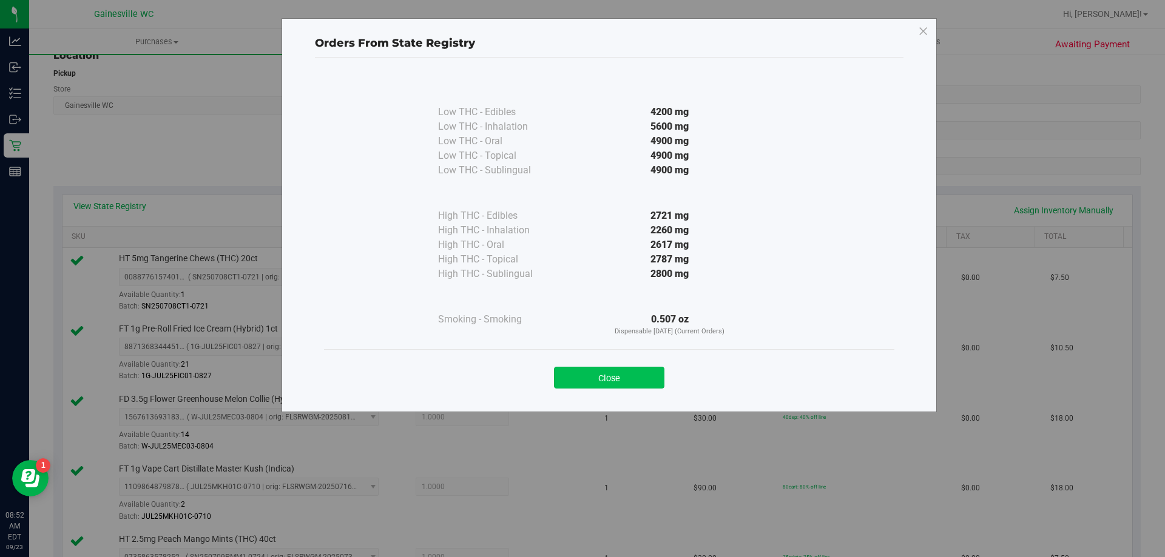
click at [591, 371] on button "Close" at bounding box center [609, 378] width 110 height 22
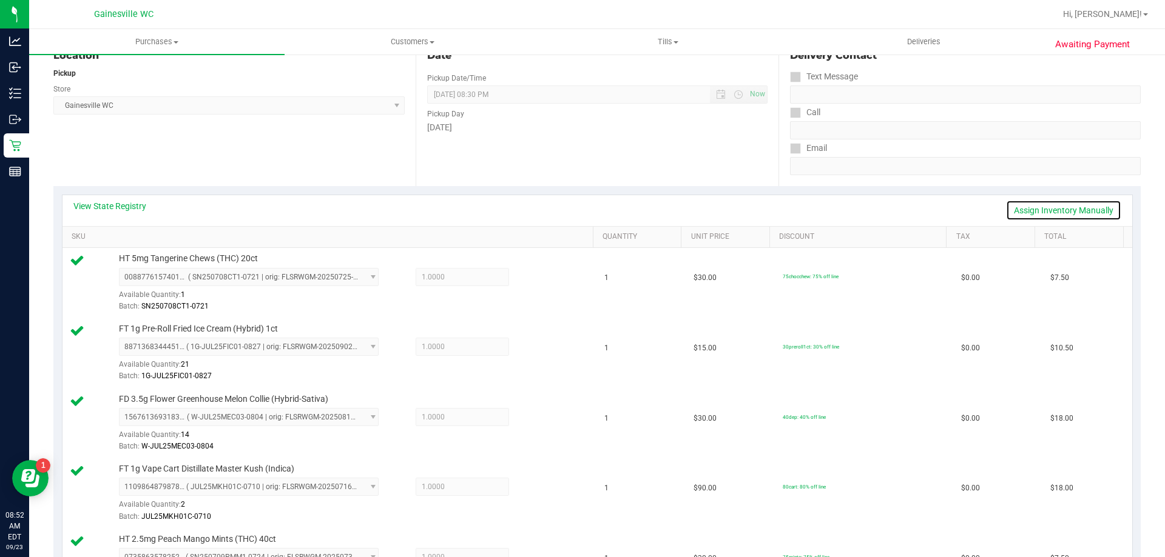
click at [1010, 204] on link "Assign Inventory Manually" at bounding box center [1063, 210] width 115 height 21
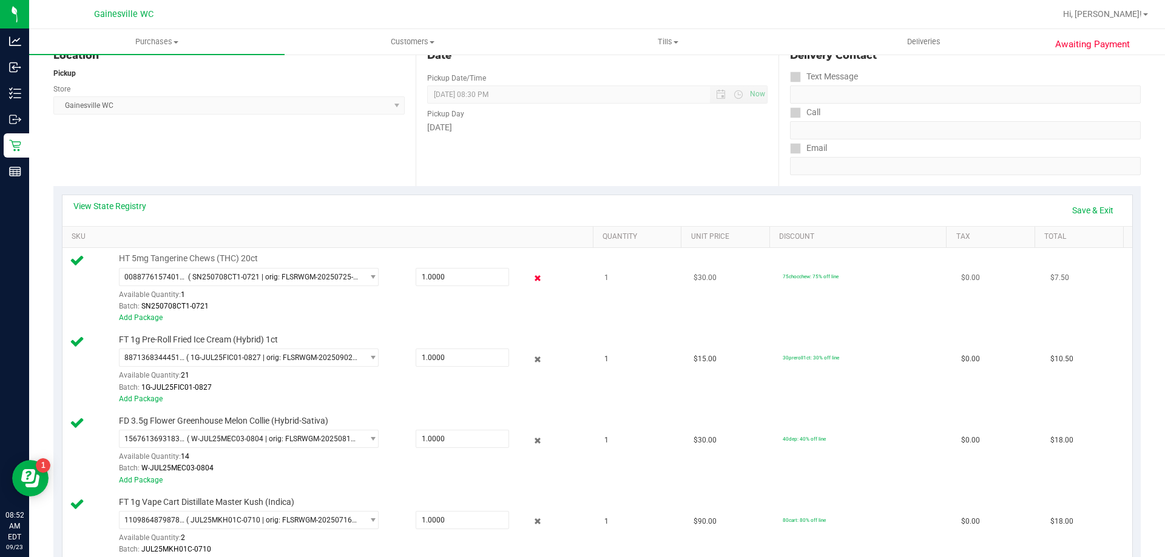
click at [533, 276] on icon at bounding box center [537, 279] width 13 height 14
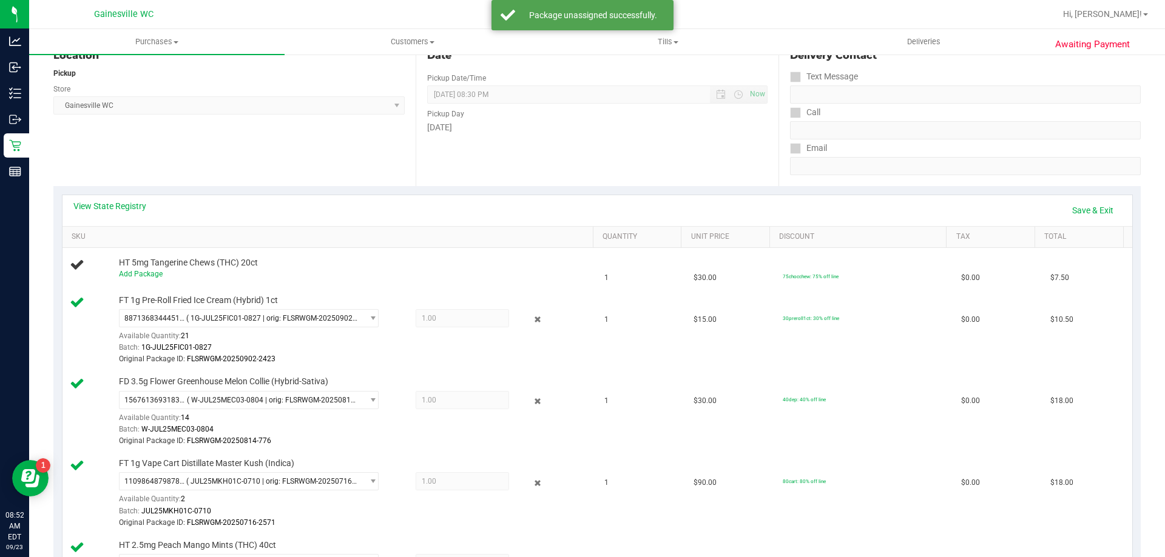
click at [534, 325] on icon at bounding box center [537, 320] width 13 height 14
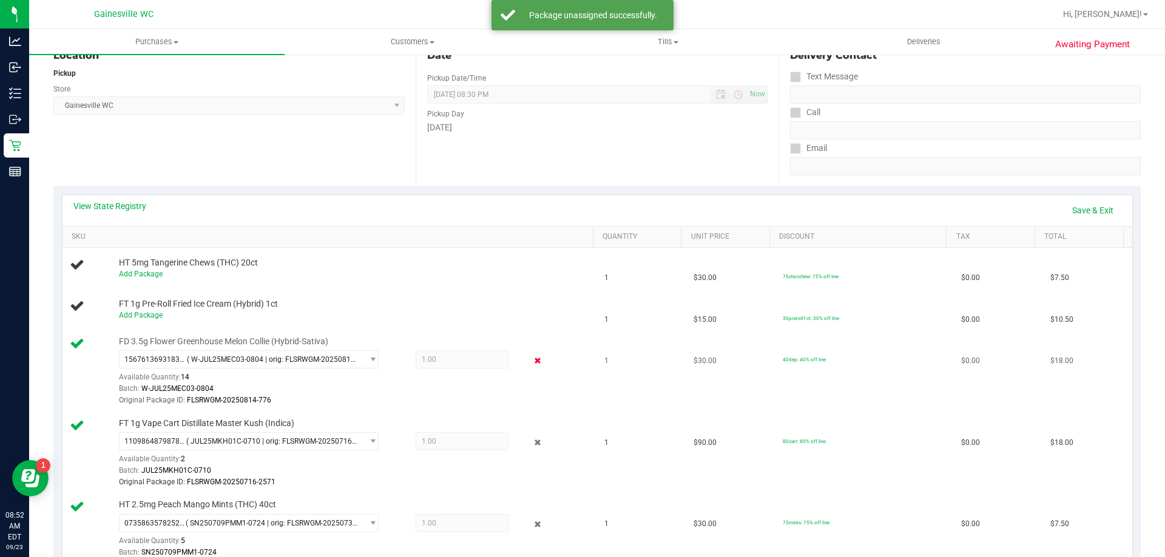
click at [531, 363] on icon at bounding box center [537, 361] width 13 height 14
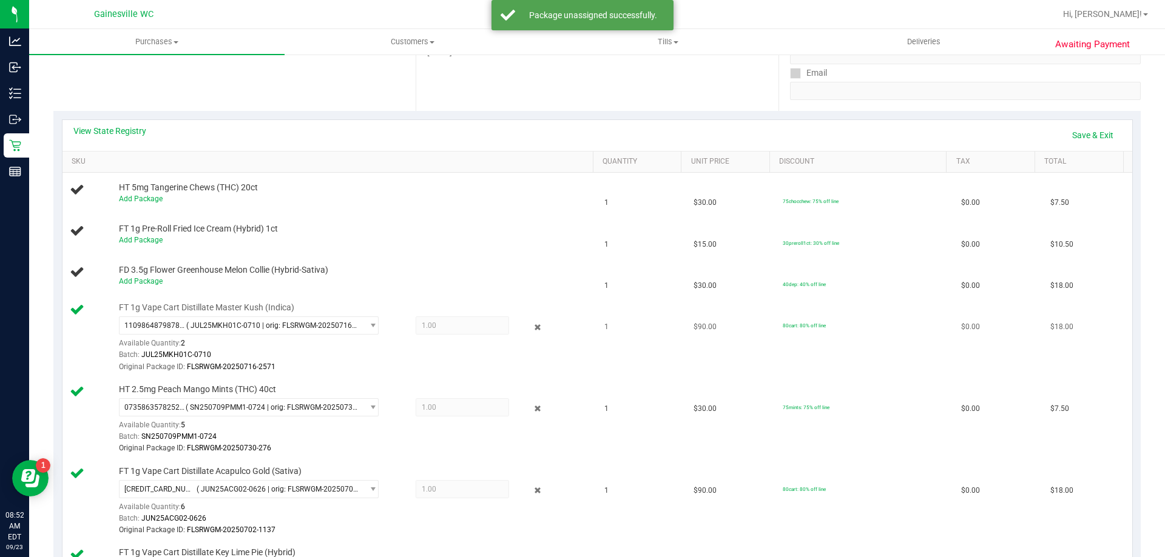
scroll to position [262, 0]
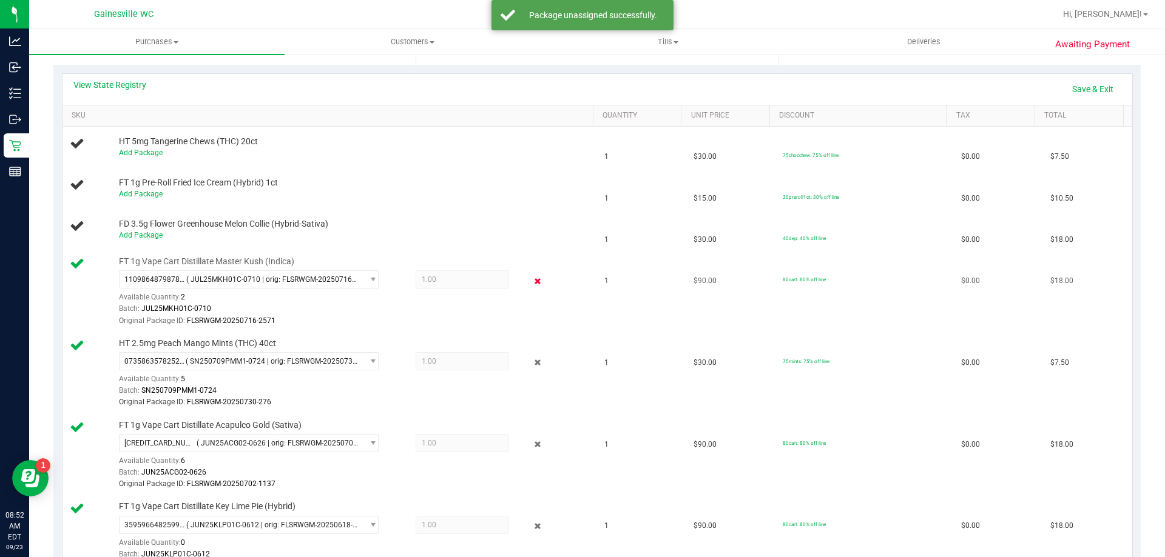
click at [533, 284] on icon at bounding box center [537, 281] width 13 height 14
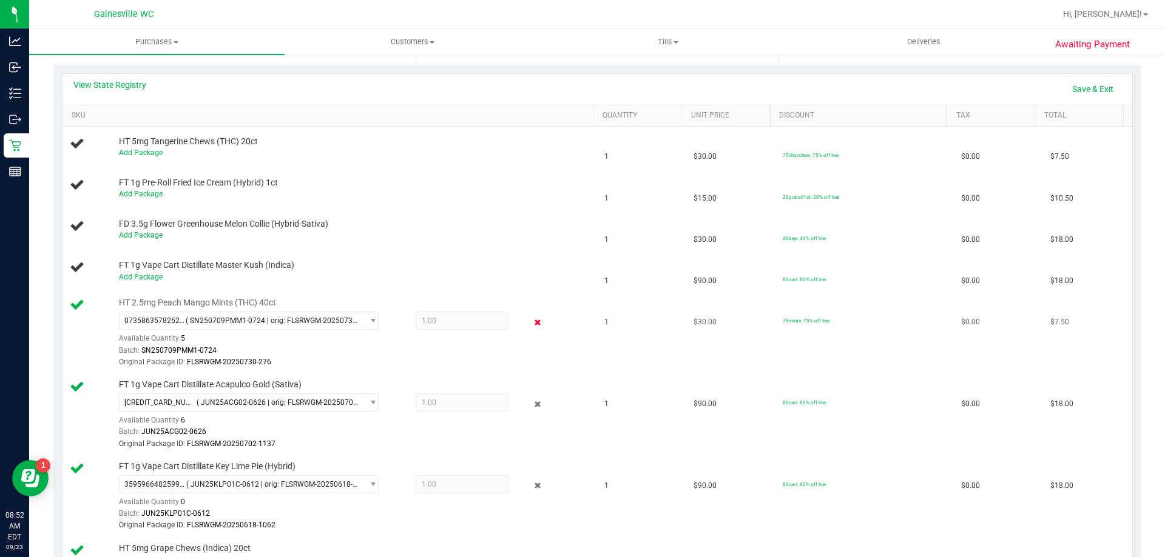
click at [531, 326] on icon at bounding box center [537, 322] width 13 height 14
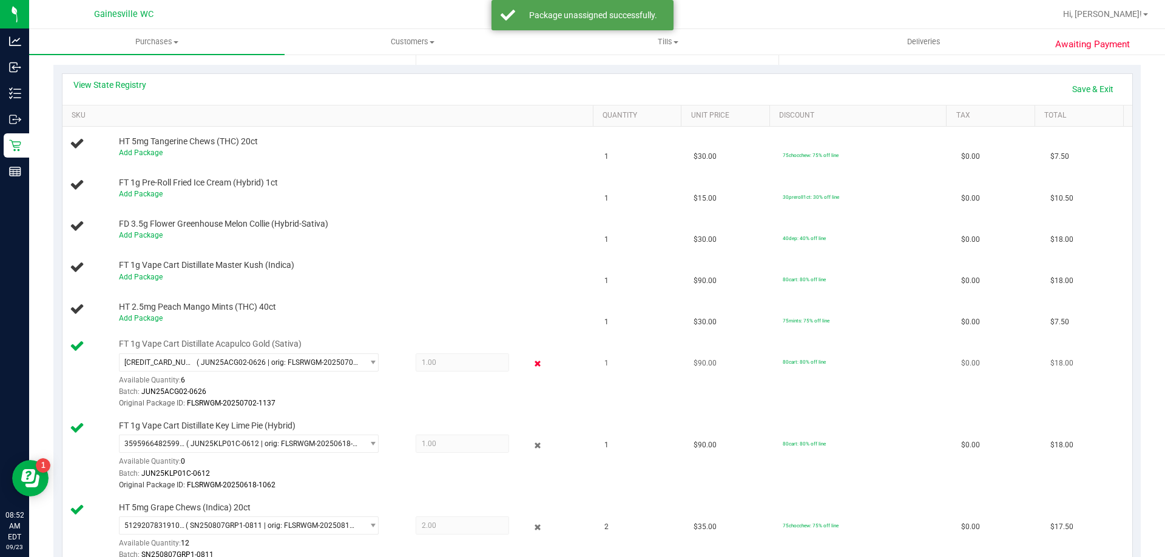
click at [531, 367] on icon at bounding box center [537, 364] width 13 height 14
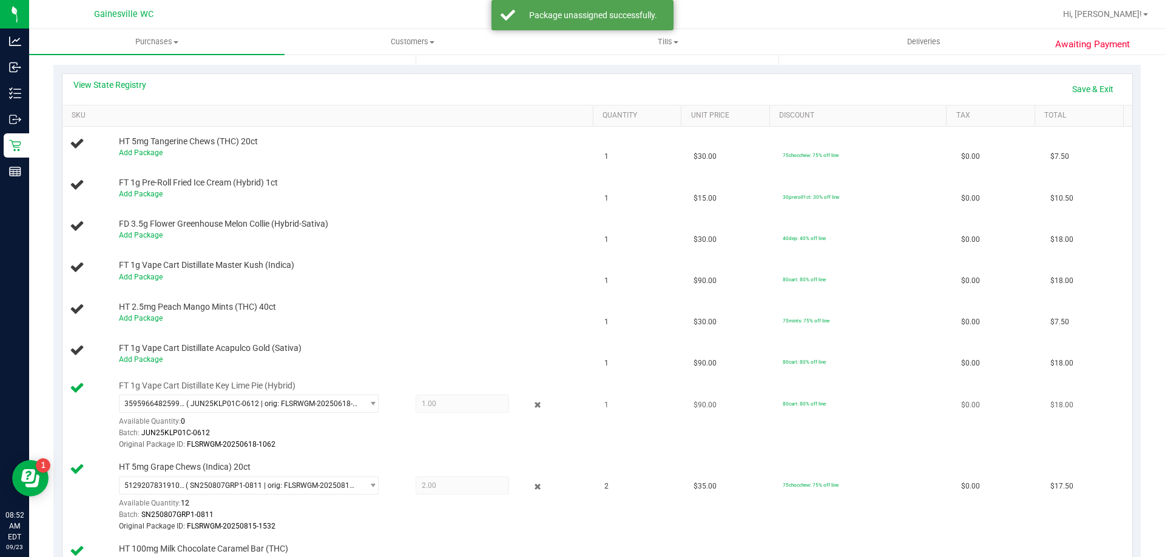
click at [523, 412] on div "3595966482599314 ( JUN25KLP01C-0612 | orig: FLSRWGM-20250618-1062 ) 35959664825…" at bounding box center [353, 423] width 468 height 56
click at [531, 408] on icon at bounding box center [537, 405] width 13 height 14
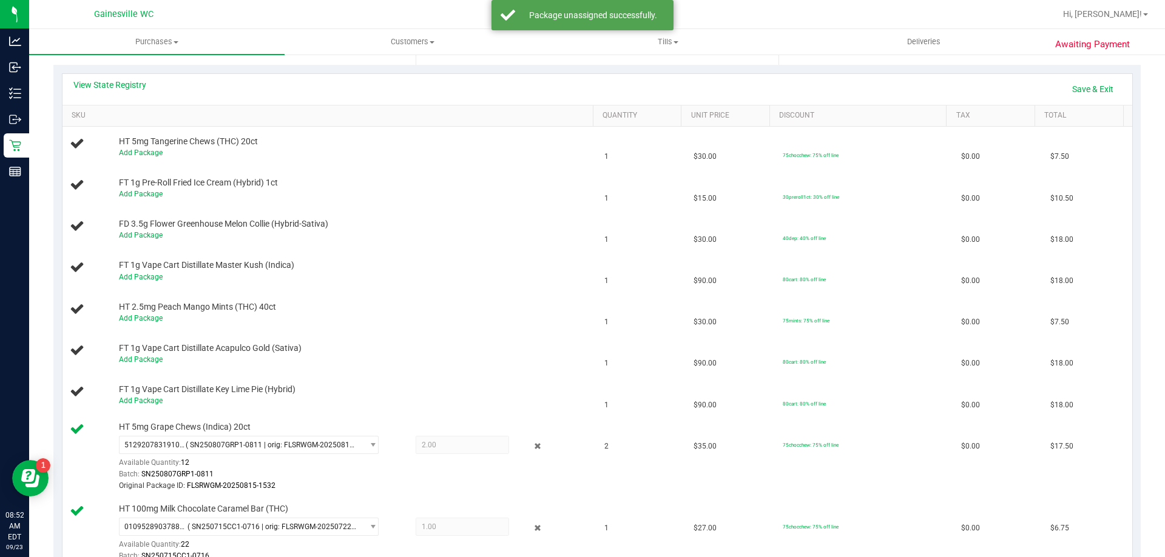
scroll to position [323, 0]
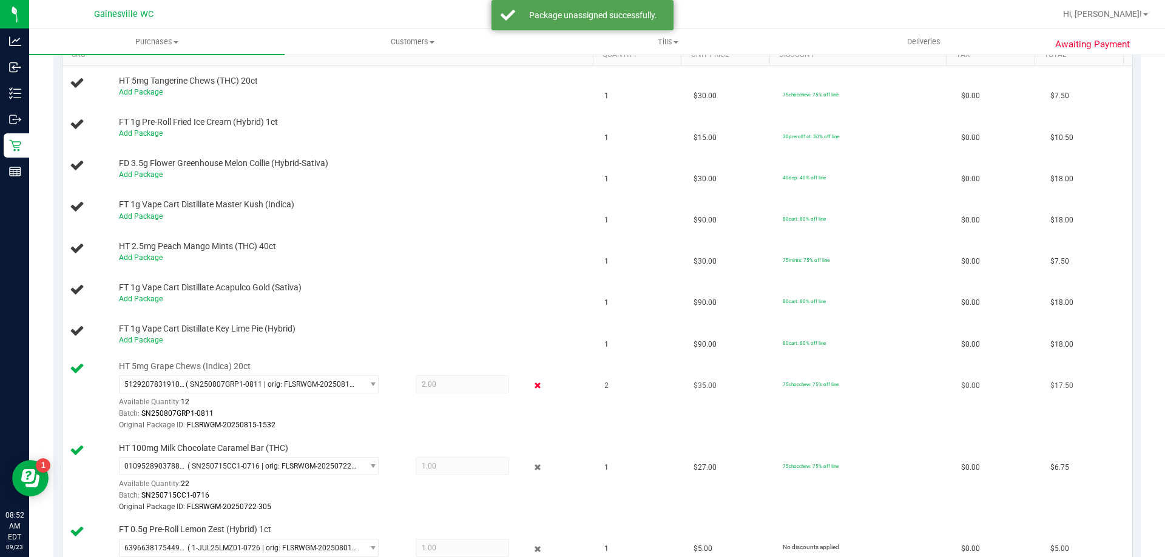
click at [532, 390] on icon at bounding box center [537, 386] width 13 height 14
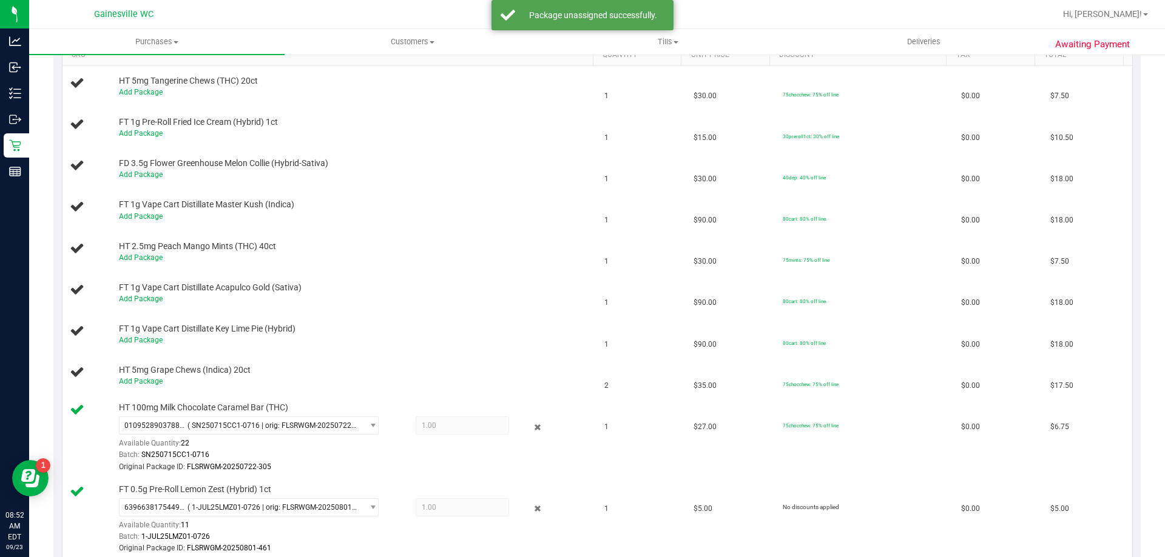
click at [534, 422] on icon at bounding box center [537, 427] width 13 height 14
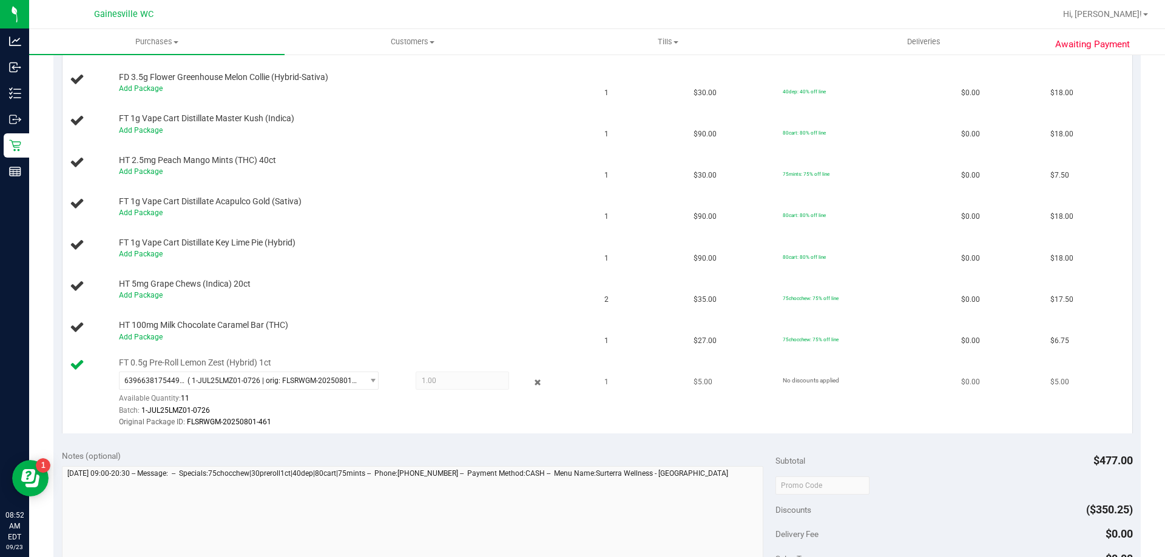
scroll to position [444, 0]
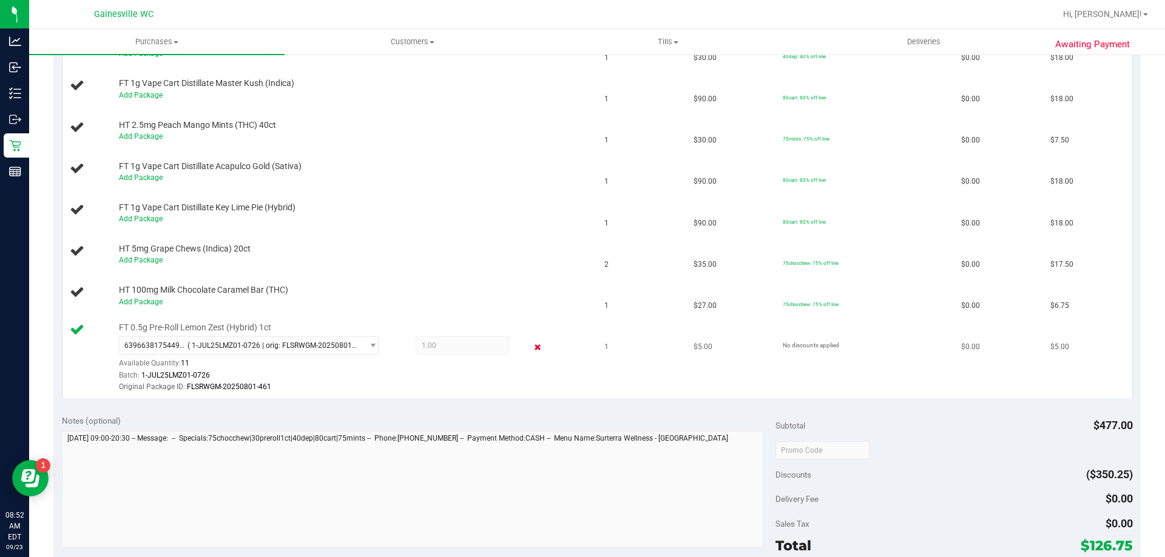
click at [531, 343] on icon at bounding box center [537, 347] width 13 height 14
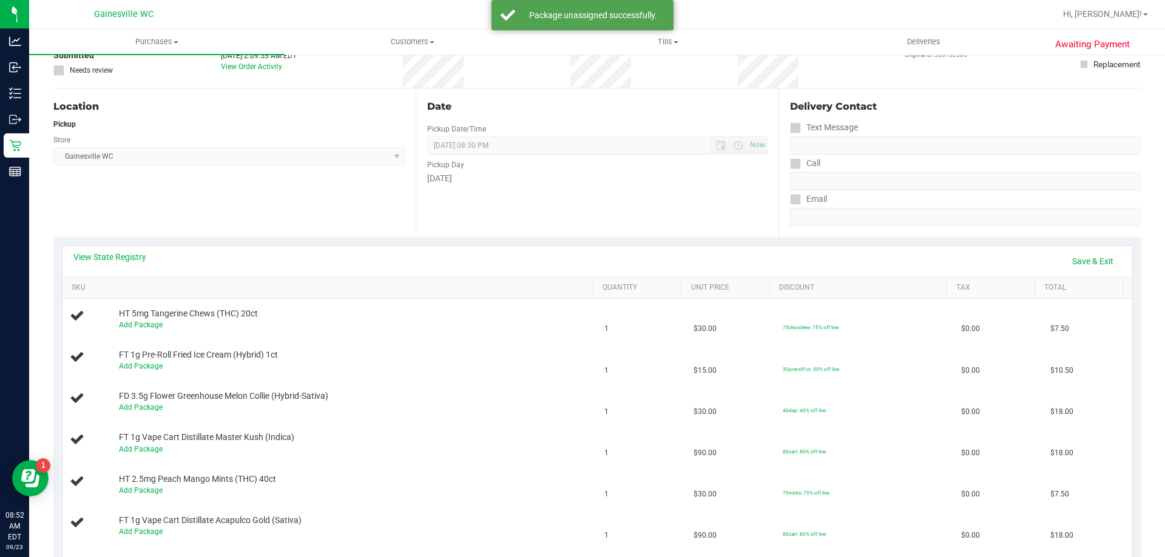
scroll to position [80, 0]
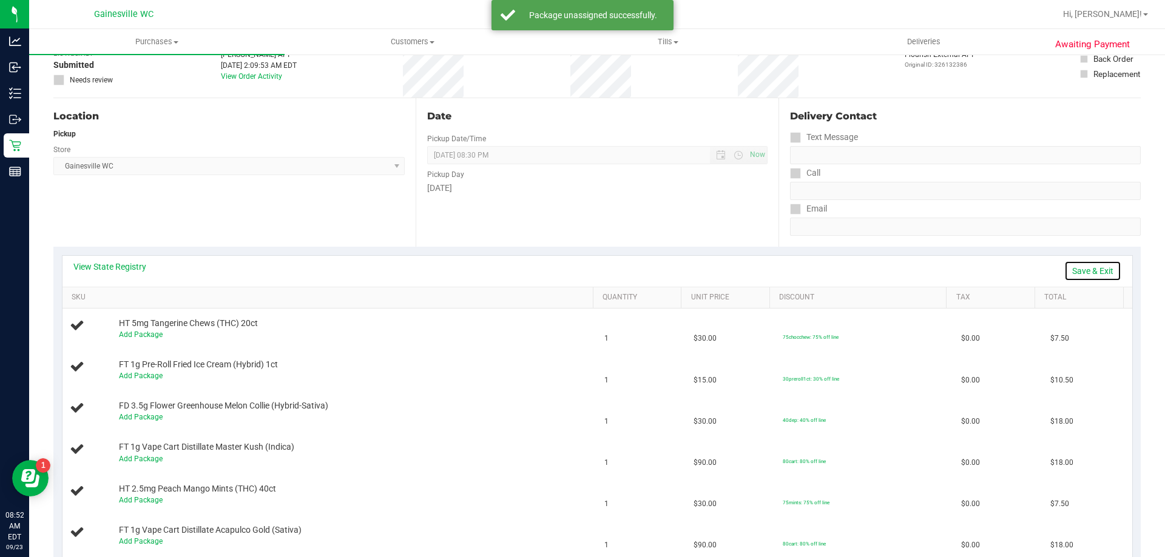
click at [1064, 275] on link "Save & Exit" at bounding box center [1092, 271] width 57 height 21
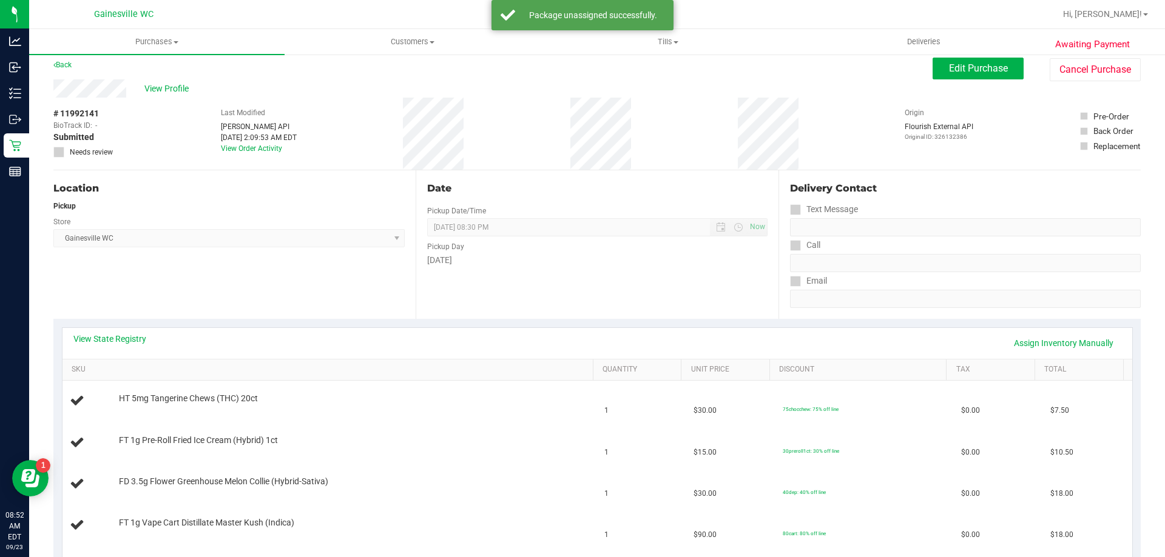
scroll to position [0, 0]
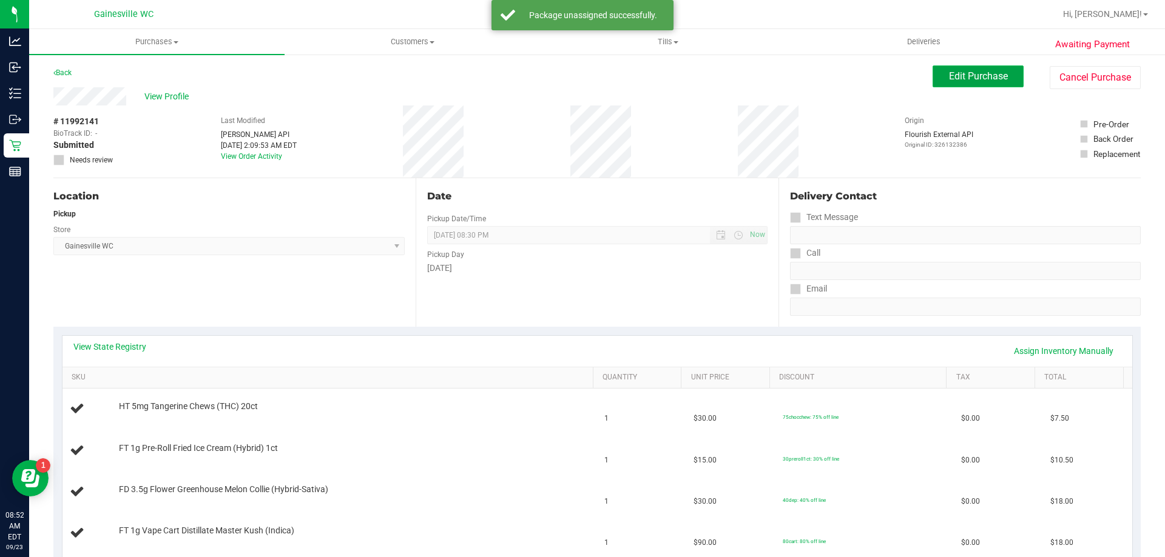
click at [932, 79] on button "Edit Purchase" at bounding box center [977, 77] width 91 height 22
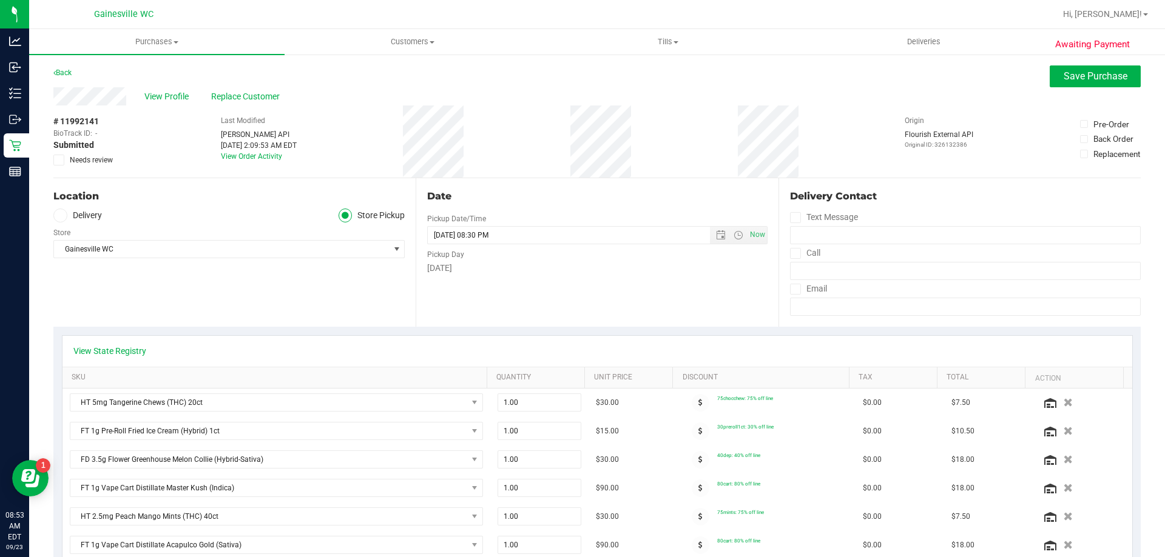
click at [109, 161] on span "Needs review" at bounding box center [91, 160] width 43 height 11
click at [0, 0] on input "Needs review" at bounding box center [0, 0] width 0 height 0
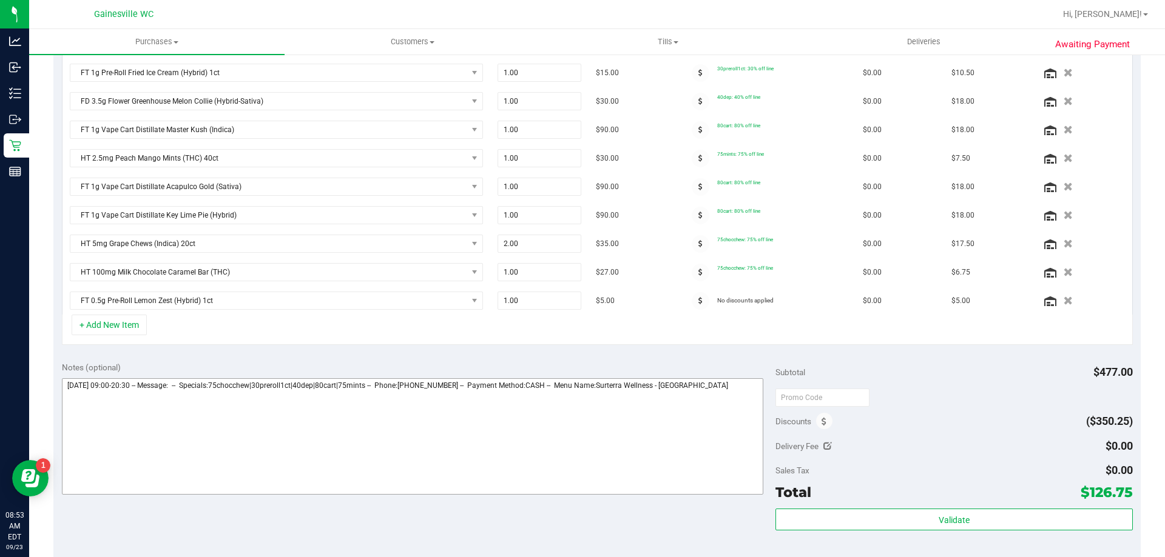
scroll to position [364, 0]
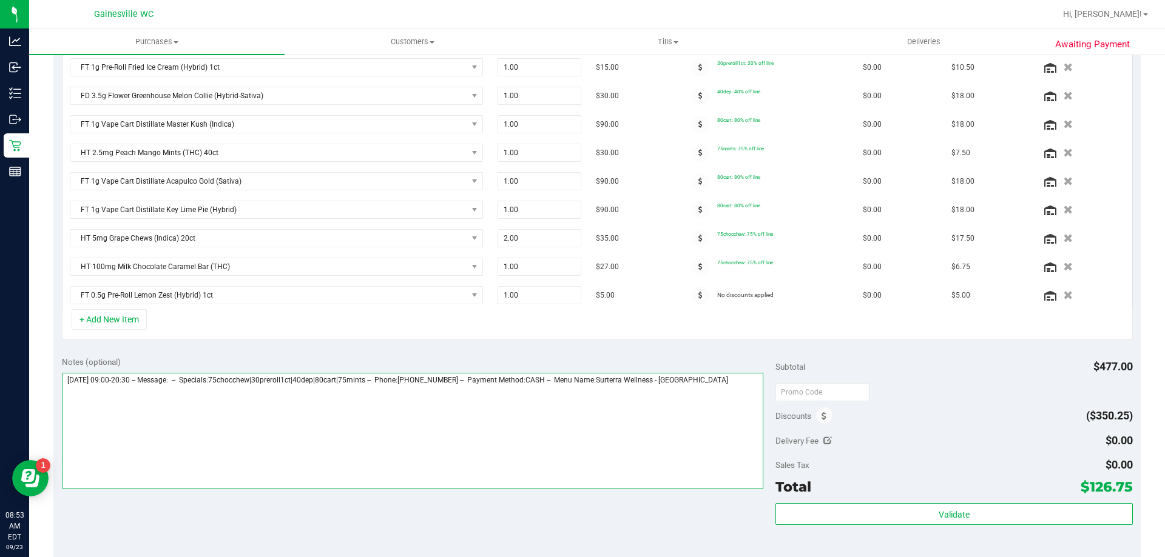
click at [718, 392] on textarea at bounding box center [413, 431] width 702 height 116
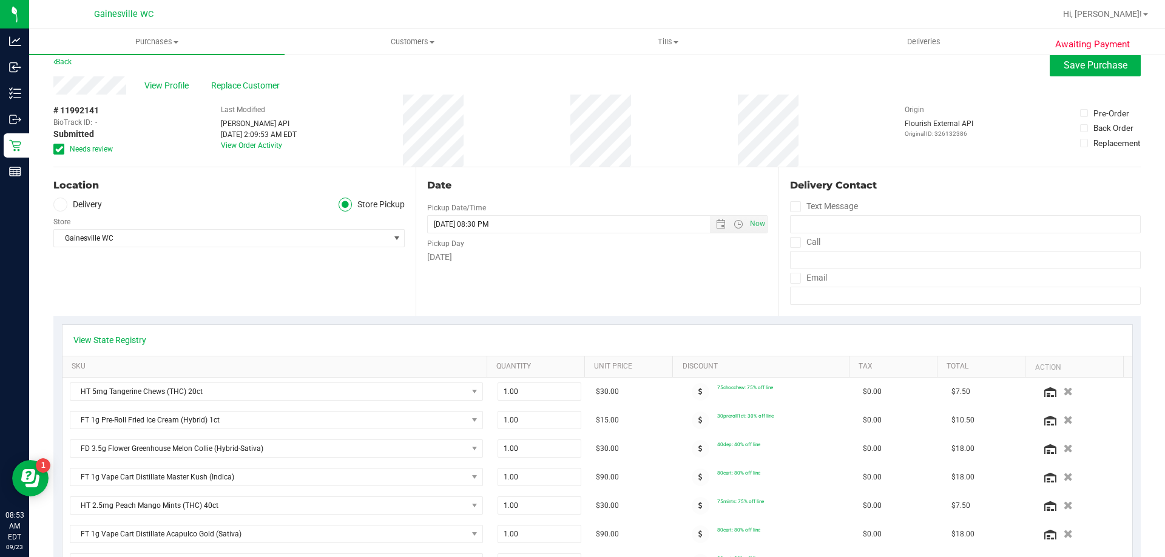
scroll to position [0, 0]
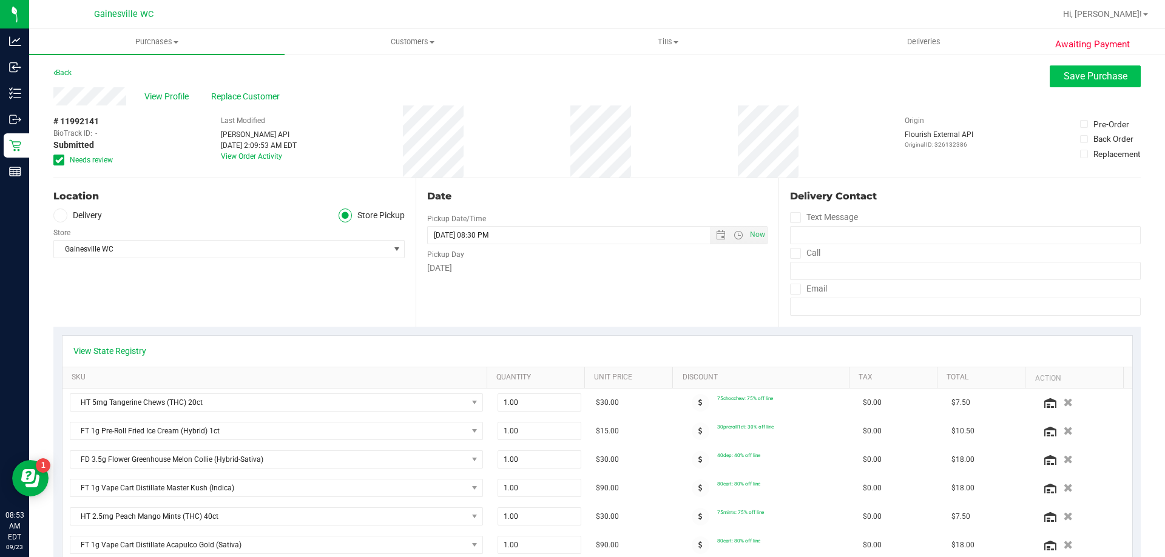
type textarea "Tuesday 09/23/2025 09:00-20:30 -- Message: -- Specials:75chocchew|30preroll1ct|…"
click at [1062, 69] on button "Save Purchase" at bounding box center [1094, 77] width 91 height 22
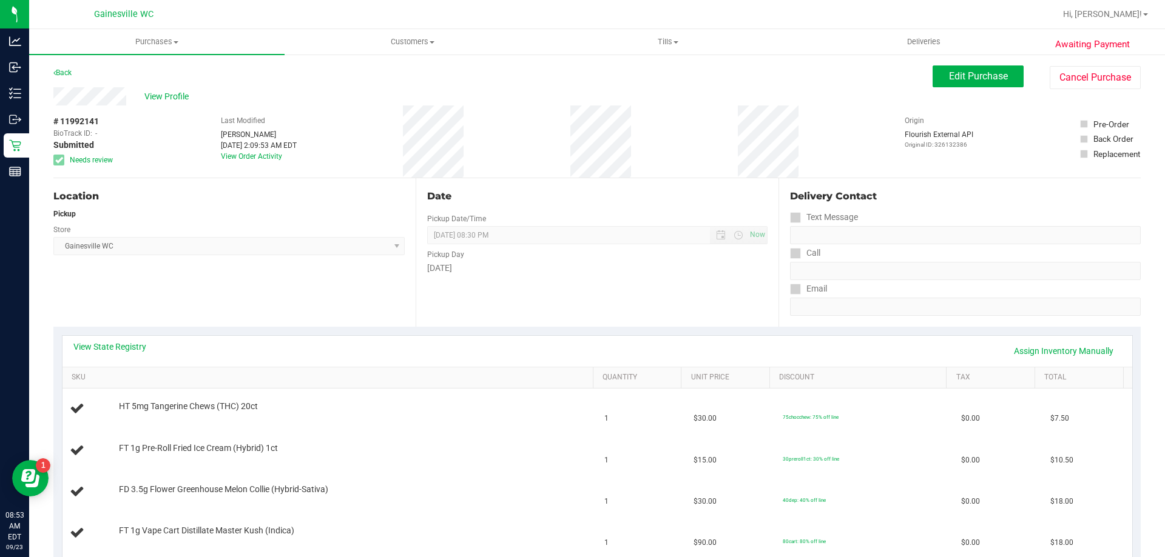
click at [173, 98] on span "View Profile" at bounding box center [168, 96] width 49 height 13
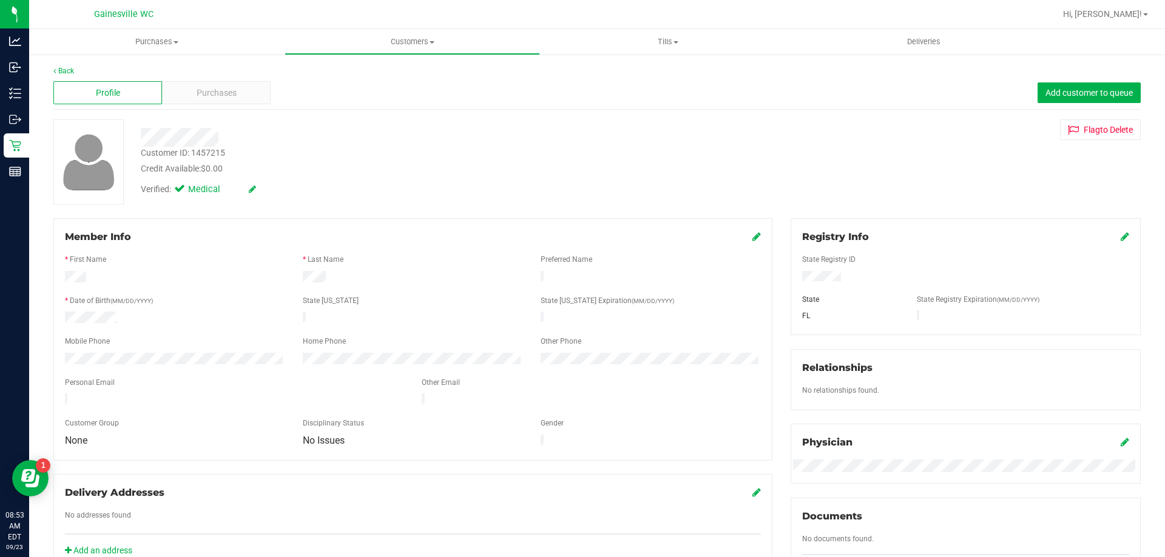
click at [219, 155] on div "Customer ID: 1457215" at bounding box center [183, 153] width 84 height 13
copy div "1457215"
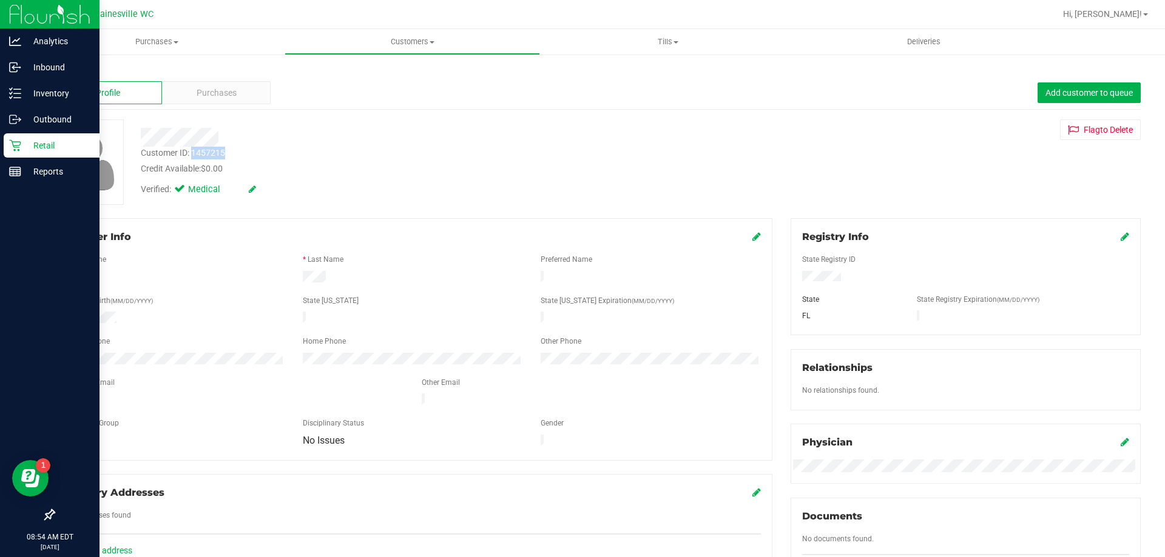
click at [20, 141] on icon at bounding box center [15, 146] width 12 height 12
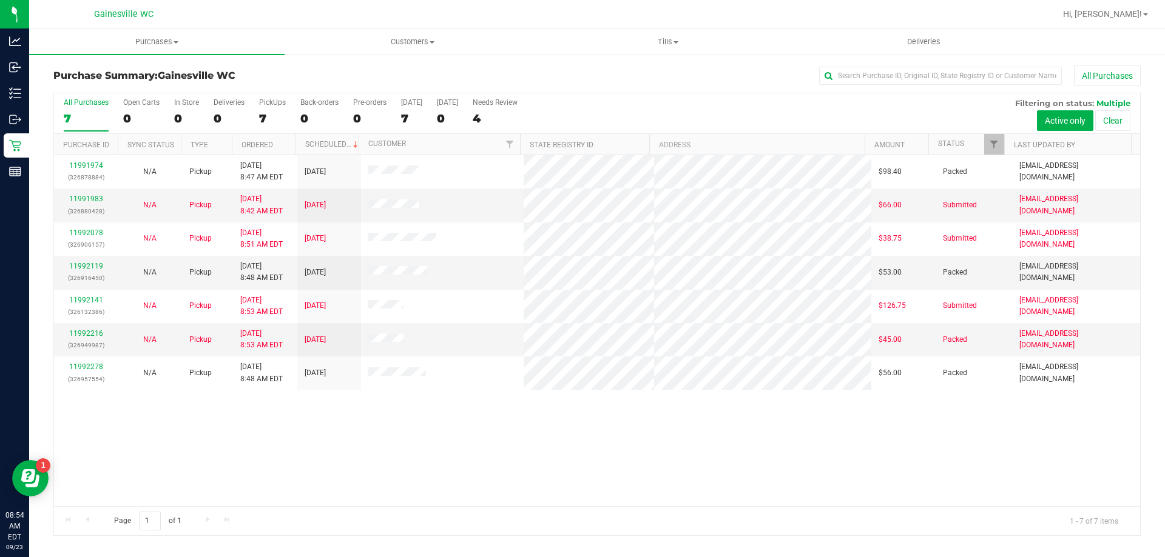
click at [411, 445] on div "11991974 (326878884) N/A Pickup 9/23/2025 8:47 AM EDT 9/23/2025 $98.40 Packed j…" at bounding box center [597, 330] width 1086 height 351
click at [748, 462] on div "11991974 (326878884) N/A Pickup 9/23/2025 8:47 AM EDT 9/23/2025 $98.40 Packed j…" at bounding box center [597, 330] width 1086 height 351
click at [803, 450] on div "11991974 (326878884) N/A Pickup 9/23/2025 8:47 AM EDT 9/23/2025 $98.40 Packed j…" at bounding box center [597, 330] width 1086 height 351
click at [690, 44] on span "Tills" at bounding box center [667, 41] width 254 height 11
click at [675, 90] on li "Reconcile e-payments" at bounding box center [667, 88] width 255 height 15
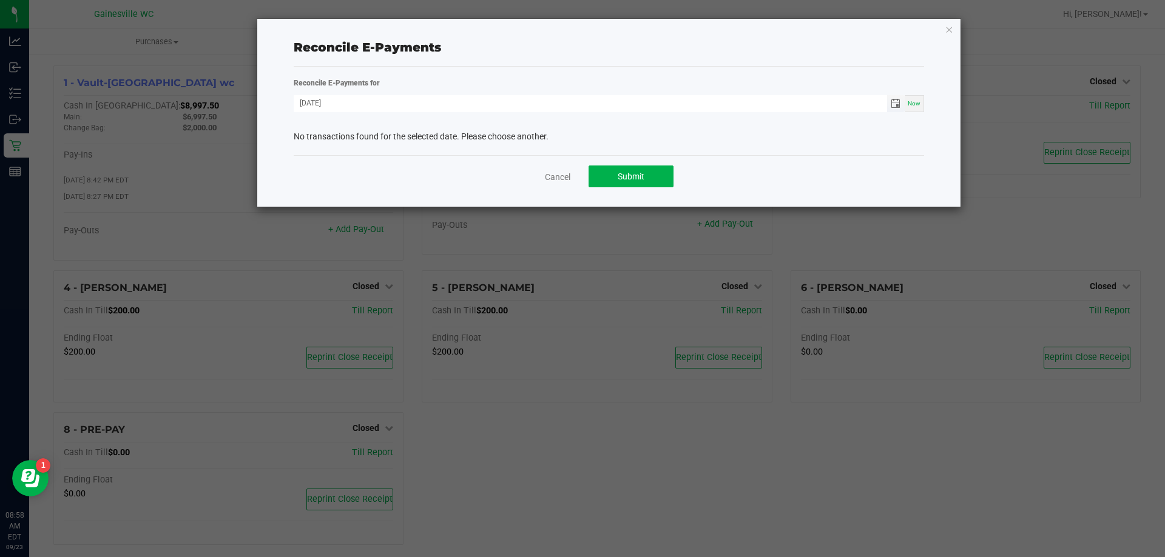
click at [895, 103] on span "Toggle calendar" at bounding box center [895, 104] width 10 height 10
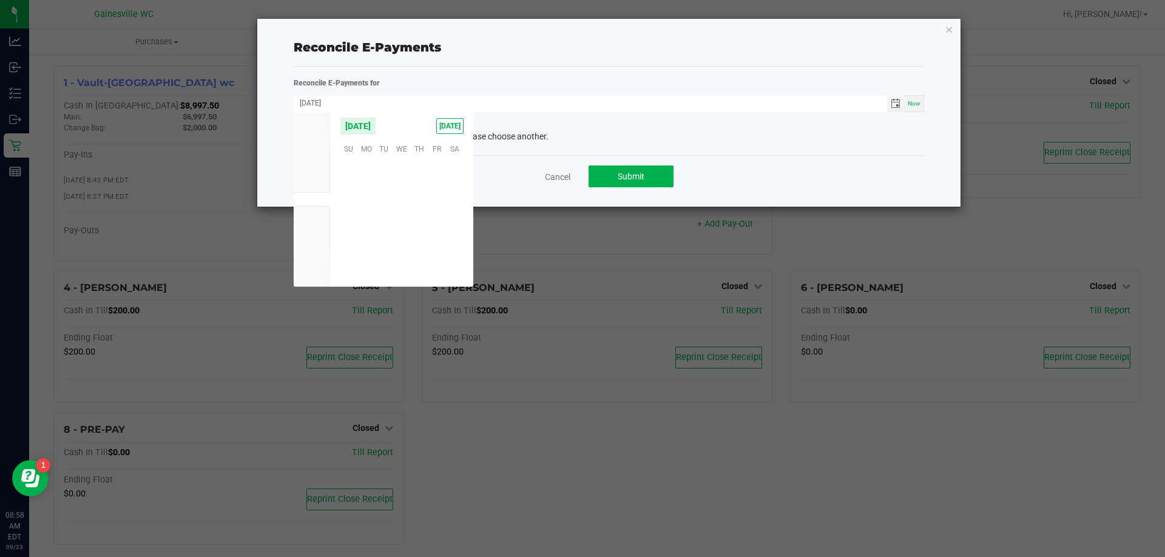
scroll to position [196710, 0]
click at [372, 221] on span "22" at bounding box center [366, 223] width 18 height 19
type input "09/22/2025"
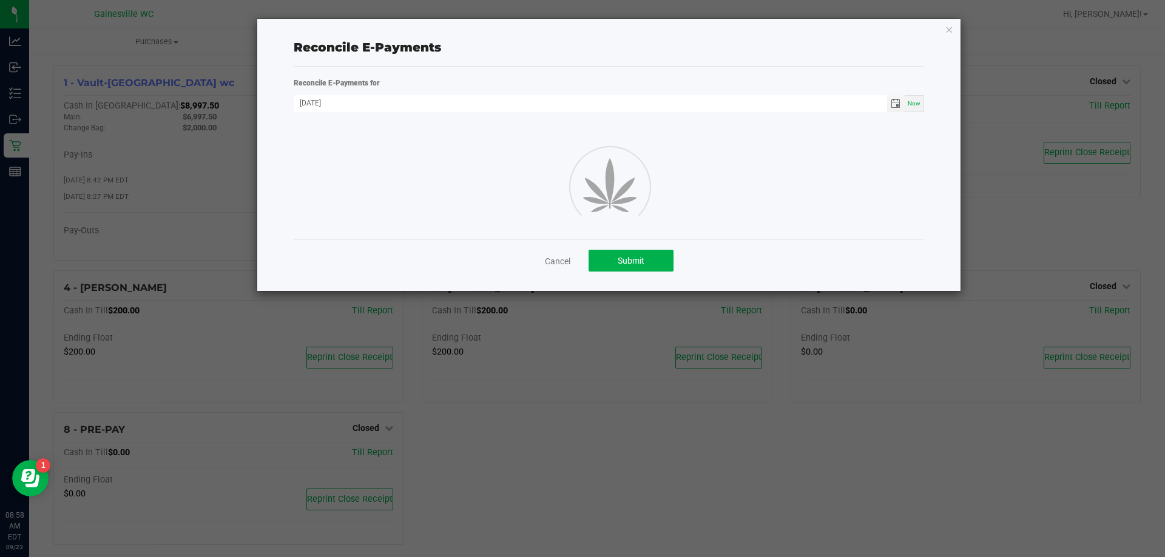
click at [573, 72] on div "Reconcile E-Payments for 09/22/2025 Now Cancel Submit" at bounding box center [609, 179] width 630 height 224
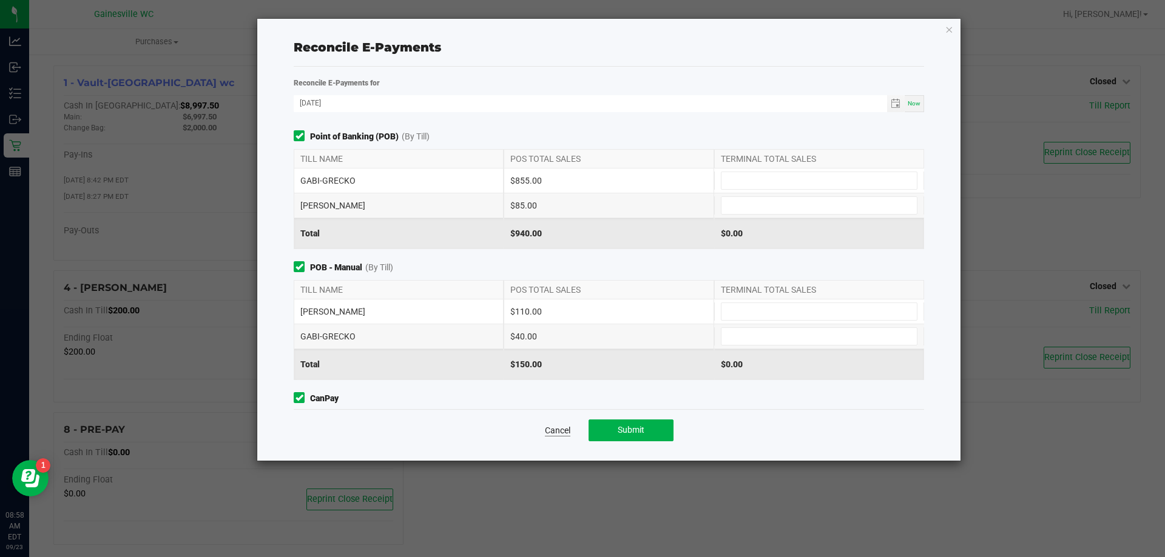
click at [558, 431] on link "Cancel" at bounding box center [557, 431] width 25 height 12
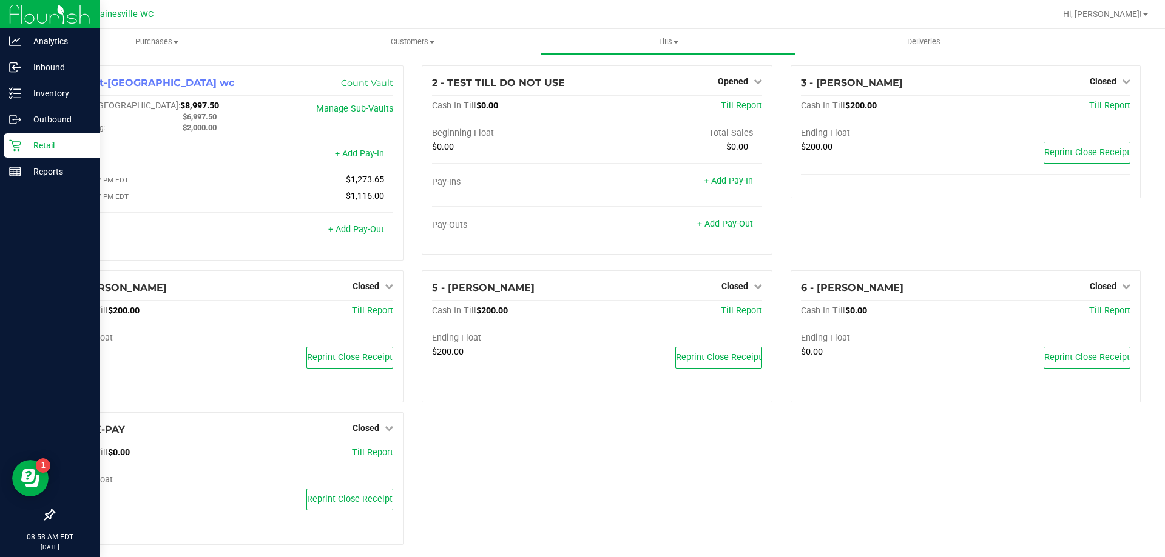
click at [21, 142] on p "Retail" at bounding box center [57, 145] width 73 height 15
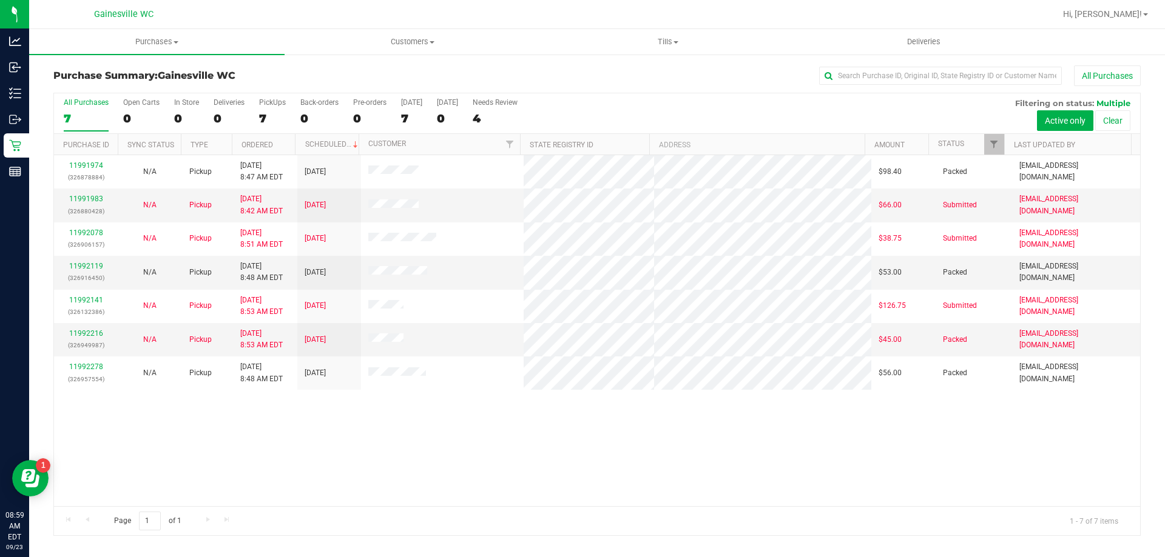
click at [383, 425] on div "11991974 (326878884) N/A Pickup 9/23/2025 8:47 AM EDT 9/23/2025 $98.40 Packed j…" at bounding box center [597, 330] width 1086 height 351
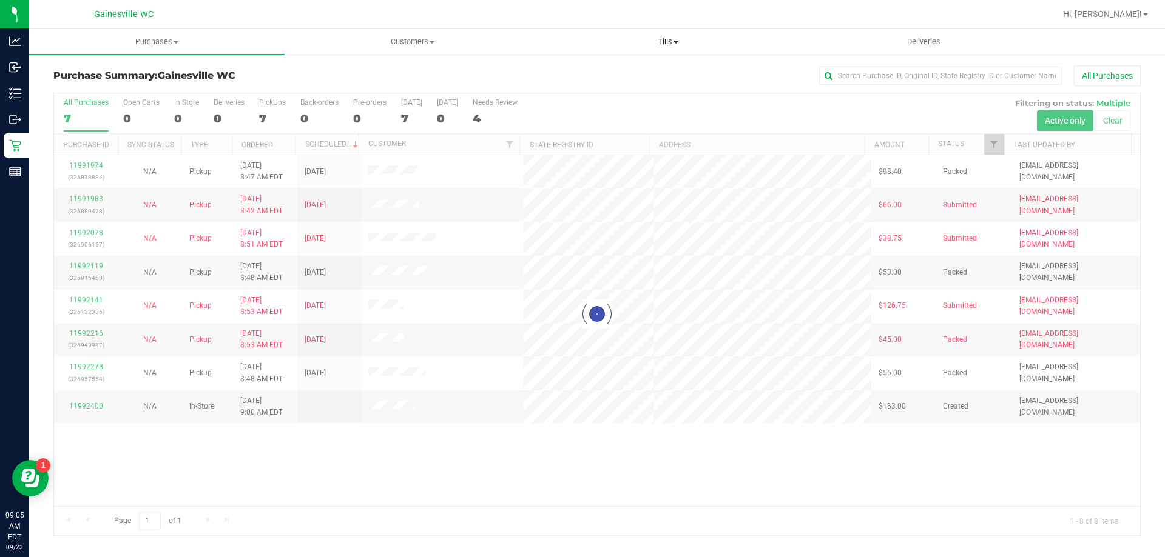
click at [651, 39] on span "Tills" at bounding box center [667, 41] width 254 height 11
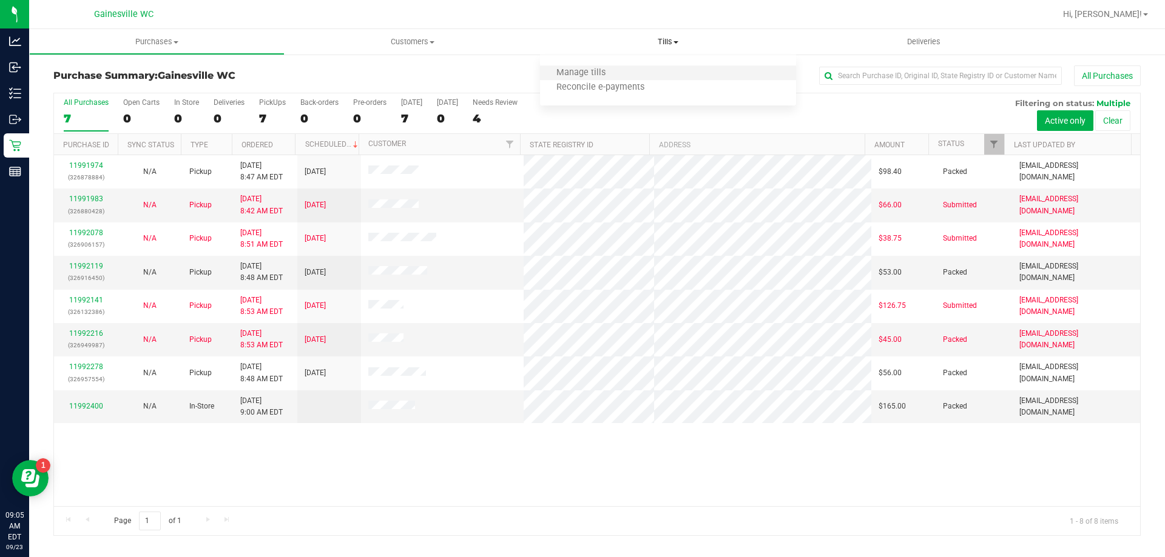
click at [651, 67] on li "Manage tills" at bounding box center [667, 73] width 255 height 15
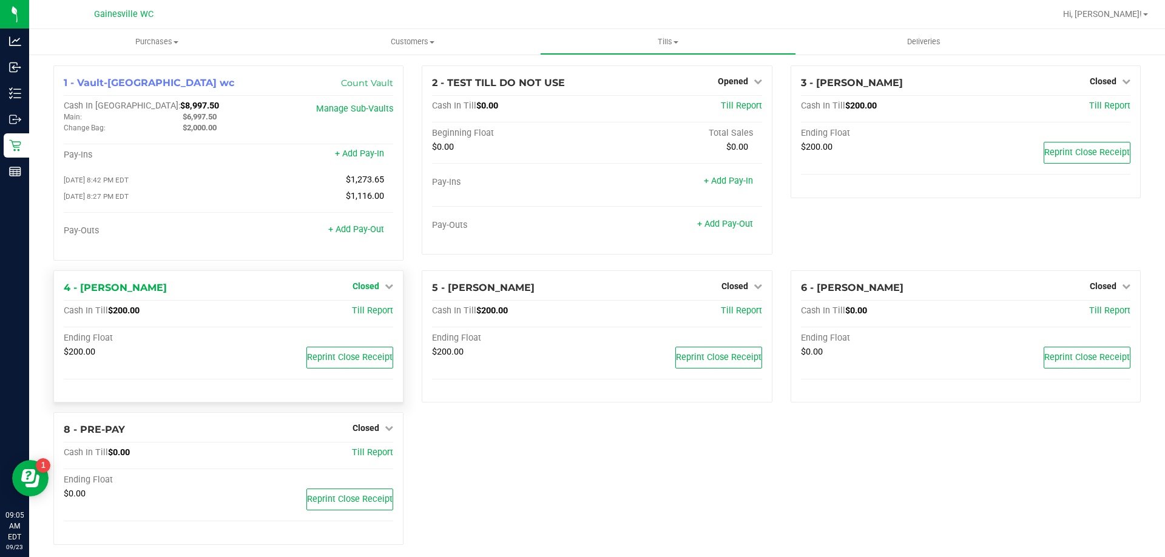
click at [358, 288] on span "Closed" at bounding box center [365, 286] width 27 height 10
click at [363, 319] on div "Open Till" at bounding box center [366, 311] width 90 height 15
click at [363, 316] on link "Open Till" at bounding box center [365, 311] width 32 height 10
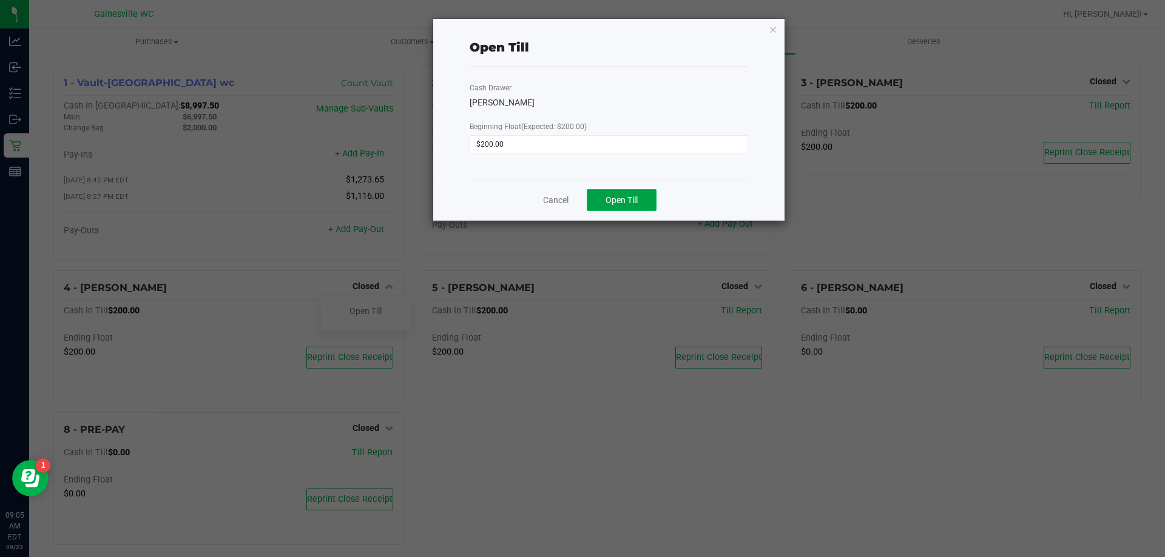
click at [625, 206] on button "Open Till" at bounding box center [622, 200] width 70 height 22
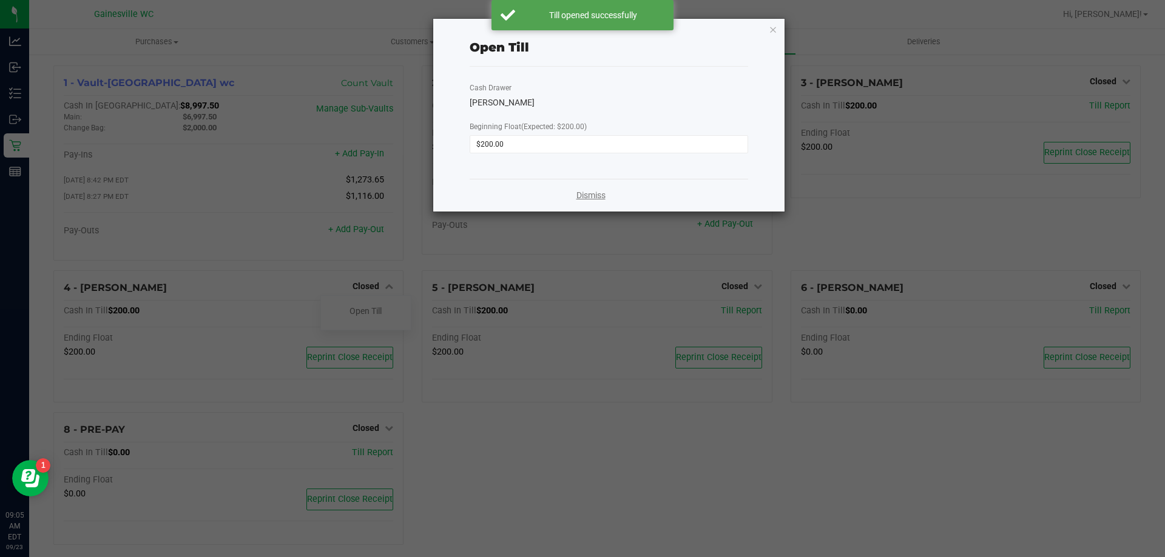
click at [577, 193] on link "Dismiss" at bounding box center [590, 195] width 29 height 13
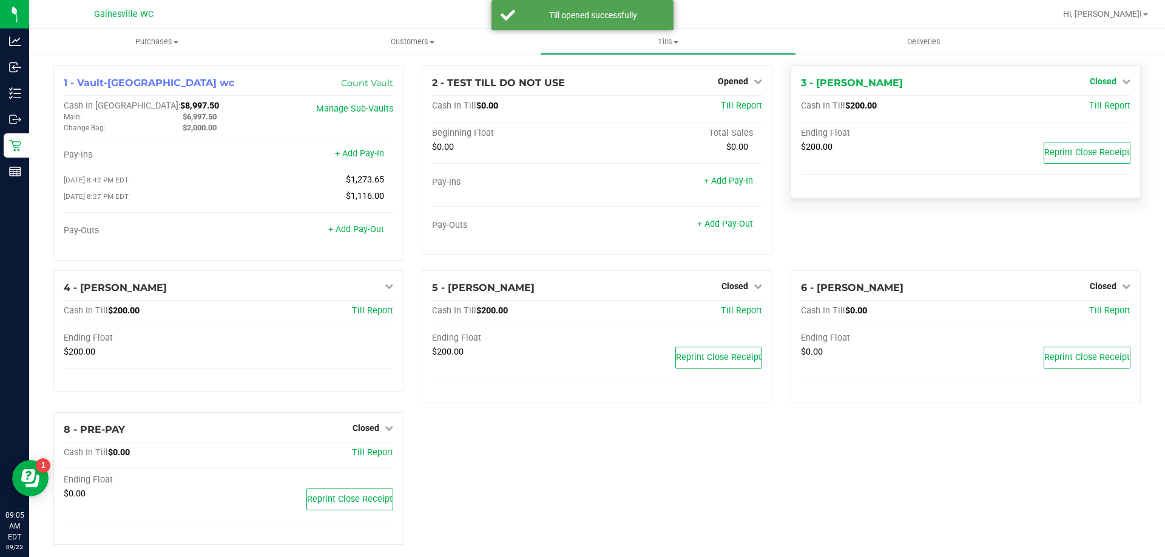
click at [1091, 78] on span "Closed" at bounding box center [1102, 81] width 27 height 10
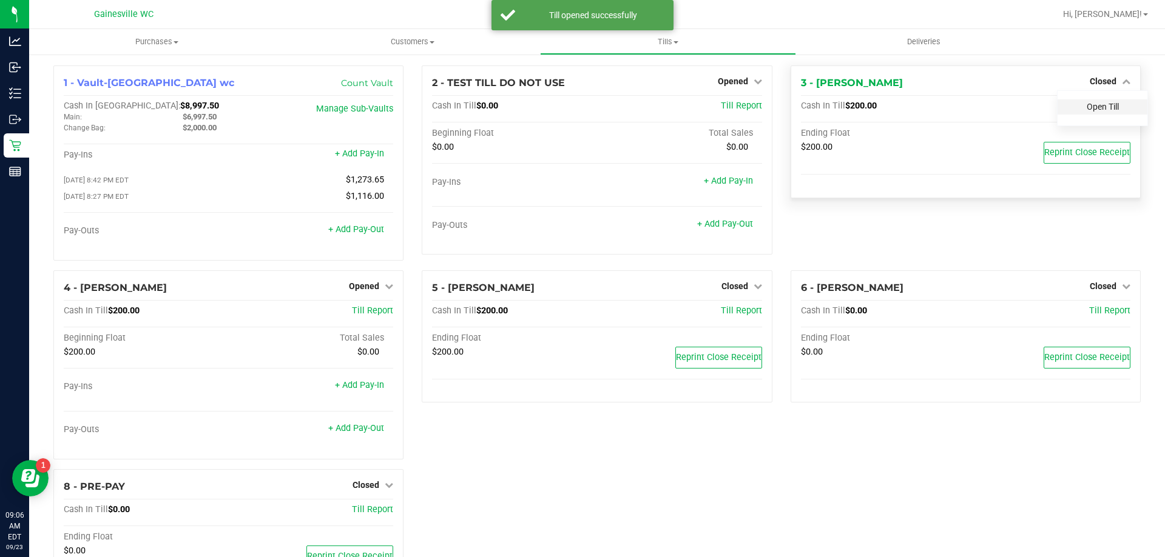
click at [1086, 107] on link "Open Till" at bounding box center [1102, 107] width 32 height 10
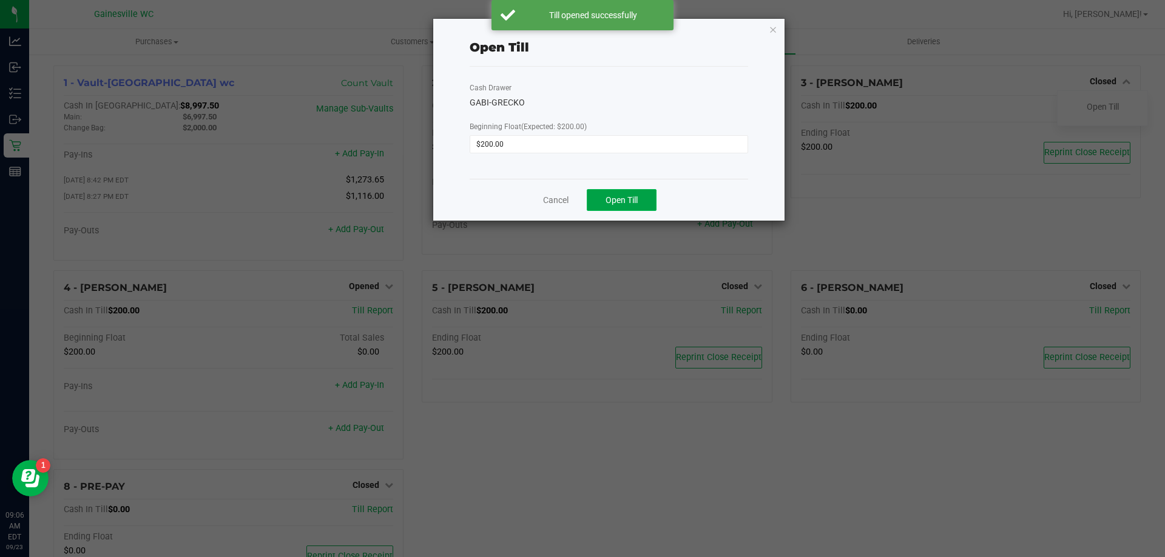
click at [637, 205] on span "Open Till" at bounding box center [621, 200] width 32 height 10
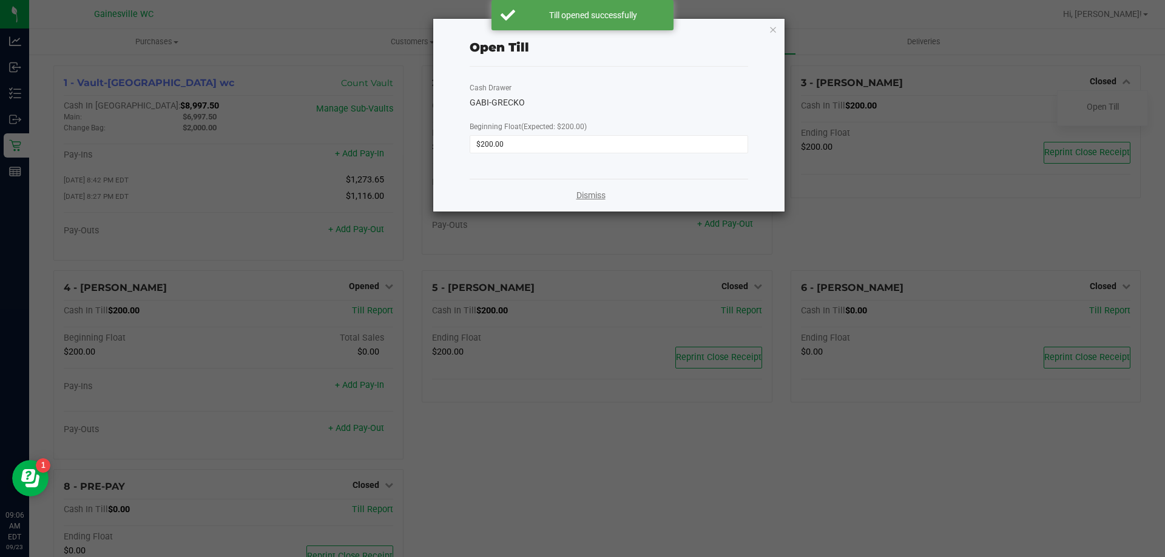
click at [593, 196] on link "Dismiss" at bounding box center [590, 195] width 29 height 13
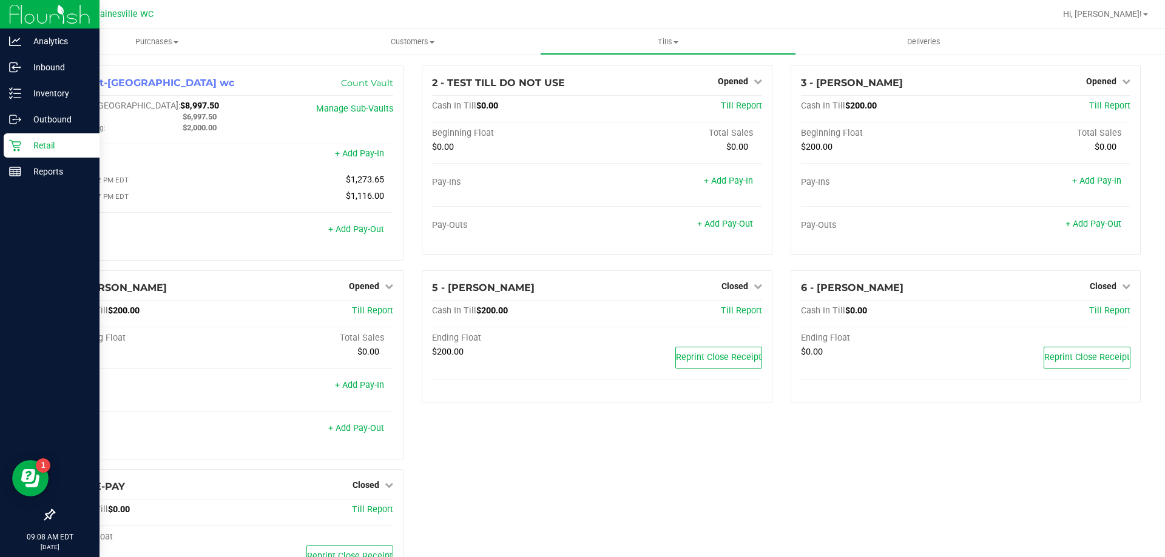
click at [5, 140] on div "Retail" at bounding box center [52, 145] width 96 height 24
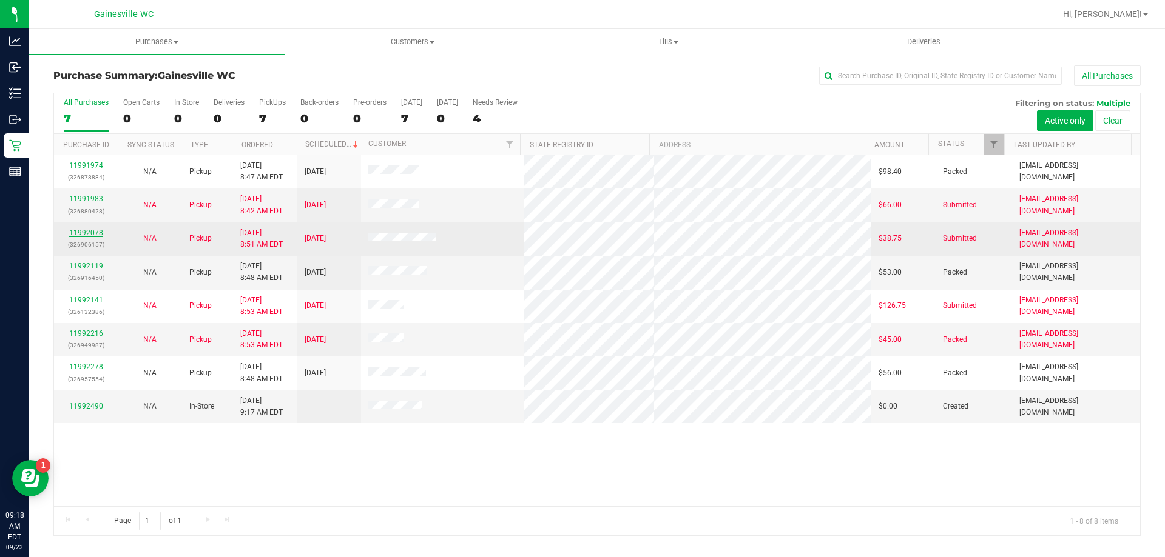
click at [93, 232] on link "11992078" at bounding box center [86, 233] width 34 height 8
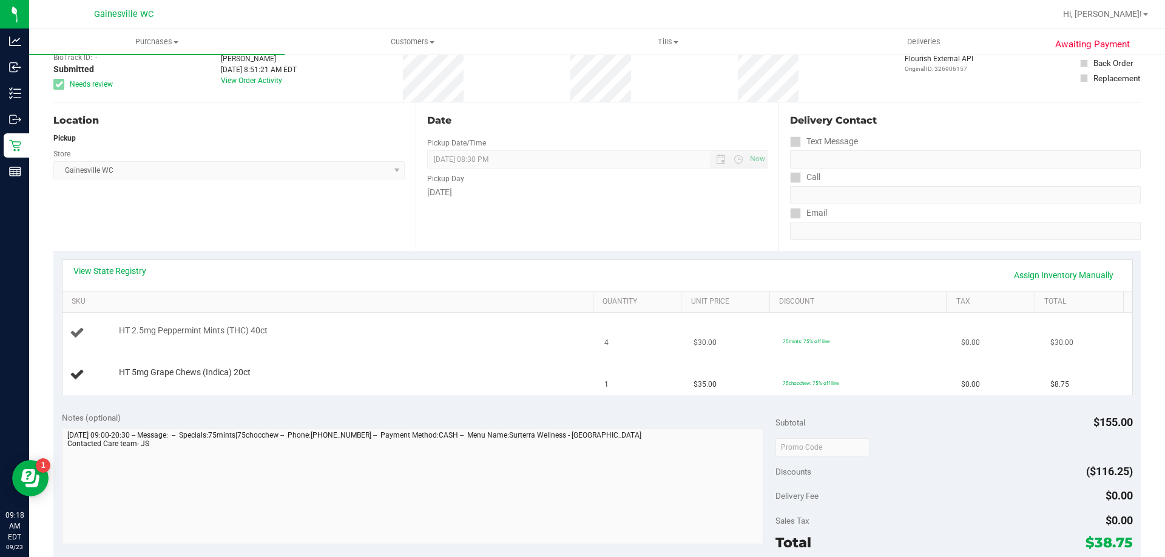
scroll to position [121, 0]
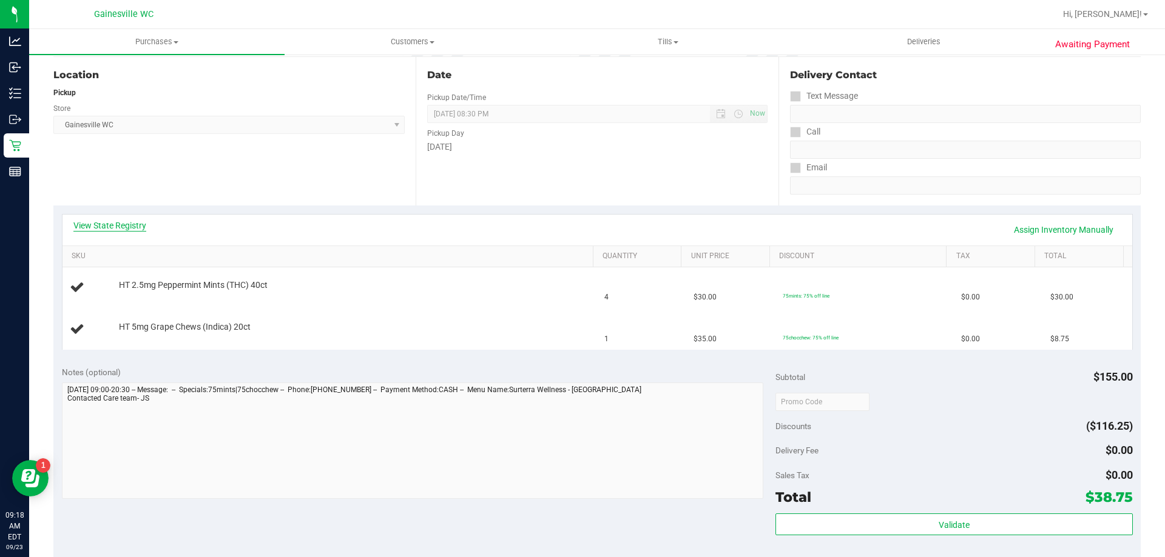
click at [138, 223] on link "View State Registry" at bounding box center [109, 226] width 73 height 12
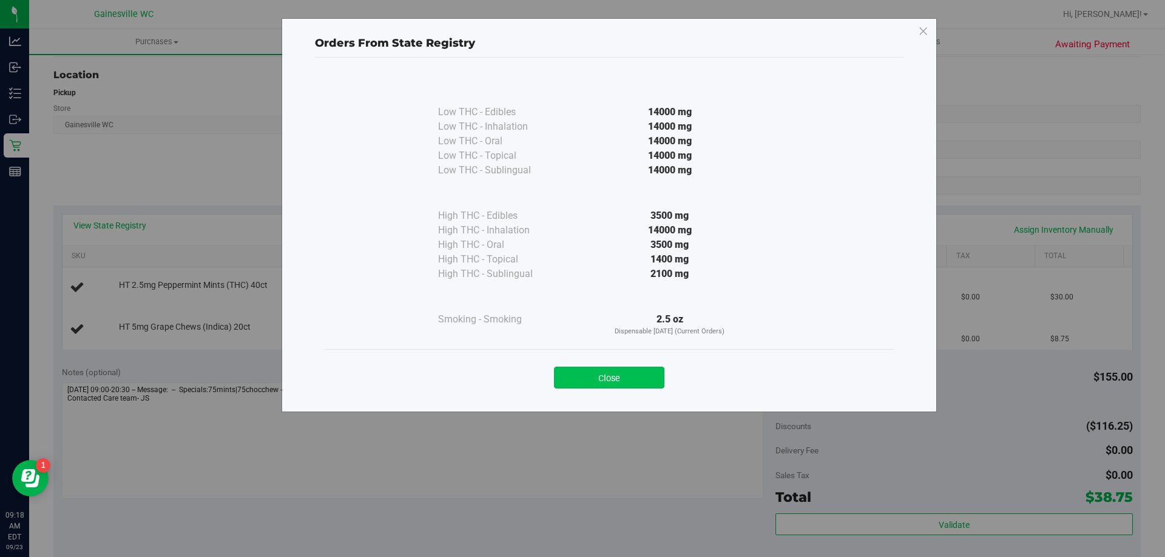
click at [585, 379] on button "Close" at bounding box center [609, 378] width 110 height 22
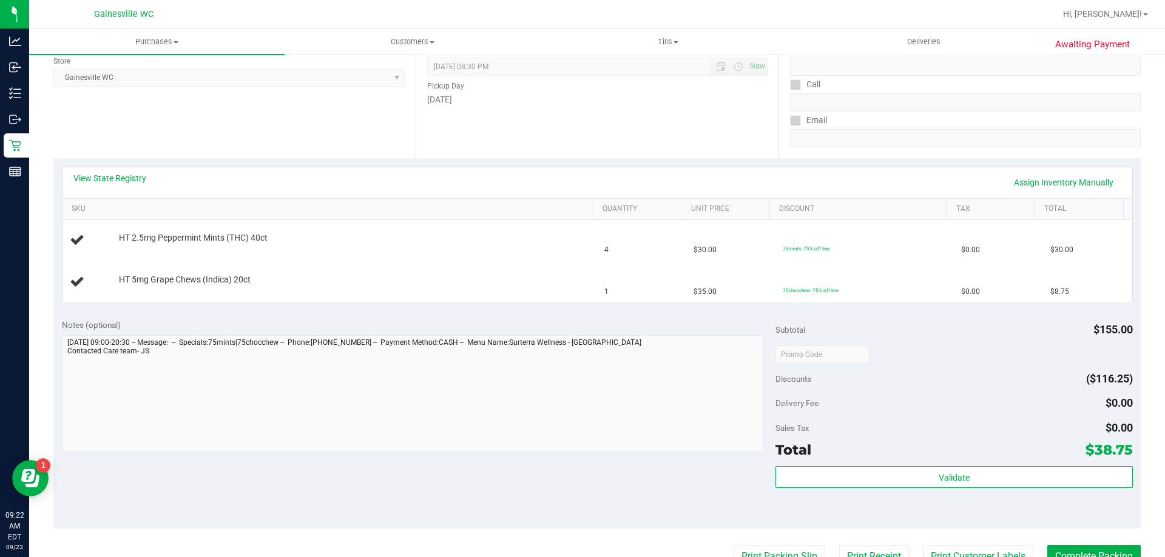
scroll to position [182, 0]
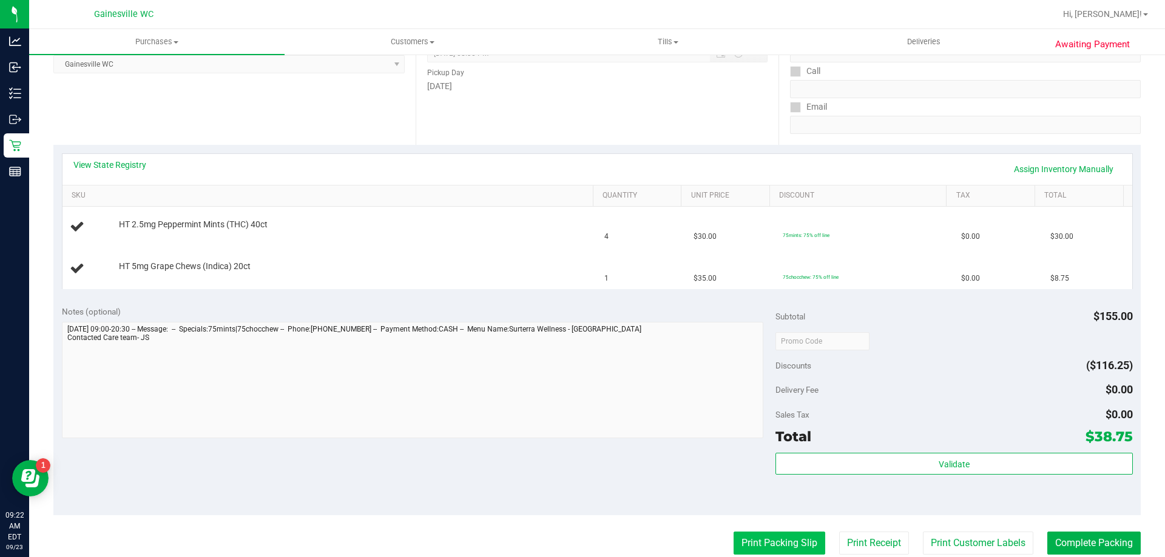
click at [769, 539] on button "Print Packing Slip" at bounding box center [779, 543] width 92 height 23
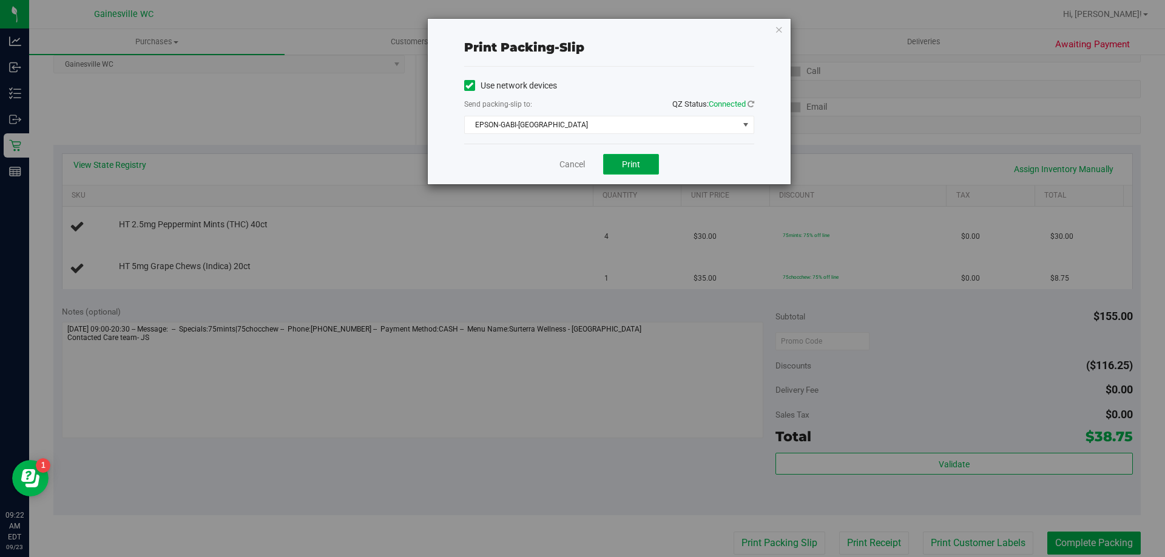
click at [612, 157] on button "Print" at bounding box center [631, 164] width 56 height 21
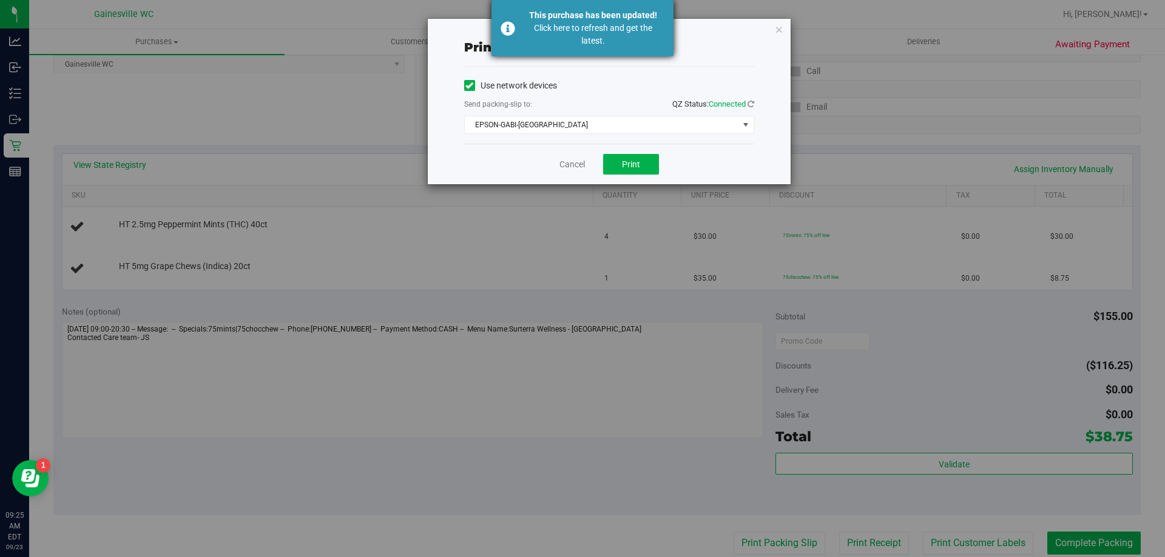
click at [604, 29] on div "Click here to refresh and get the latest." at bounding box center [593, 34] width 143 height 25
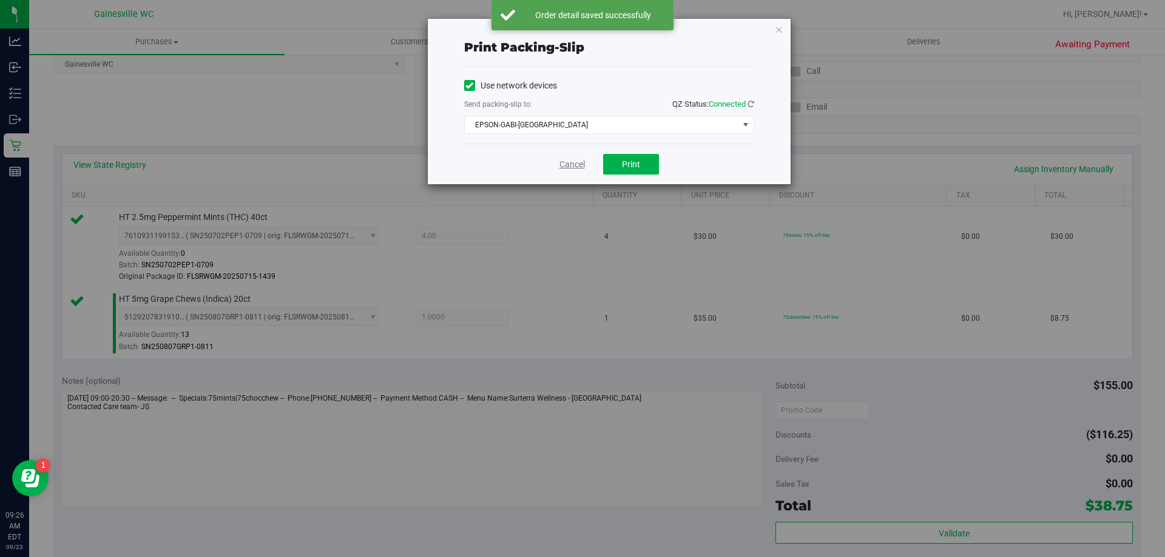
click at [582, 164] on link "Cancel" at bounding box center [571, 164] width 25 height 13
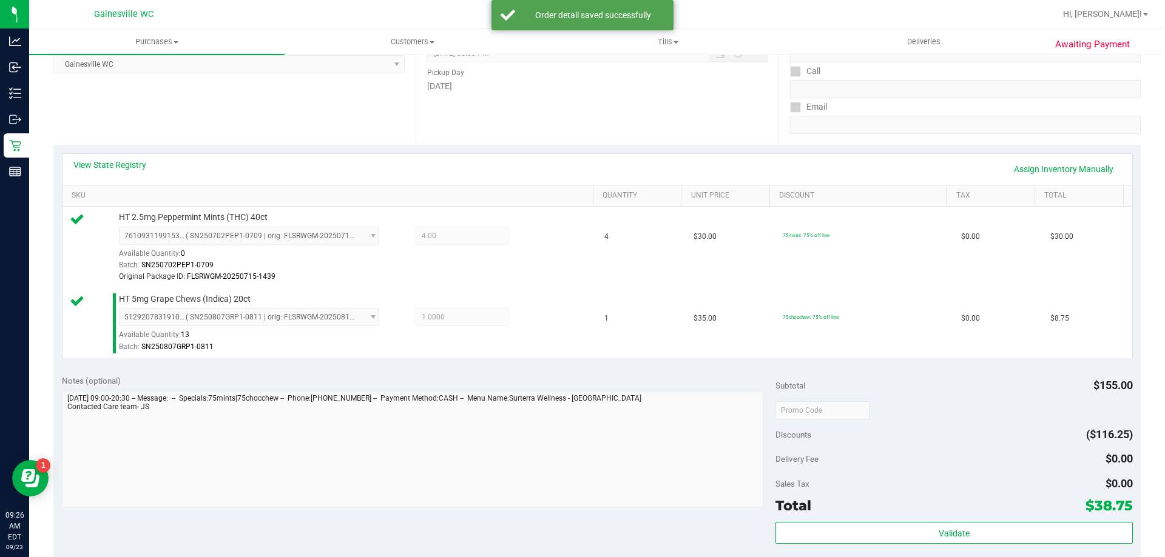
scroll to position [502, 0]
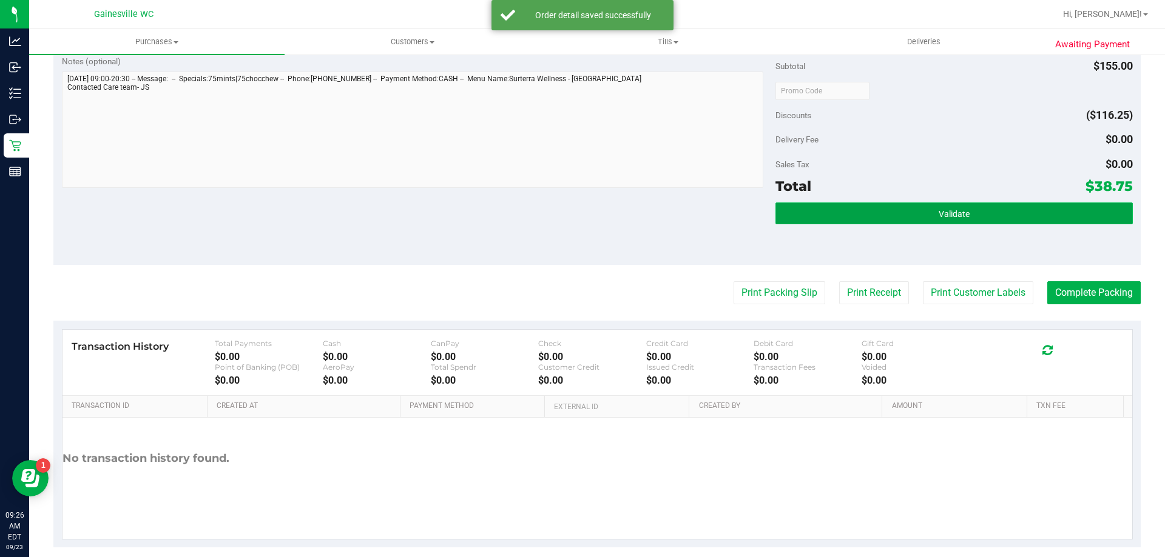
click at [958, 204] on button "Validate" at bounding box center [953, 214] width 357 height 22
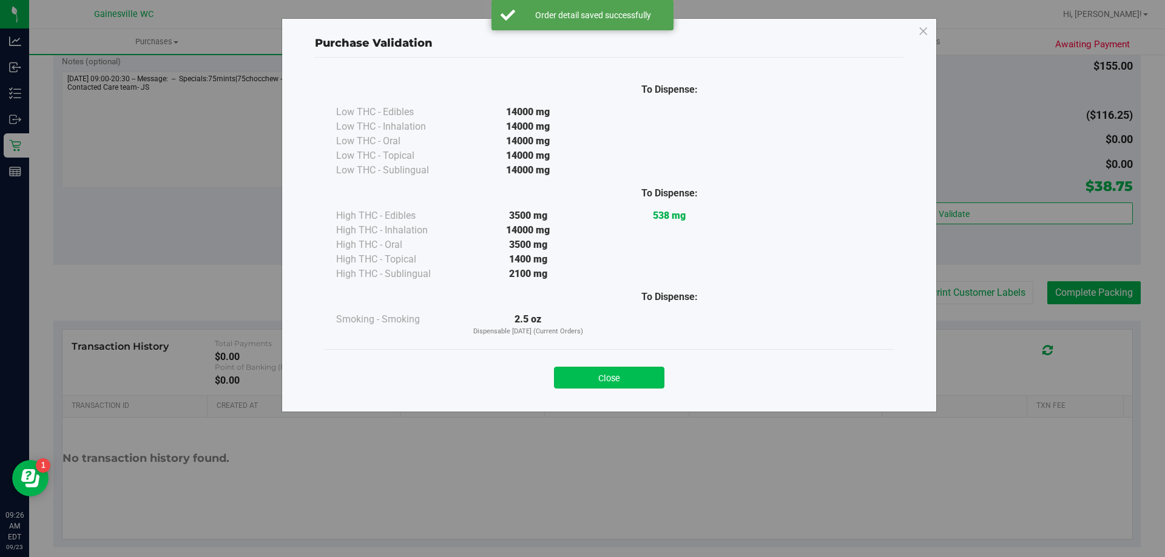
click at [646, 380] on button "Close" at bounding box center [609, 378] width 110 height 22
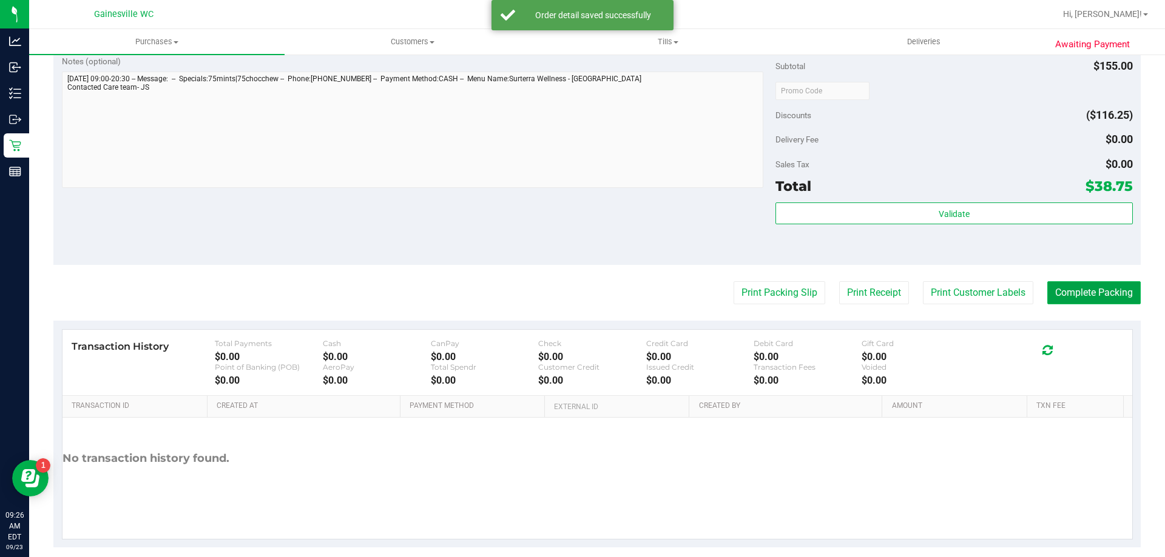
click at [1066, 289] on button "Complete Packing" at bounding box center [1093, 292] width 93 height 23
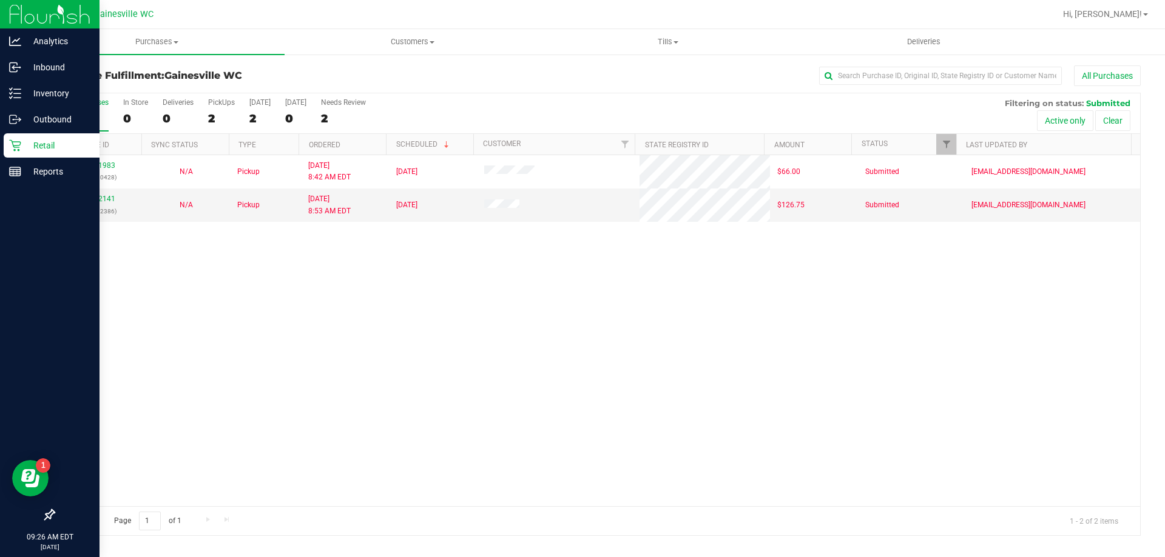
click at [27, 154] on div "Retail" at bounding box center [52, 145] width 96 height 24
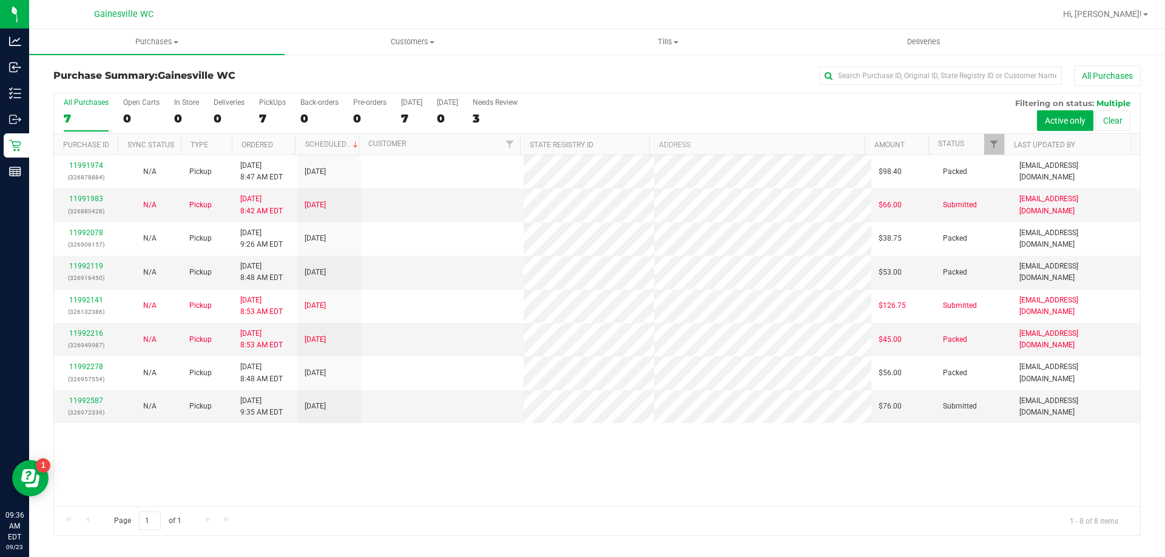
click at [93, 403] on link "11992587" at bounding box center [86, 401] width 34 height 8
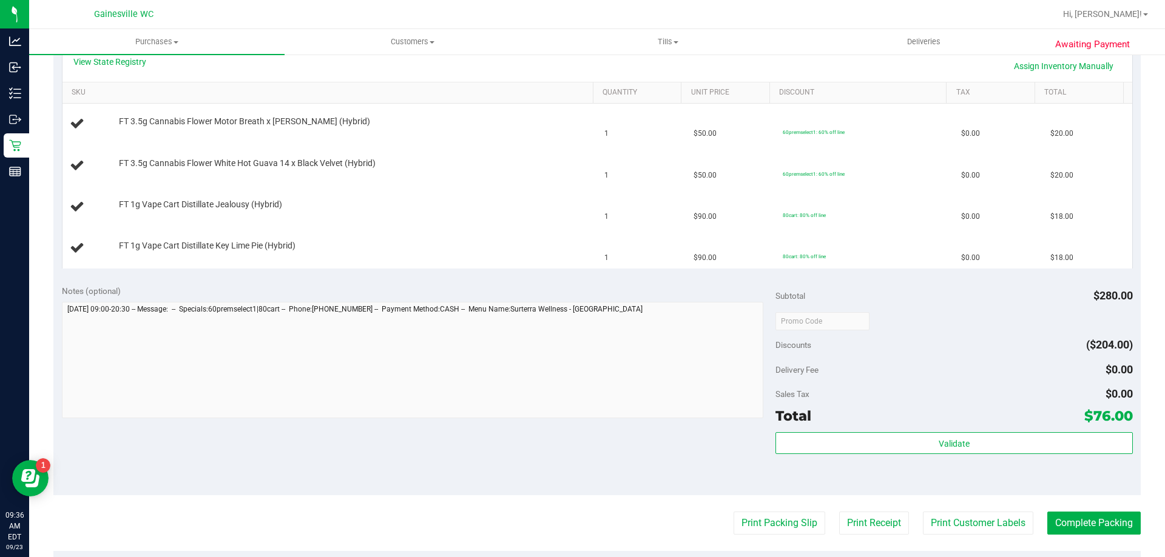
scroll to position [303, 0]
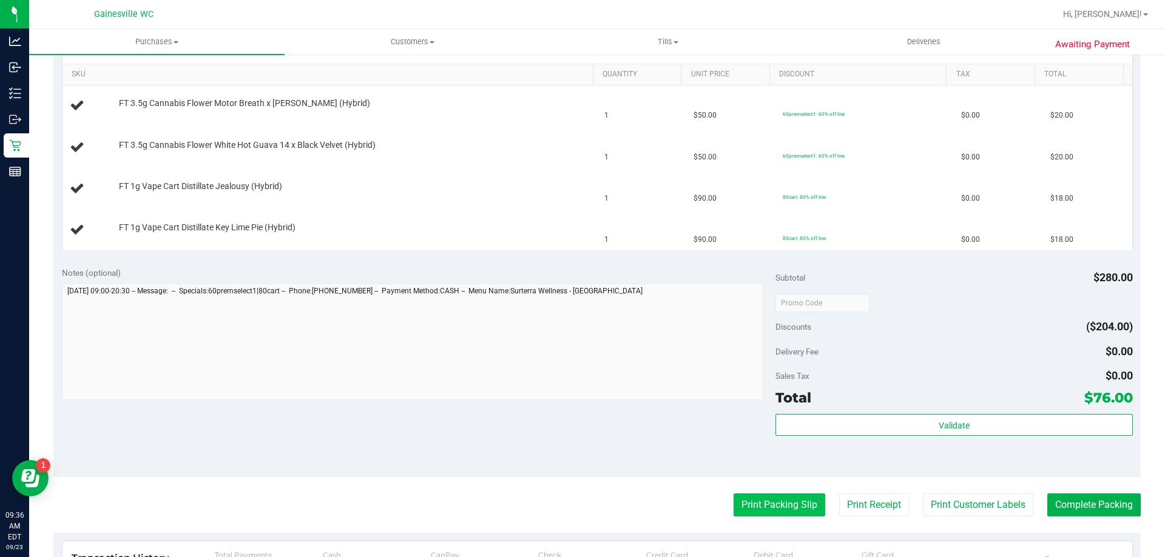
click at [741, 501] on button "Print Packing Slip" at bounding box center [779, 505] width 92 height 23
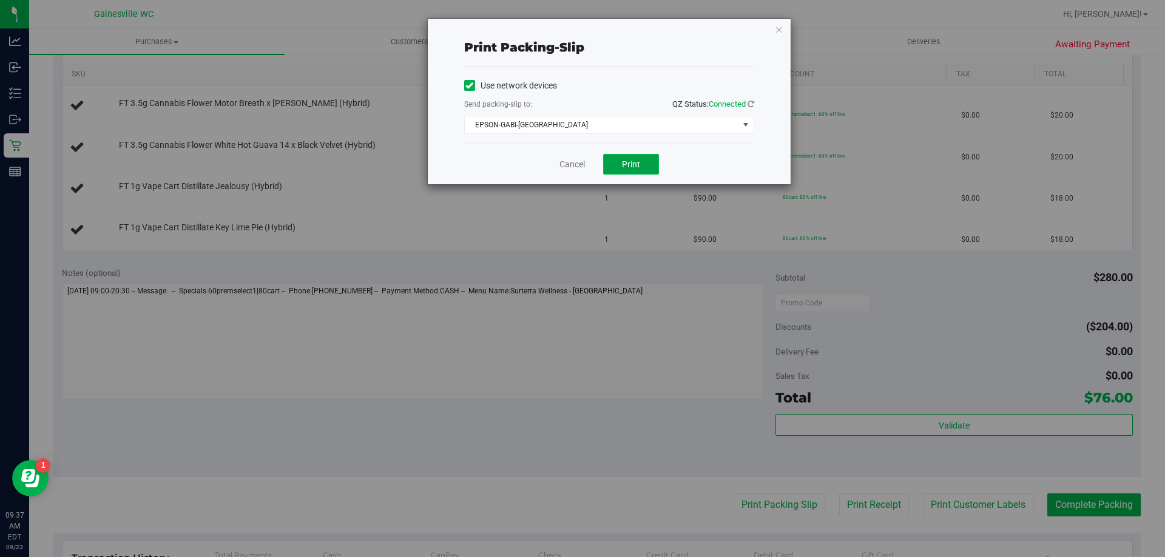
click at [645, 166] on button "Print" at bounding box center [631, 164] width 56 height 21
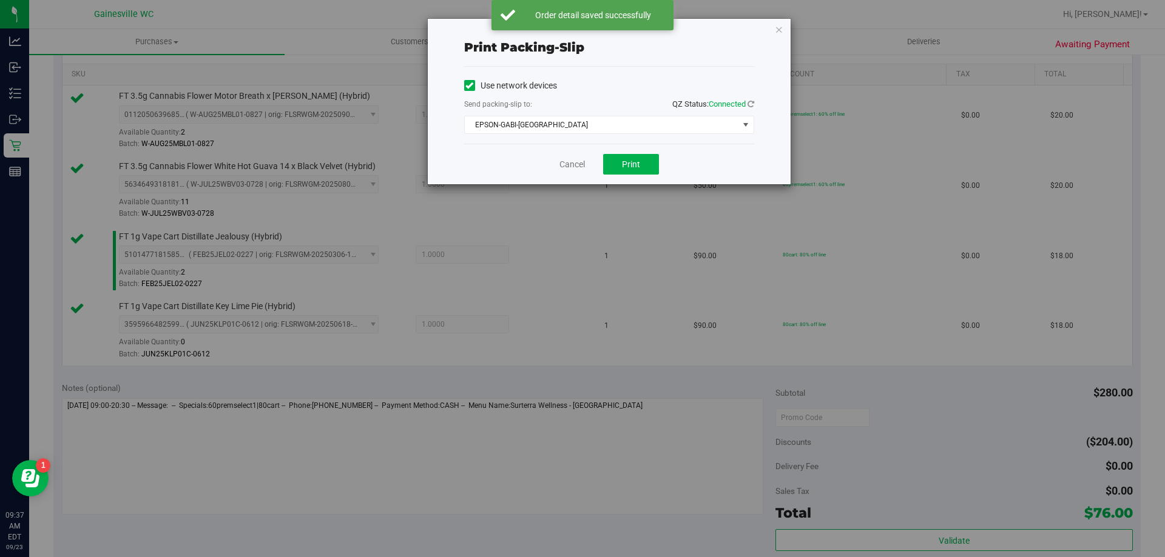
click at [593, 170] on div "Cancel Print" at bounding box center [609, 164] width 290 height 41
click at [580, 167] on link "Cancel" at bounding box center [571, 164] width 25 height 13
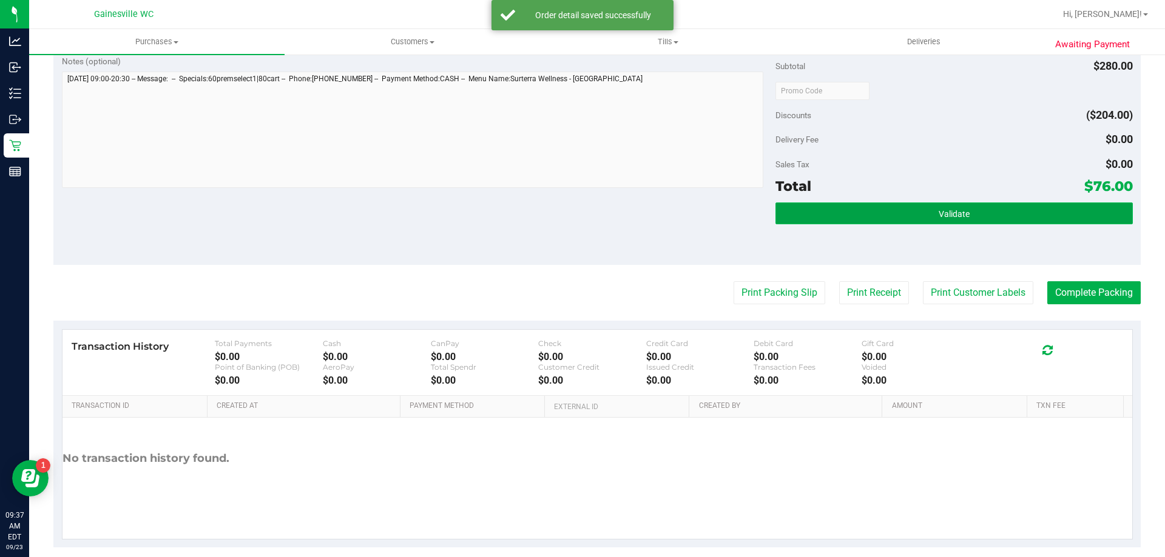
click at [901, 210] on button "Validate" at bounding box center [953, 214] width 357 height 22
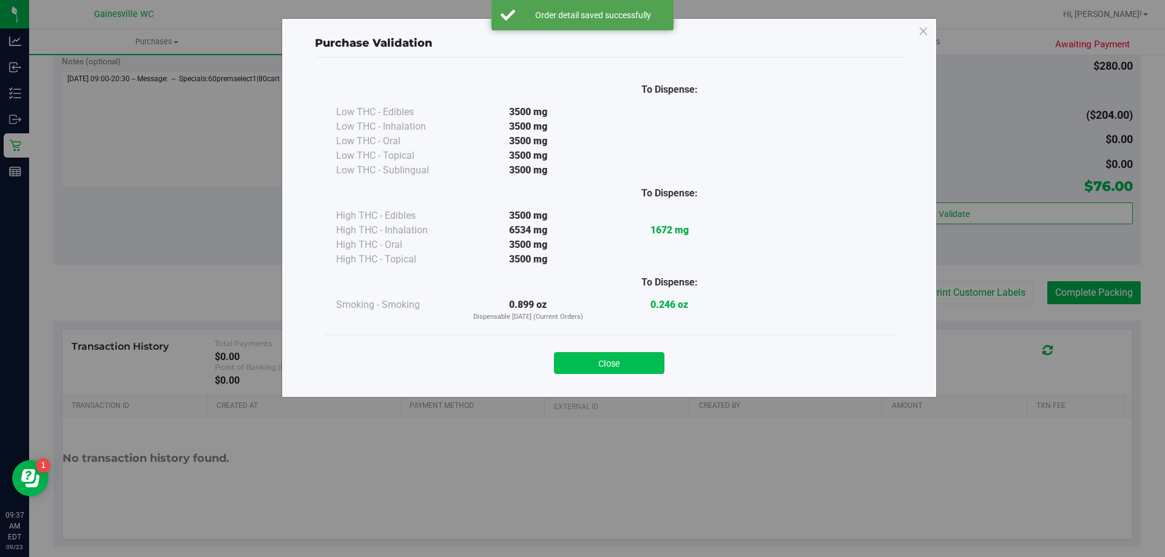
click at [612, 369] on button "Close" at bounding box center [609, 363] width 110 height 22
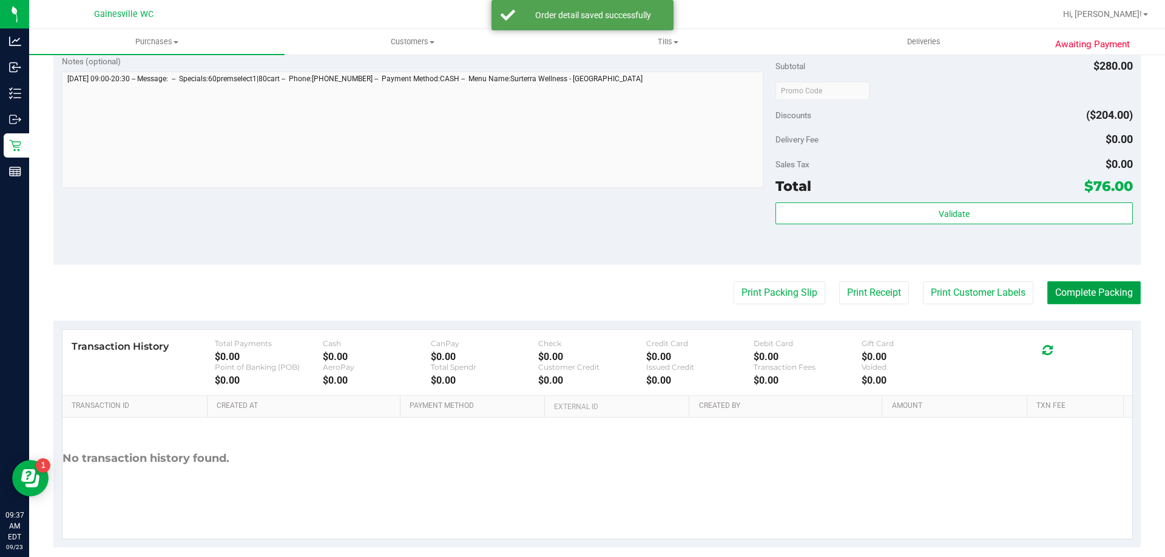
click at [1090, 285] on button "Complete Packing" at bounding box center [1093, 292] width 93 height 23
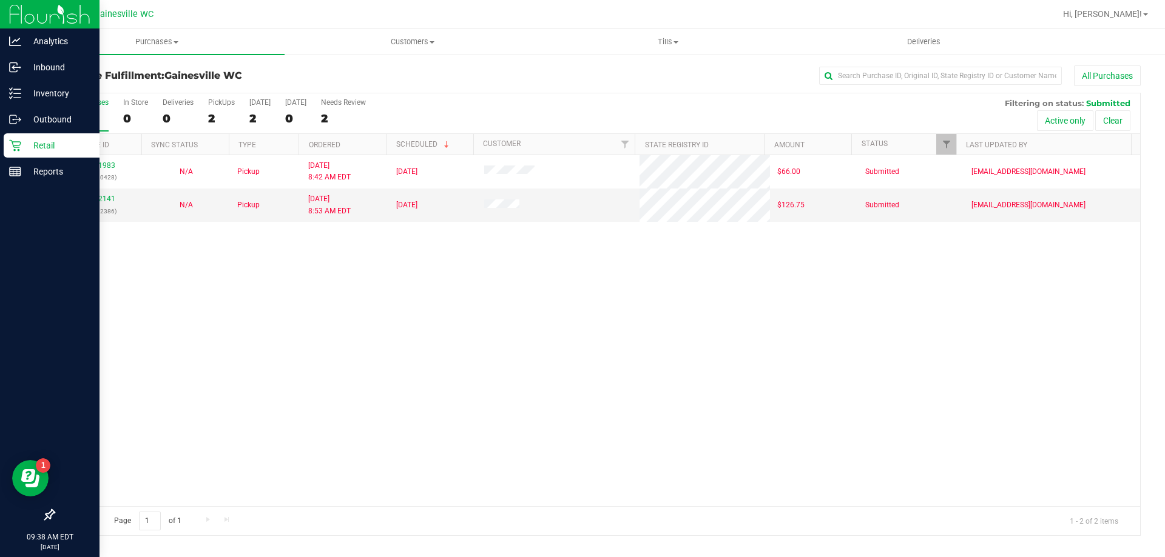
click at [16, 145] on icon at bounding box center [15, 146] width 12 height 12
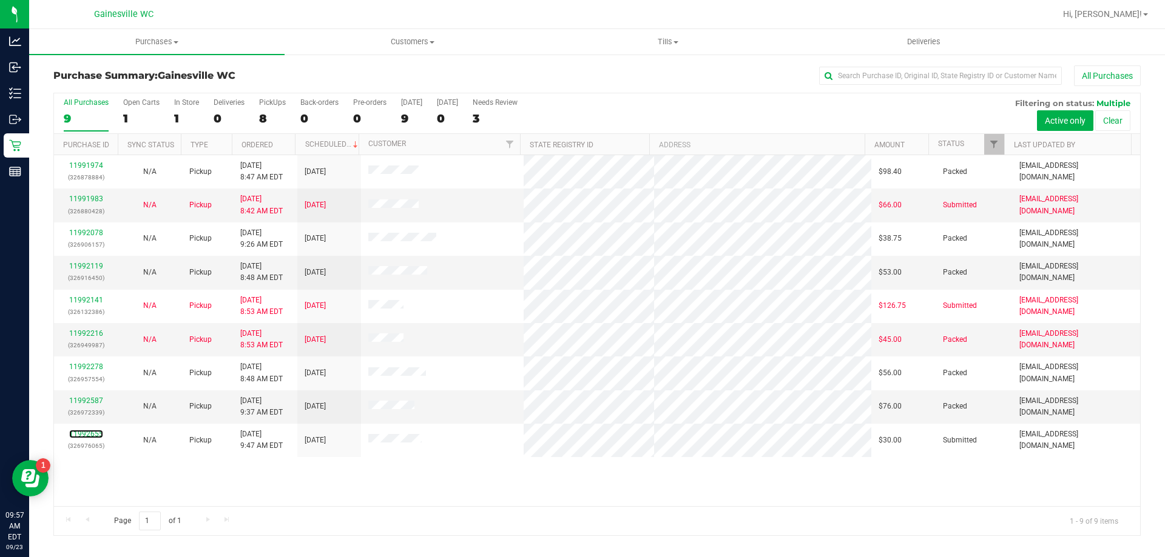
click at [91, 434] on link "11992655" at bounding box center [86, 434] width 34 height 8
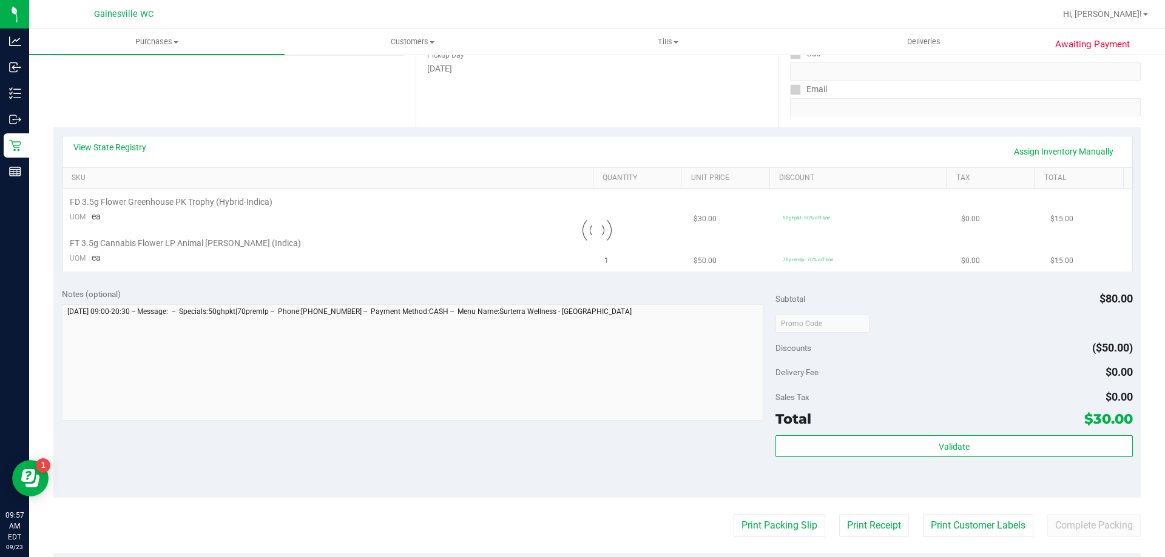
scroll to position [243, 0]
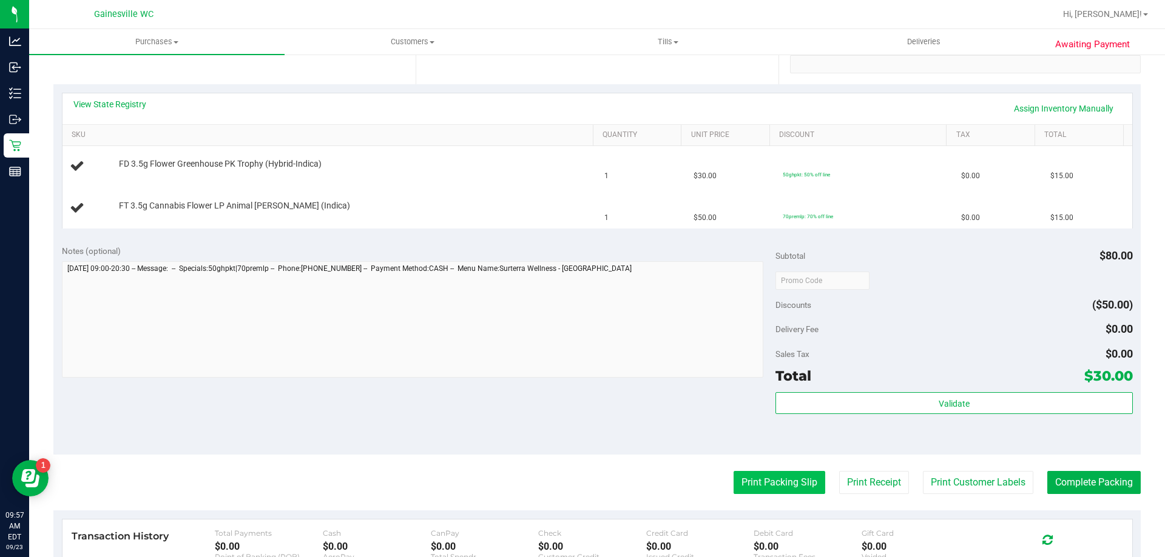
click at [751, 485] on button "Print Packing Slip" at bounding box center [779, 482] width 92 height 23
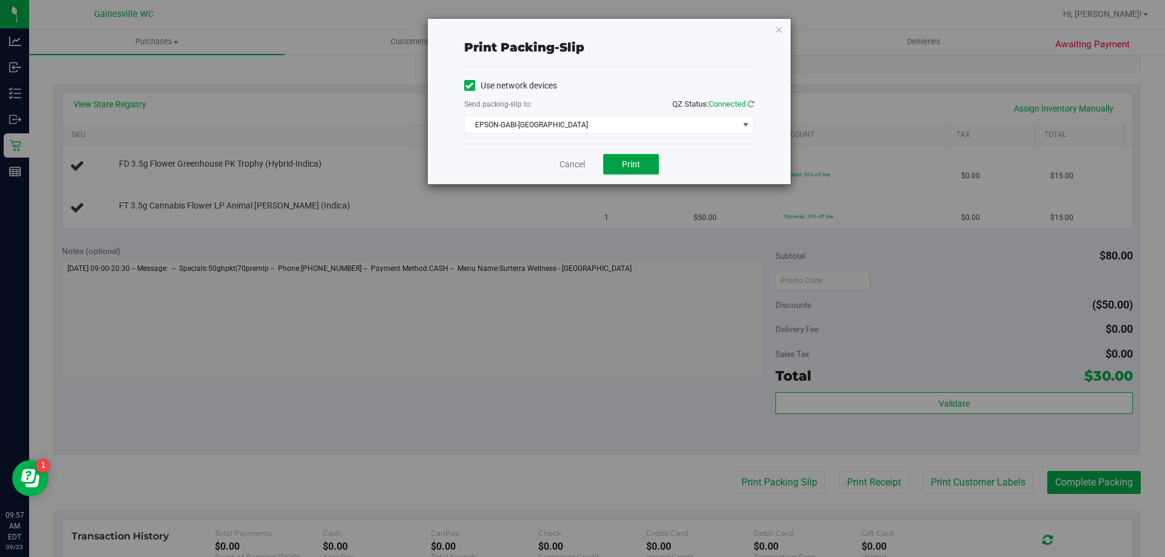
click at [617, 162] on button "Print" at bounding box center [631, 164] width 56 height 21
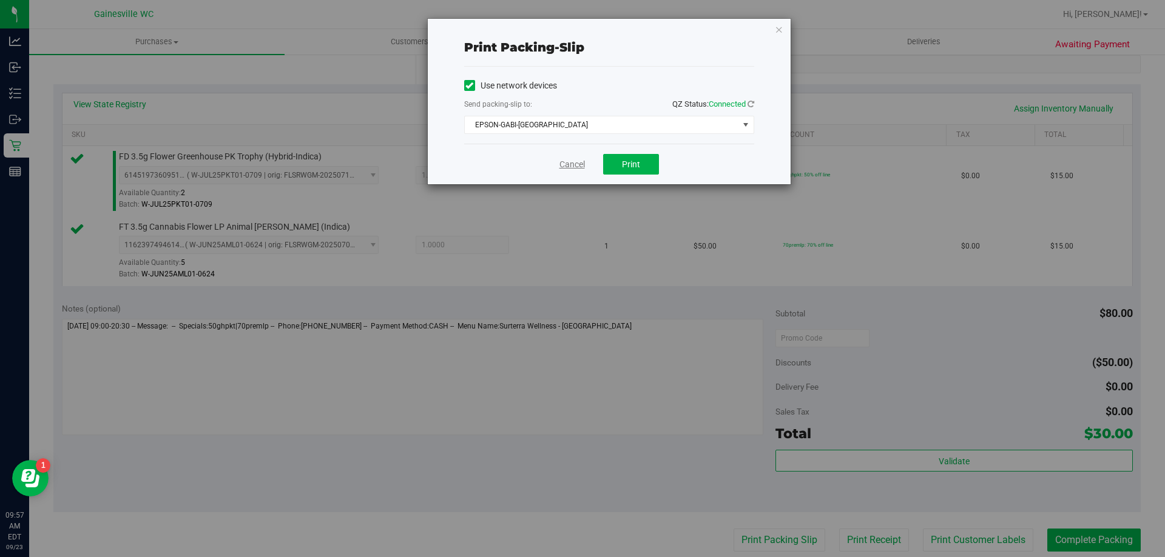
click at [582, 160] on link "Cancel" at bounding box center [571, 164] width 25 height 13
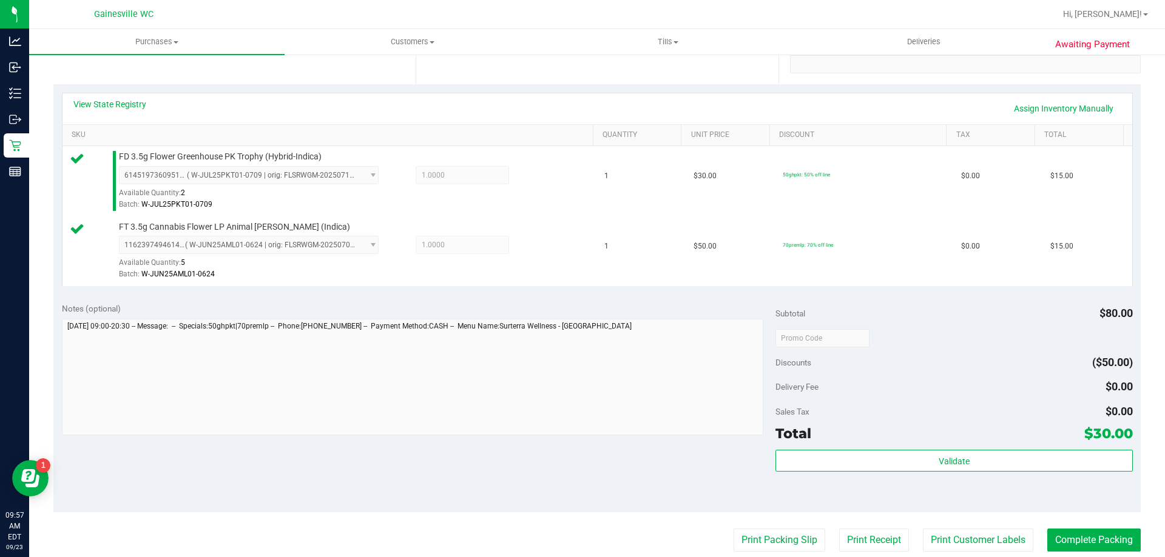
click at [940, 486] on div "Validate" at bounding box center [953, 477] width 357 height 55
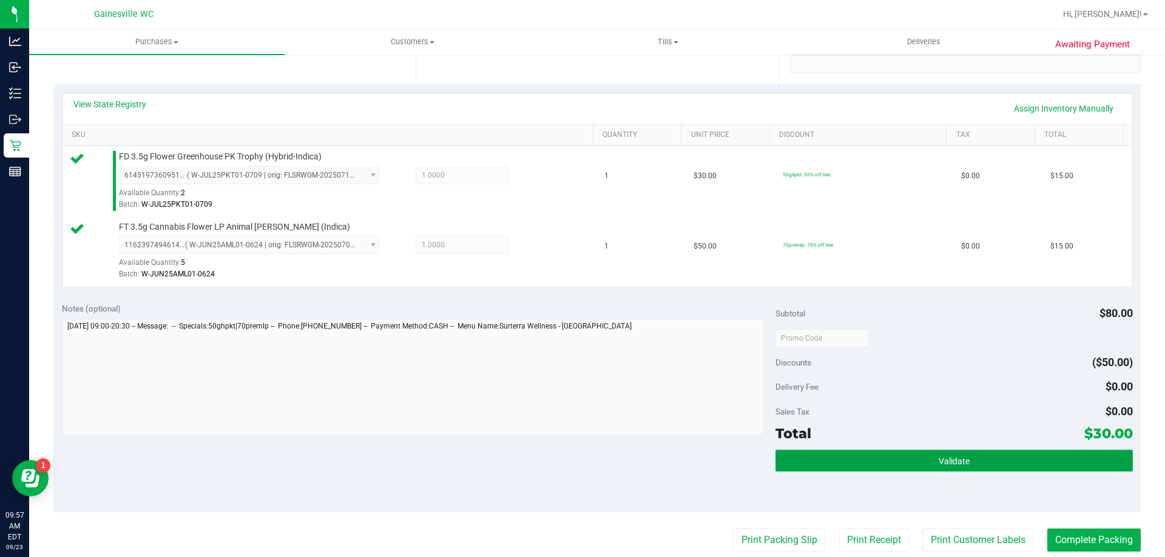
click at [948, 468] on button "Validate" at bounding box center [953, 461] width 357 height 22
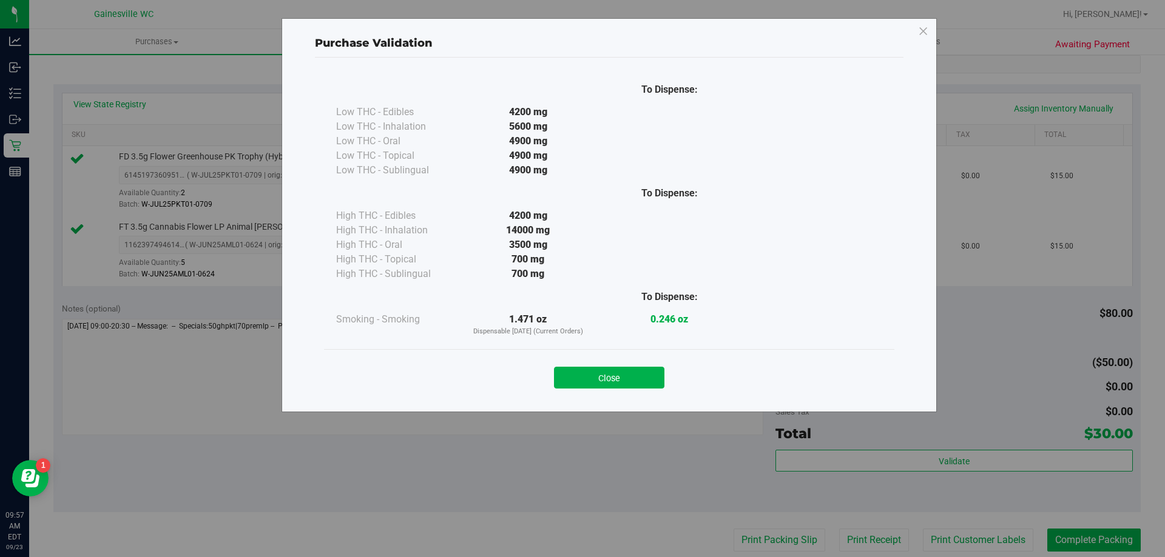
click at [669, 375] on div "Close" at bounding box center [609, 374] width 552 height 30
click at [634, 370] on button "Close" at bounding box center [609, 378] width 110 height 22
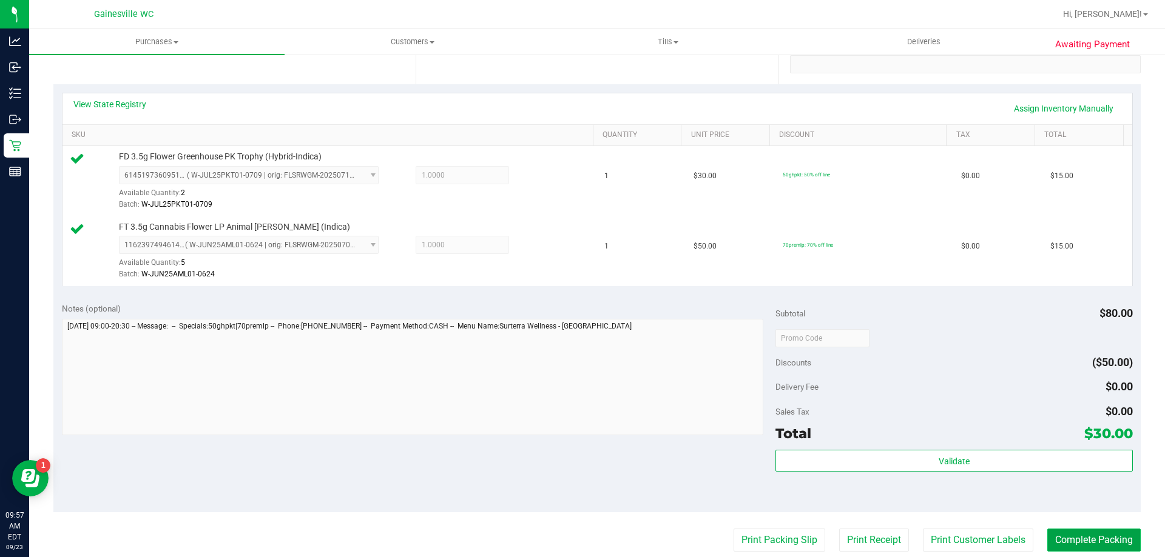
click at [1084, 550] on button "Complete Packing" at bounding box center [1093, 540] width 93 height 23
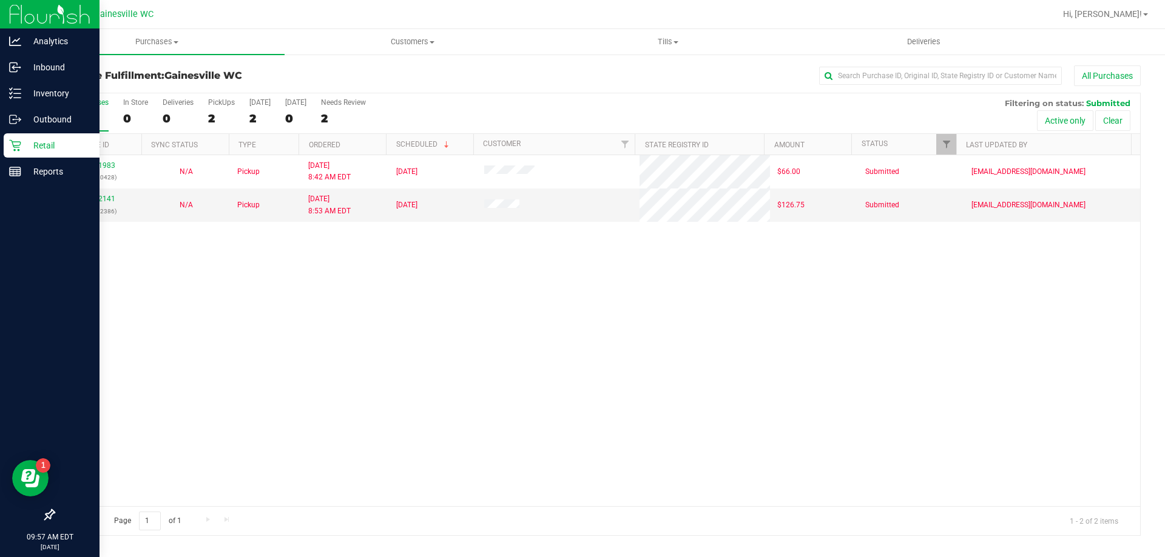
click at [25, 144] on p "Retail" at bounding box center [57, 145] width 73 height 15
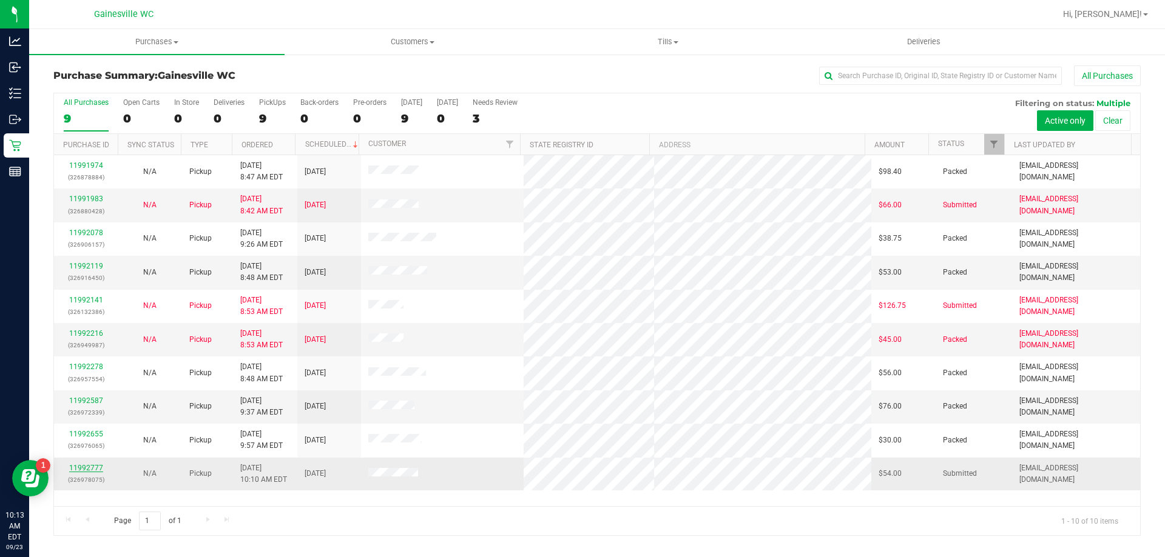
click at [92, 470] on link "11992777" at bounding box center [86, 468] width 34 height 8
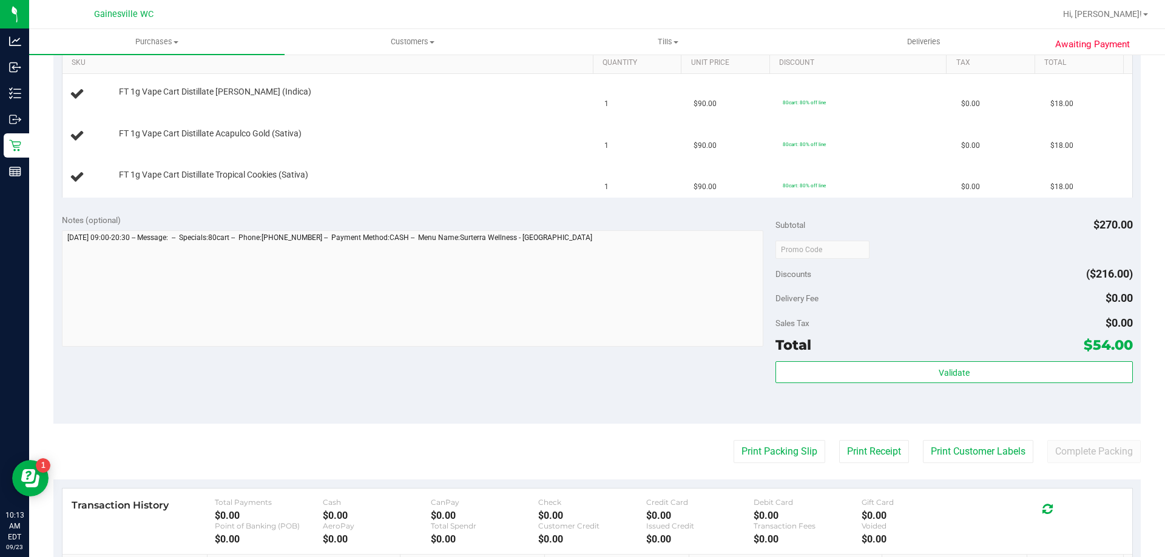
scroll to position [284, 0]
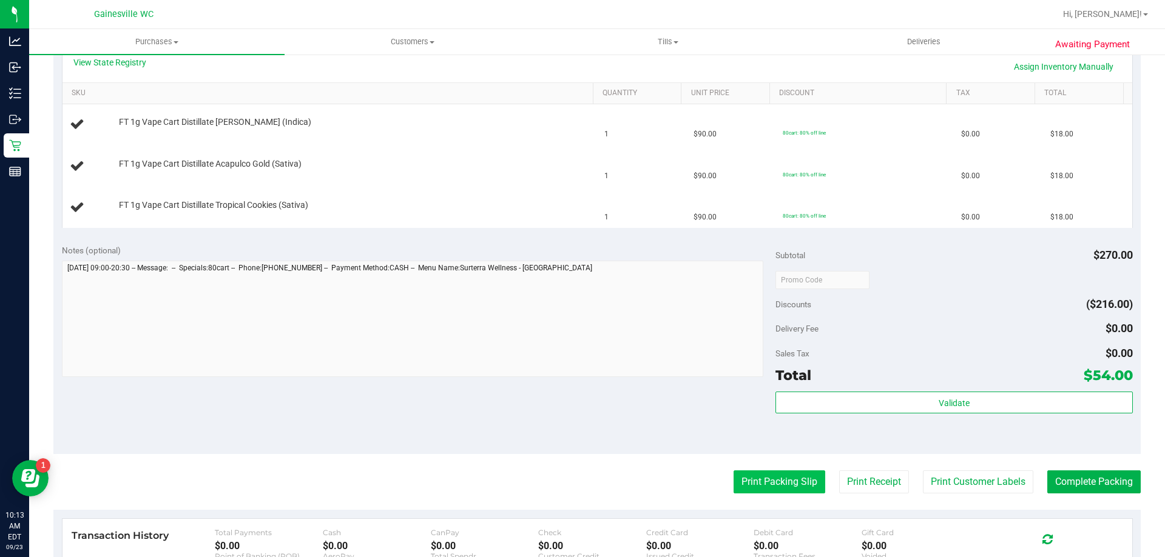
click at [769, 482] on button "Print Packing Slip" at bounding box center [779, 482] width 92 height 23
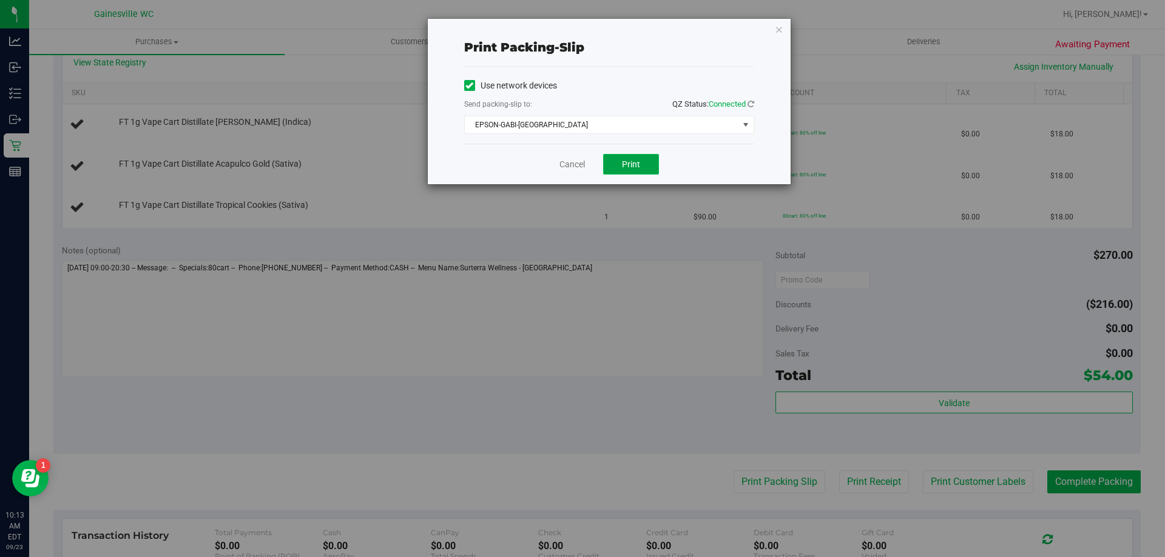
click at [653, 172] on button "Print" at bounding box center [631, 164] width 56 height 21
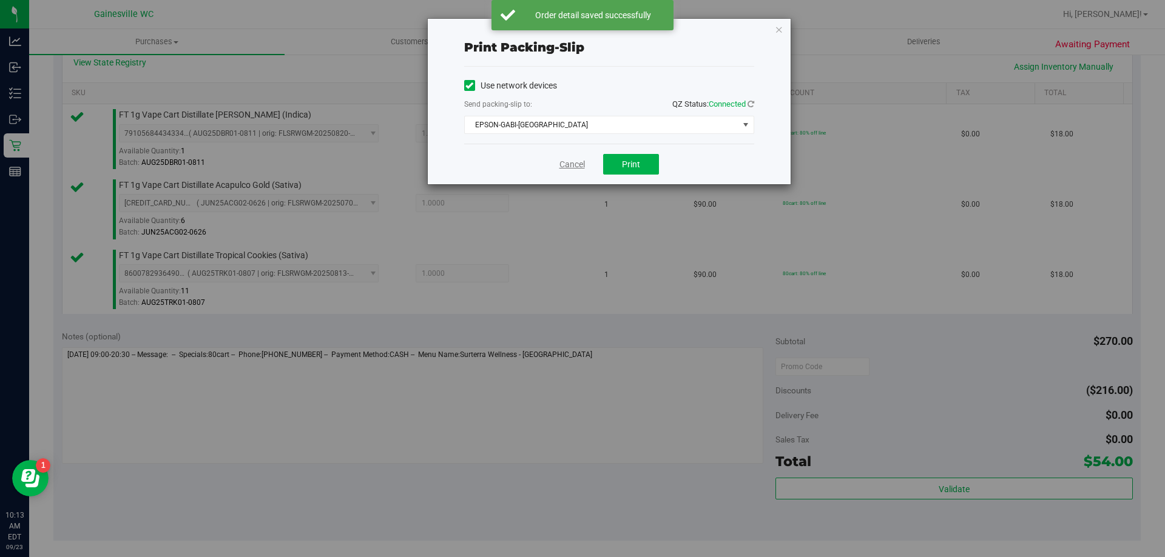
click at [569, 161] on link "Cancel" at bounding box center [571, 164] width 25 height 13
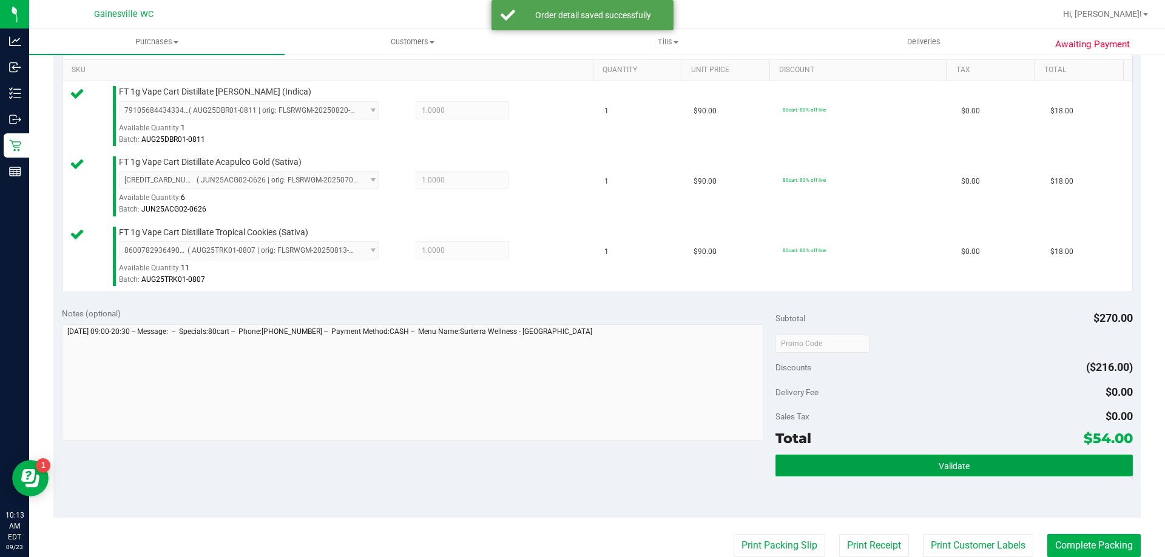
click at [955, 458] on button "Validate" at bounding box center [953, 466] width 357 height 22
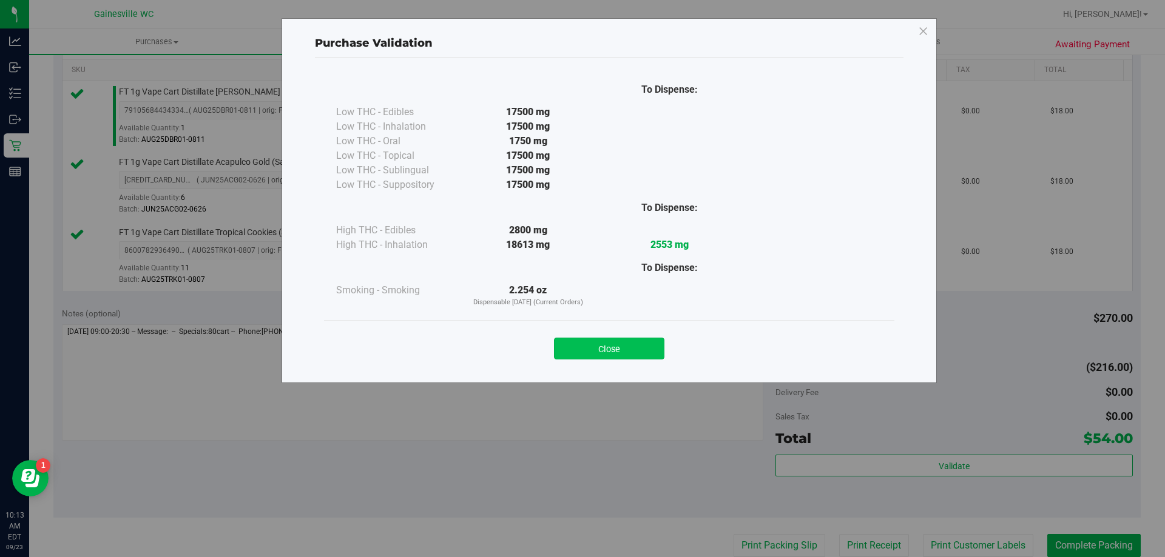
click at [645, 355] on button "Close" at bounding box center [609, 349] width 110 height 22
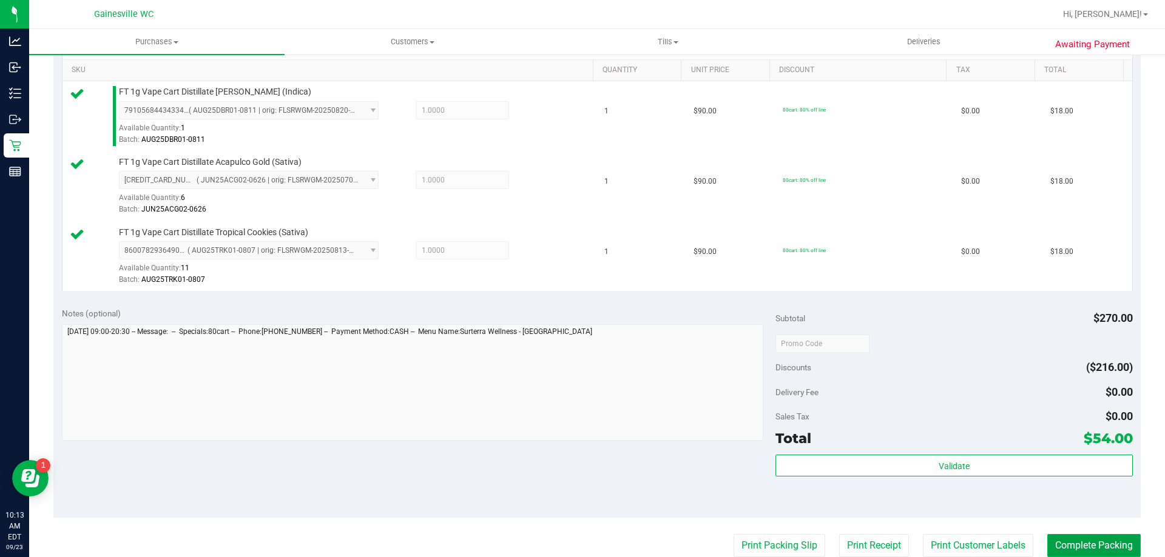
click at [1075, 539] on button "Complete Packing" at bounding box center [1093, 545] width 93 height 23
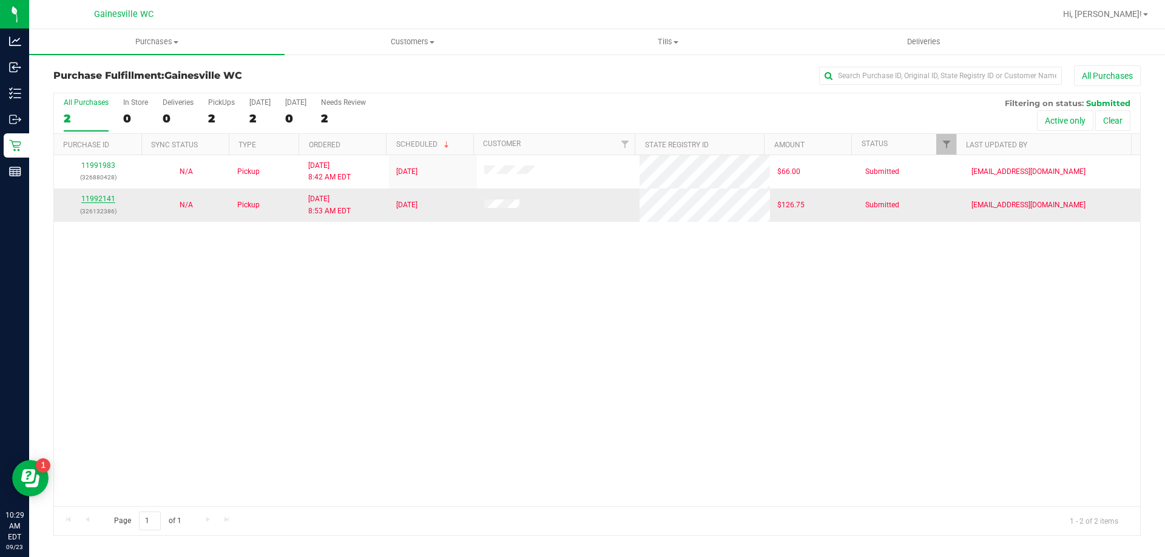
click at [105, 199] on link "11992141" at bounding box center [98, 199] width 34 height 8
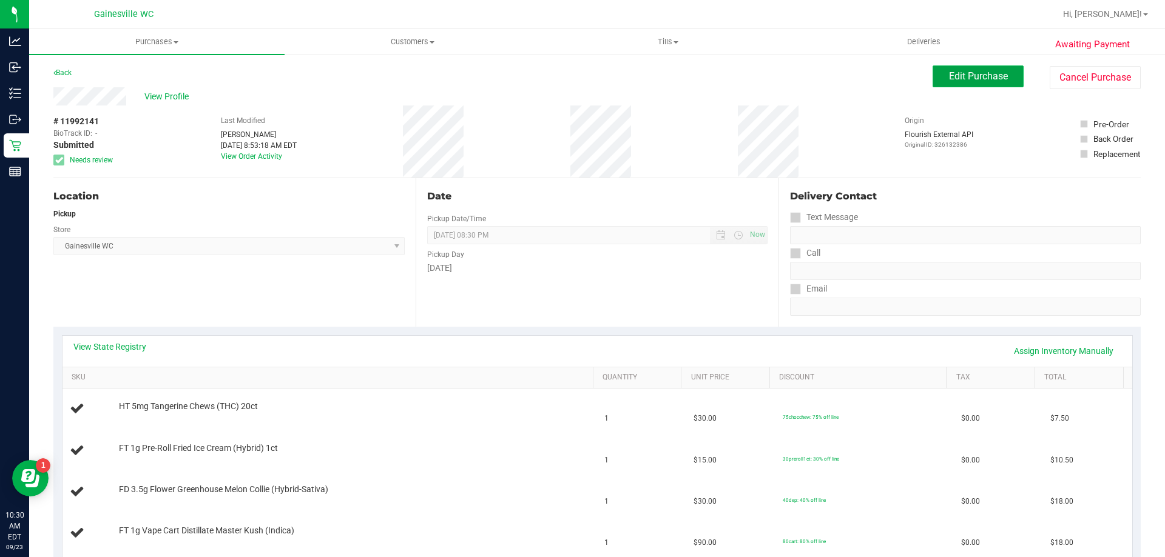
click at [980, 73] on span "Edit Purchase" at bounding box center [978, 76] width 59 height 12
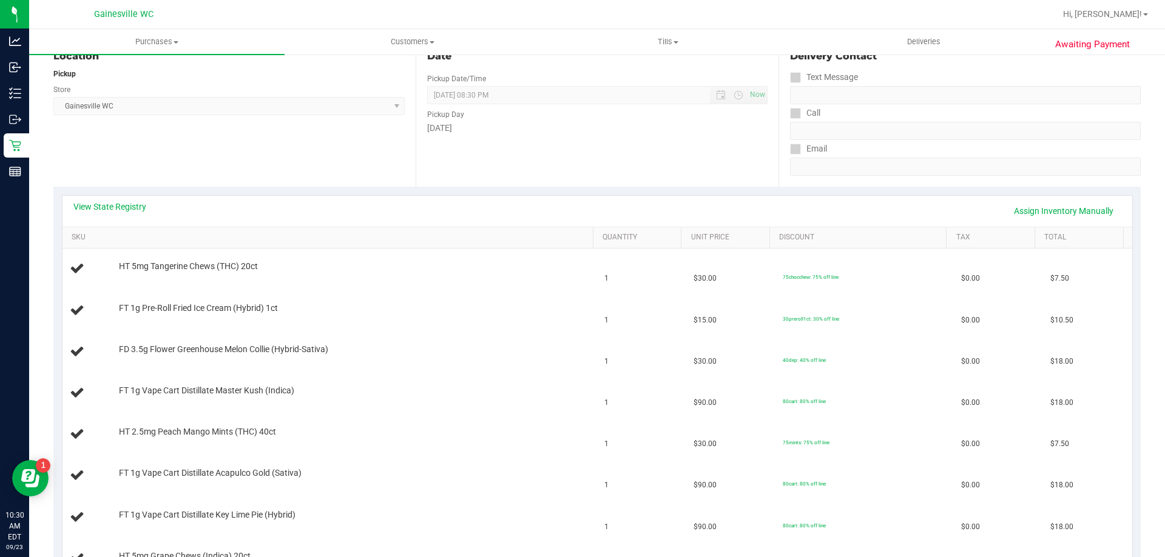
scroll to position [303, 0]
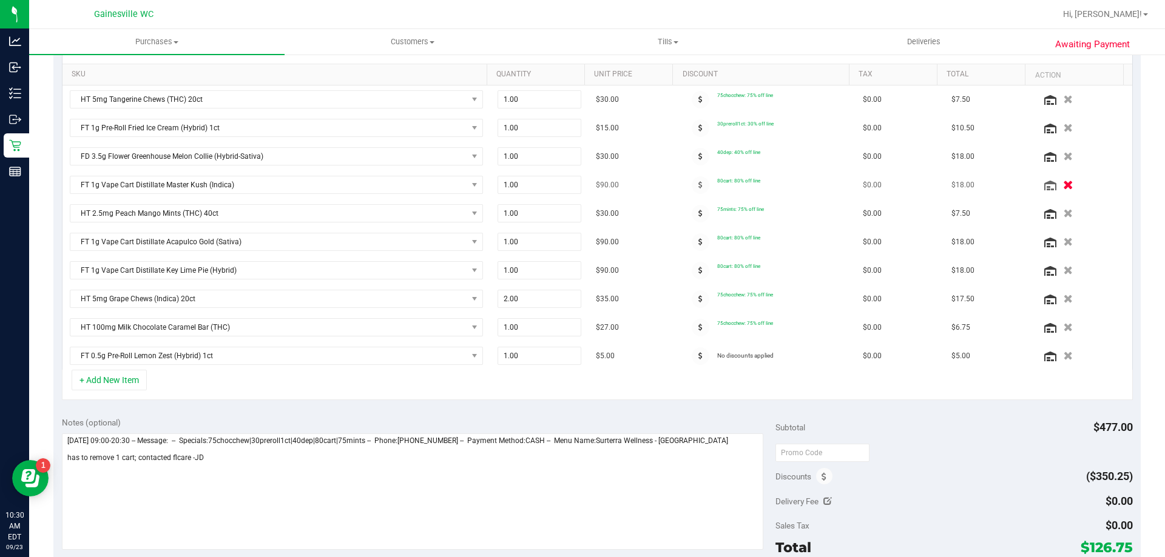
click at [1063, 186] on icon "button" at bounding box center [1068, 185] width 10 height 9
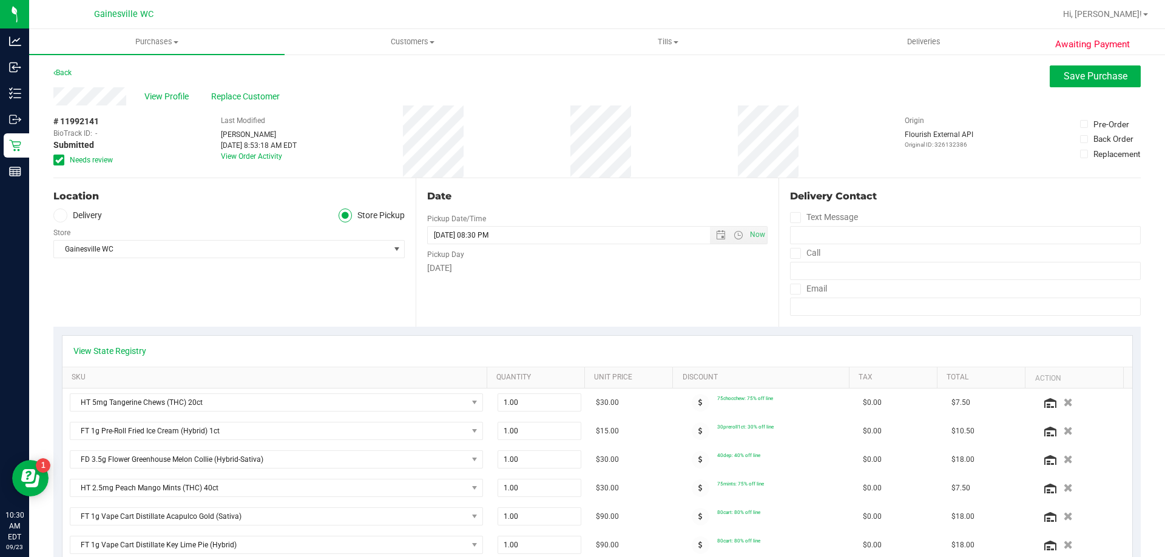
click at [1079, 87] on div "View Profile Replace Customer" at bounding box center [596, 96] width 1087 height 18
click at [1076, 82] on button "Save Purchase" at bounding box center [1094, 77] width 91 height 22
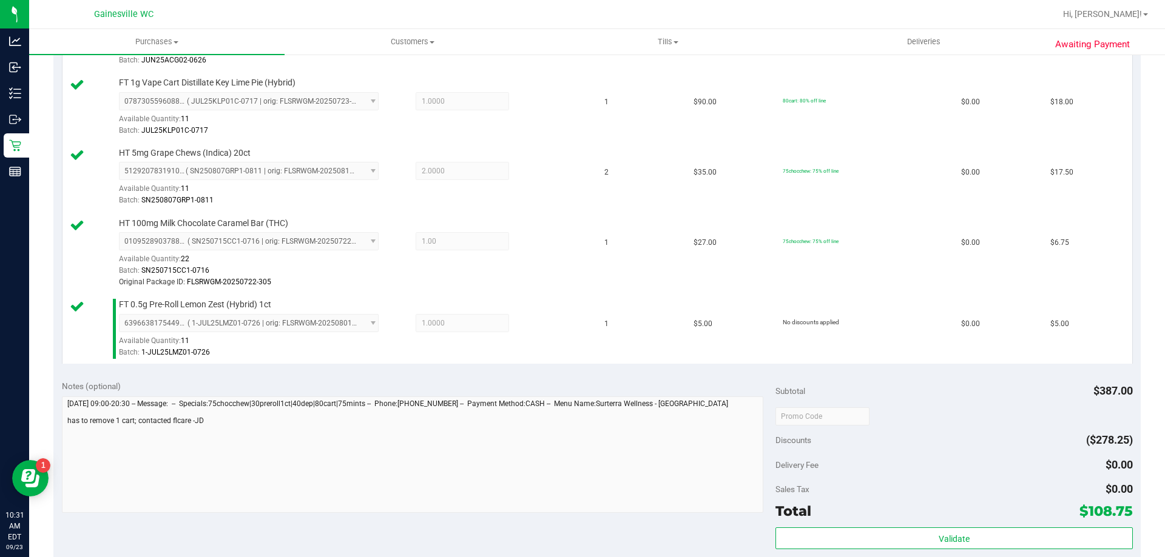
scroll to position [970, 0]
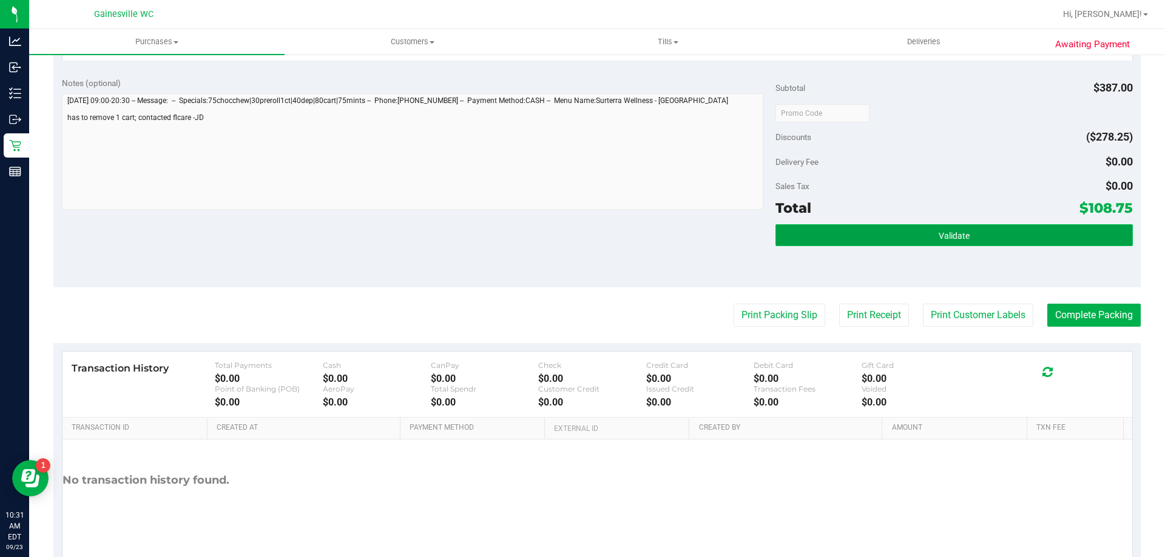
click at [950, 235] on span "Validate" at bounding box center [953, 236] width 31 height 10
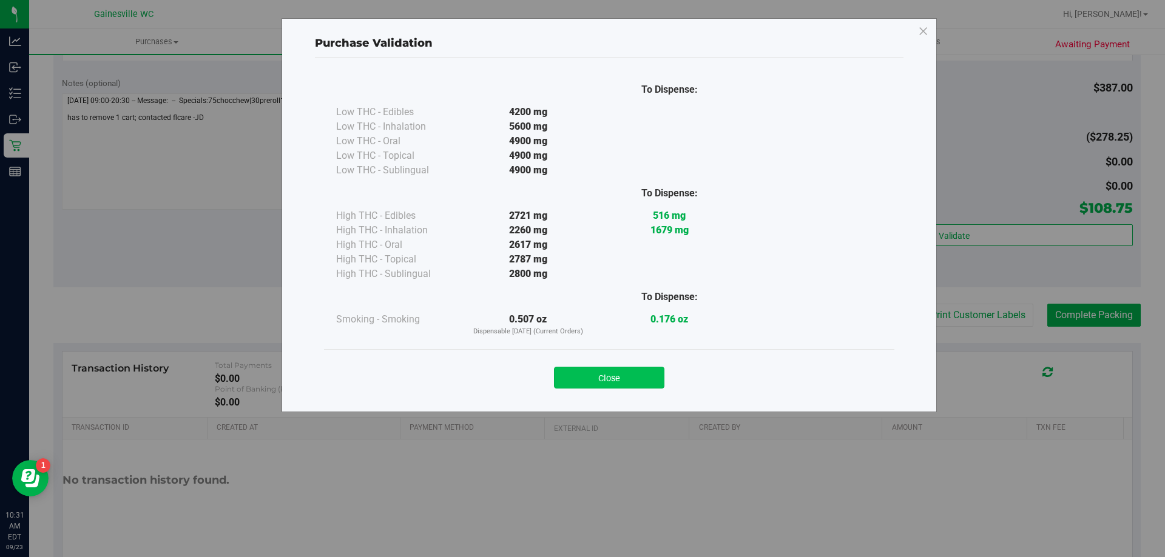
click at [591, 375] on button "Close" at bounding box center [609, 378] width 110 height 22
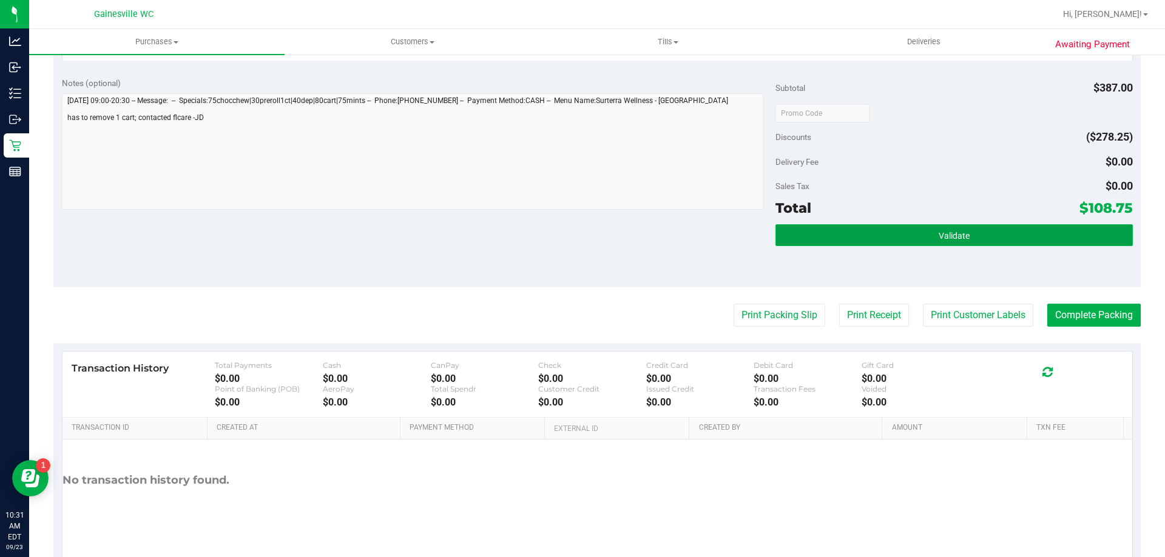
click at [965, 229] on button "Validate" at bounding box center [953, 235] width 357 height 22
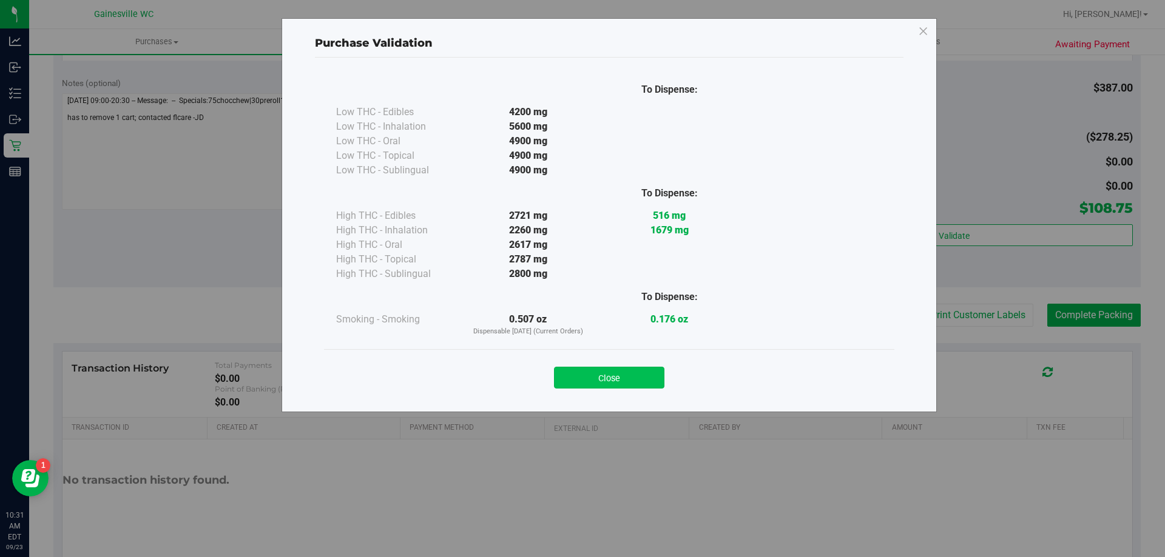
click at [585, 378] on button "Close" at bounding box center [609, 378] width 110 height 22
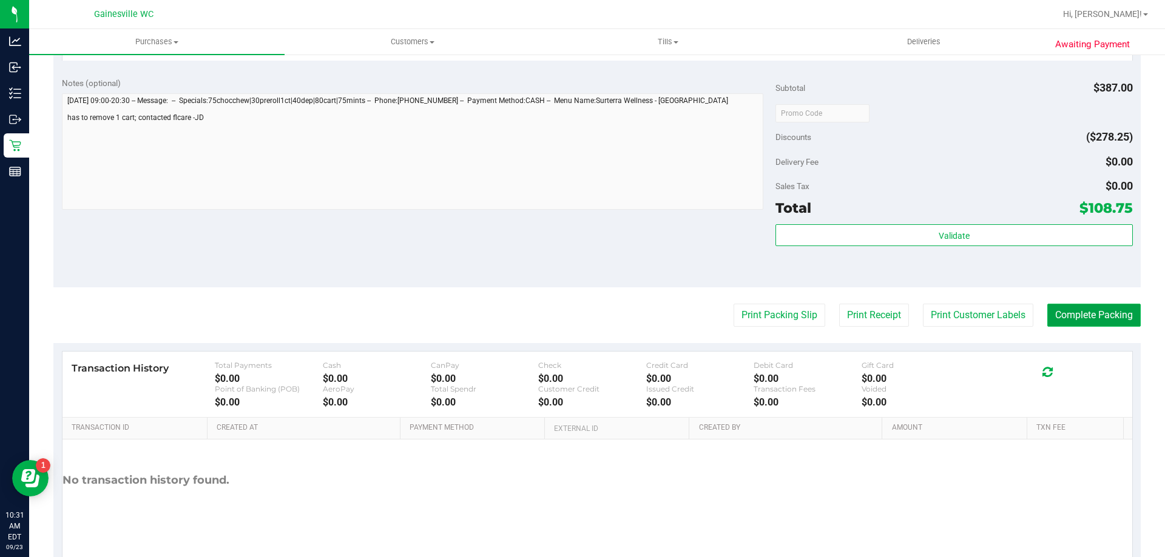
click at [1070, 319] on button "Complete Packing" at bounding box center [1093, 315] width 93 height 23
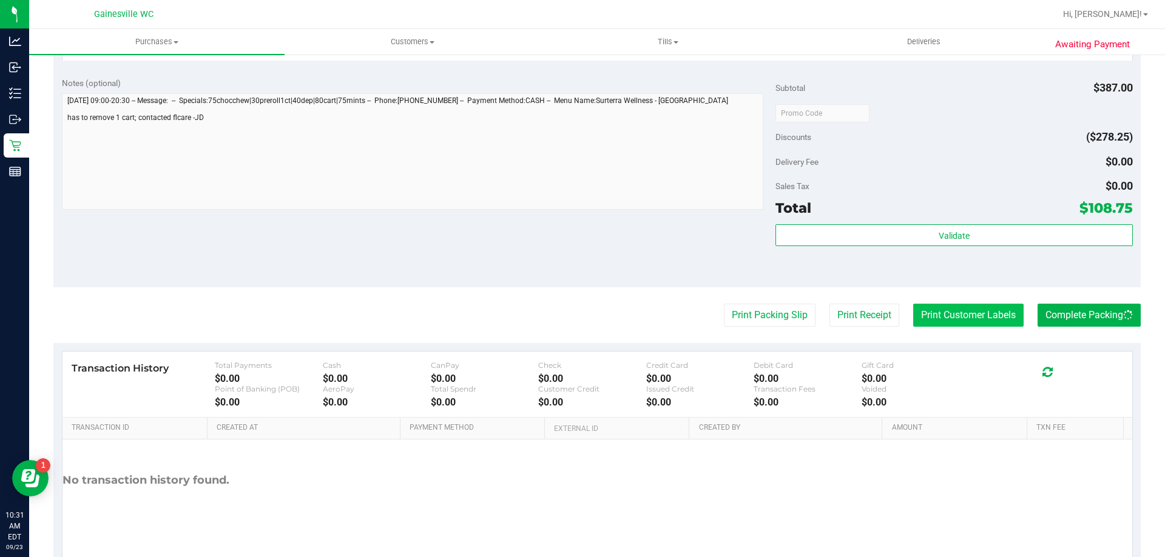
click at [932, 319] on button "Print Customer Labels" at bounding box center [968, 315] width 110 height 23
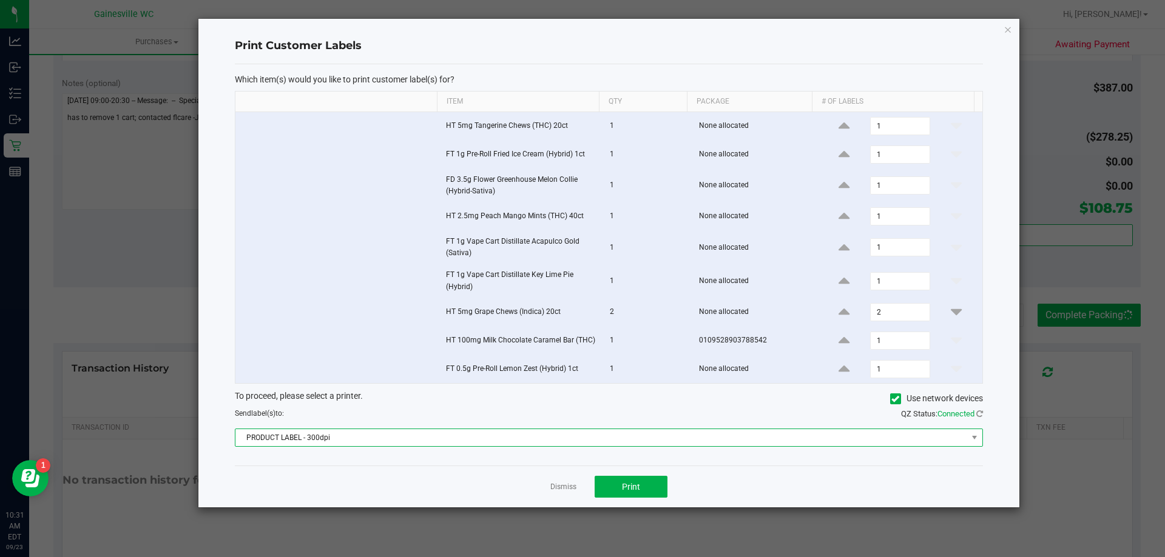
click at [571, 437] on span "PRODUCT LABEL - 300dpi" at bounding box center [600, 437] width 731 height 17
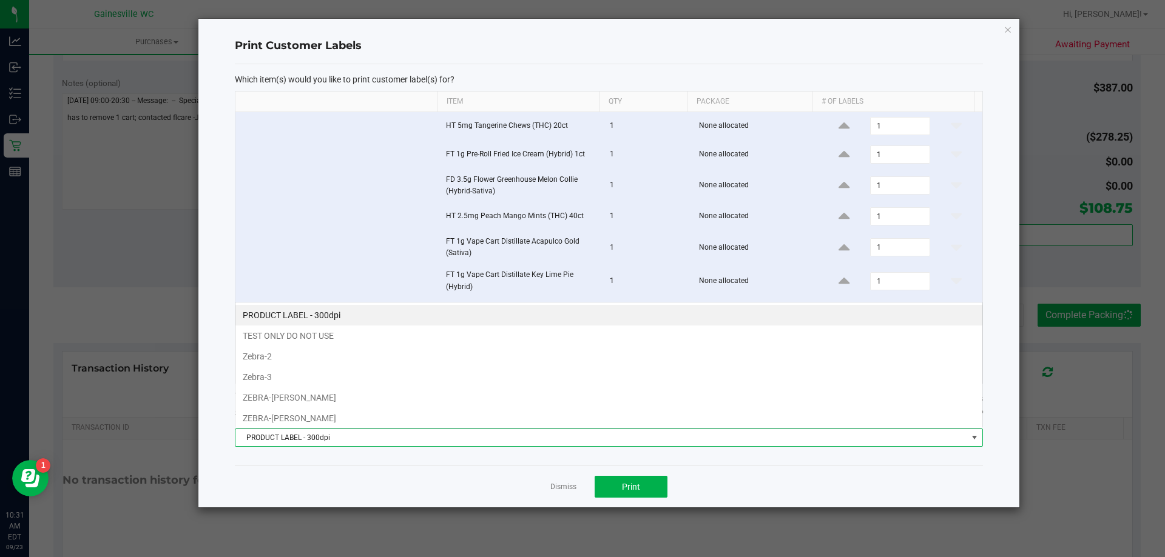
scroll to position [18, 747]
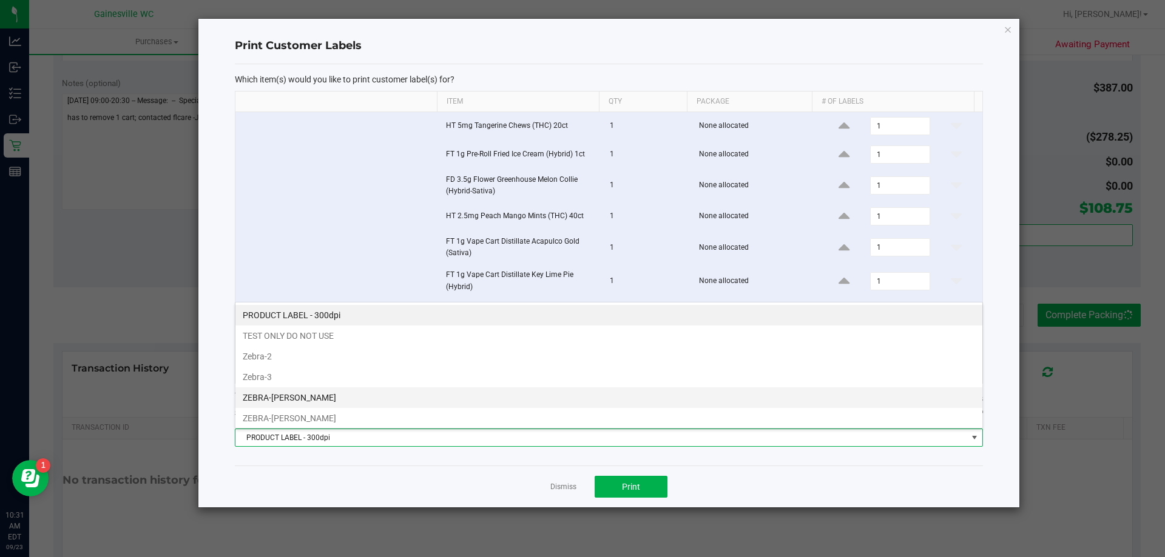
click at [352, 397] on li "ZEBRA-GABI-GRECKO" at bounding box center [608, 398] width 747 height 21
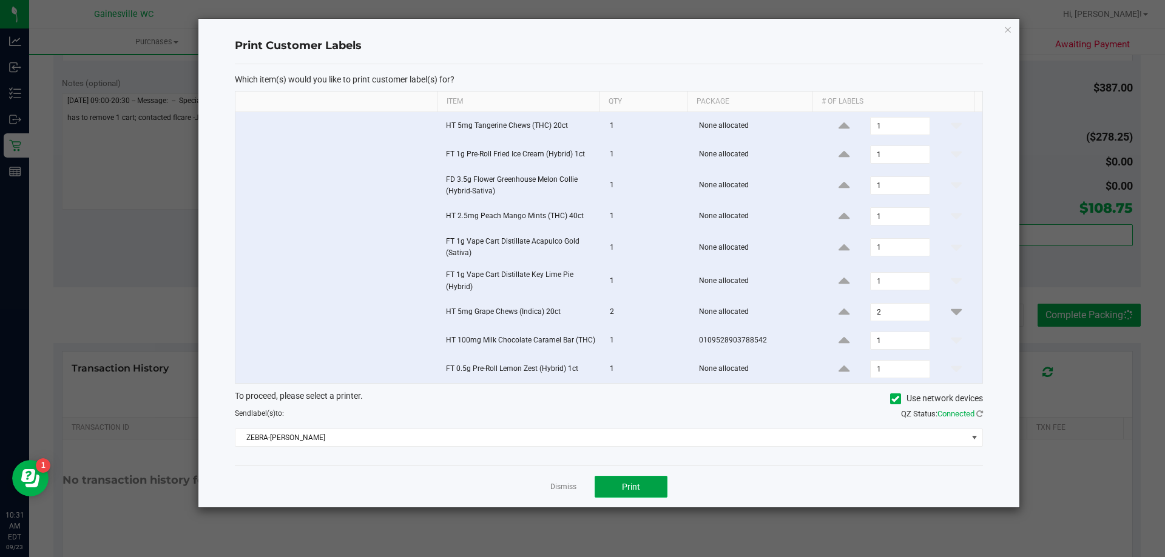
click at [623, 488] on span "Print" at bounding box center [631, 487] width 18 height 10
click at [557, 489] on link "Dismiss" at bounding box center [563, 487] width 26 height 10
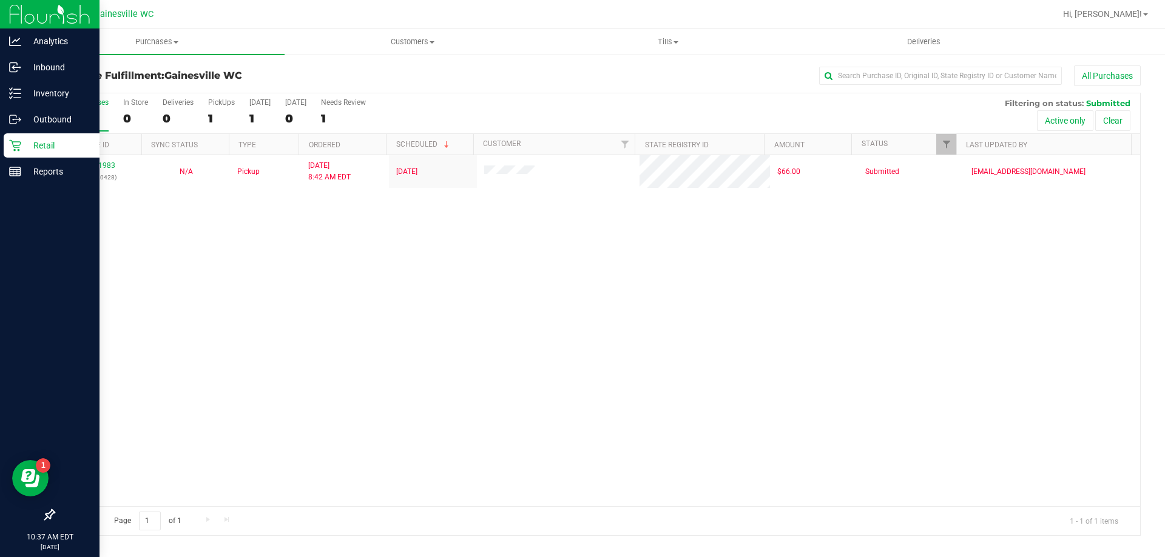
click at [24, 149] on p "Retail" at bounding box center [57, 145] width 73 height 15
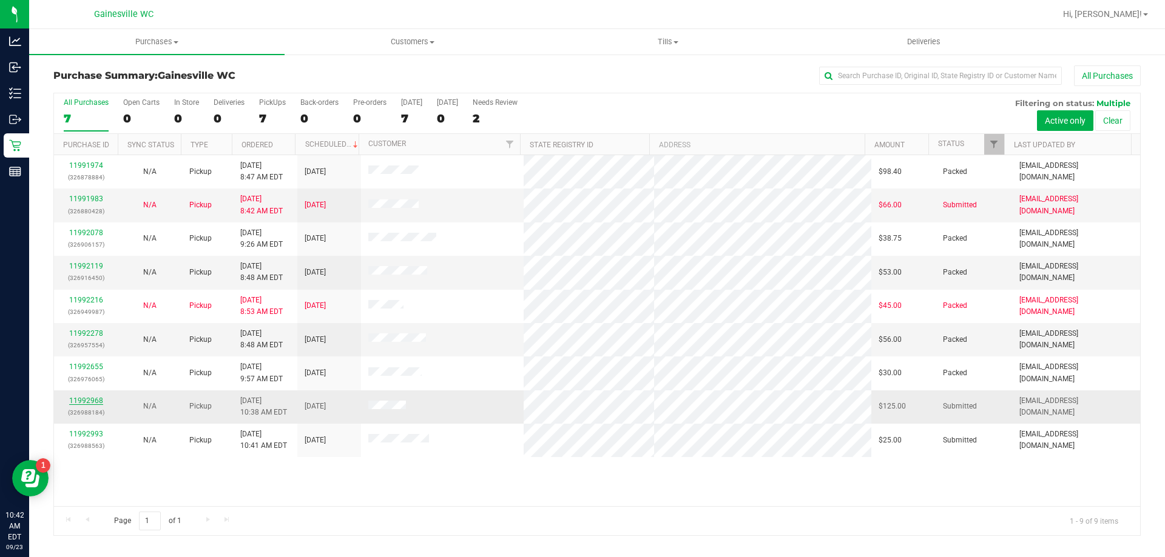
click at [81, 398] on link "11992968" at bounding box center [86, 401] width 34 height 8
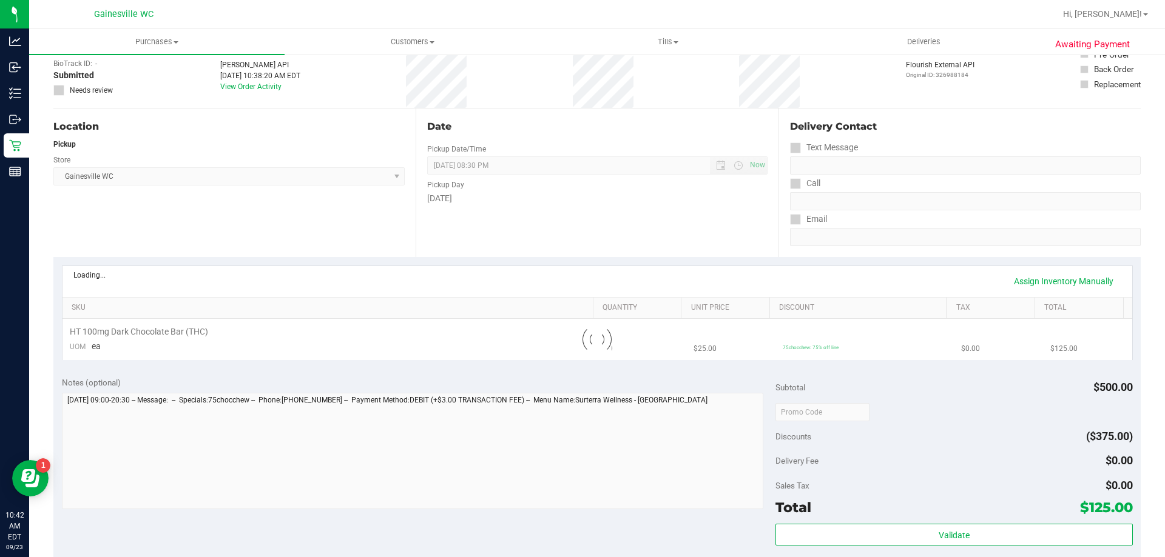
scroll to position [182, 0]
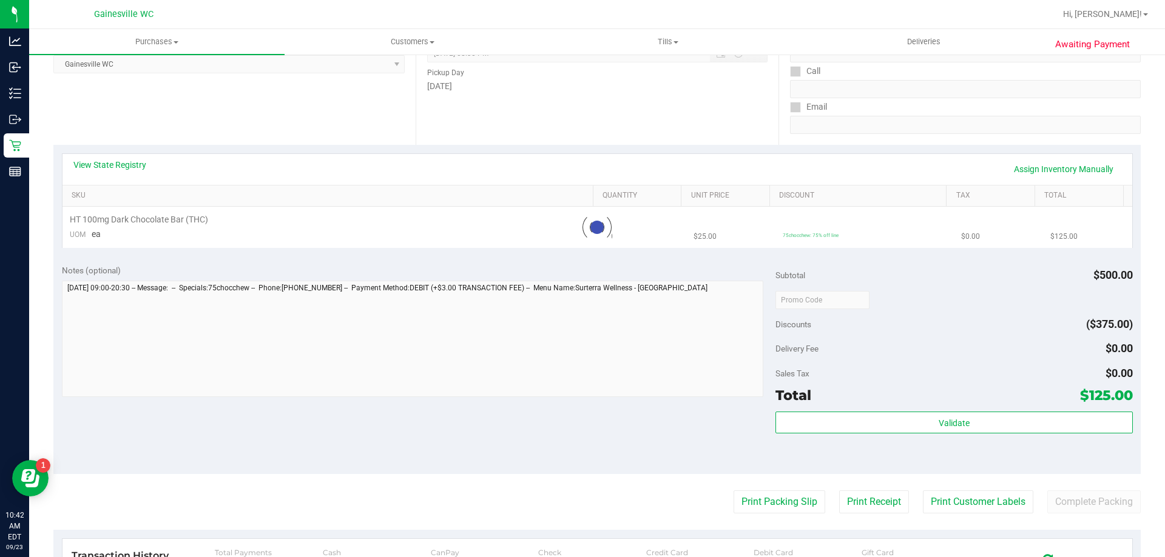
click at [760, 488] on purchase-details "Back Edit Purchase Cancel Purchase View Profile # 11992968 BioTrack ID: - Submi…" at bounding box center [596, 320] width 1087 height 873
click at [760, 496] on button "Print Packing Slip" at bounding box center [779, 502] width 92 height 23
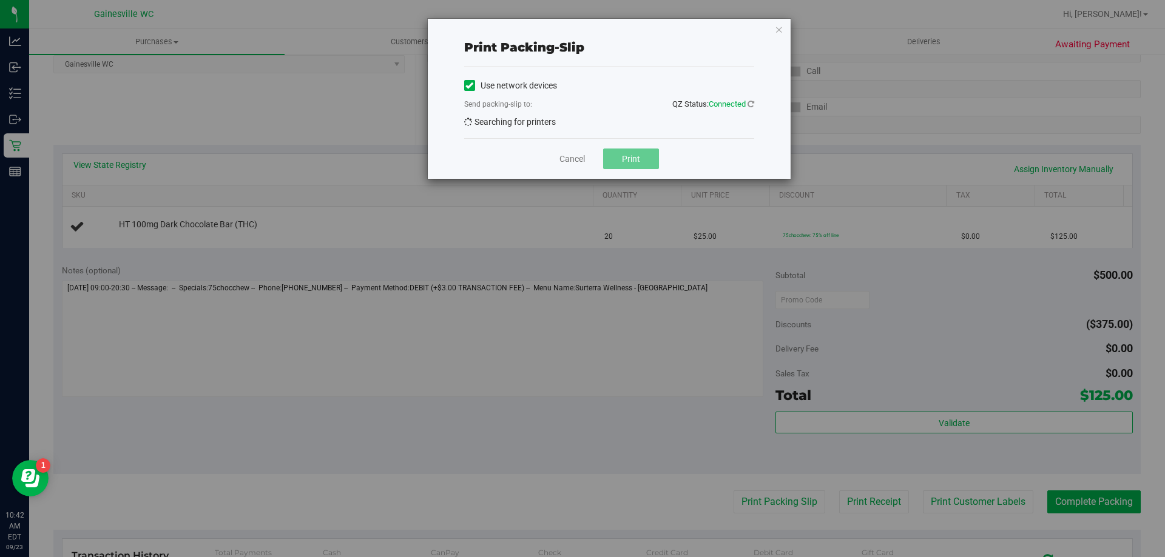
click at [647, 170] on div "Cancel Print" at bounding box center [609, 158] width 290 height 41
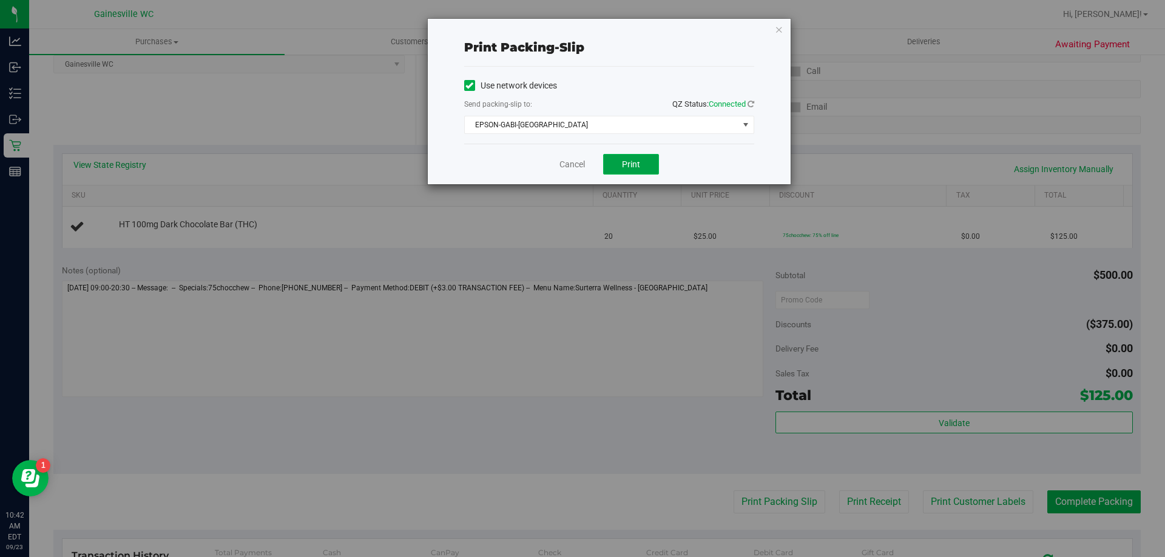
click at [637, 166] on span "Print" at bounding box center [631, 165] width 18 height 10
click at [575, 166] on link "Cancel" at bounding box center [571, 164] width 25 height 13
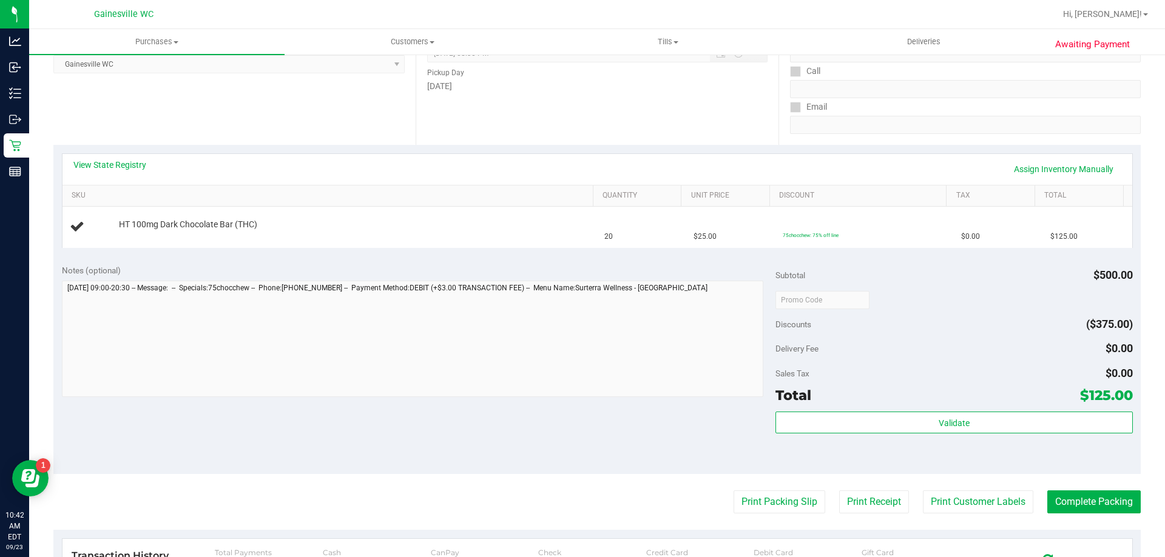
click at [1023, 158] on div "View State Registry Assign Inventory Manually" at bounding box center [596, 169] width 1069 height 31
click at [1024, 167] on link "Assign Inventory Manually" at bounding box center [1063, 169] width 115 height 21
click at [135, 237] on link "Add Package" at bounding box center [141, 233] width 44 height 8
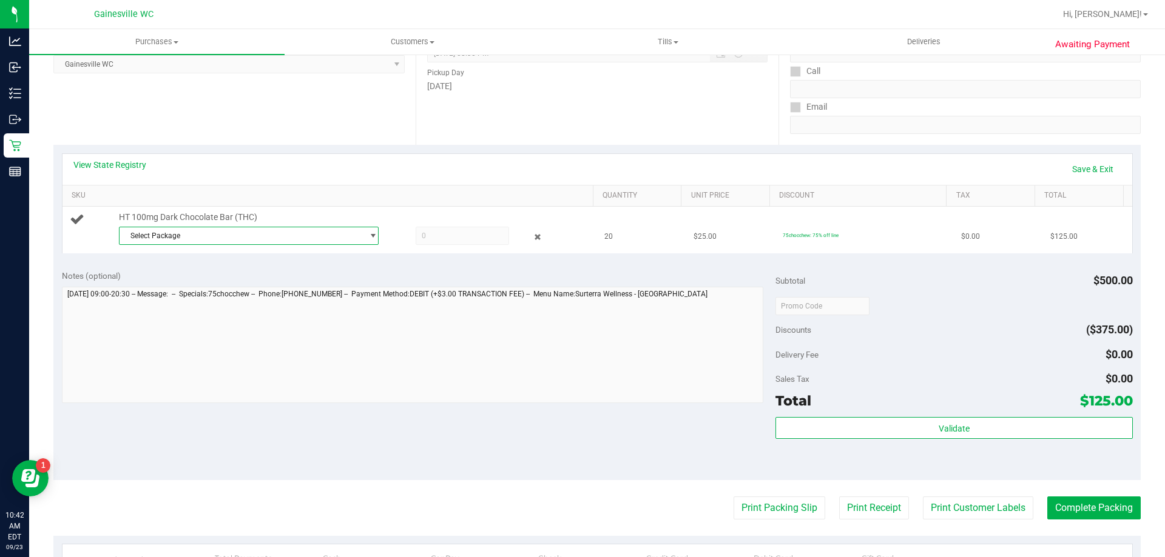
click at [177, 239] on span "Select Package" at bounding box center [240, 235] width 243 height 17
click at [241, 285] on span "( SN250716DC1-0721 | orig: FLSRWGM-20250725-713 )" at bounding box center [287, 285] width 183 height 8
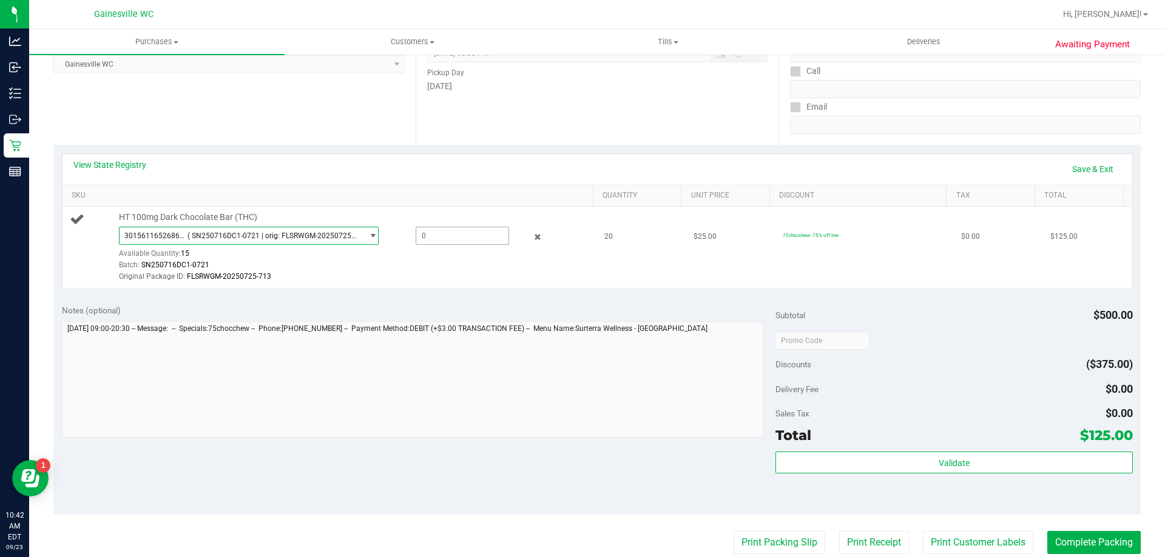
click at [480, 230] on span at bounding box center [461, 236] width 93 height 18
type input "15"
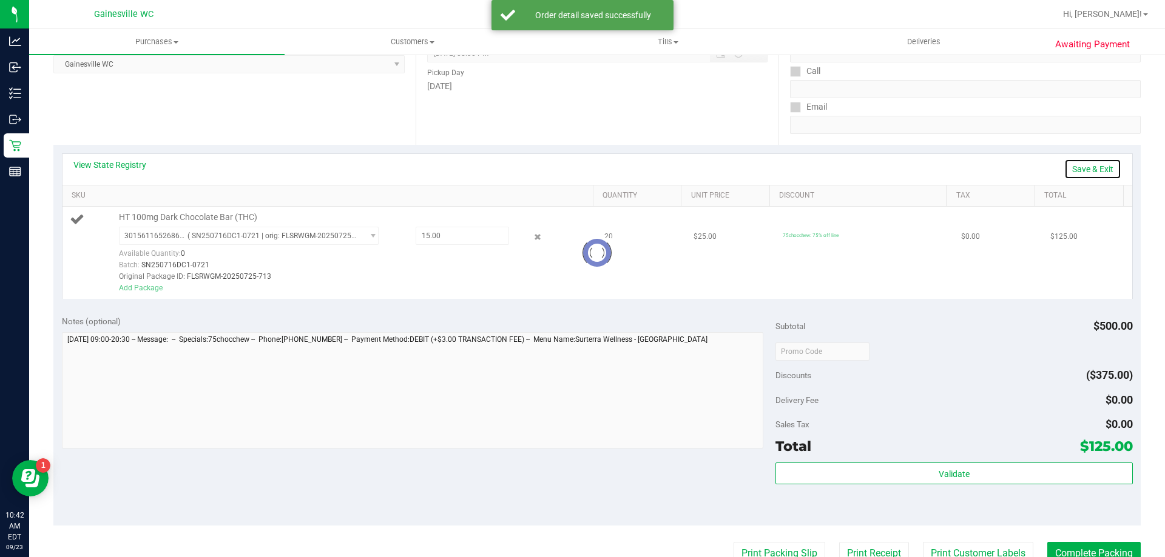
click at [1084, 166] on link "Save & Exit" at bounding box center [1092, 169] width 57 height 21
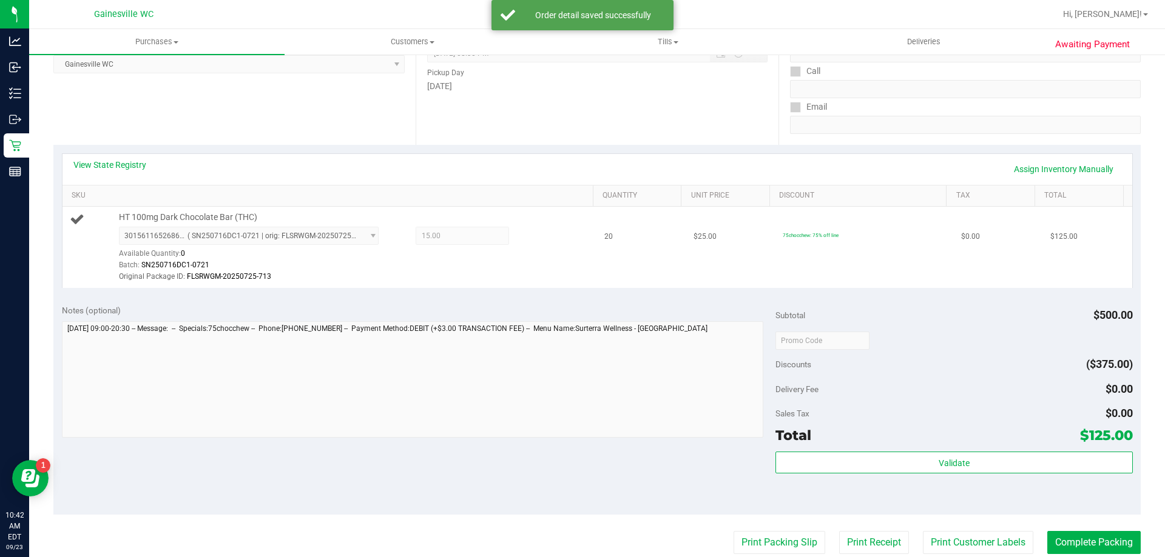
click at [750, 279] on td "$25.00" at bounding box center [730, 247] width 89 height 81
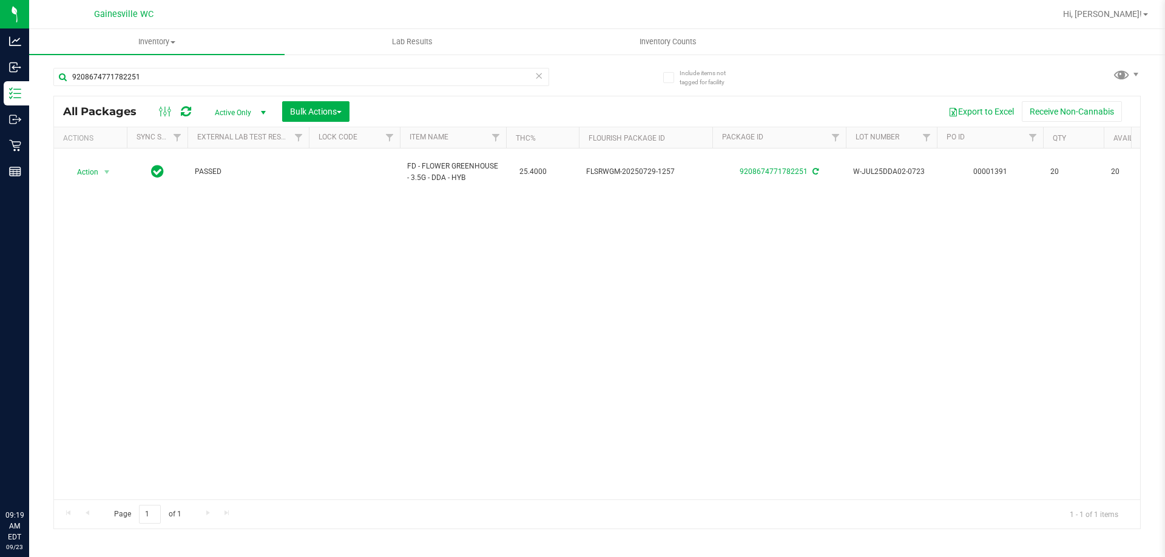
click at [251, 79] on input "9208674771782251" at bounding box center [301, 77] width 496 height 18
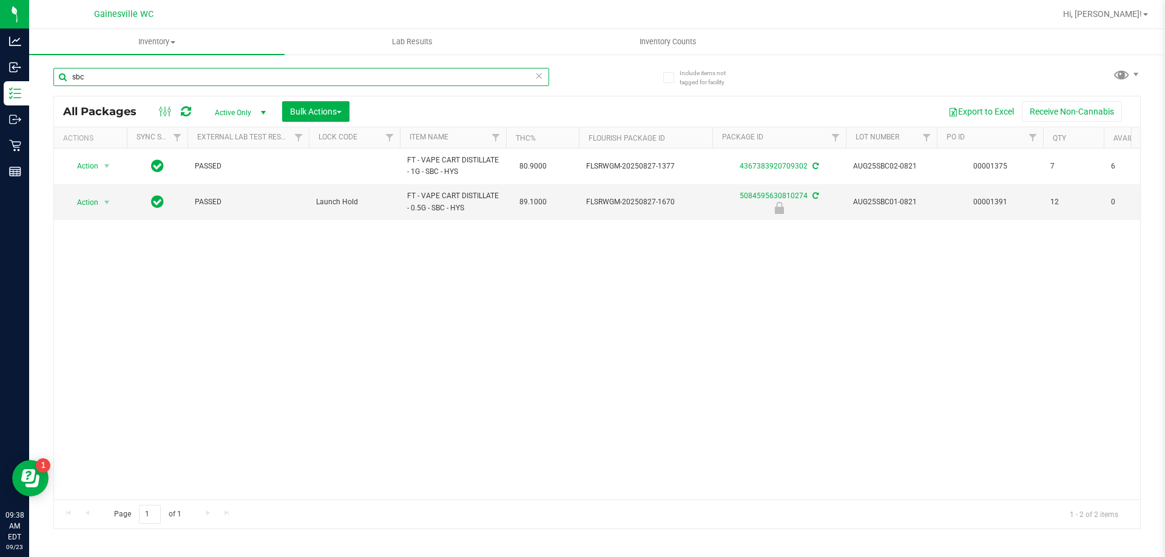
click at [321, 71] on input "sbc" at bounding box center [301, 77] width 496 height 18
type input "0787305596088721"
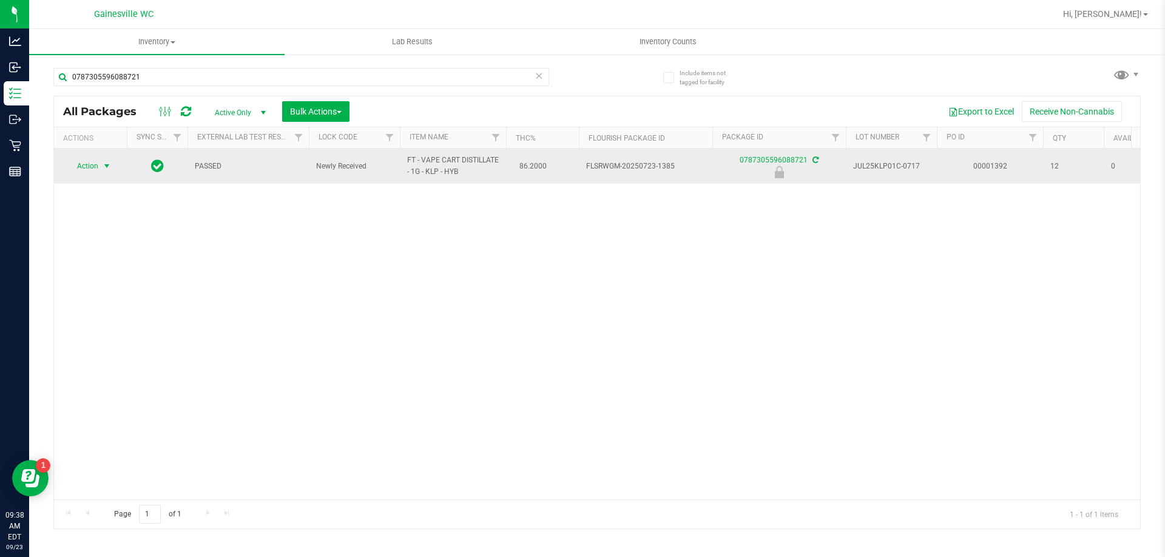
click at [107, 161] on span "select" at bounding box center [107, 166] width 10 height 10
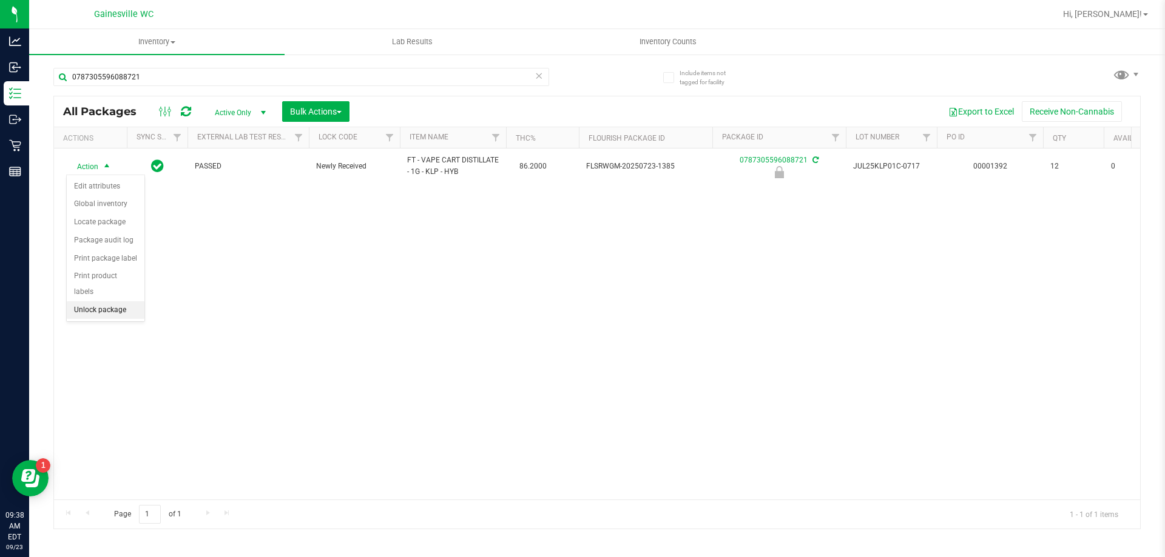
click at [119, 301] on li "Unlock package" at bounding box center [106, 310] width 78 height 18
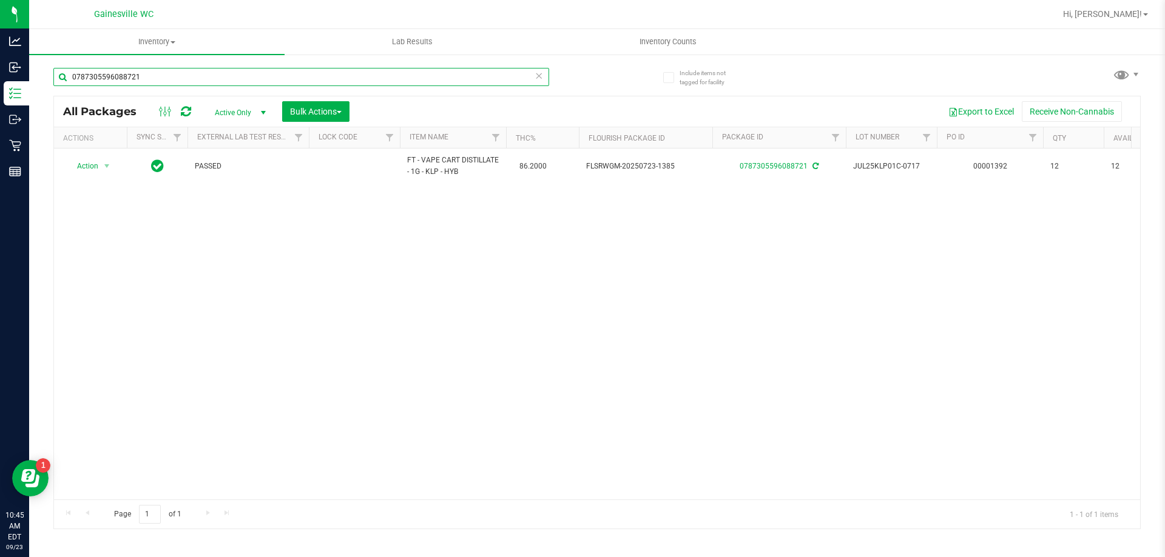
click at [288, 70] on input "0787305596088721" at bounding box center [301, 77] width 496 height 18
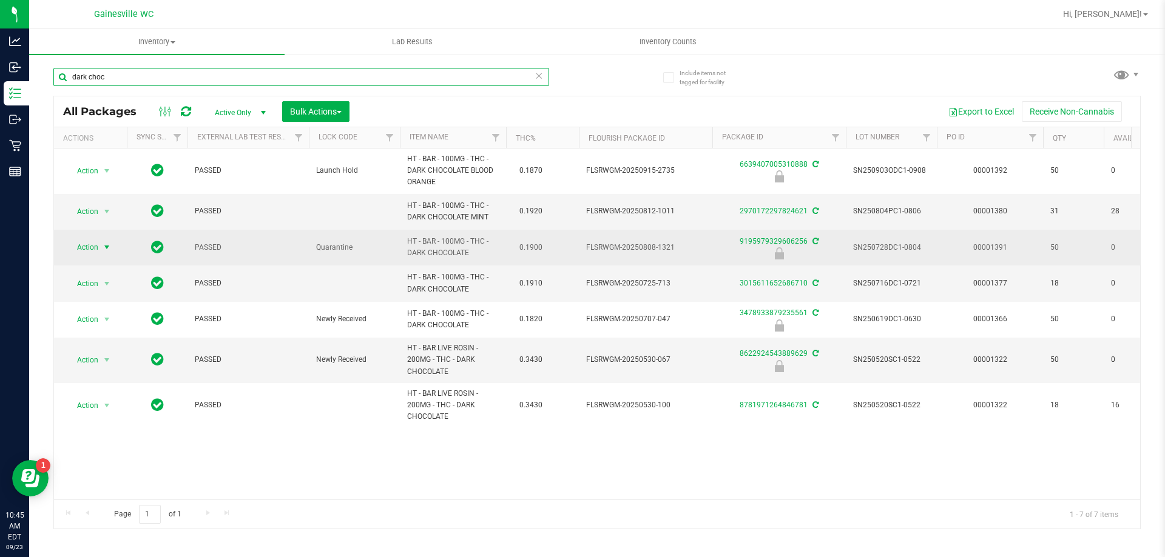
type input "dark choc"
click at [87, 241] on span "Action" at bounding box center [82, 247] width 33 height 17
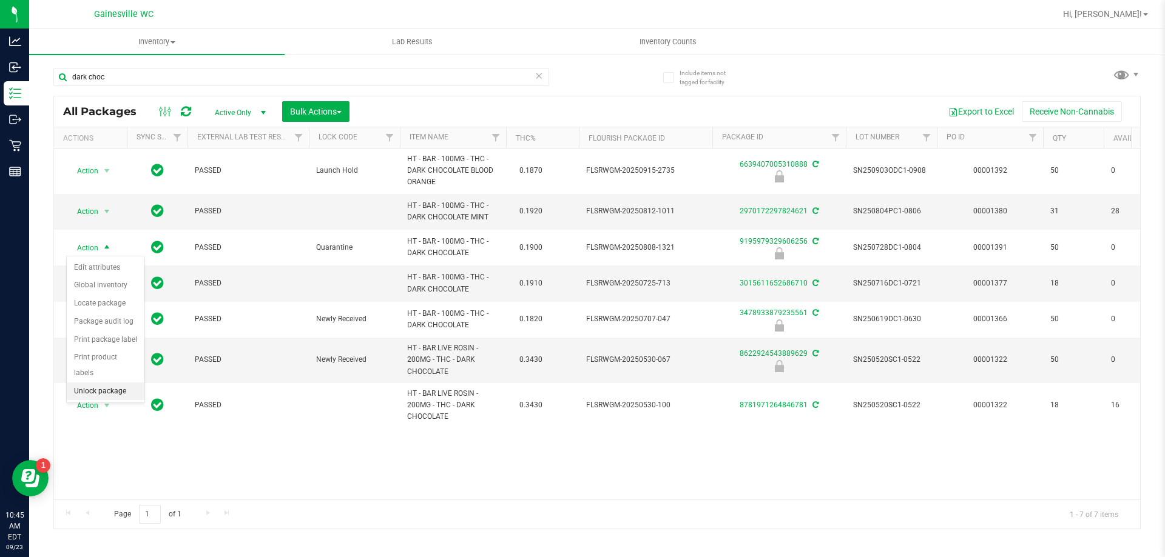
click at [105, 383] on li "Unlock package" at bounding box center [106, 392] width 78 height 18
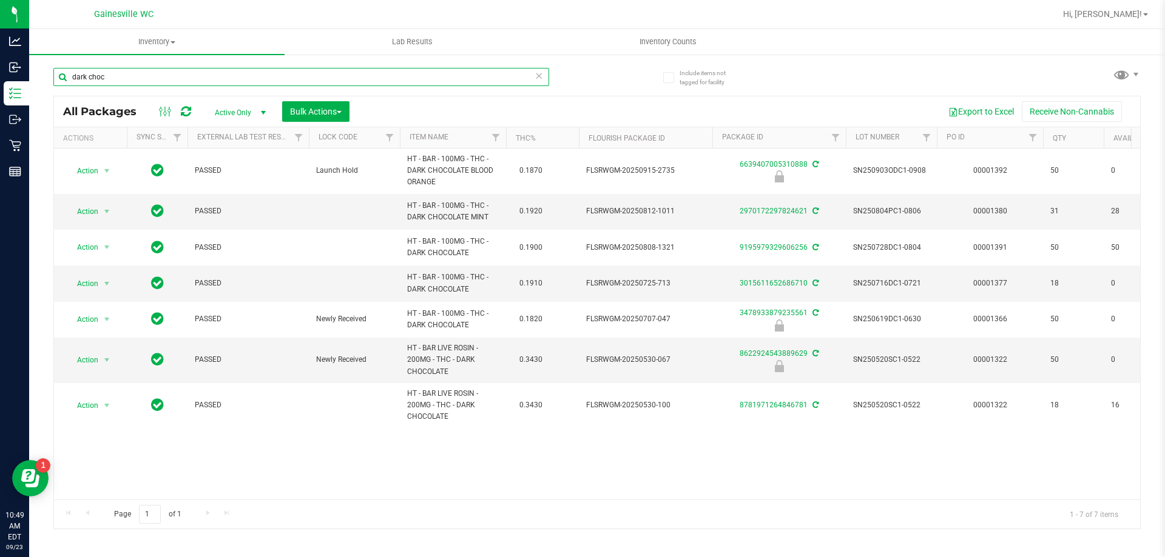
click at [325, 81] on input "dark choc" at bounding box center [301, 77] width 496 height 18
type input "1438208873224442"
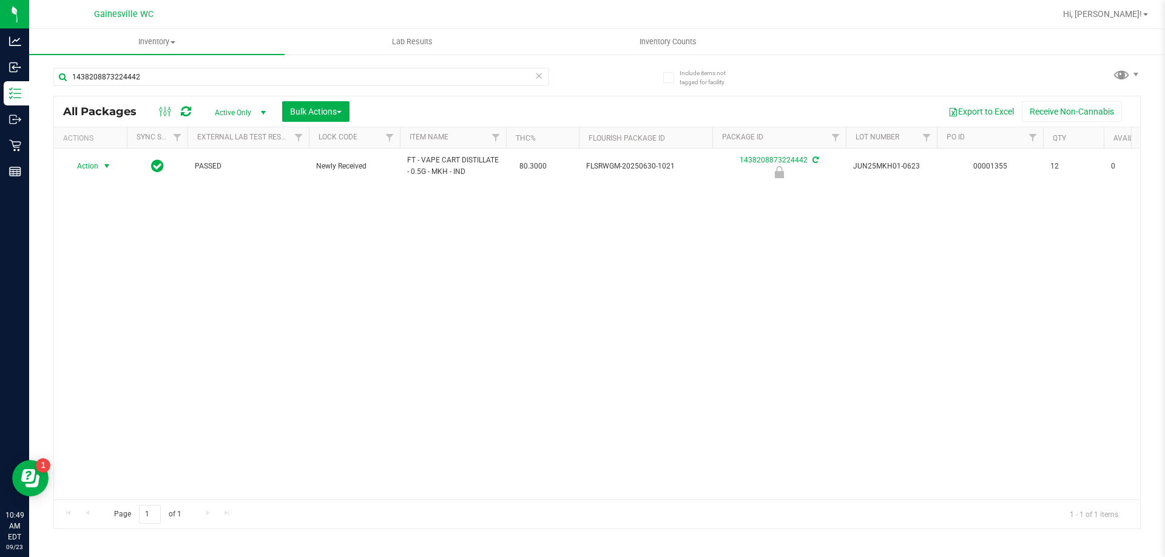
click at [106, 166] on span "select" at bounding box center [107, 166] width 10 height 10
click at [86, 301] on li "Unlock package" at bounding box center [106, 310] width 78 height 18
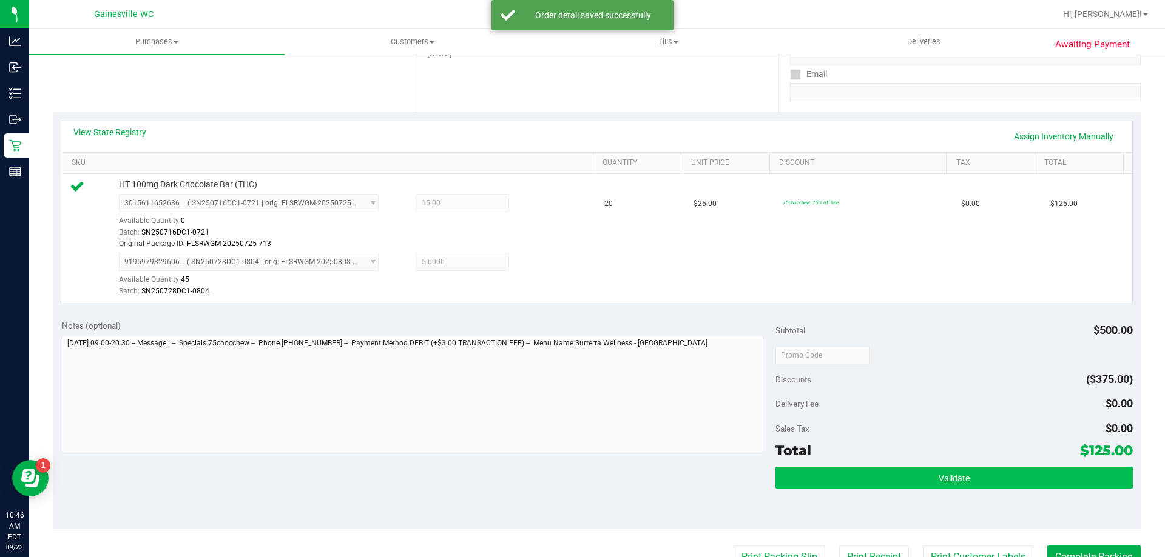
scroll to position [303, 0]
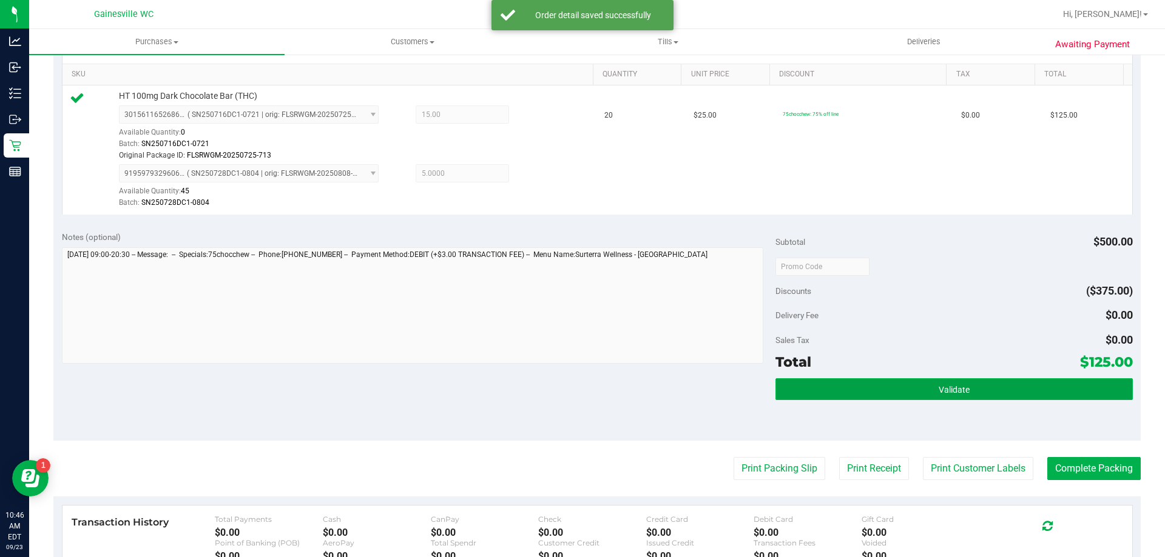
click at [943, 385] on span "Validate" at bounding box center [953, 390] width 31 height 10
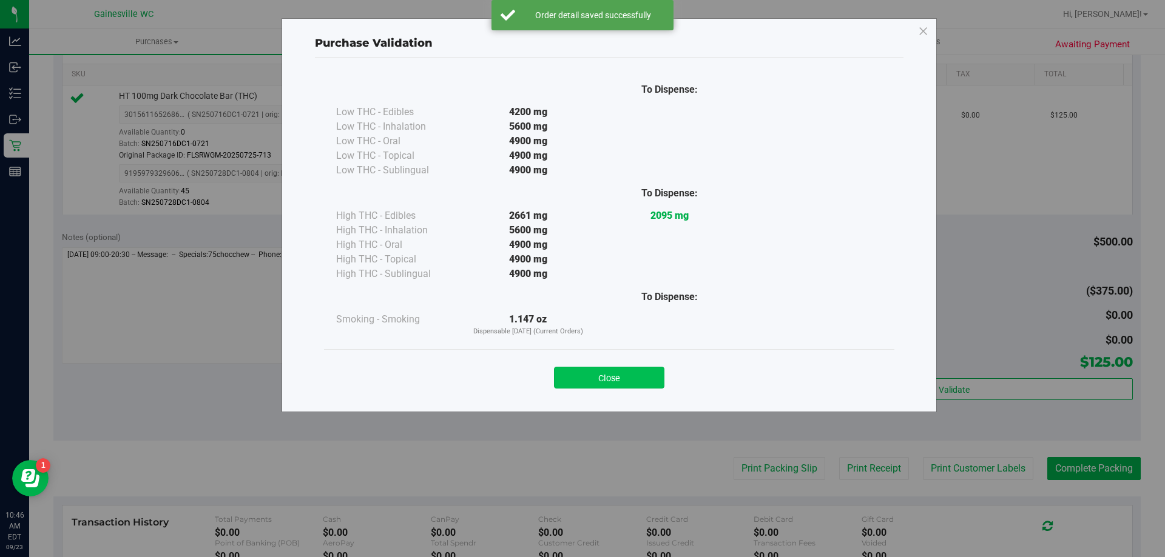
click at [640, 382] on button "Close" at bounding box center [609, 378] width 110 height 22
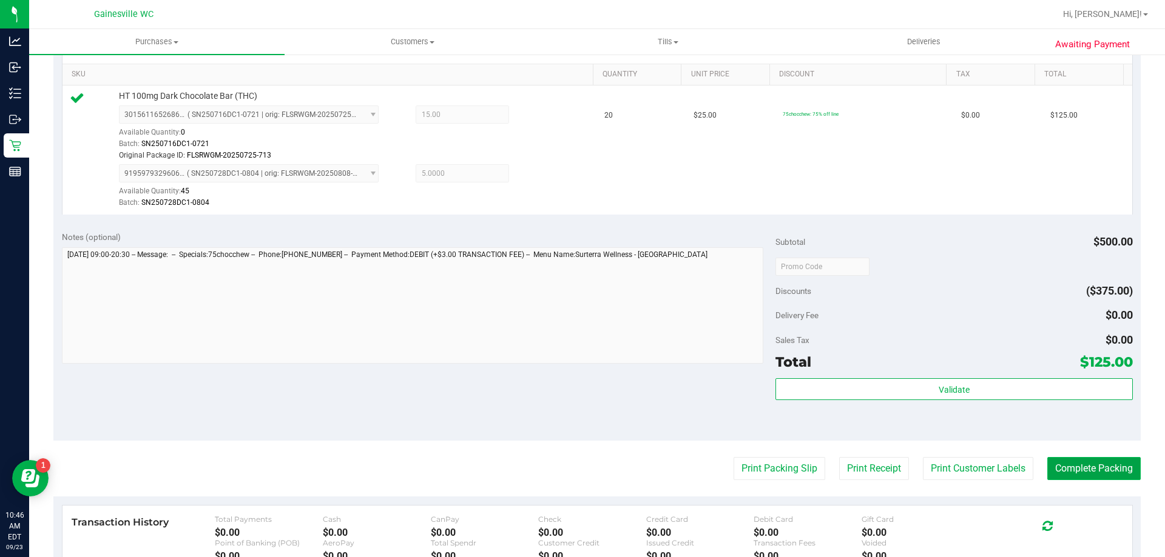
click at [1123, 472] on button "Complete Packing" at bounding box center [1093, 468] width 93 height 23
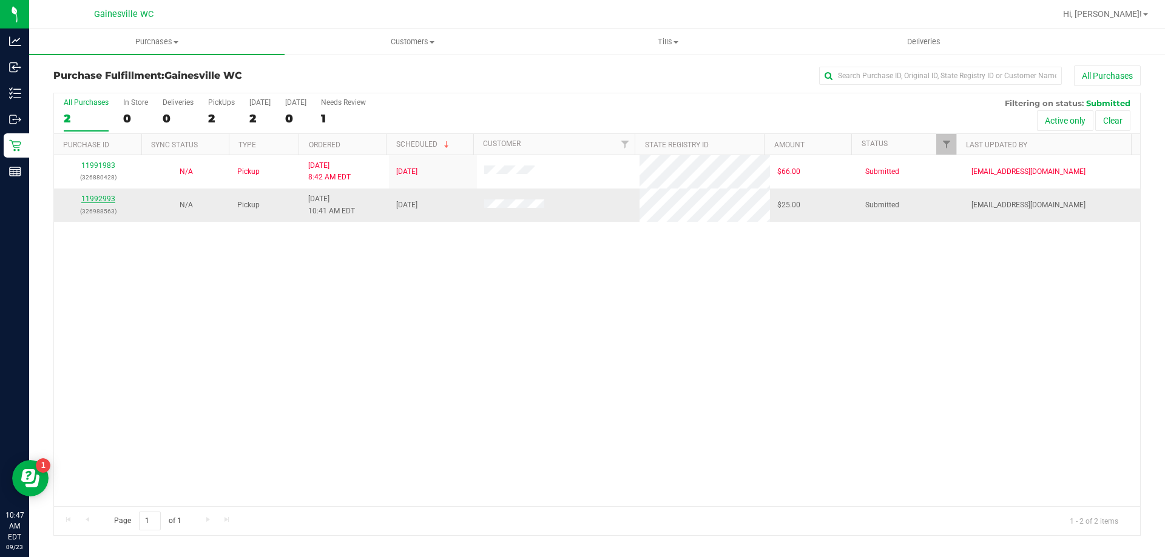
click at [110, 198] on link "11992993" at bounding box center [98, 199] width 34 height 8
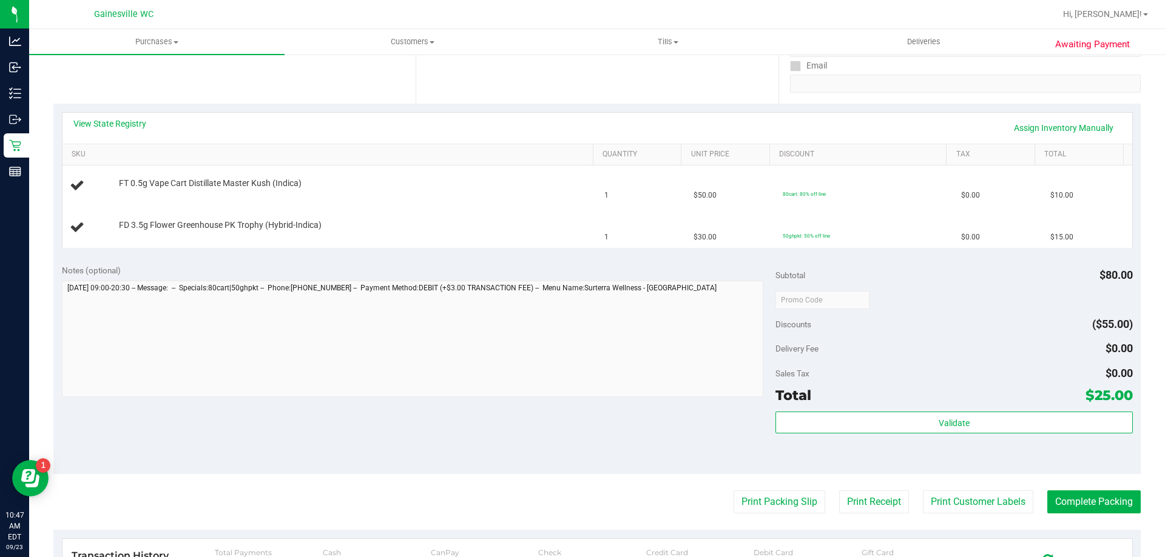
scroll to position [243, 0]
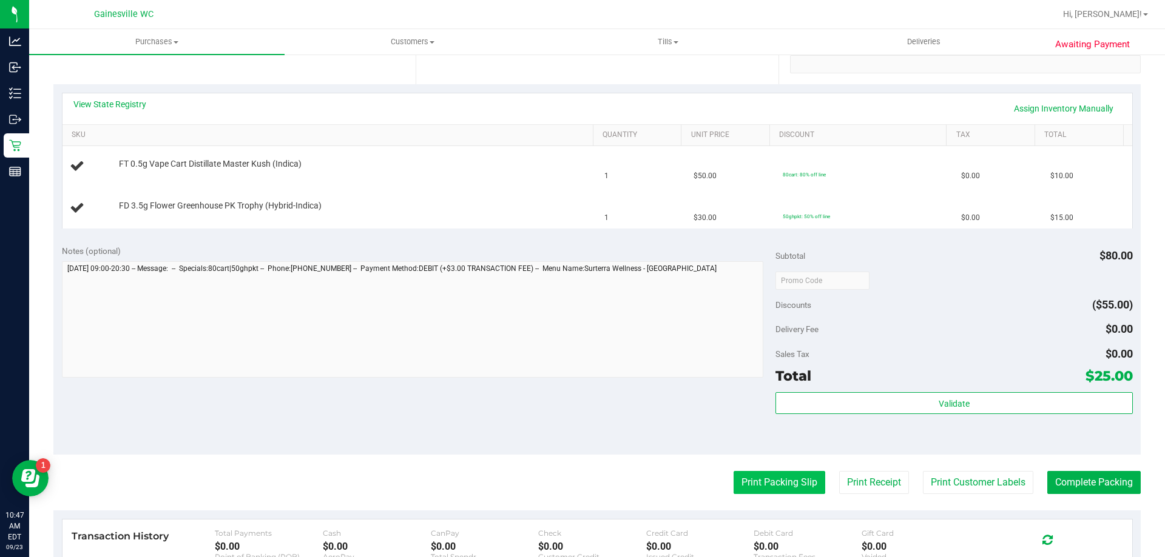
click at [764, 482] on button "Print Packing Slip" at bounding box center [779, 482] width 92 height 23
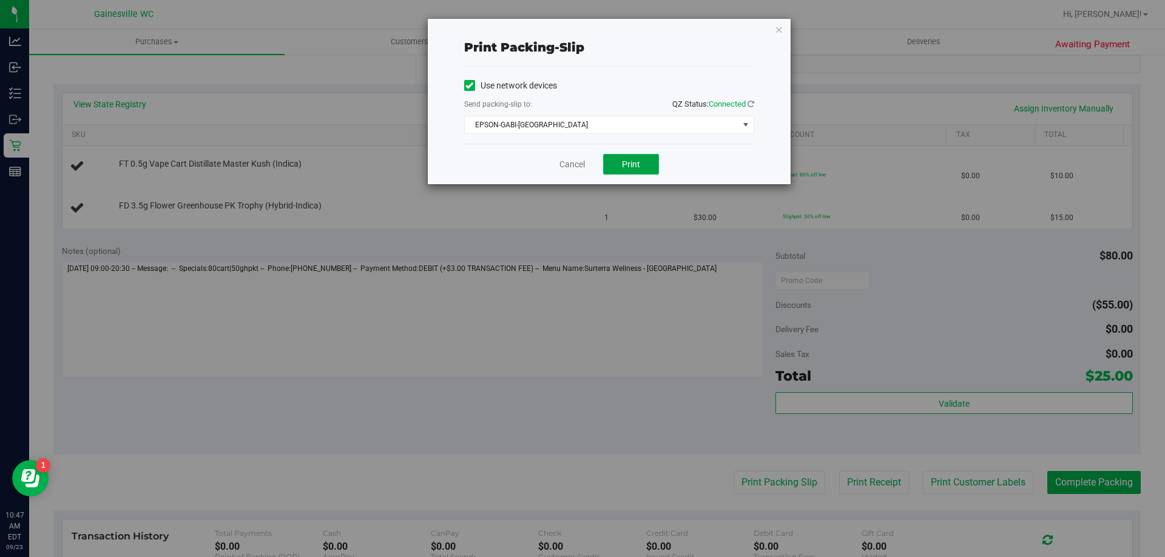
click at [639, 169] on span "Print" at bounding box center [631, 165] width 18 height 10
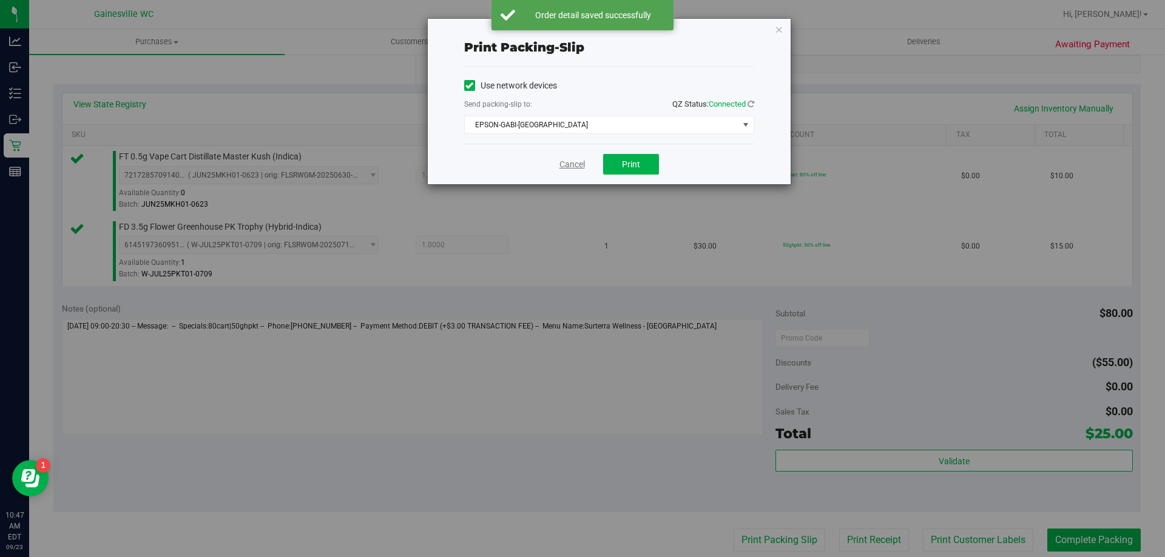
click at [567, 159] on link "Cancel" at bounding box center [571, 164] width 25 height 13
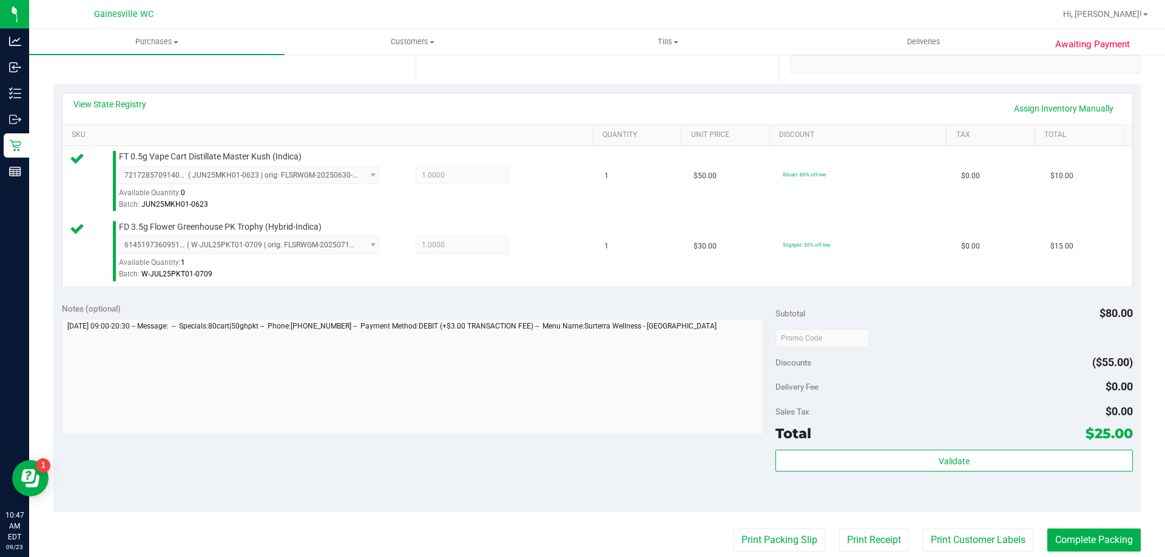
click at [903, 448] on div "Subtotal $80.00 Discounts ($55.00) Delivery Fee $0.00 Sales Tax $0.00 Total $25…" at bounding box center [953, 404] width 357 height 202
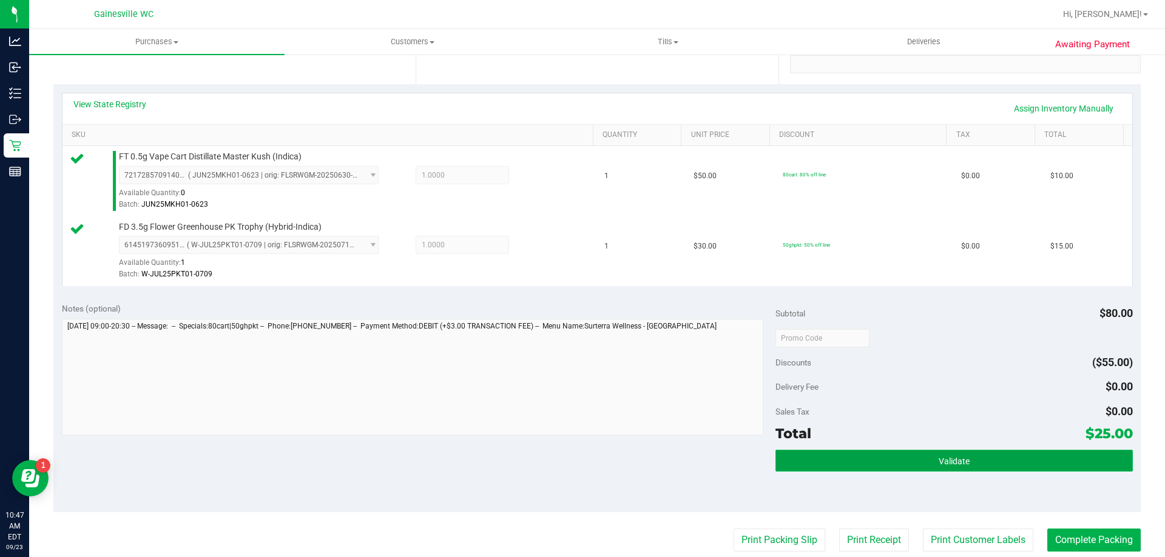
click at [903, 454] on button "Validate" at bounding box center [953, 461] width 357 height 22
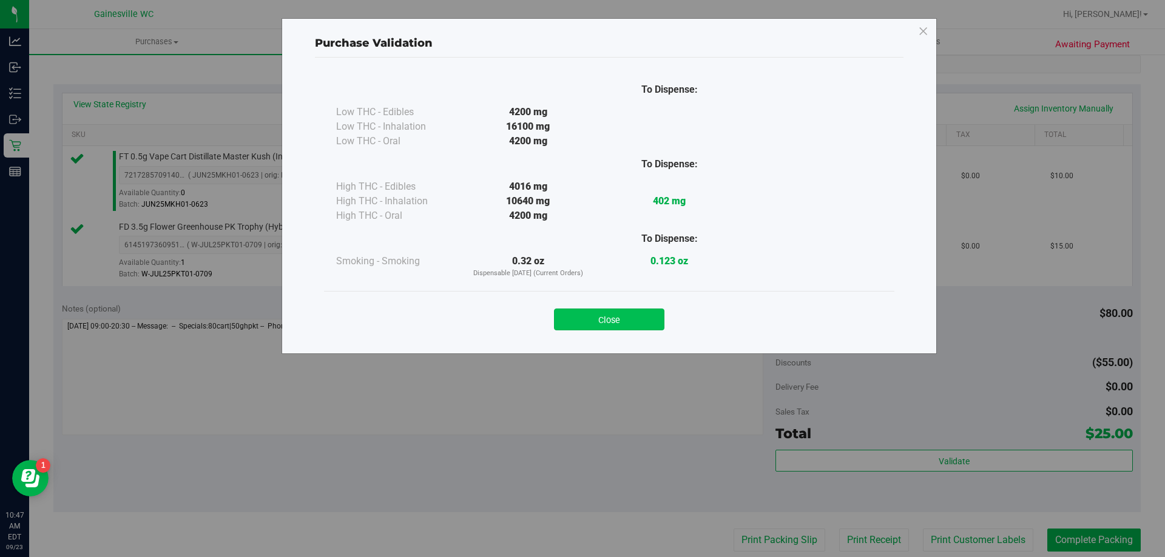
click at [600, 318] on button "Close" at bounding box center [609, 320] width 110 height 22
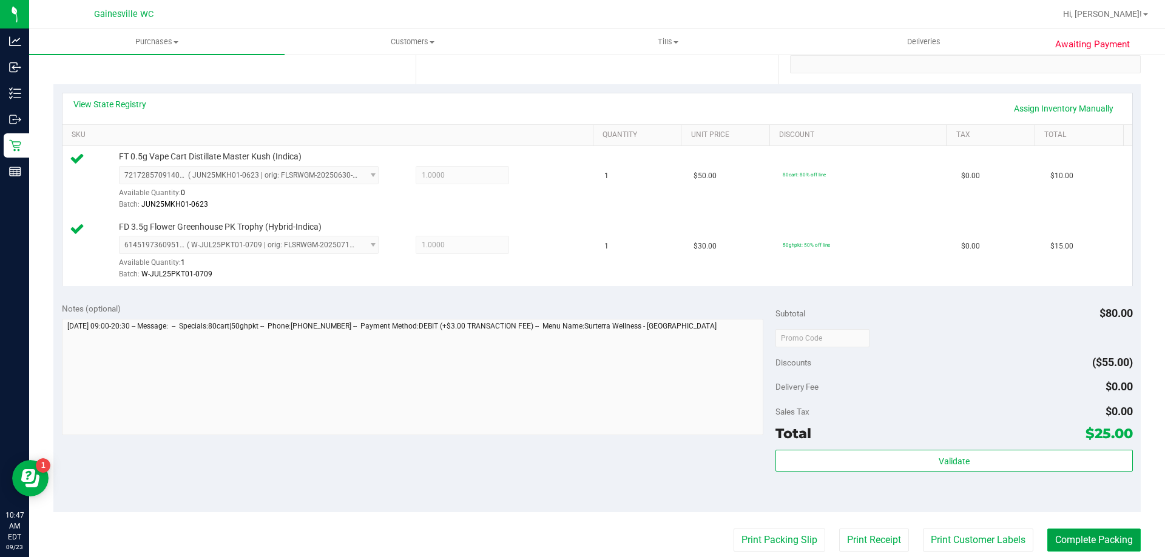
click at [1057, 550] on button "Complete Packing" at bounding box center [1093, 540] width 93 height 23
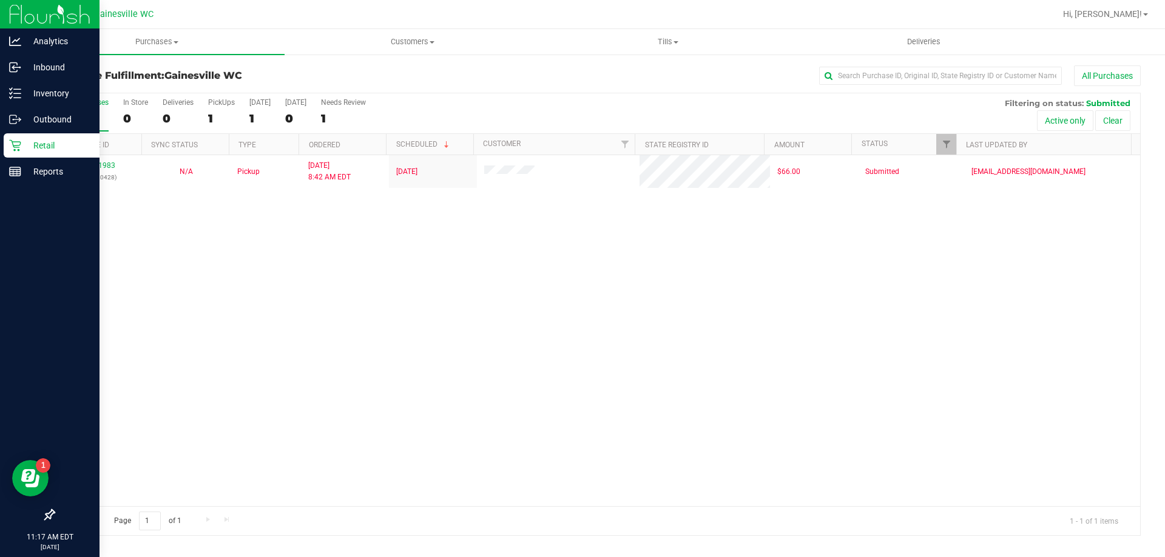
click at [19, 149] on icon at bounding box center [15, 146] width 12 height 12
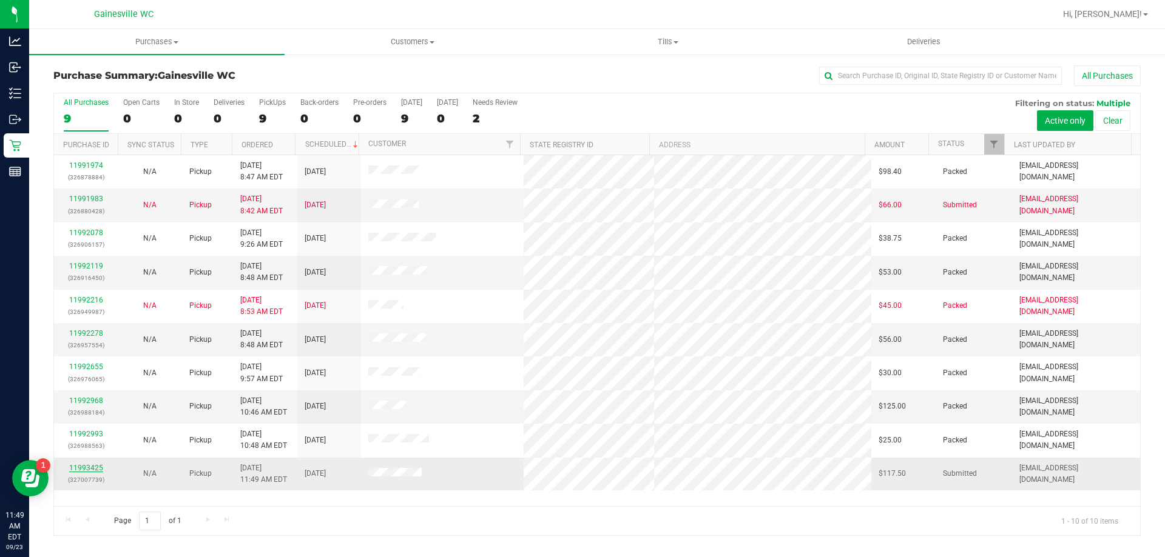
click at [87, 466] on link "11993425" at bounding box center [86, 468] width 34 height 8
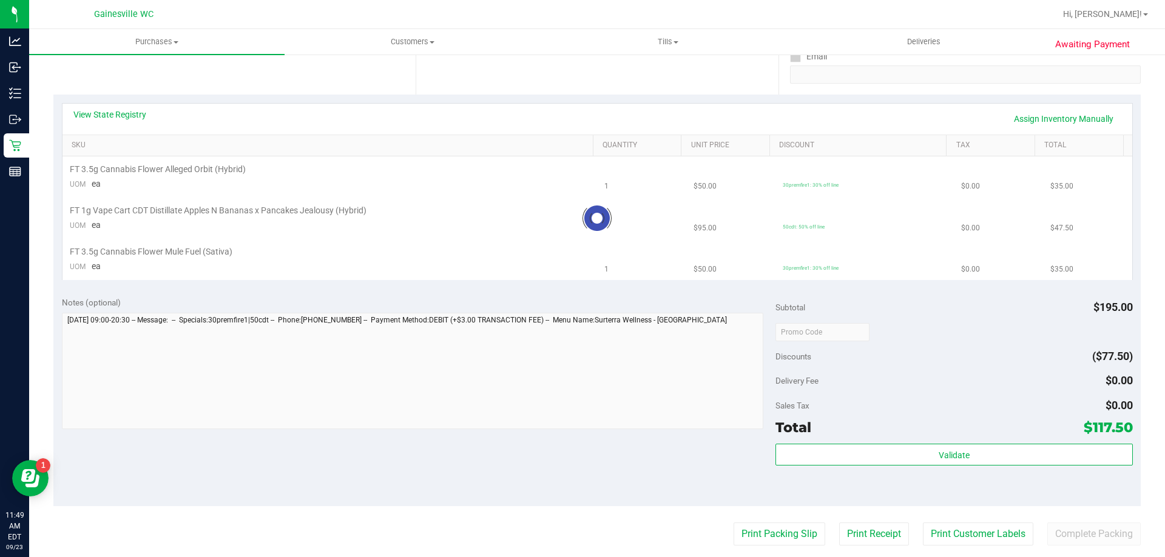
scroll to position [243, 0]
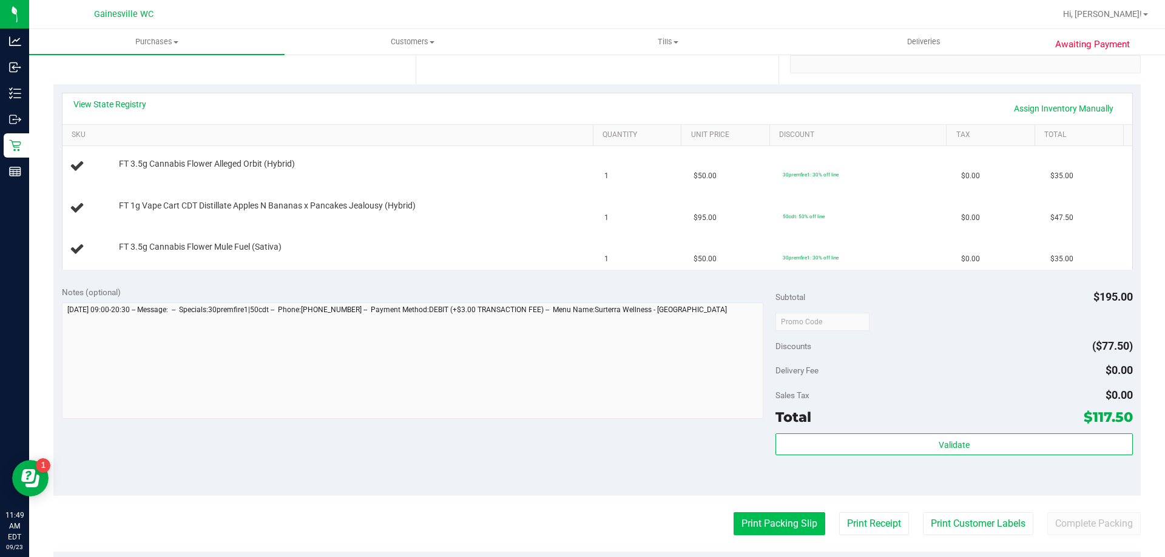
click at [742, 515] on button "Print Packing Slip" at bounding box center [779, 524] width 92 height 23
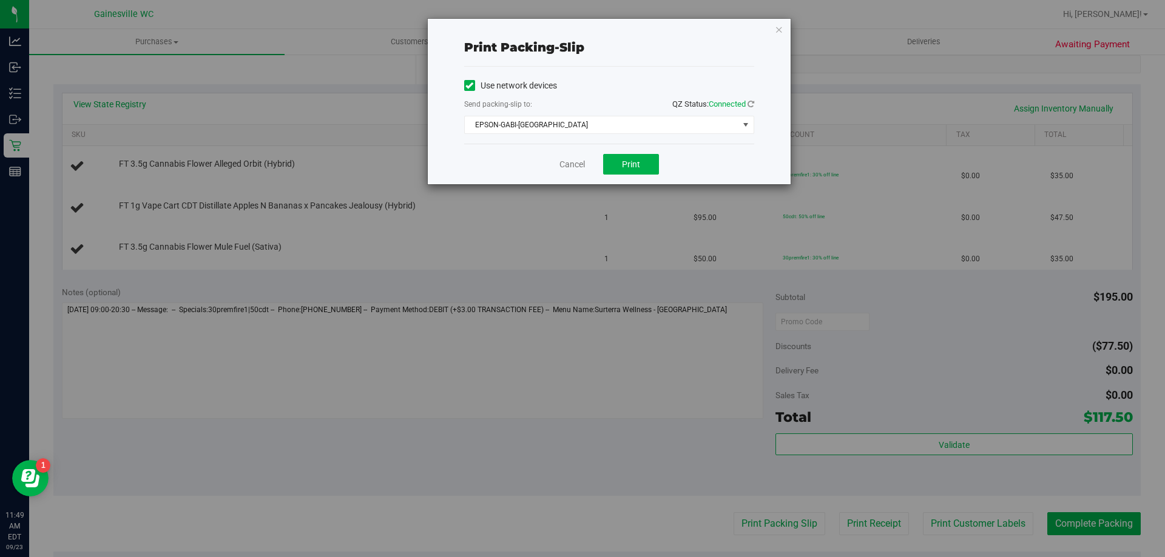
click at [634, 182] on div "Cancel Print" at bounding box center [609, 164] width 290 height 41
click at [636, 173] on button "Print" at bounding box center [631, 164] width 56 height 21
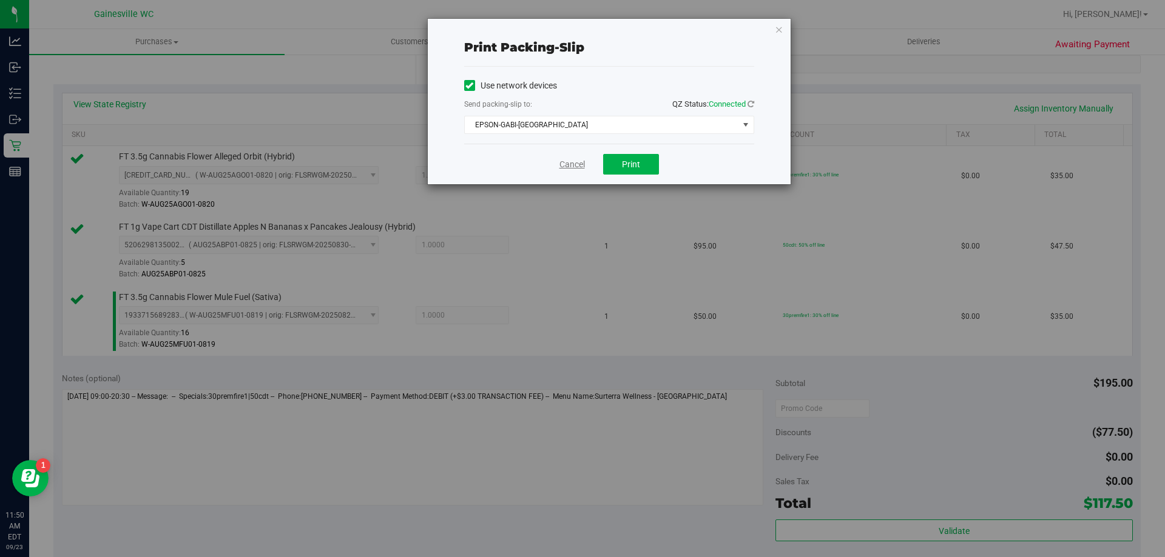
click at [573, 163] on link "Cancel" at bounding box center [571, 164] width 25 height 13
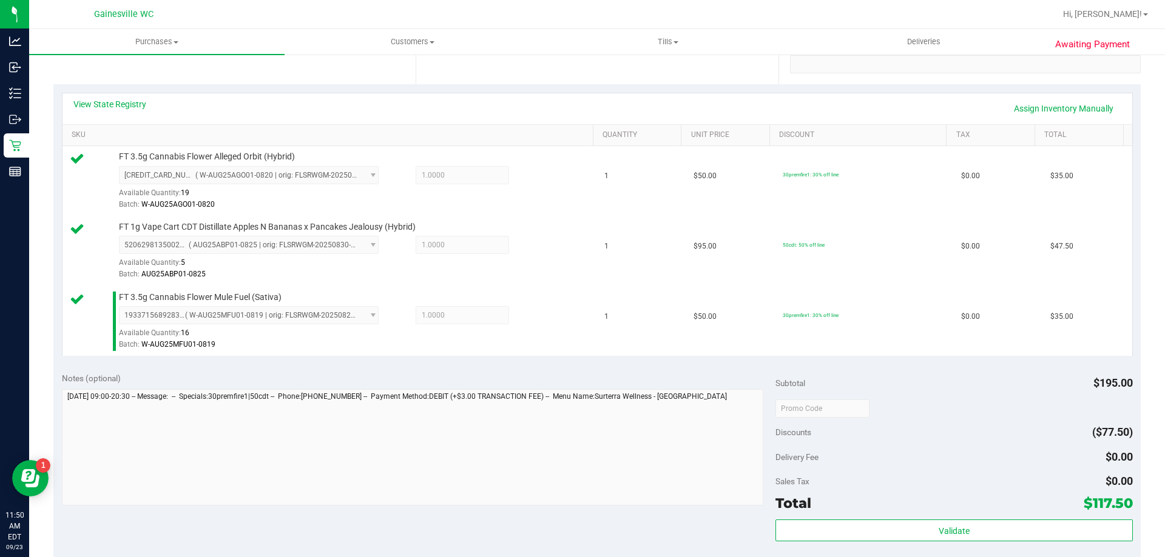
scroll to position [560, 0]
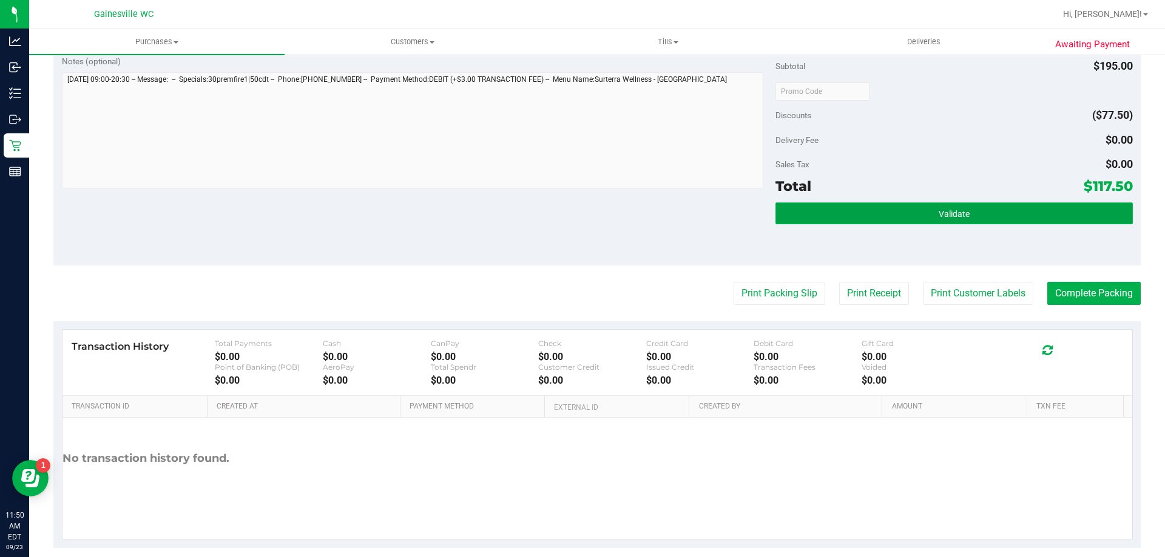
click at [969, 213] on button "Validate" at bounding box center [953, 214] width 357 height 22
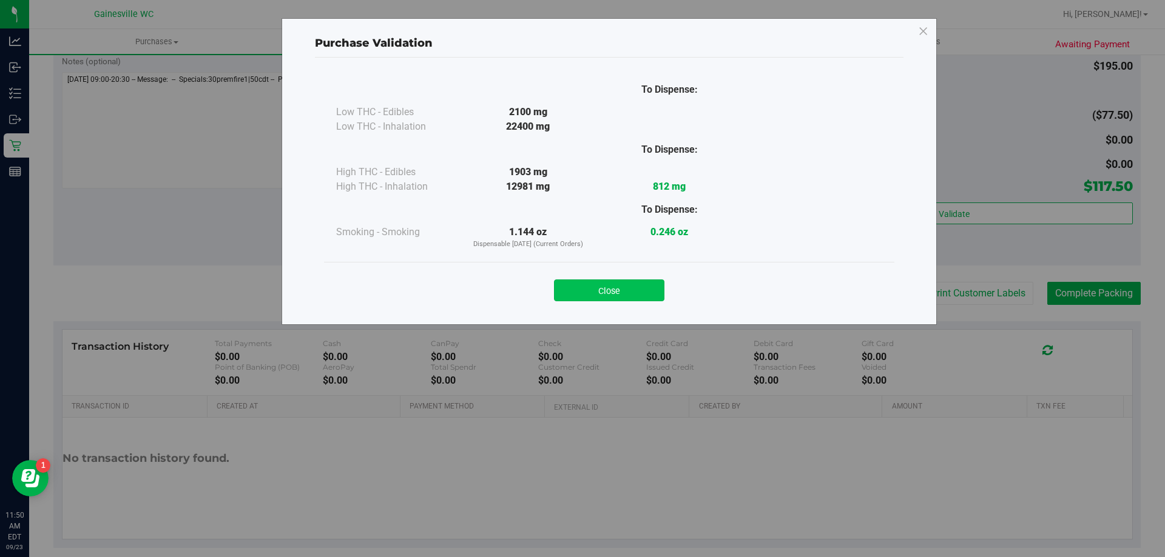
click at [614, 289] on button "Close" at bounding box center [609, 291] width 110 height 22
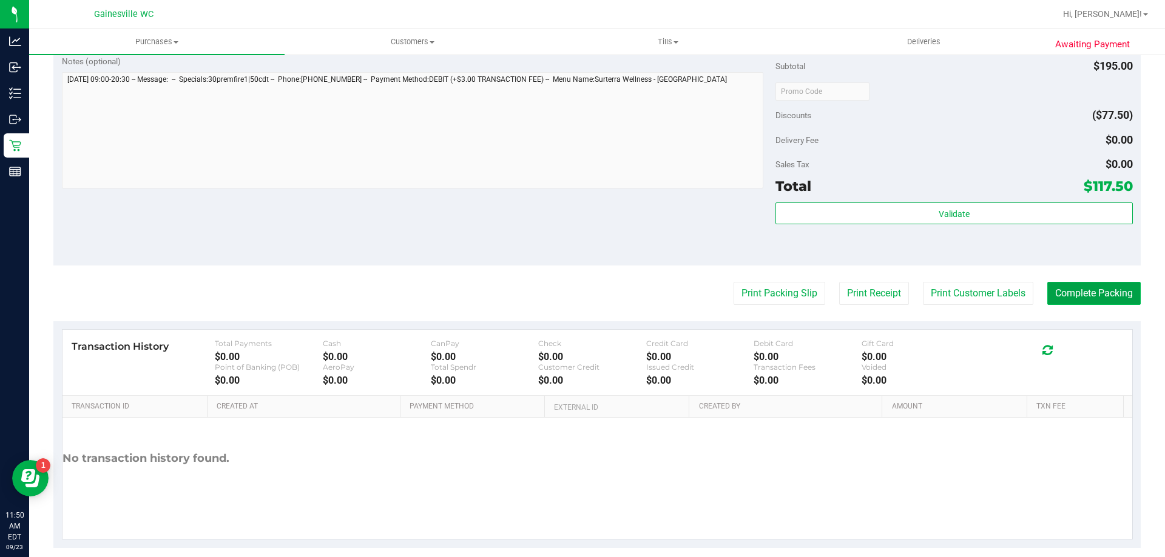
click at [1125, 294] on button "Complete Packing" at bounding box center [1093, 293] width 93 height 23
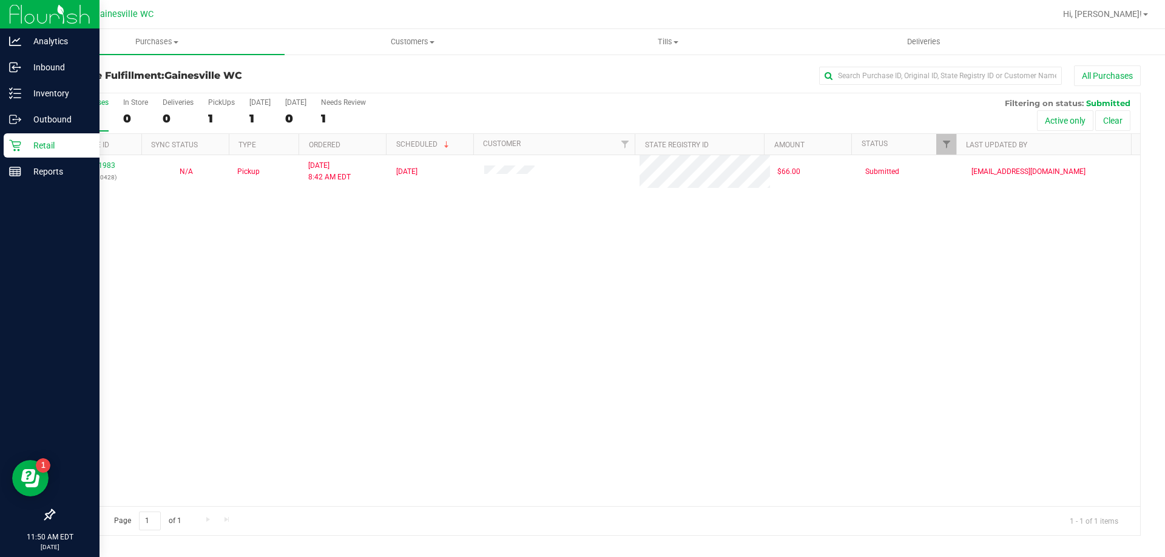
click at [22, 149] on p "Retail" at bounding box center [57, 145] width 73 height 15
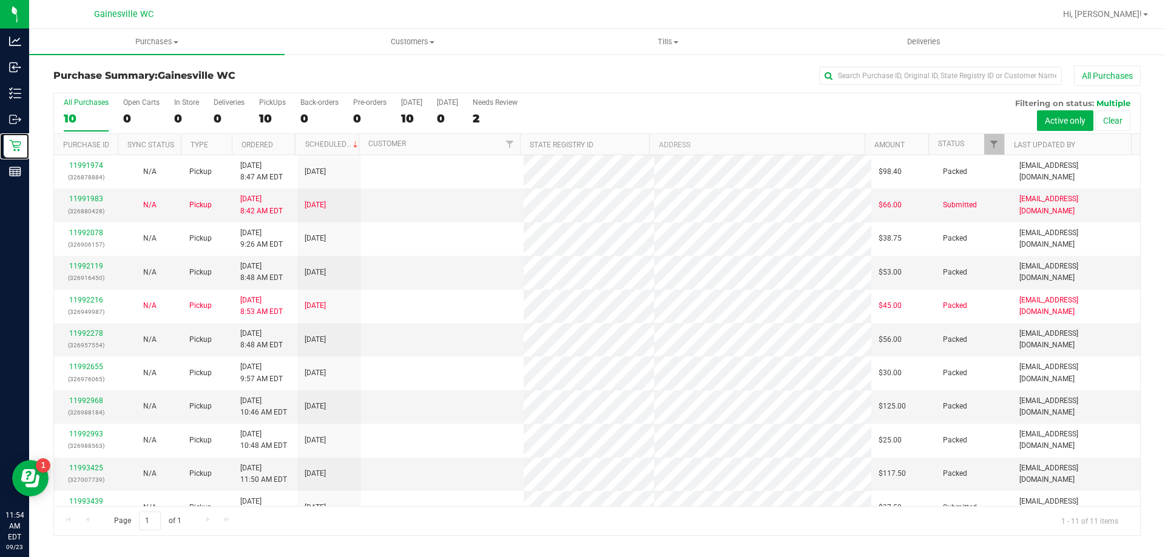
scroll to position [18, 0]
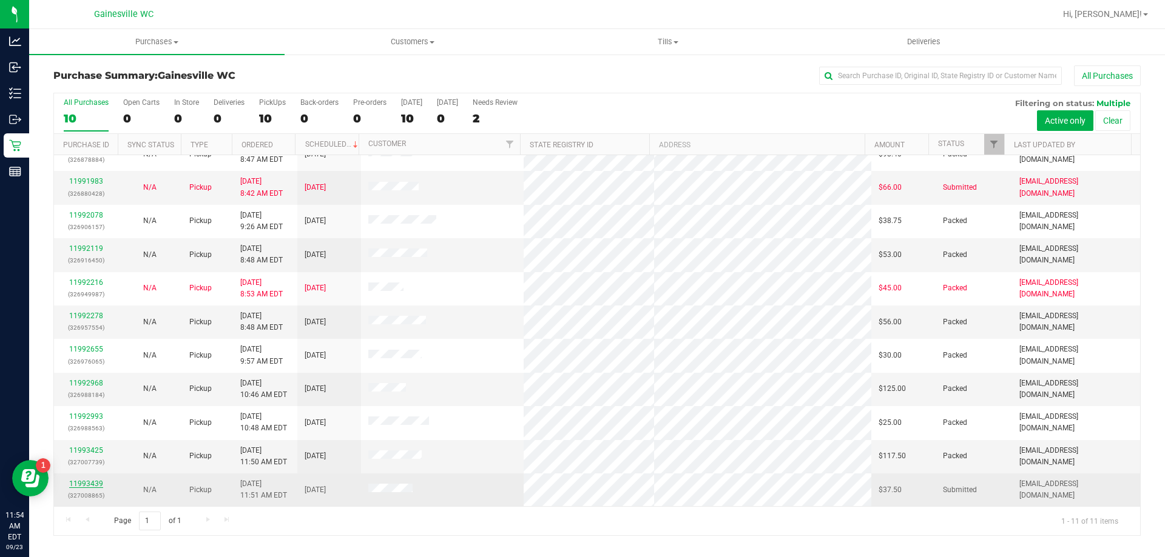
click at [90, 484] on link "11993439" at bounding box center [86, 484] width 34 height 8
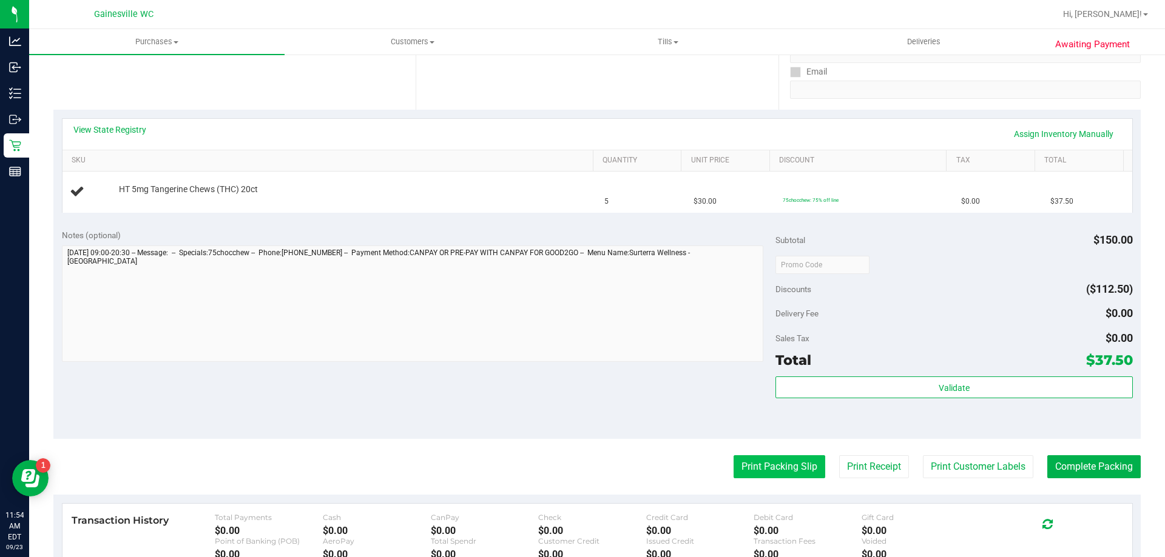
scroll to position [243, 0]
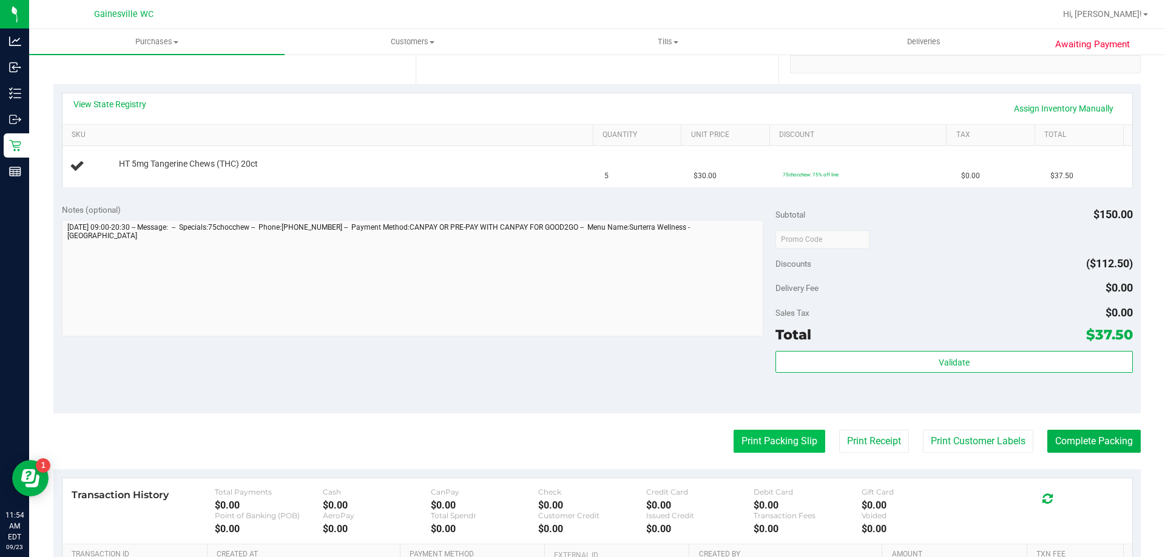
click at [761, 435] on button "Print Packing Slip" at bounding box center [779, 441] width 92 height 23
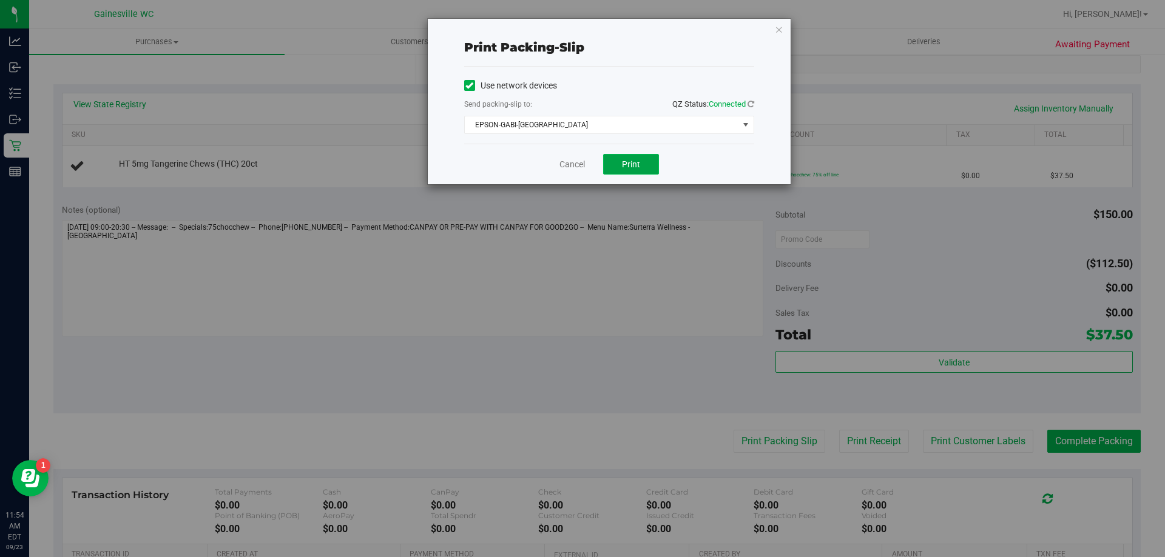
click at [643, 160] on button "Print" at bounding box center [631, 164] width 56 height 21
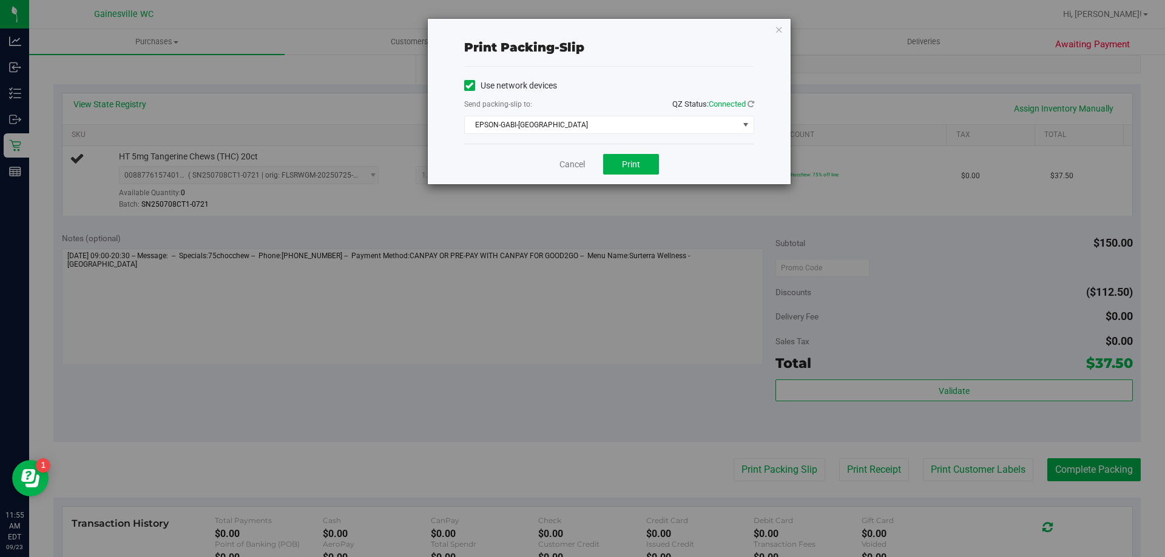
click at [589, 169] on div "Cancel Print" at bounding box center [609, 164] width 290 height 41
click at [582, 165] on link "Cancel" at bounding box center [571, 164] width 25 height 13
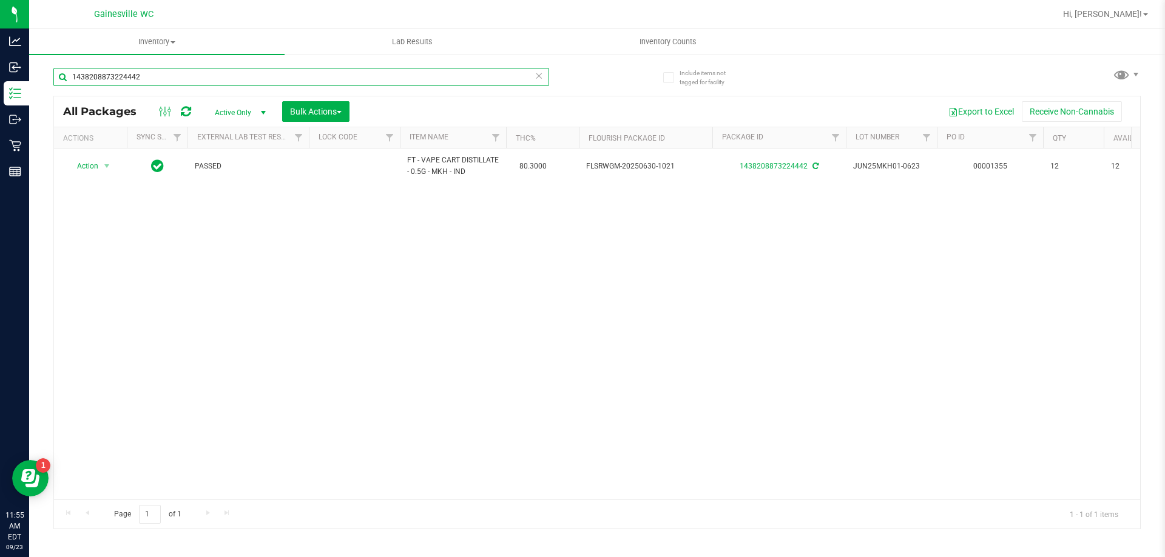
click at [324, 75] on input "1438208873224442" at bounding box center [301, 77] width 496 height 18
type input "3029389423151003"
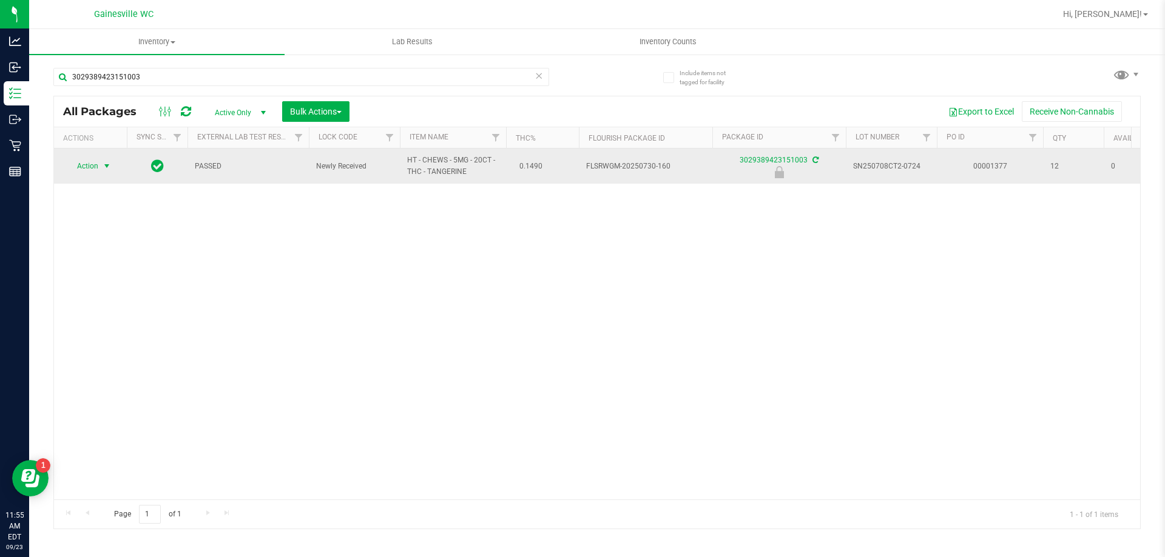
click at [109, 160] on span "select" at bounding box center [106, 166] width 15 height 17
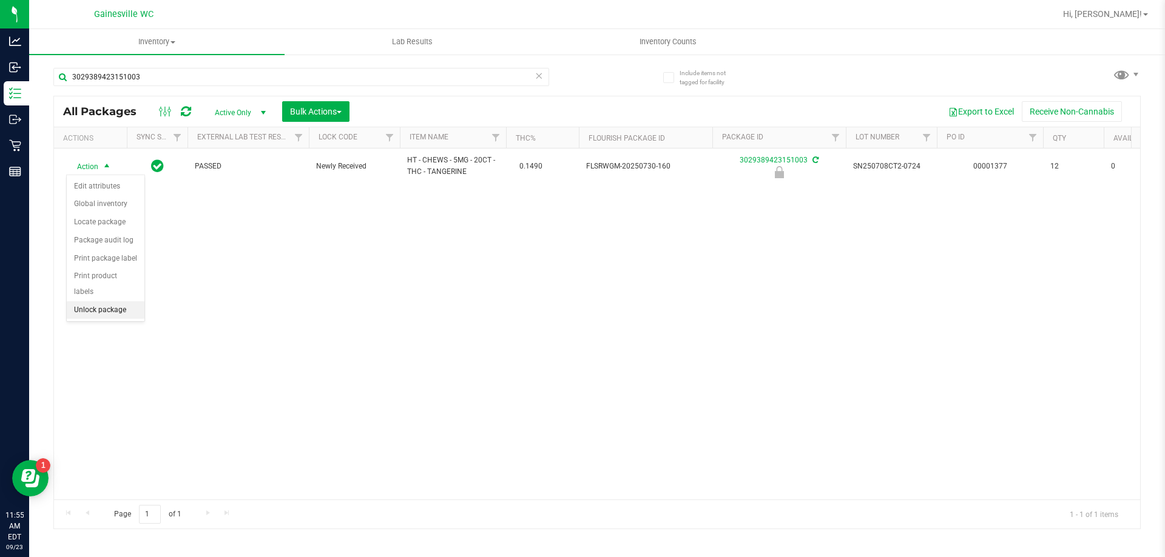
click at [141, 301] on li "Unlock package" at bounding box center [106, 310] width 78 height 18
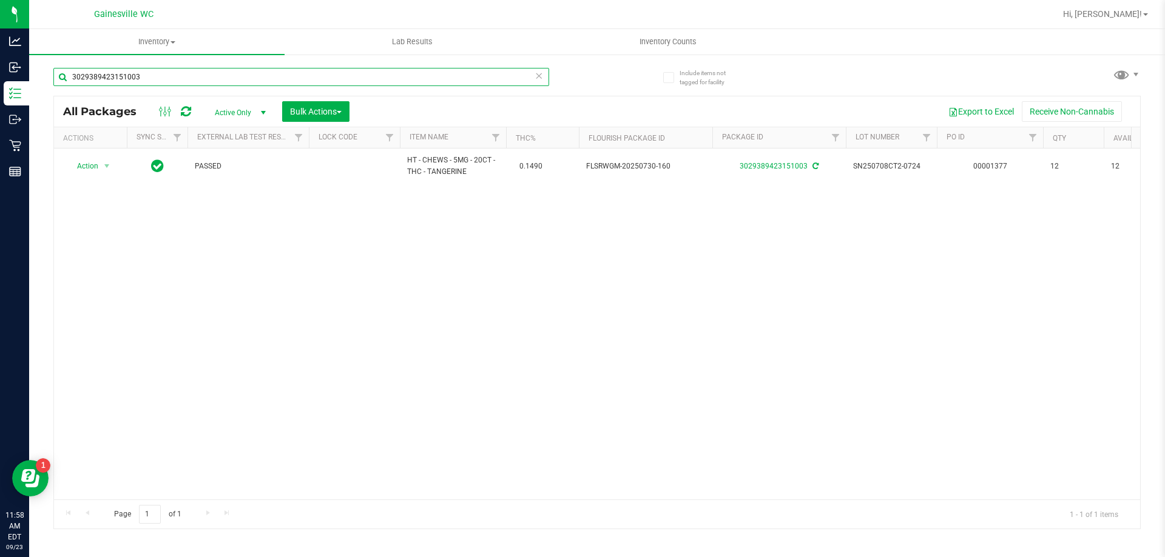
click at [295, 77] on input "3029389423151003" at bounding box center [301, 77] width 496 height 18
type input "8841781199713356"
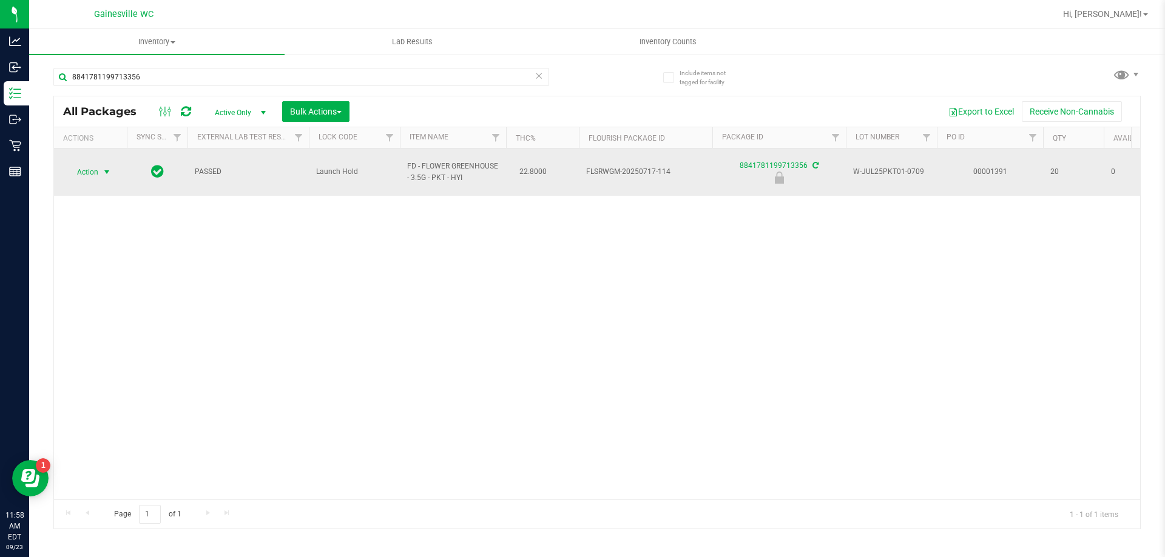
click at [103, 167] on span "select" at bounding box center [107, 172] width 10 height 10
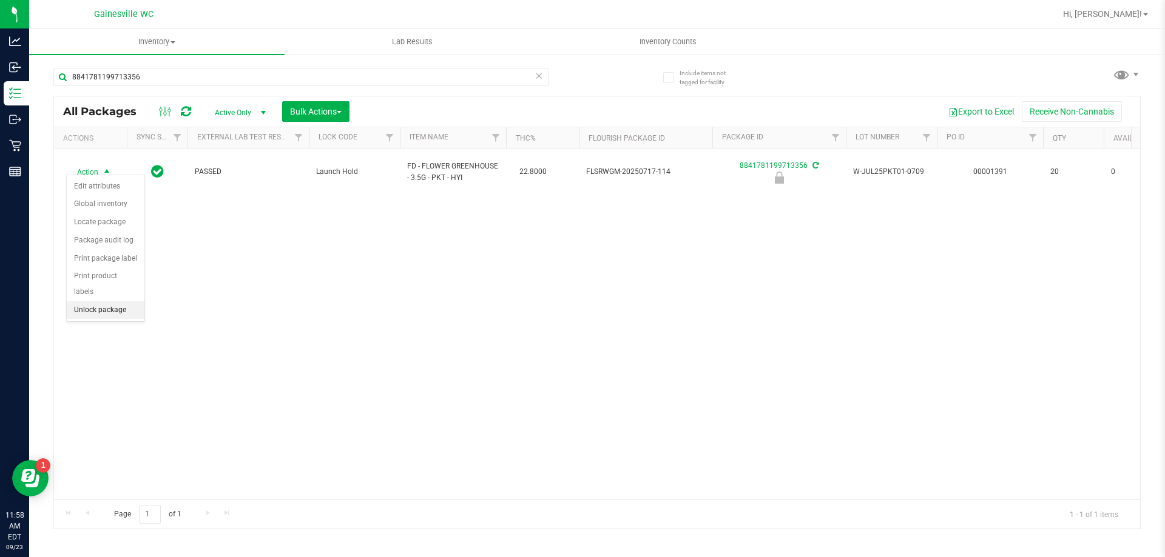
click at [124, 301] on li "Unlock package" at bounding box center [106, 310] width 78 height 18
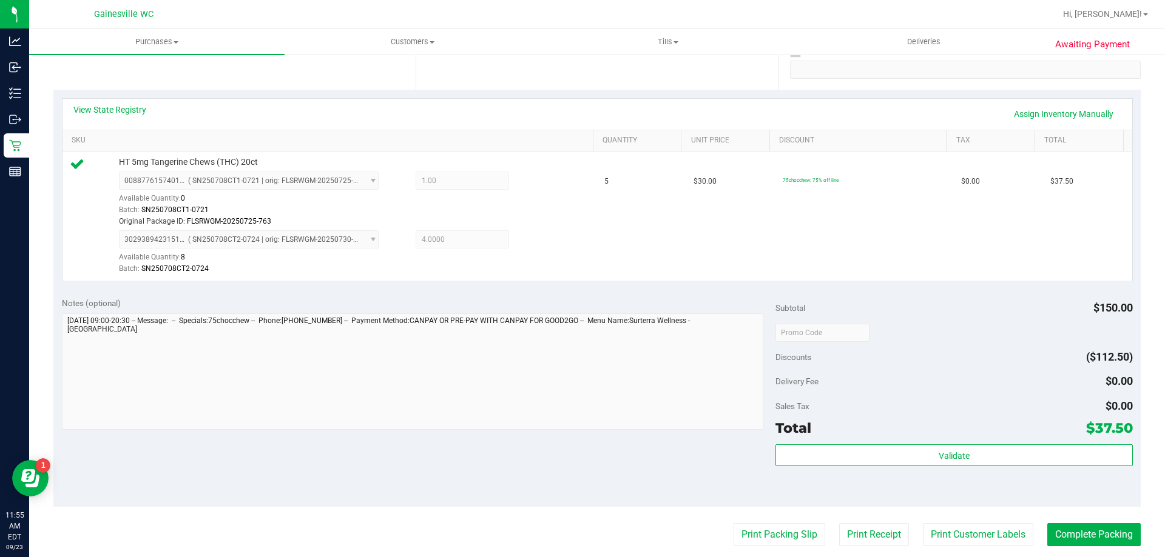
scroll to position [243, 0]
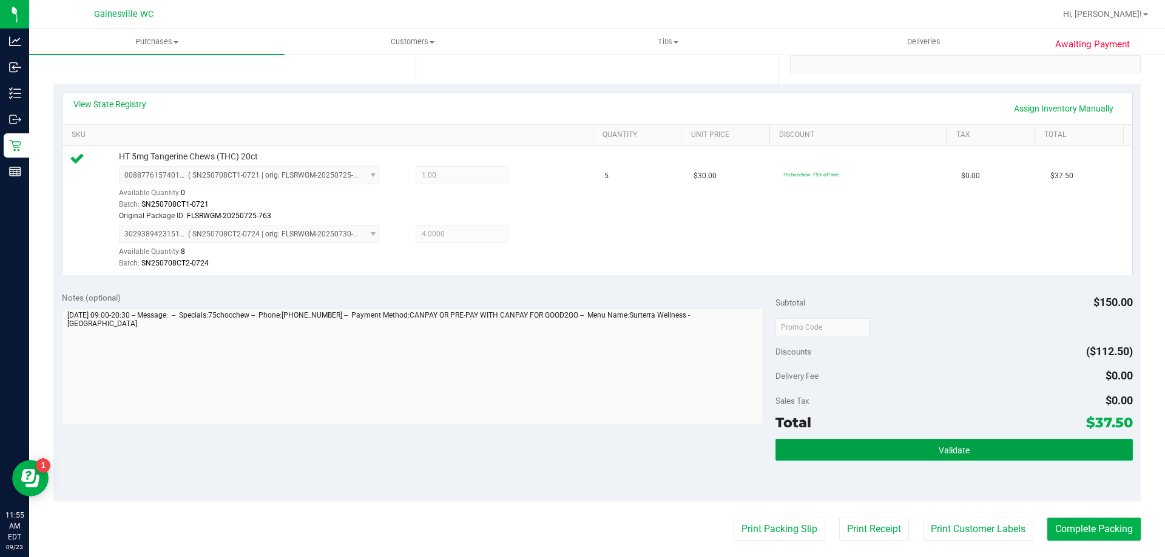
click at [909, 447] on button "Validate" at bounding box center [953, 450] width 357 height 22
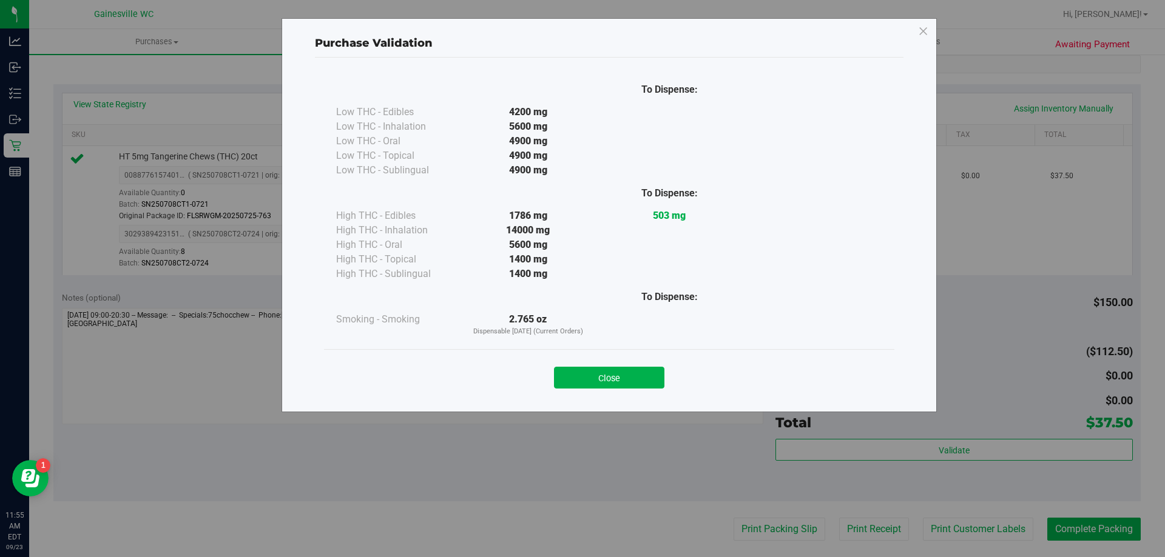
click at [619, 393] on div "Close" at bounding box center [609, 373] width 570 height 49
click at [625, 382] on button "Close" at bounding box center [609, 378] width 110 height 22
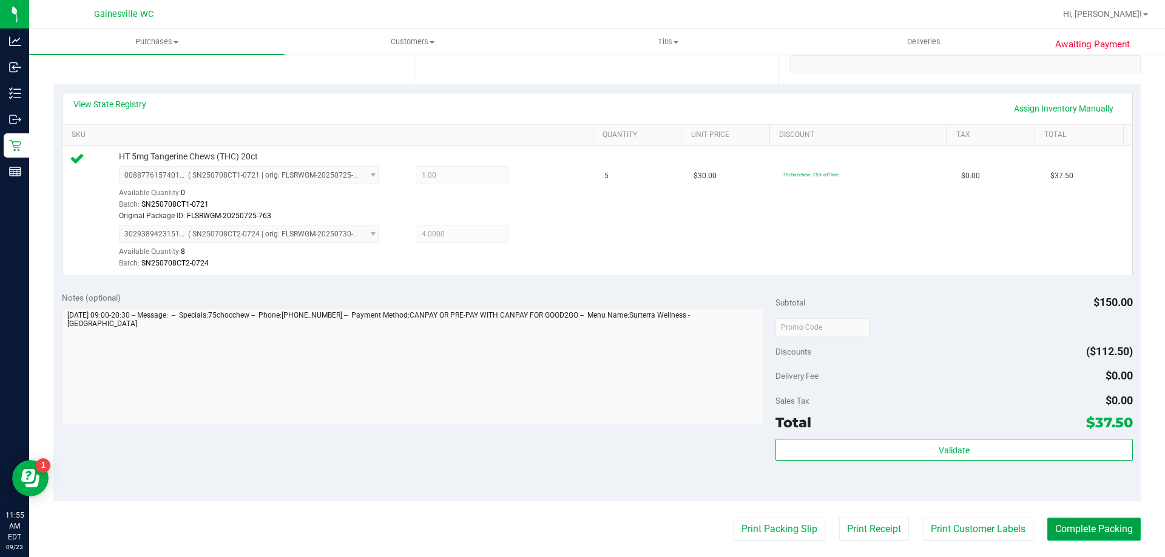
click at [1123, 523] on button "Complete Packing" at bounding box center [1093, 529] width 93 height 23
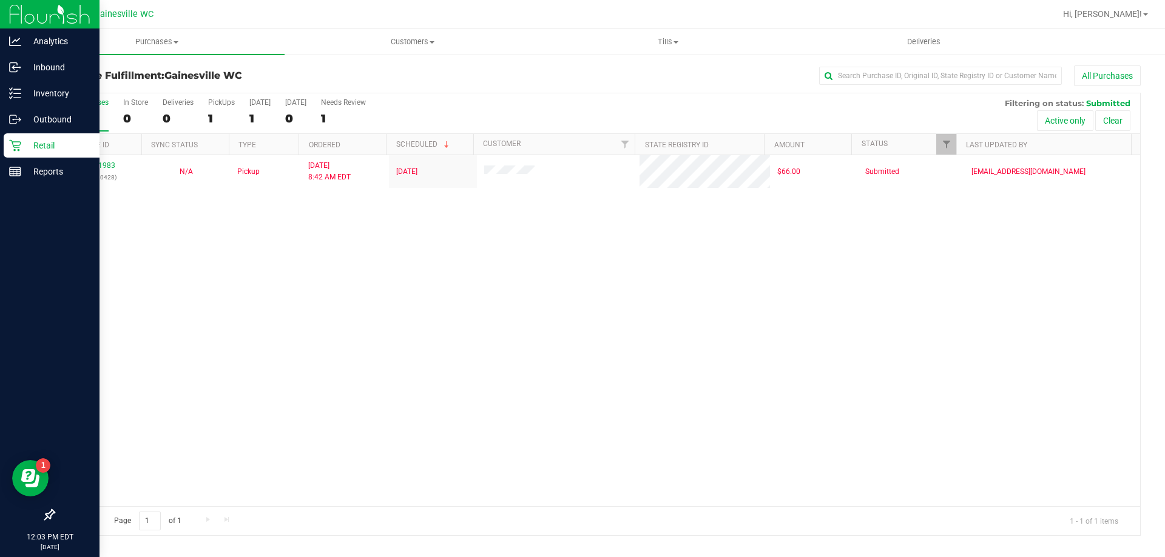
click at [19, 146] on icon at bounding box center [15, 146] width 12 height 12
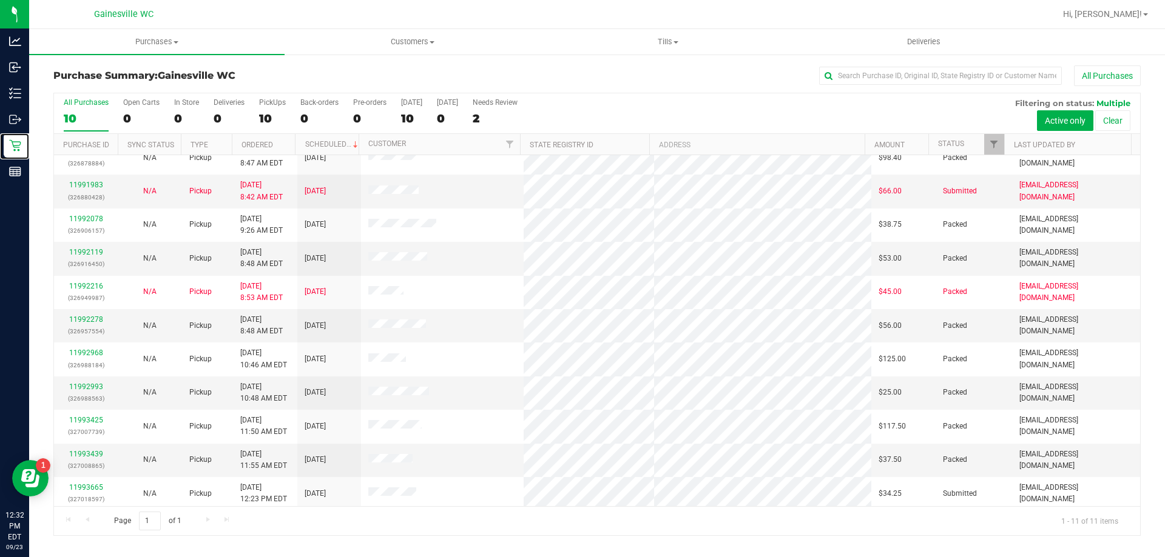
scroll to position [18, 0]
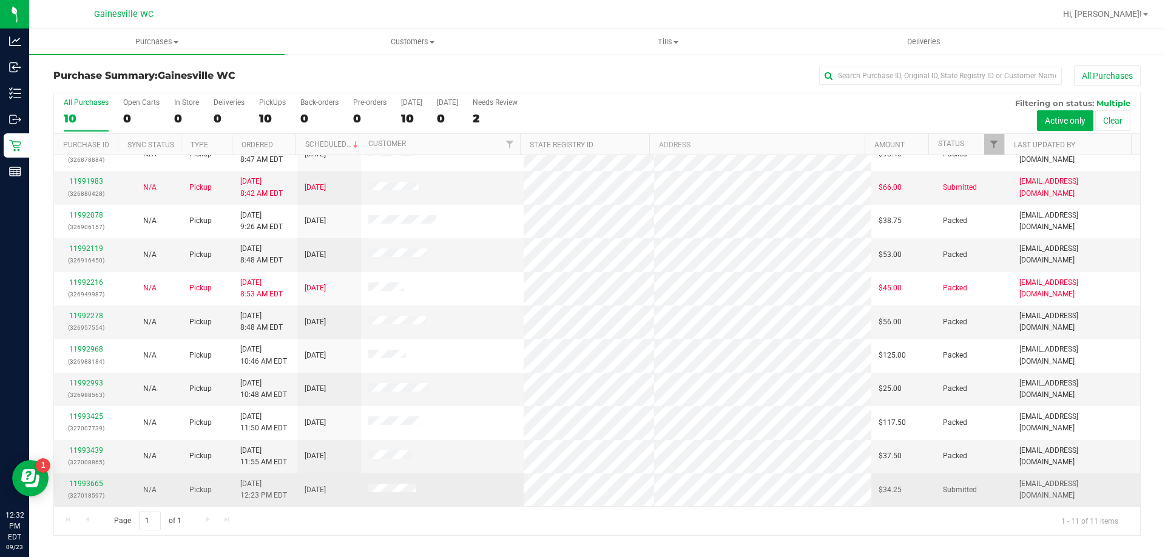
click at [95, 479] on div "11993665 (327018597)" at bounding box center [85, 490] width 49 height 23
click at [95, 480] on link "11993665" at bounding box center [86, 484] width 34 height 8
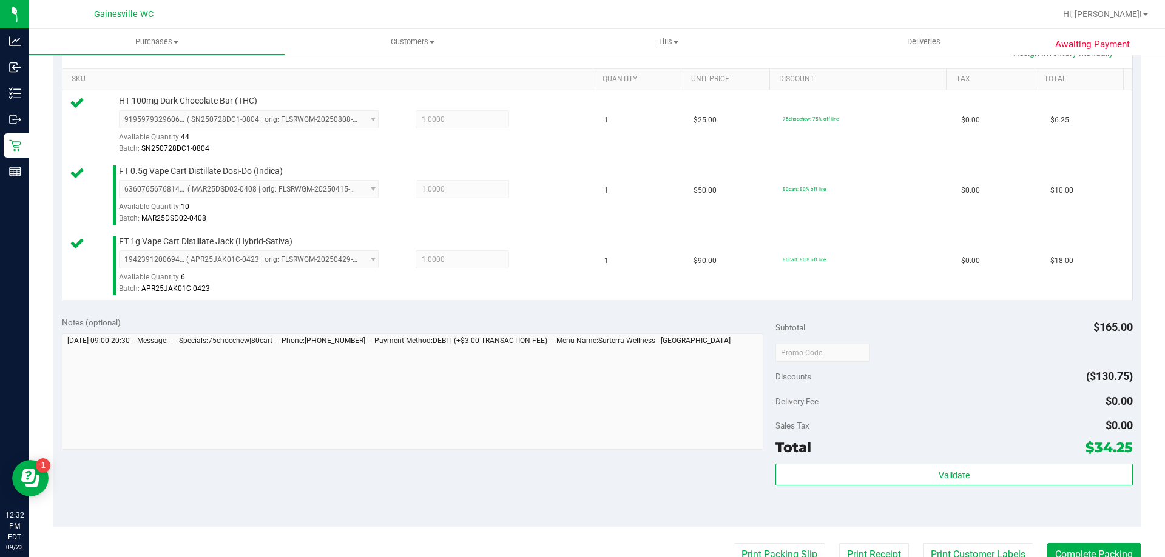
scroll to position [303, 0]
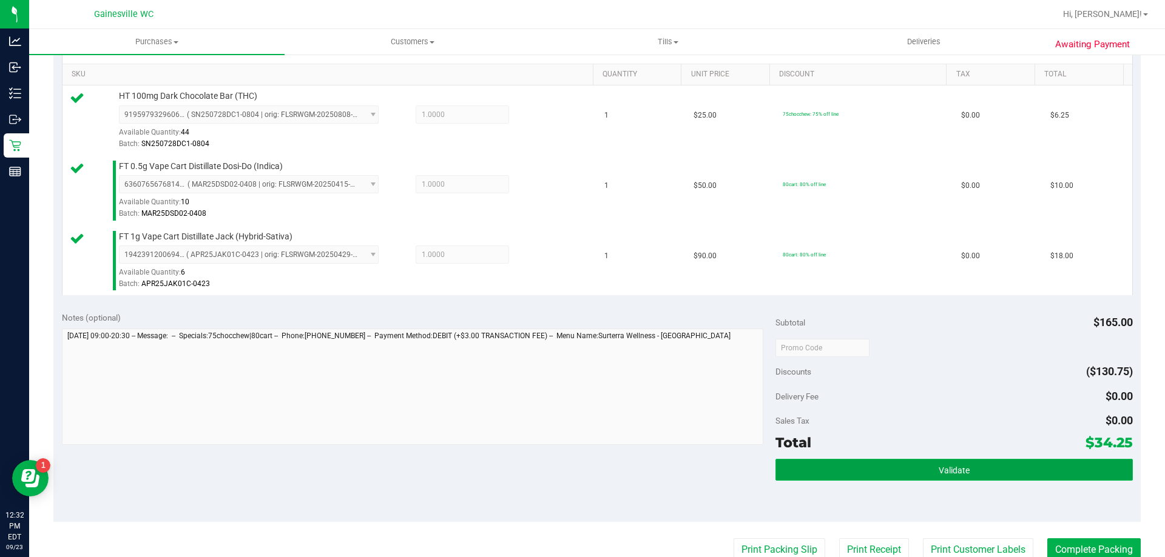
click at [954, 476] on button "Validate" at bounding box center [953, 470] width 357 height 22
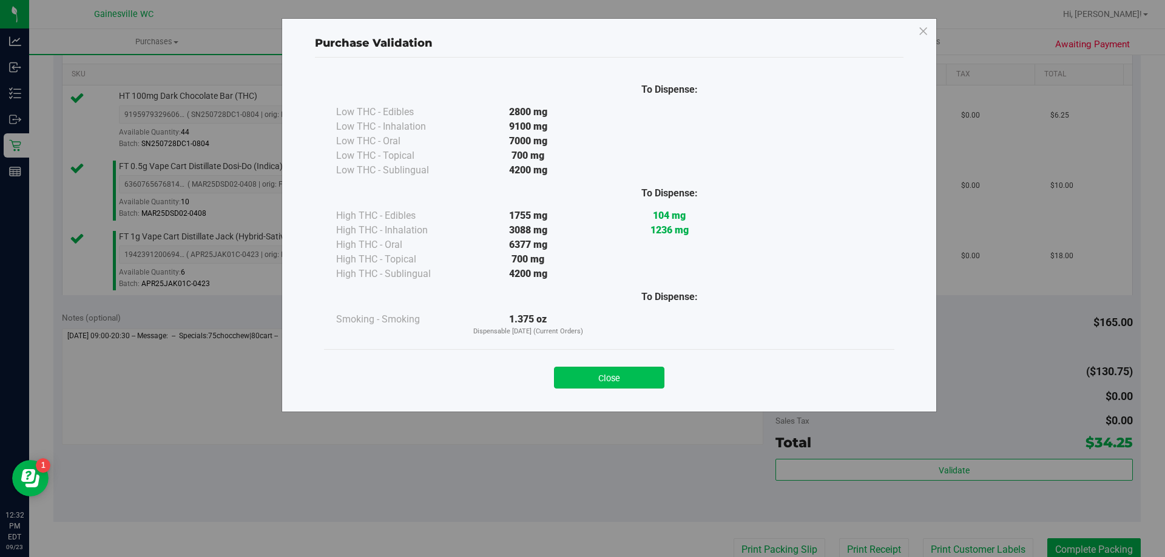
click at [645, 386] on button "Close" at bounding box center [609, 378] width 110 height 22
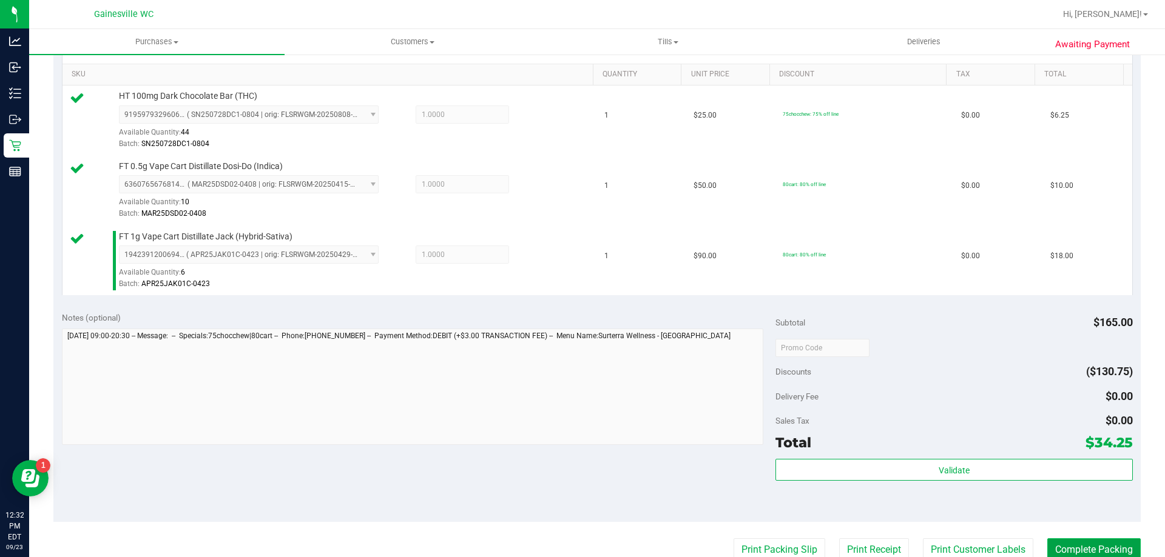
click at [1065, 545] on button "Complete Packing" at bounding box center [1093, 550] width 93 height 23
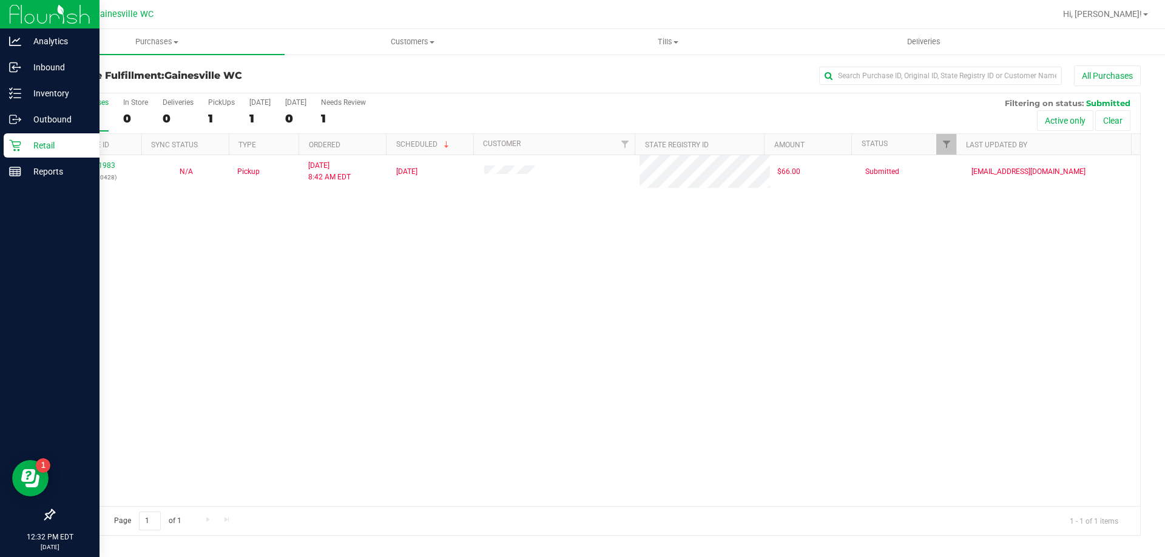
click at [16, 147] on icon at bounding box center [15, 146] width 12 height 12
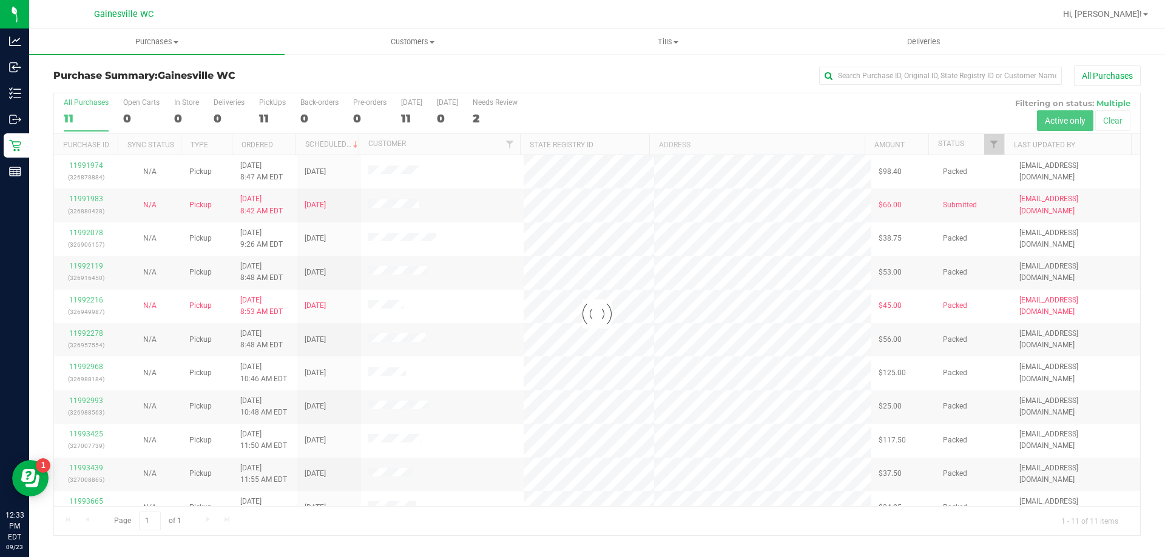
drag, startPoint x: 1134, startPoint y: 232, endPoint x: 1142, endPoint y: 284, distance: 52.8
click at [1142, 284] on div "Loading... All Purchases 11 Open Carts 0 In Store 0 Deliveries 0 PickUps 11 Bac…" at bounding box center [596, 314] width 1105 height 444
click at [813, 373] on div at bounding box center [597, 314] width 1086 height 442
click at [81, 501] on div at bounding box center [597, 314] width 1086 height 442
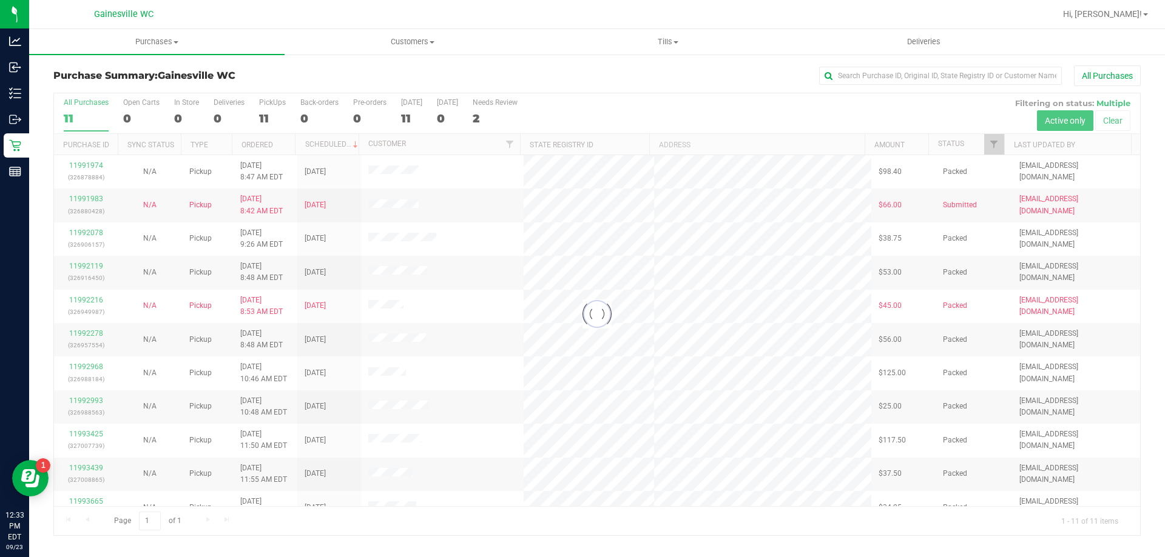
click at [81, 501] on div at bounding box center [597, 314] width 1086 height 442
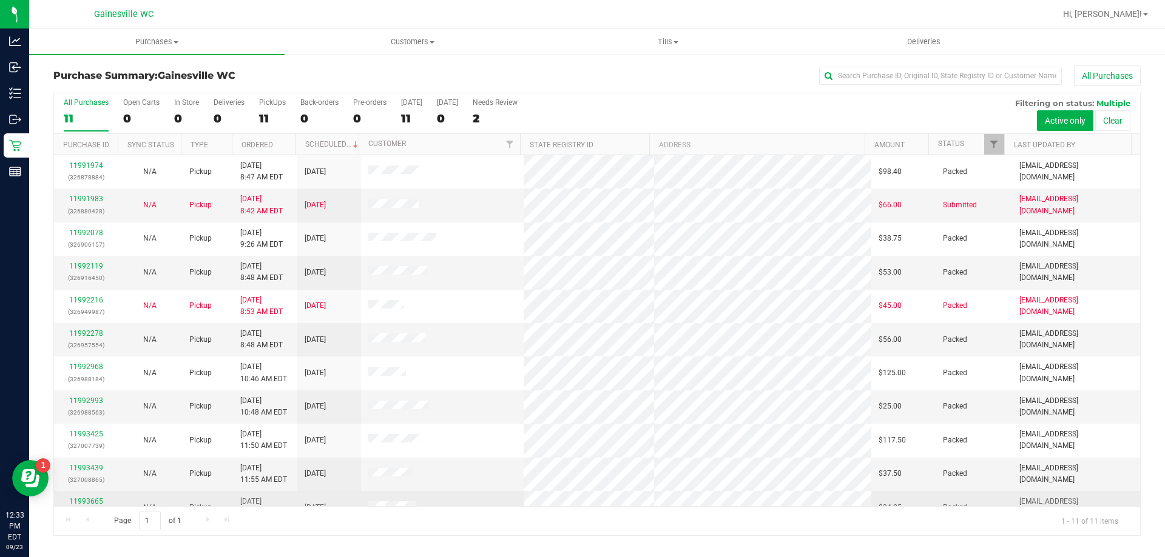
click at [77, 495] on td "11993665 (327018597)" at bounding box center [86, 507] width 64 height 33
click at [84, 502] on link "11993665" at bounding box center [86, 501] width 34 height 8
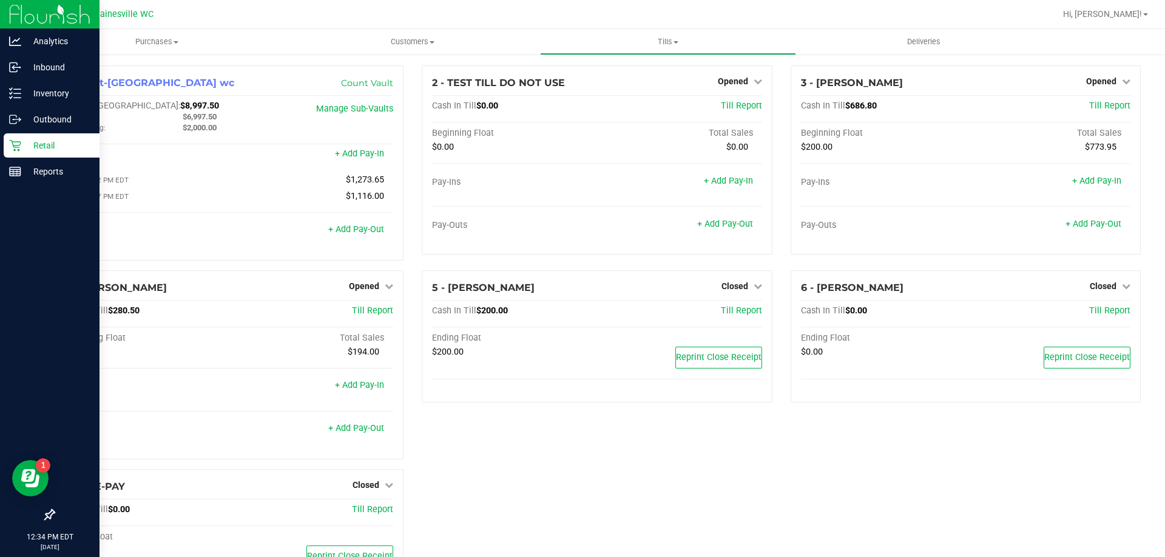
click at [18, 144] on icon at bounding box center [15, 146] width 12 height 12
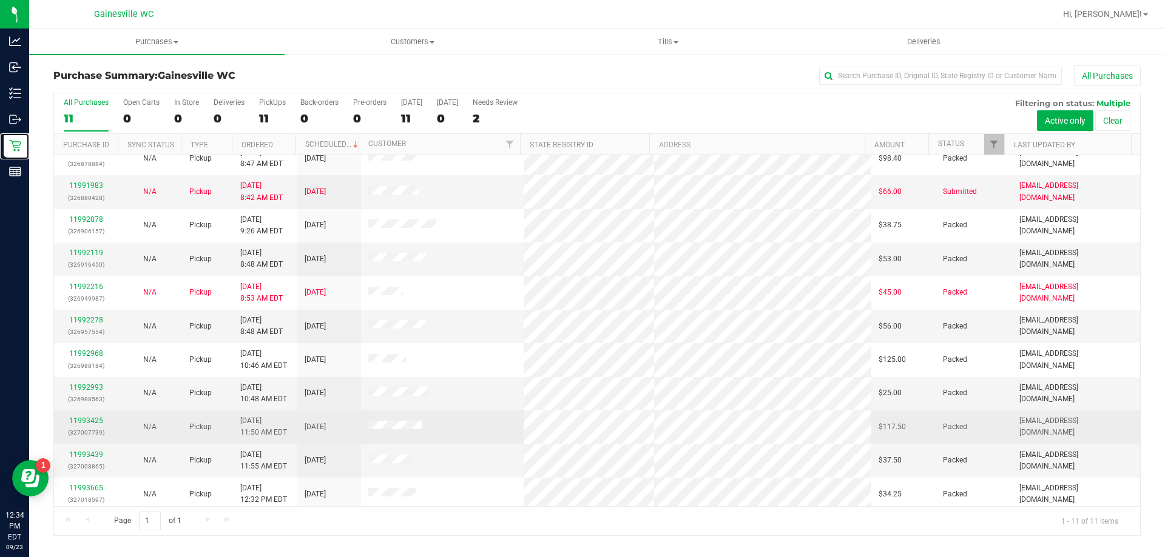
scroll to position [18, 0]
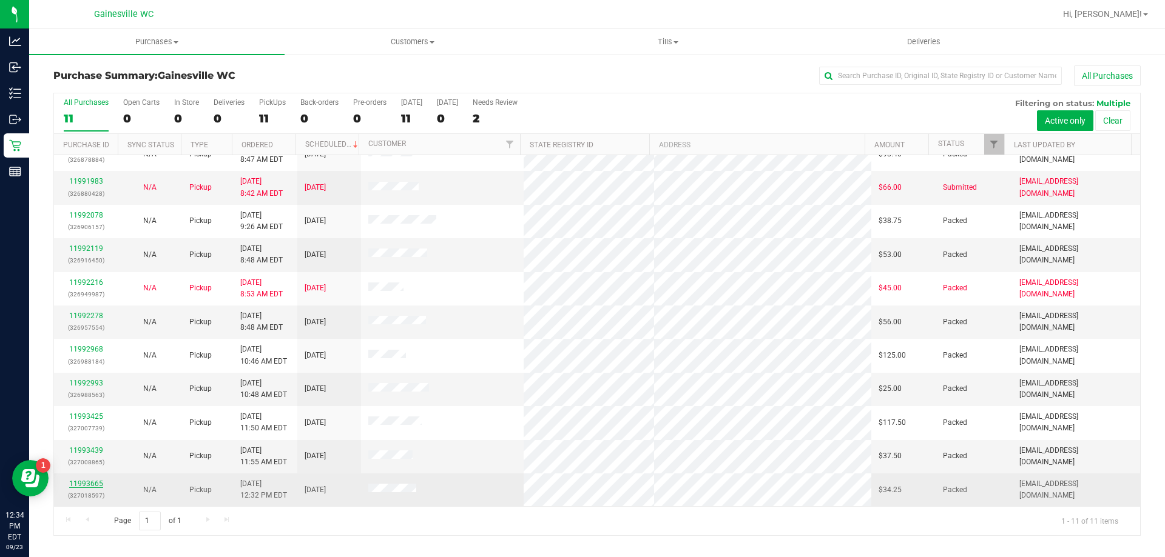
click at [95, 482] on link "11993665" at bounding box center [86, 484] width 34 height 8
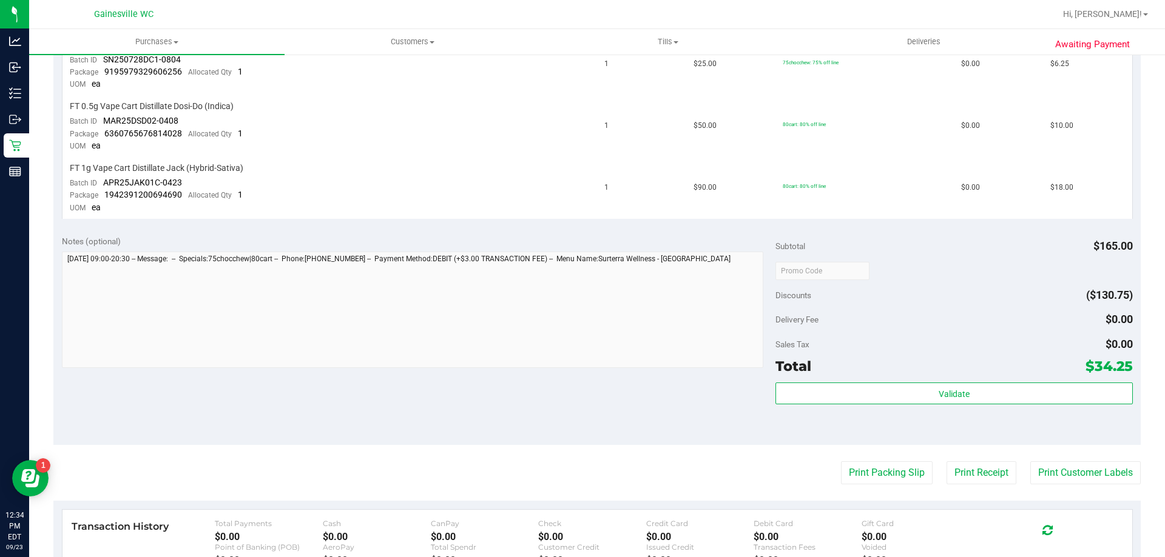
scroll to position [364, 0]
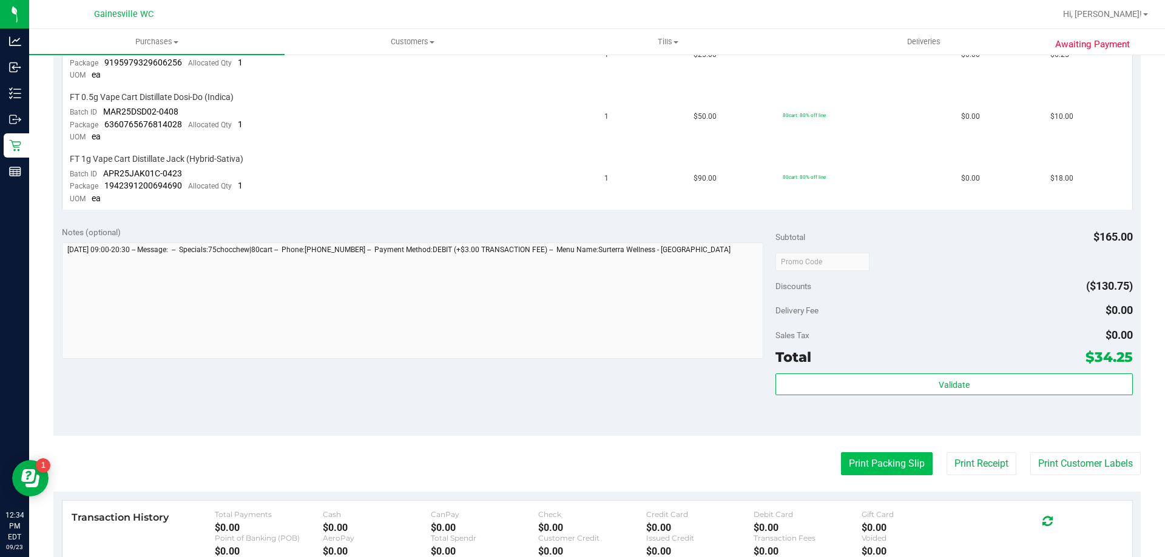
click at [884, 463] on button "Print Packing Slip" at bounding box center [887, 463] width 92 height 23
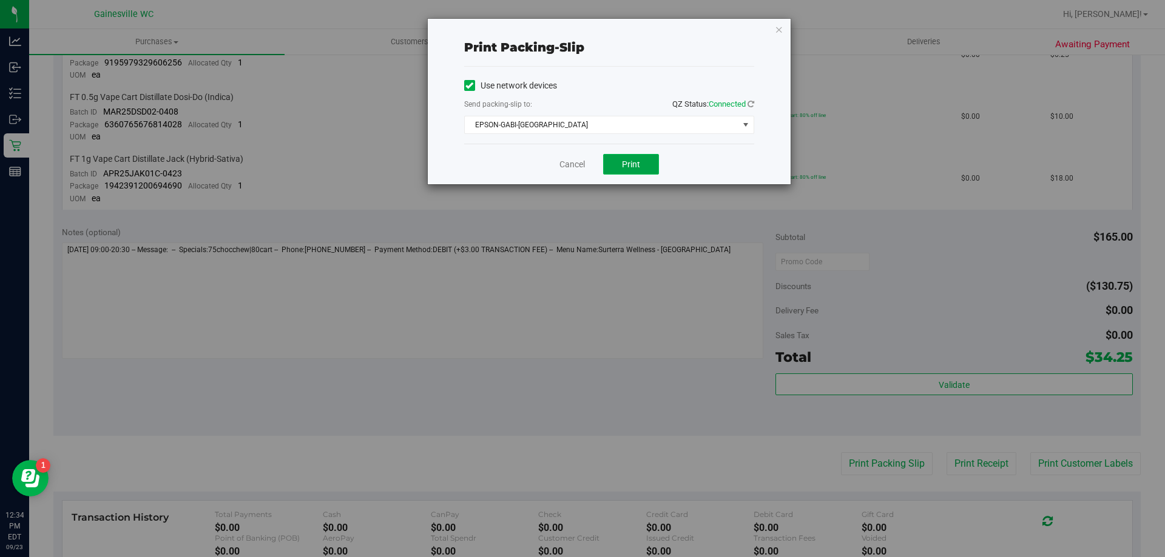
click at [637, 158] on button "Print" at bounding box center [631, 164] width 56 height 21
click at [571, 164] on link "Cancel" at bounding box center [571, 164] width 25 height 13
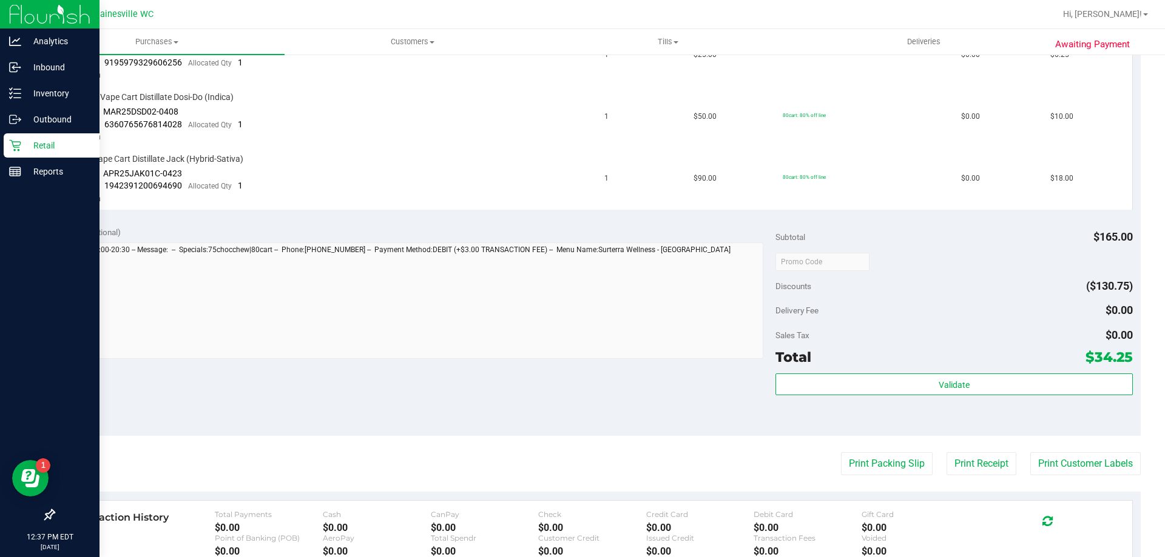
click at [29, 146] on p "Retail" at bounding box center [57, 145] width 73 height 15
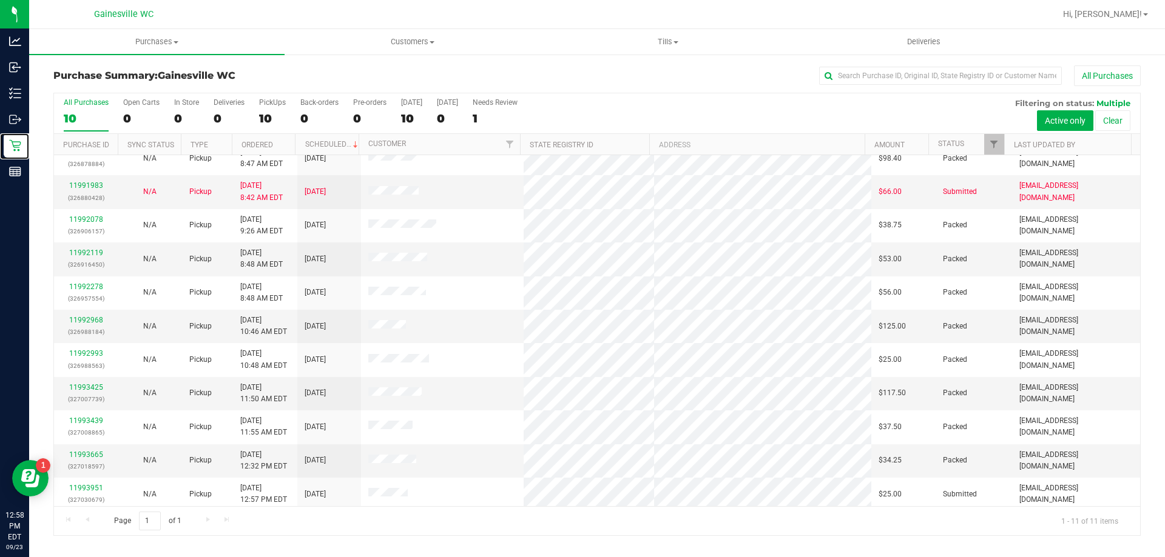
scroll to position [18, 0]
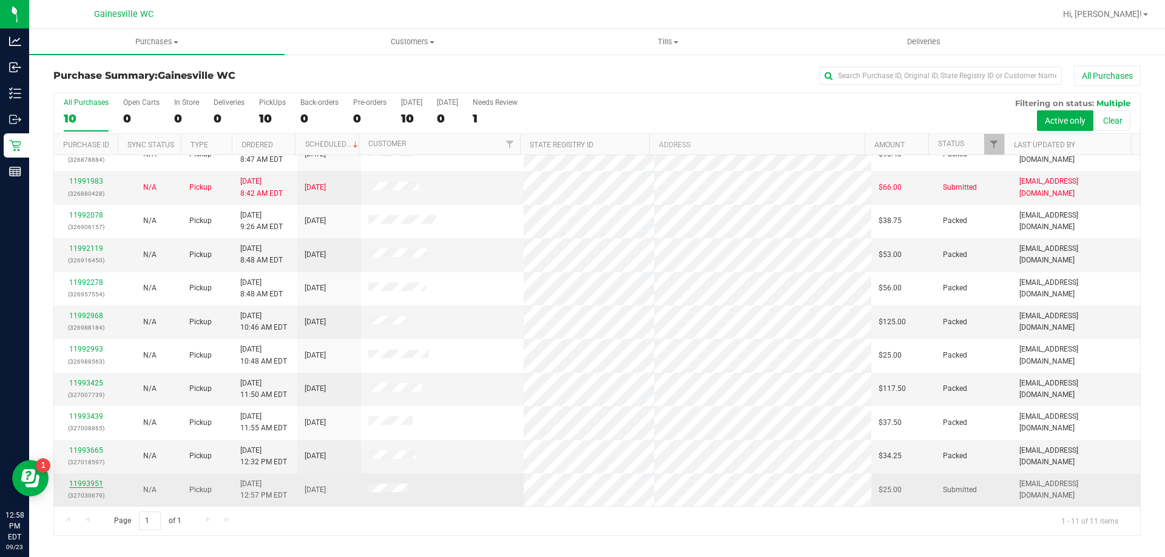
click at [94, 486] on link "11993951" at bounding box center [86, 484] width 34 height 8
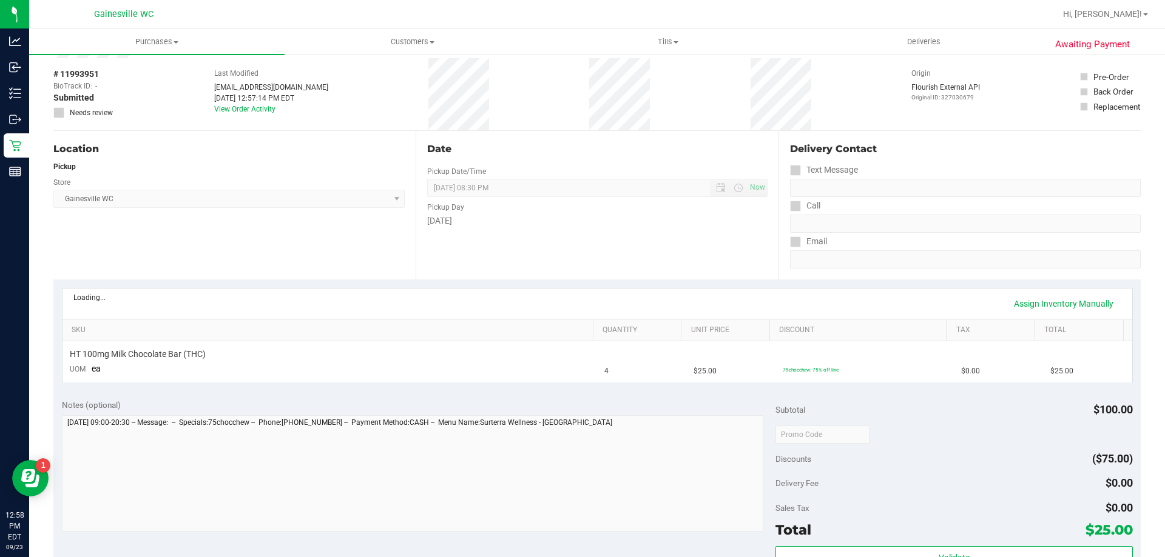
scroll to position [406, 0]
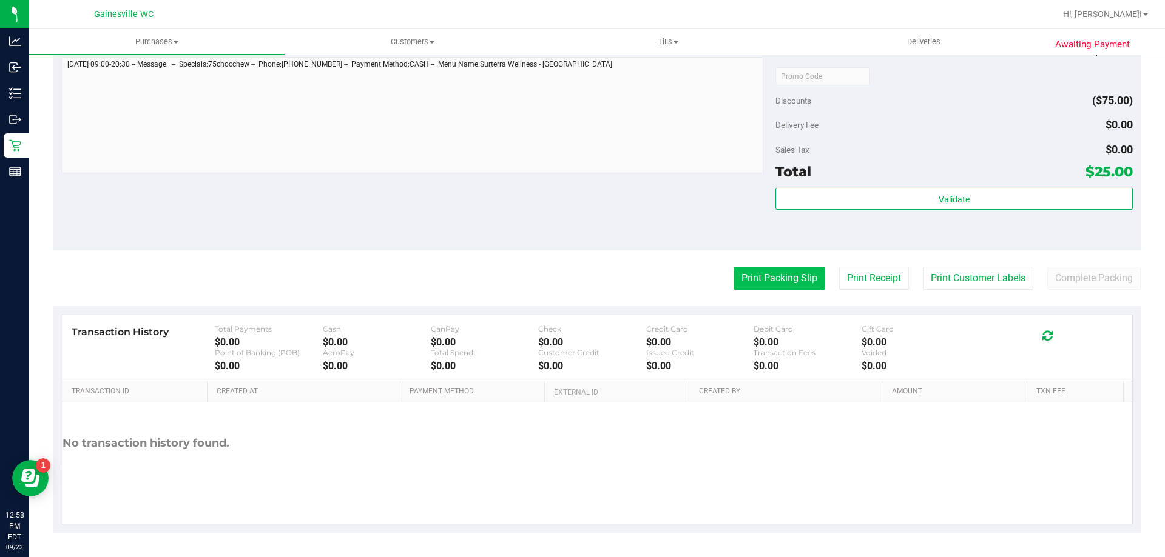
click at [743, 288] on button "Print Packing Slip" at bounding box center [779, 278] width 92 height 23
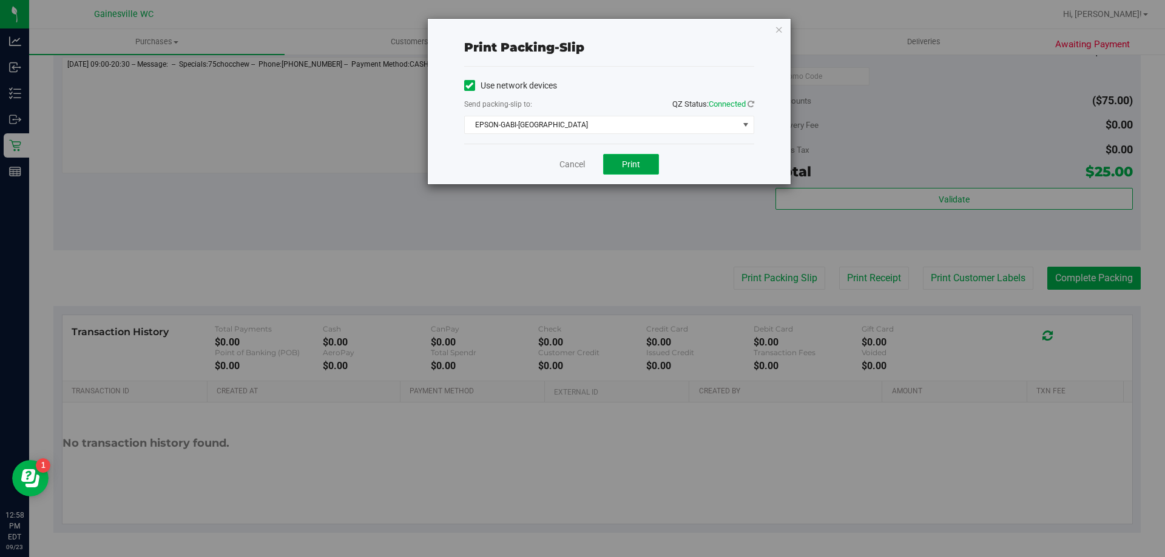
click at [634, 154] on button "Print" at bounding box center [631, 164] width 56 height 21
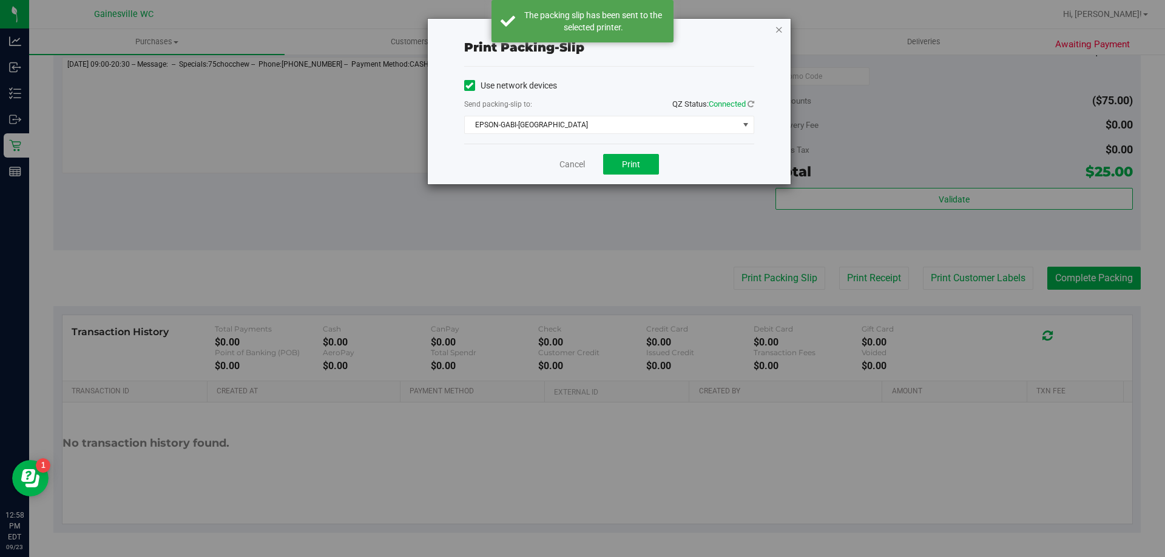
click at [780, 32] on icon "button" at bounding box center [779, 29] width 8 height 15
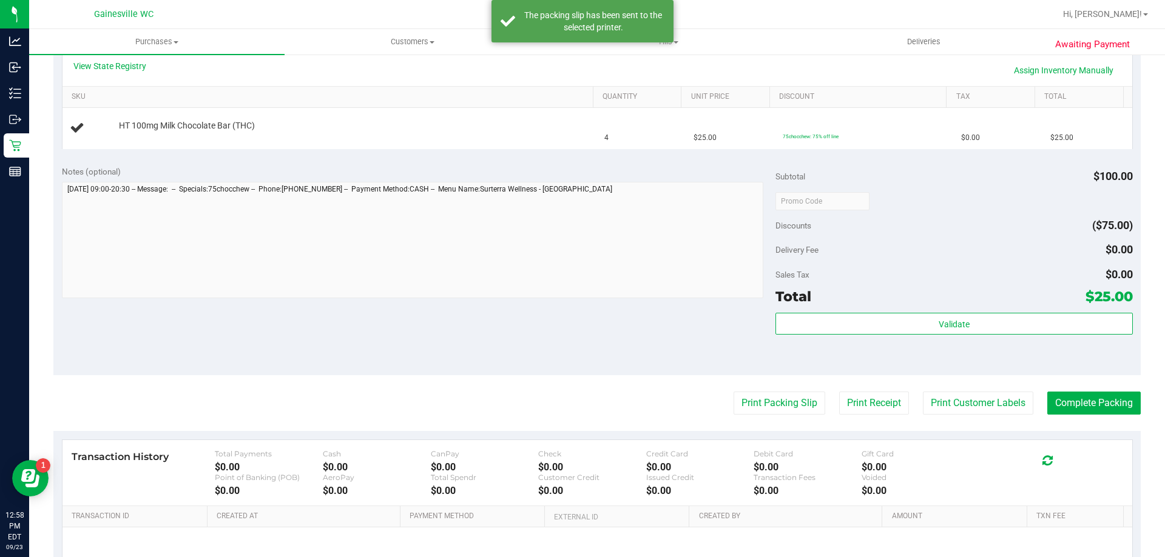
scroll to position [103, 0]
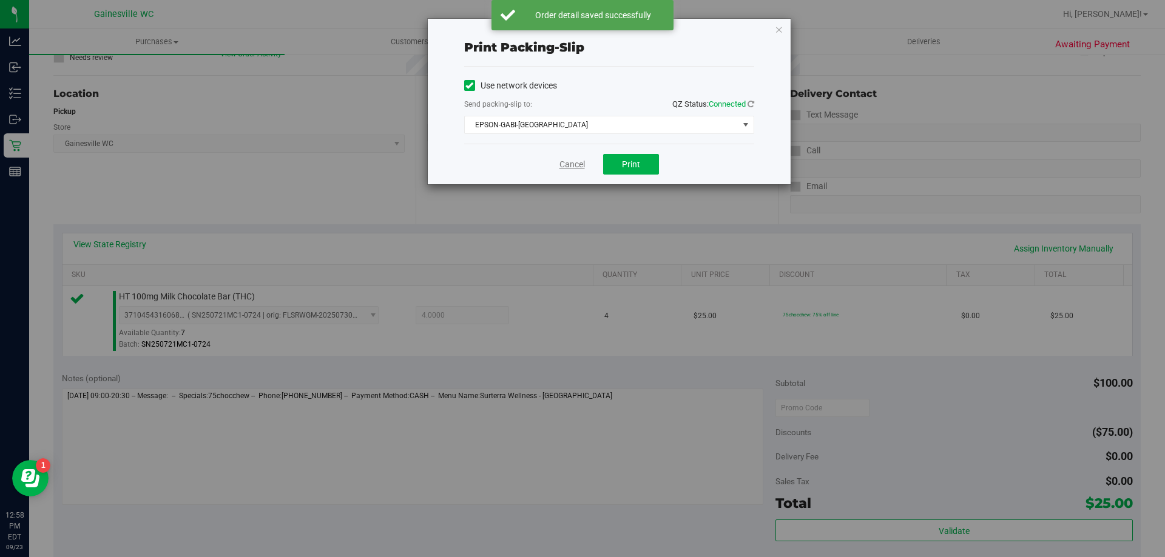
click at [571, 160] on link "Cancel" at bounding box center [571, 164] width 25 height 13
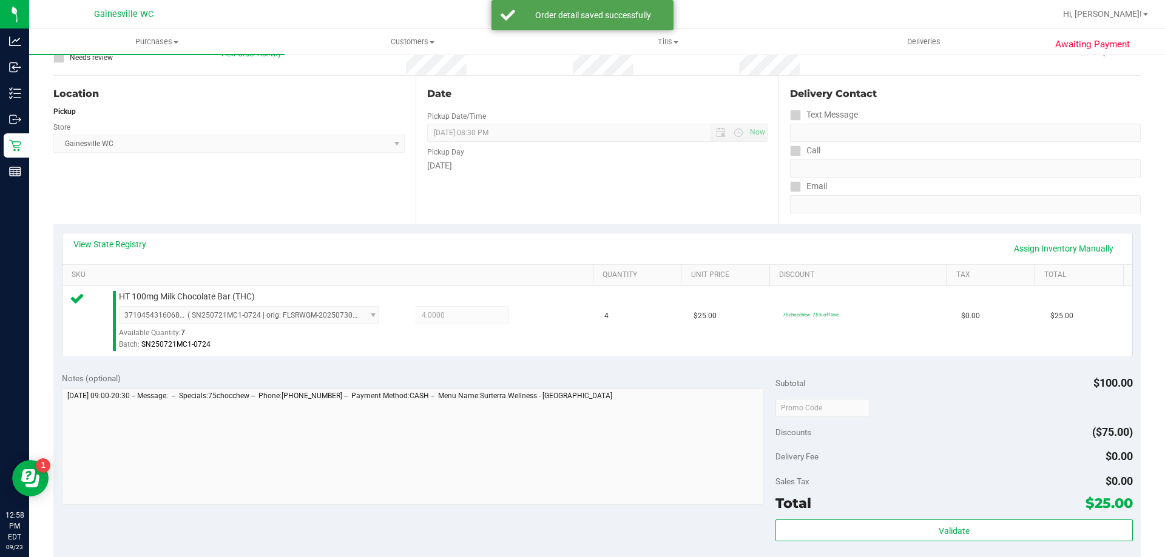
scroll to position [420, 0]
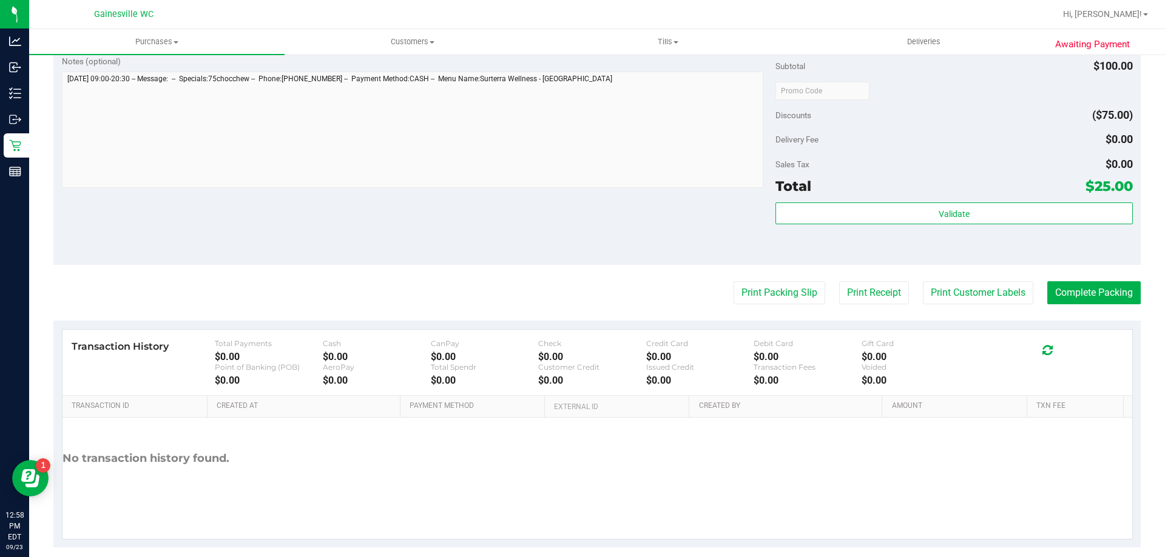
click at [1012, 227] on div "Validate" at bounding box center [953, 230] width 357 height 55
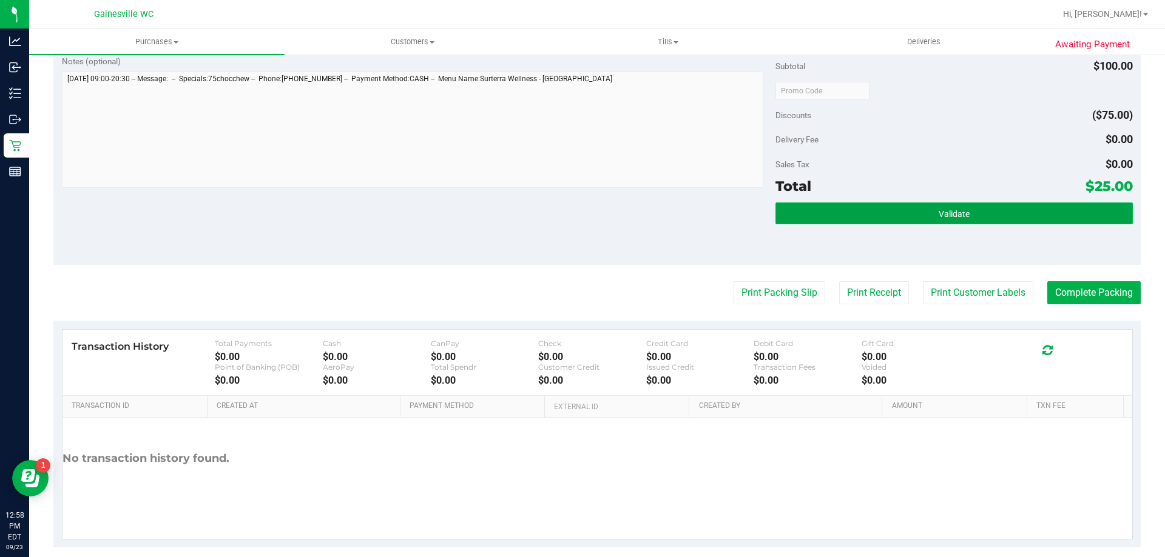
click at [1007, 216] on button "Validate" at bounding box center [953, 214] width 357 height 22
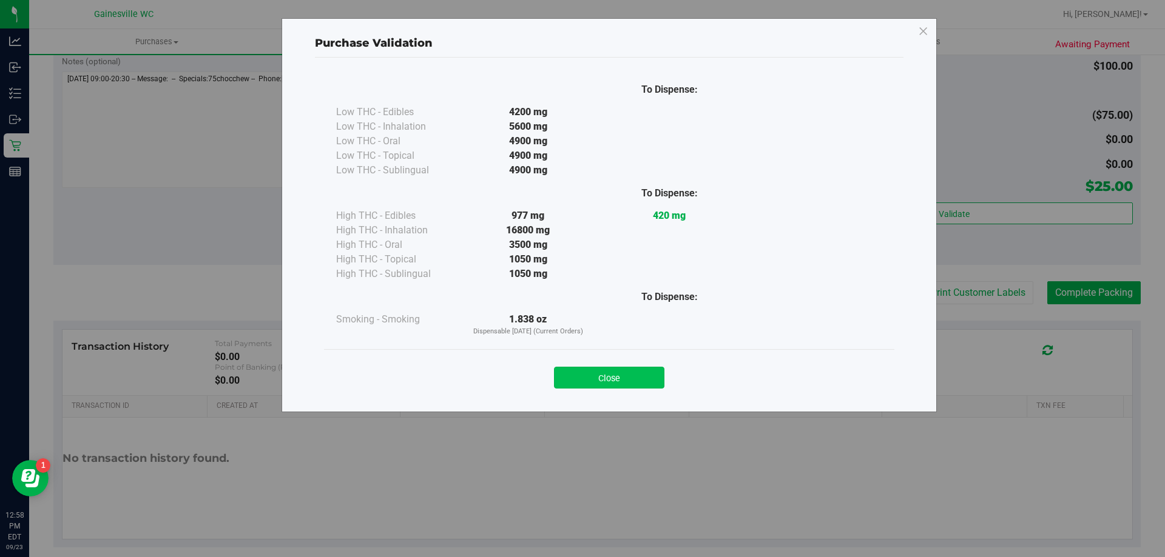
click at [651, 376] on button "Close" at bounding box center [609, 378] width 110 height 22
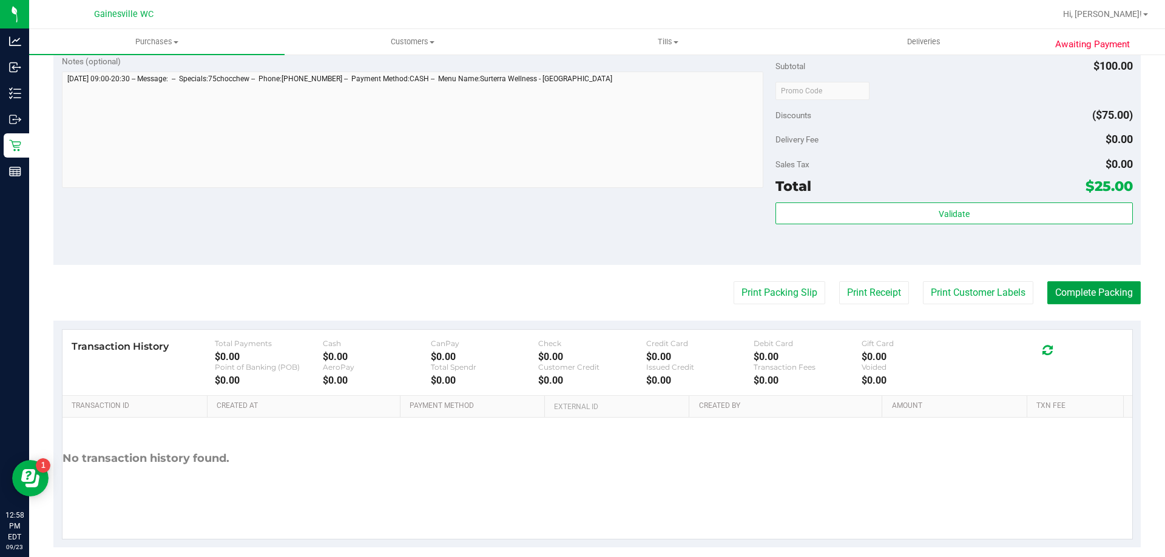
drag, startPoint x: 1067, startPoint y: 295, endPoint x: 690, endPoint y: 240, distance: 380.7
click at [1068, 295] on button "Complete Packing" at bounding box center [1093, 292] width 93 height 23
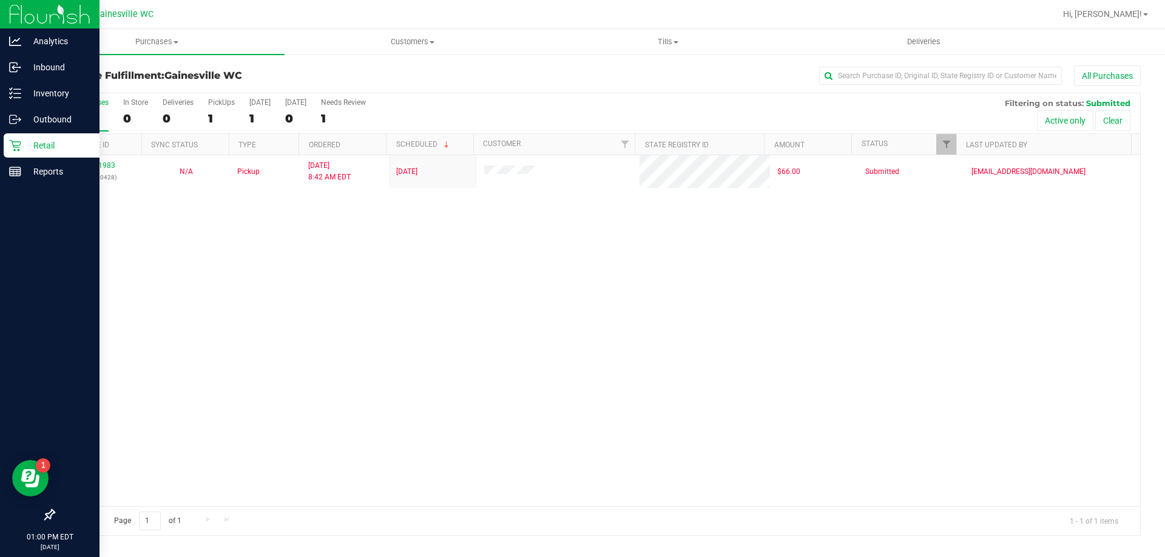
click at [10, 153] on div "Retail" at bounding box center [52, 145] width 96 height 24
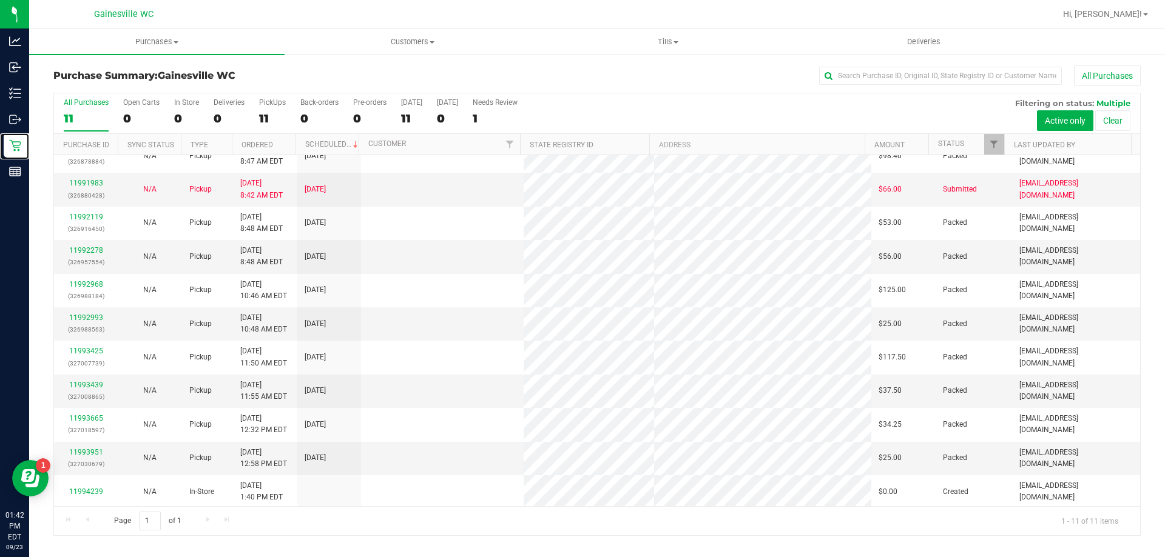
scroll to position [18, 0]
click at [1115, 23] on div "Hi, [PERSON_NAME]!" at bounding box center [1105, 14] width 95 height 21
click at [1120, 19] on link "Hi, [PERSON_NAME]!" at bounding box center [1105, 14] width 95 height 13
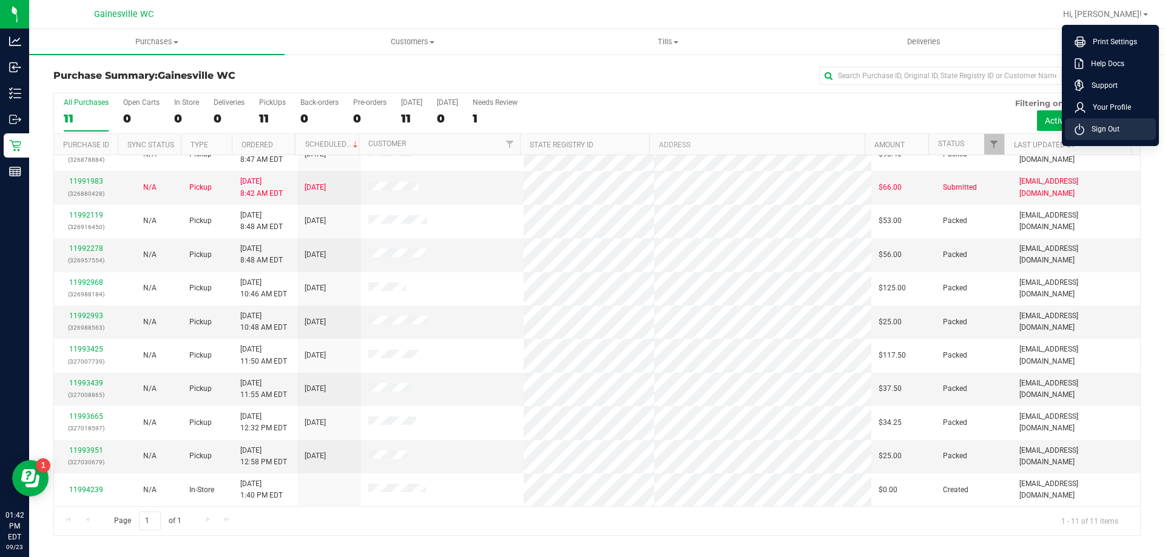
click at [1092, 124] on span "Sign Out" at bounding box center [1101, 129] width 35 height 12
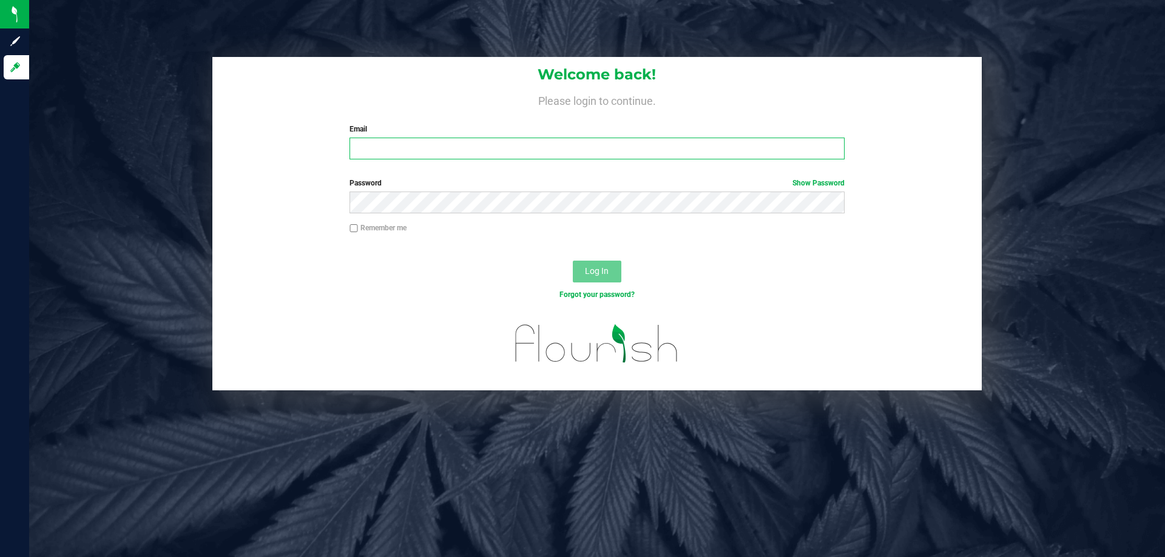
click at [530, 143] on input "Email" at bounding box center [596, 149] width 494 height 22
type input "[EMAIL_ADDRESS][DOMAIN_NAME]"
click at [573, 261] on button "Log In" at bounding box center [597, 272] width 49 height 22
